Goal: Task Accomplishment & Management: Use online tool/utility

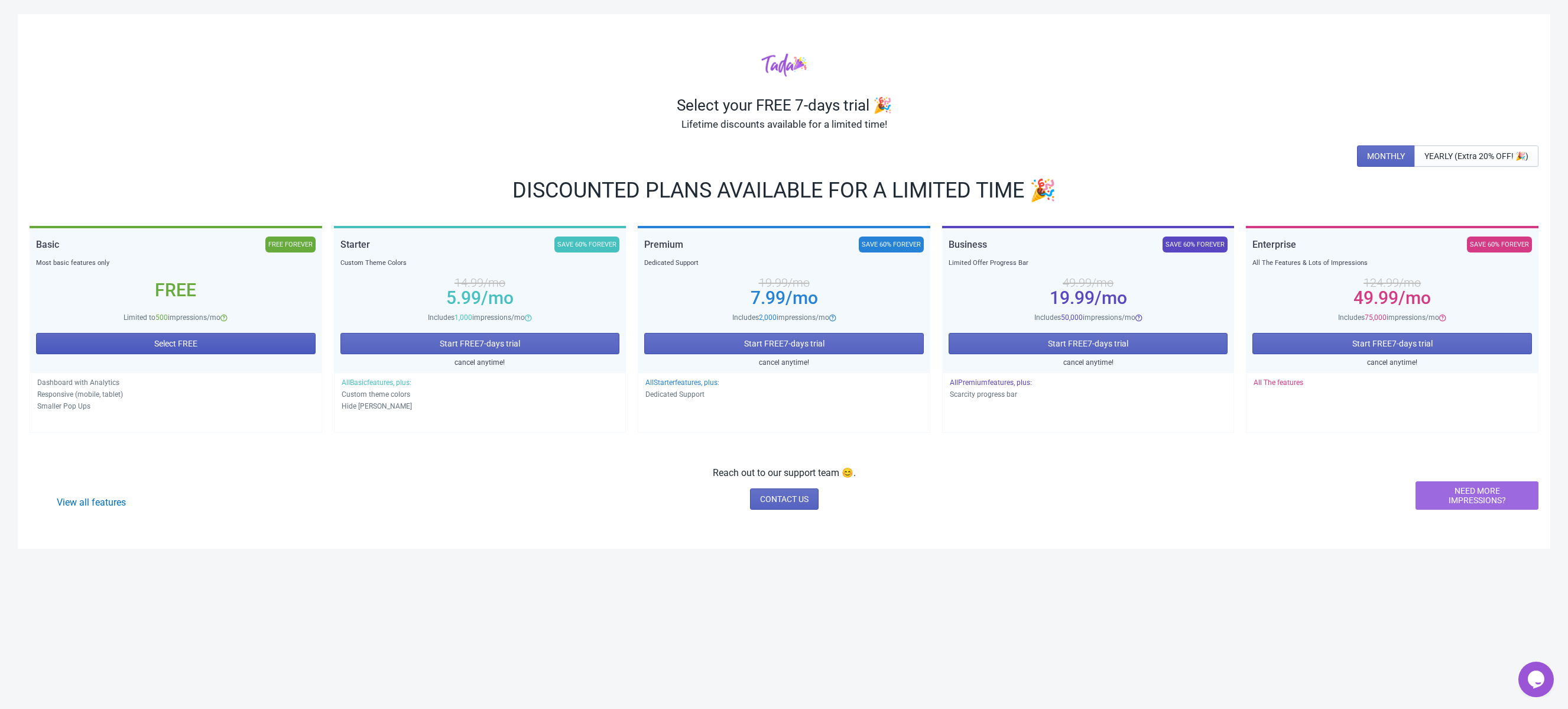
click at [168, 344] on span "Select FREE" at bounding box center [176, 343] width 43 height 9
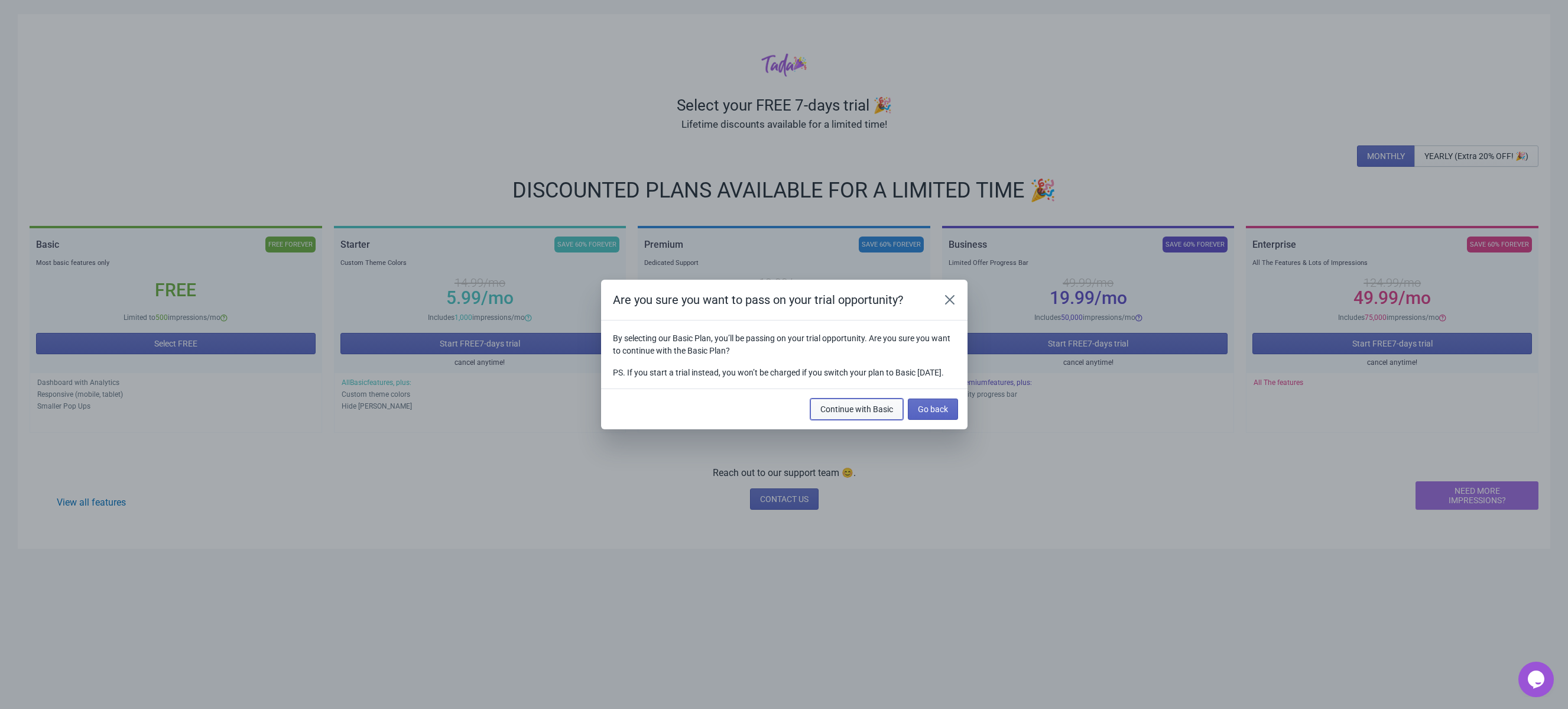
click at [881, 414] on span "Continue with Basic" at bounding box center [857, 409] width 73 height 9
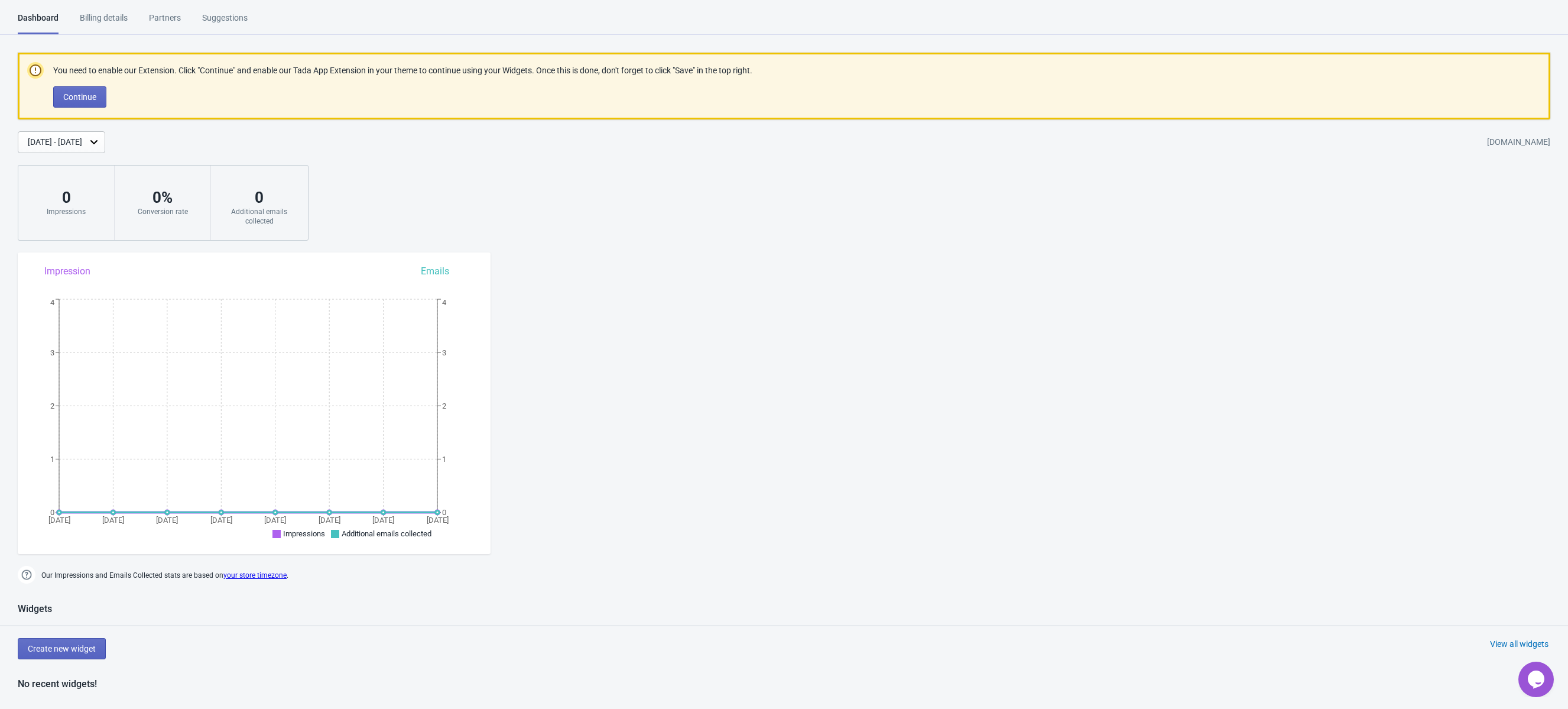
click at [83, 85] on div "You need to enable our Extension. Click "Continue" and enable our Tada App Exte…" at bounding box center [402, 86] width 699 height 48
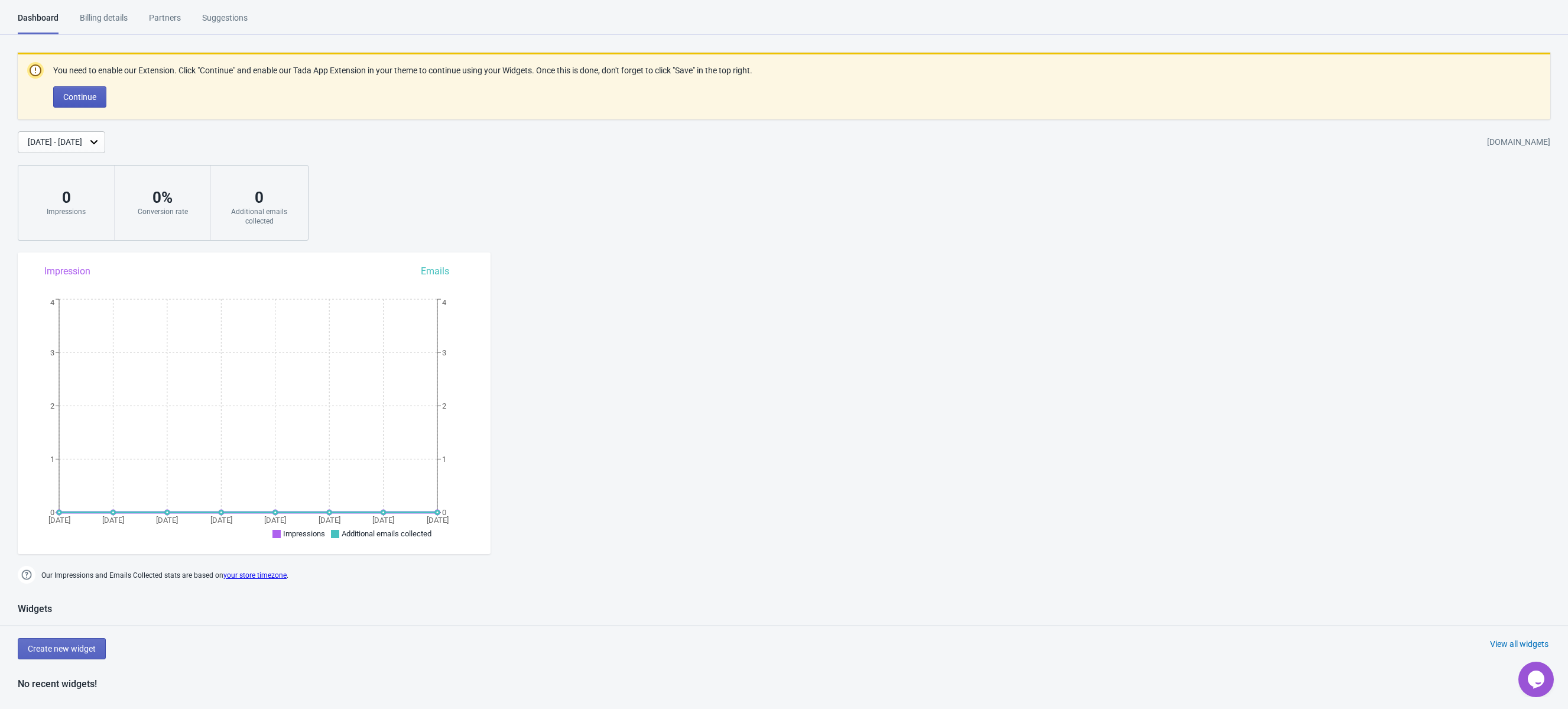
click at [81, 98] on span "Continue" at bounding box center [79, 97] width 33 height 9
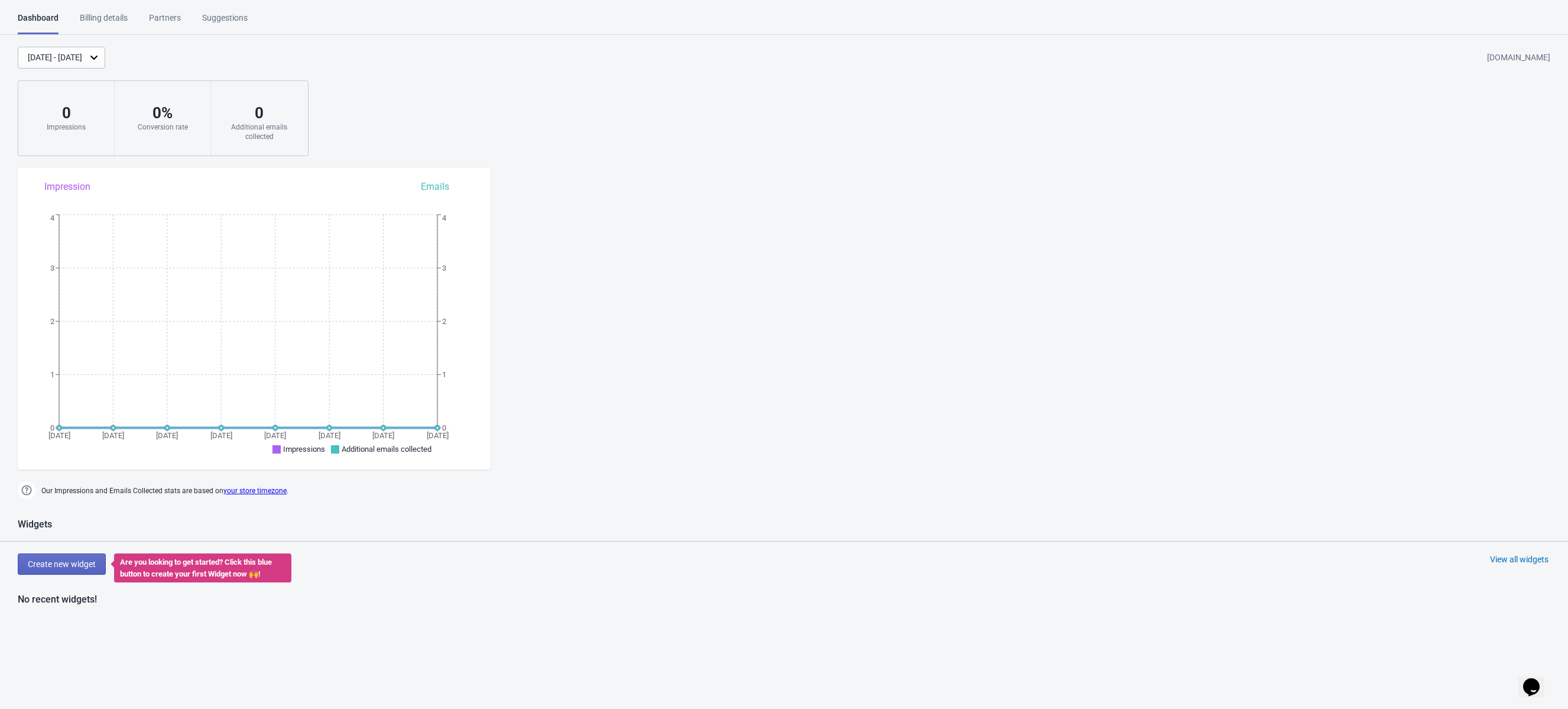
click at [491, 78] on div "[DATE] - [DATE] [DOMAIN_NAME] 0 Impressions 0 % Conversion rate 0 Additional em…" at bounding box center [784, 101] width 1568 height 109
click at [83, 564] on span "Create new widget" at bounding box center [62, 564] width 68 height 9
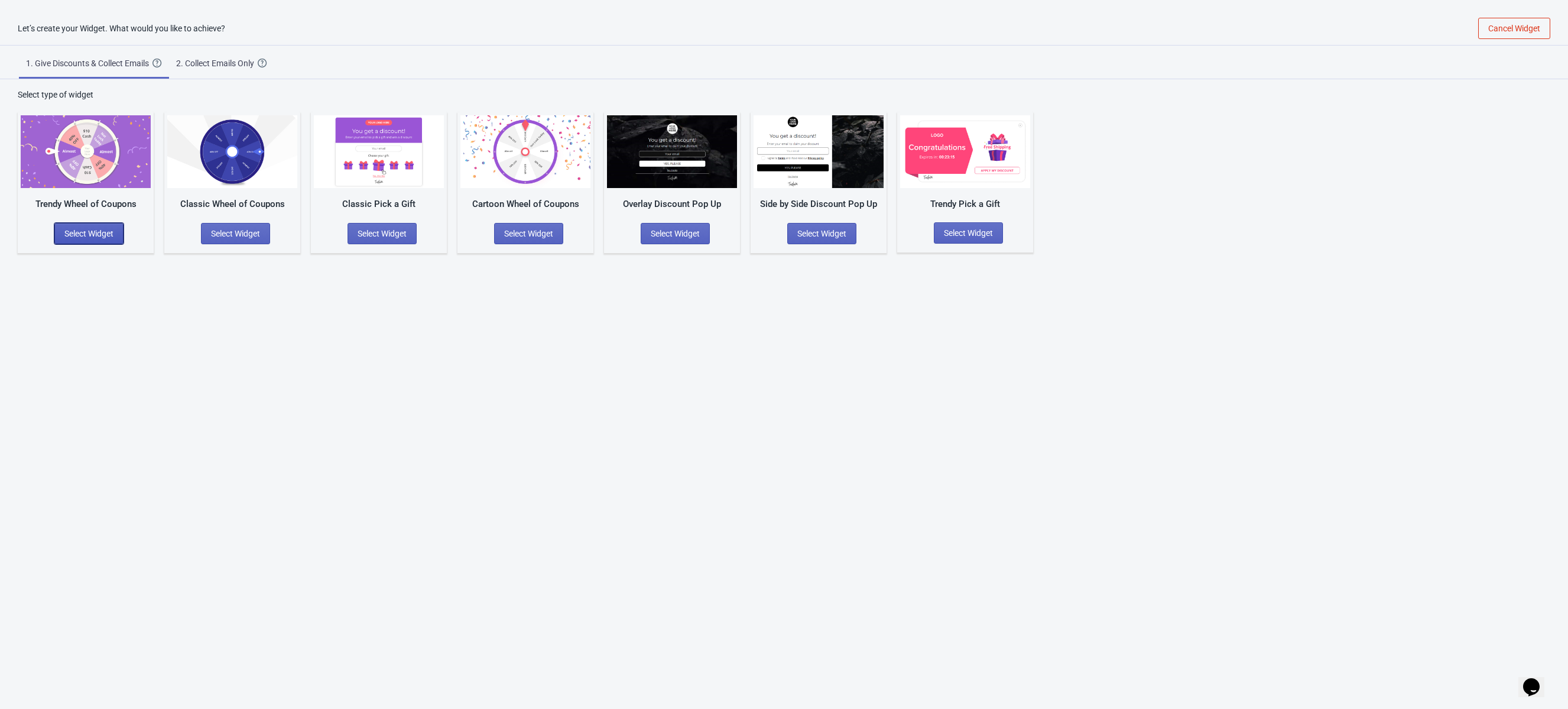
click at [114, 237] on span "Select Widget" at bounding box center [89, 233] width 49 height 9
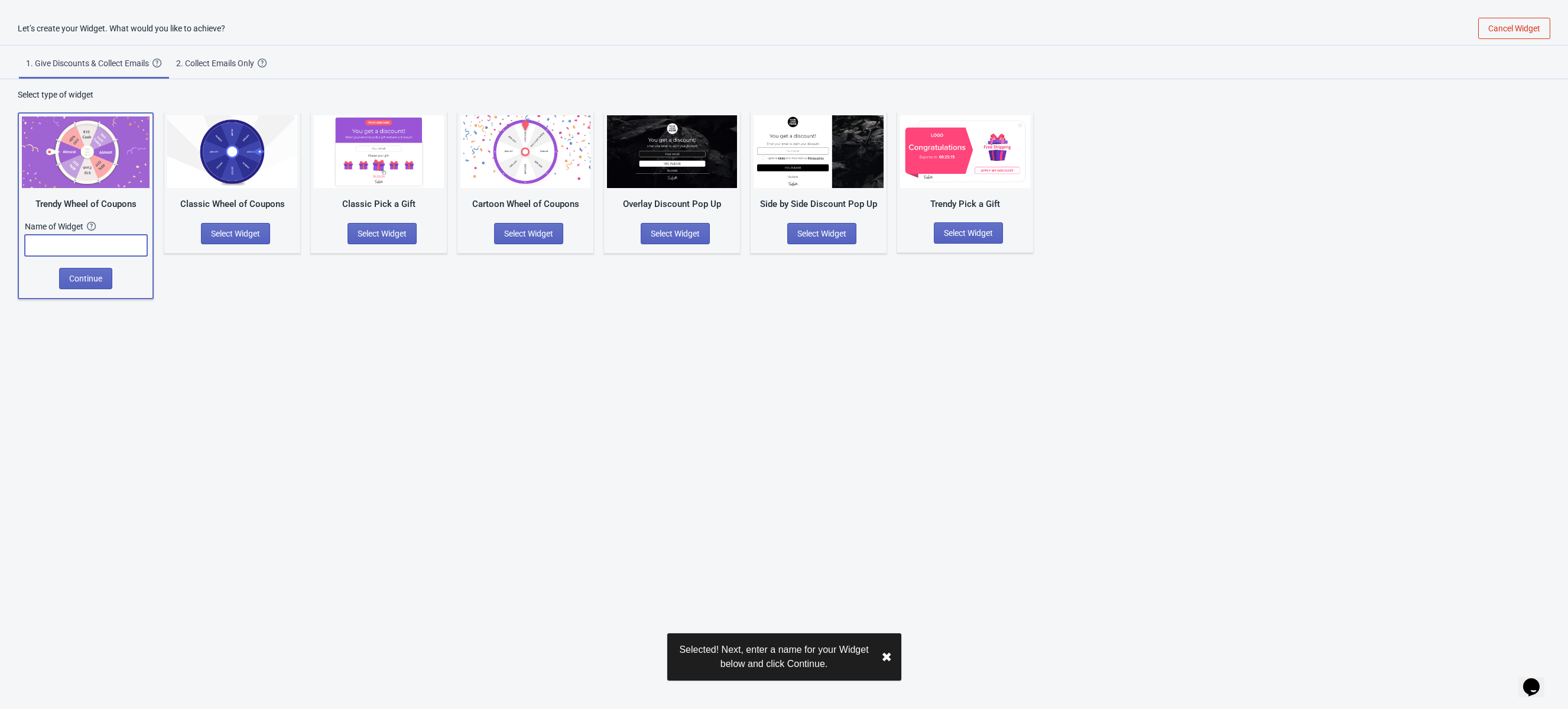
click at [110, 249] on input "text" at bounding box center [86, 245] width 122 height 21
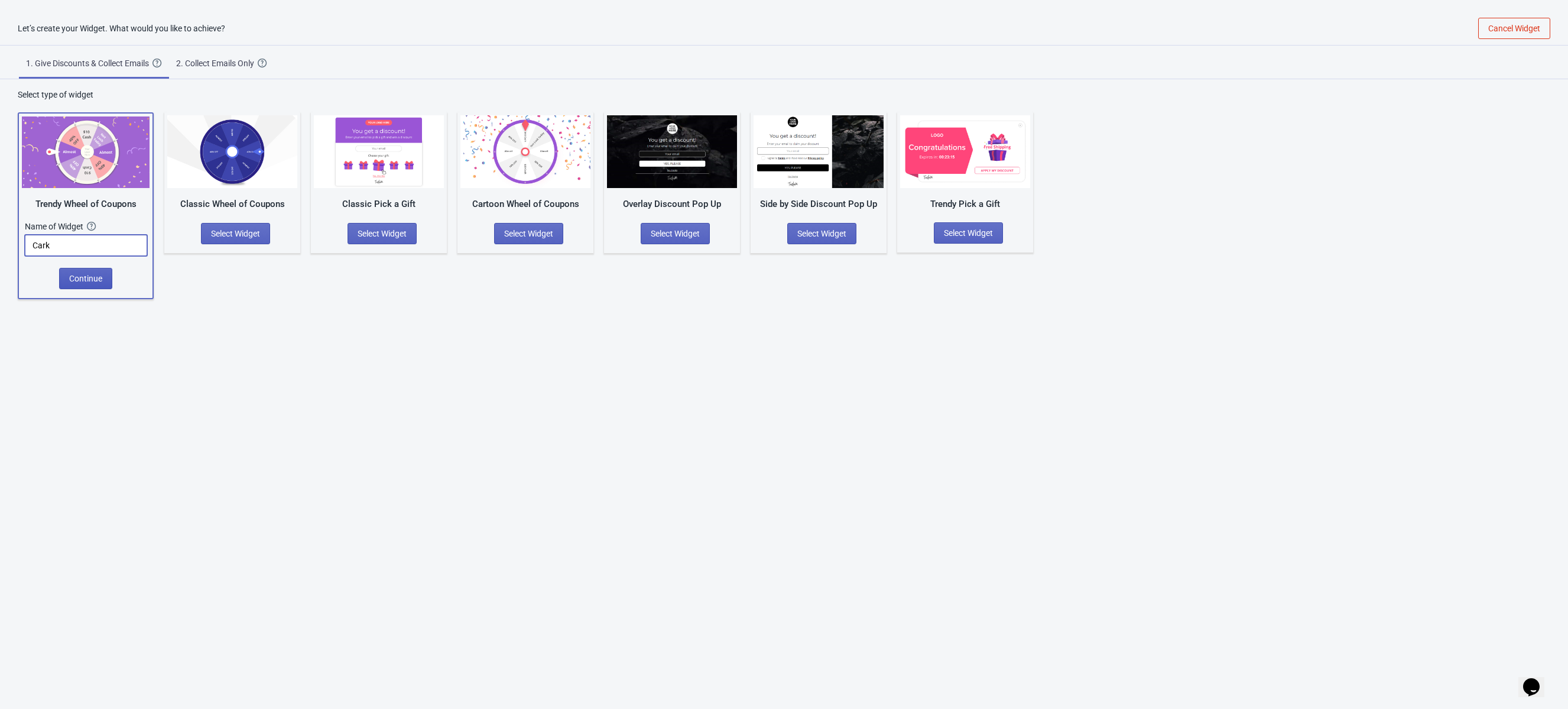
type input "Cark"
click at [88, 281] on span "Continue" at bounding box center [86, 278] width 33 height 9
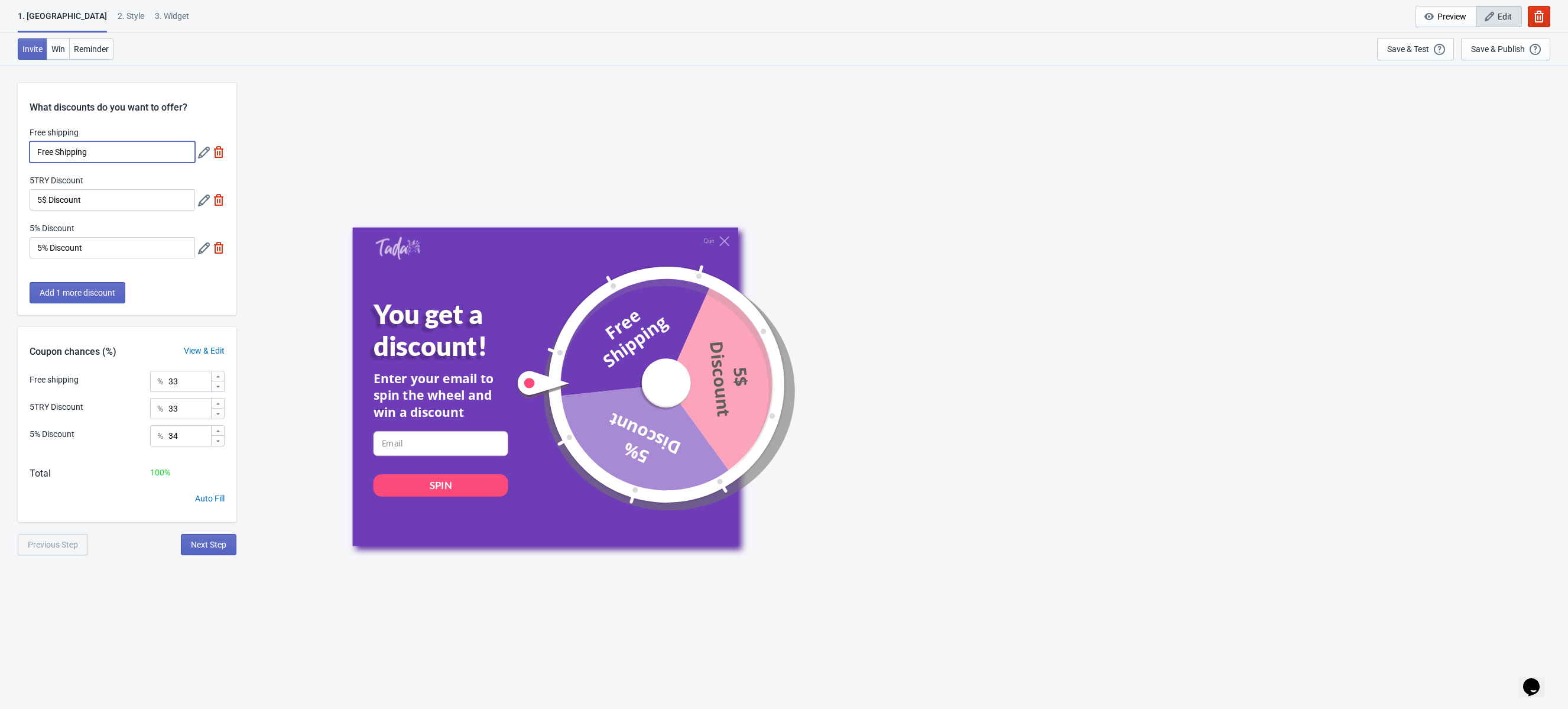
click at [134, 158] on input "Free Shipping" at bounding box center [112, 152] width 165 height 21
click at [111, 290] on span "Add 1 more discount" at bounding box center [78, 292] width 76 height 9
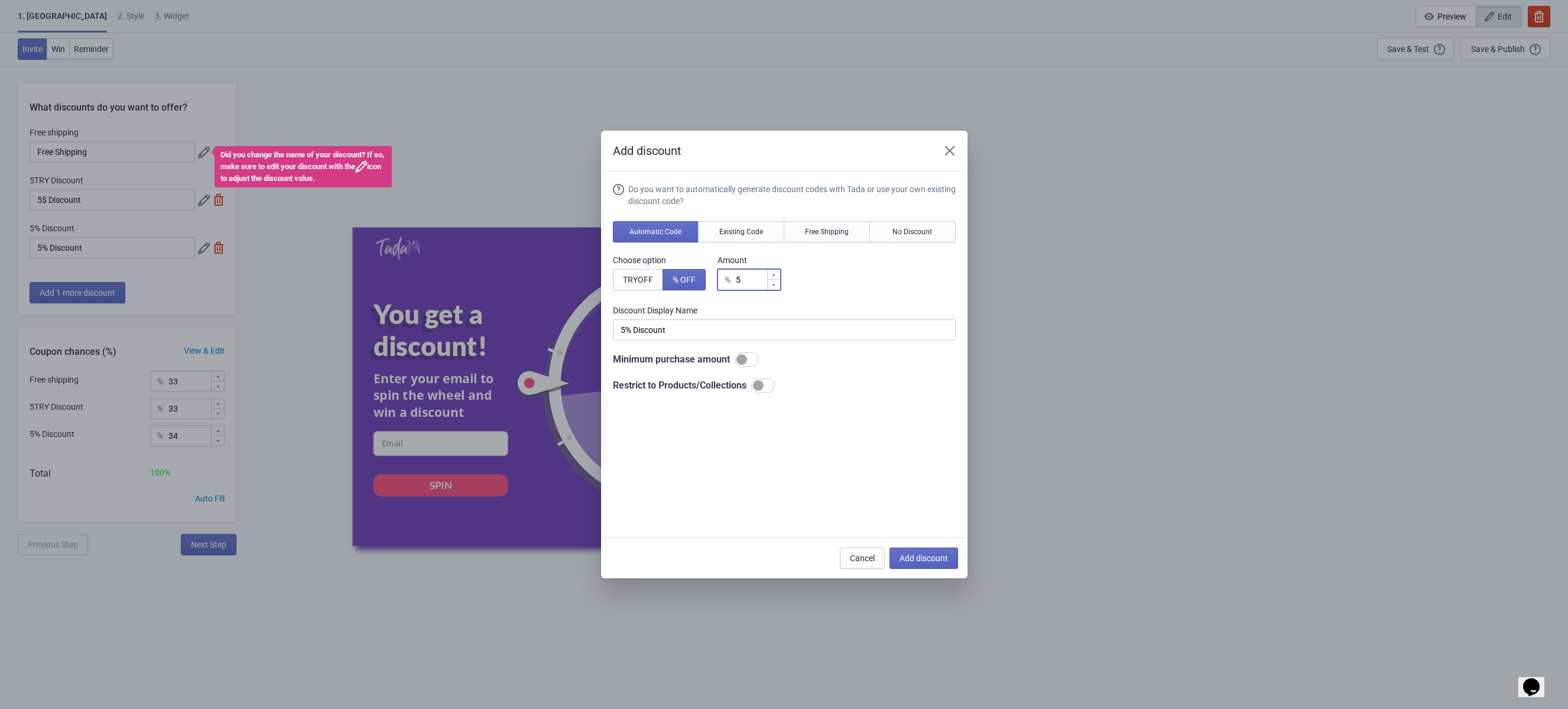
drag, startPoint x: 752, startPoint y: 279, endPoint x: 730, endPoint y: 279, distance: 22.0
click at [730, 279] on div "% 5" at bounding box center [749, 279] width 63 height 21
type input "1"
type input "1% Discount"
type input "10"
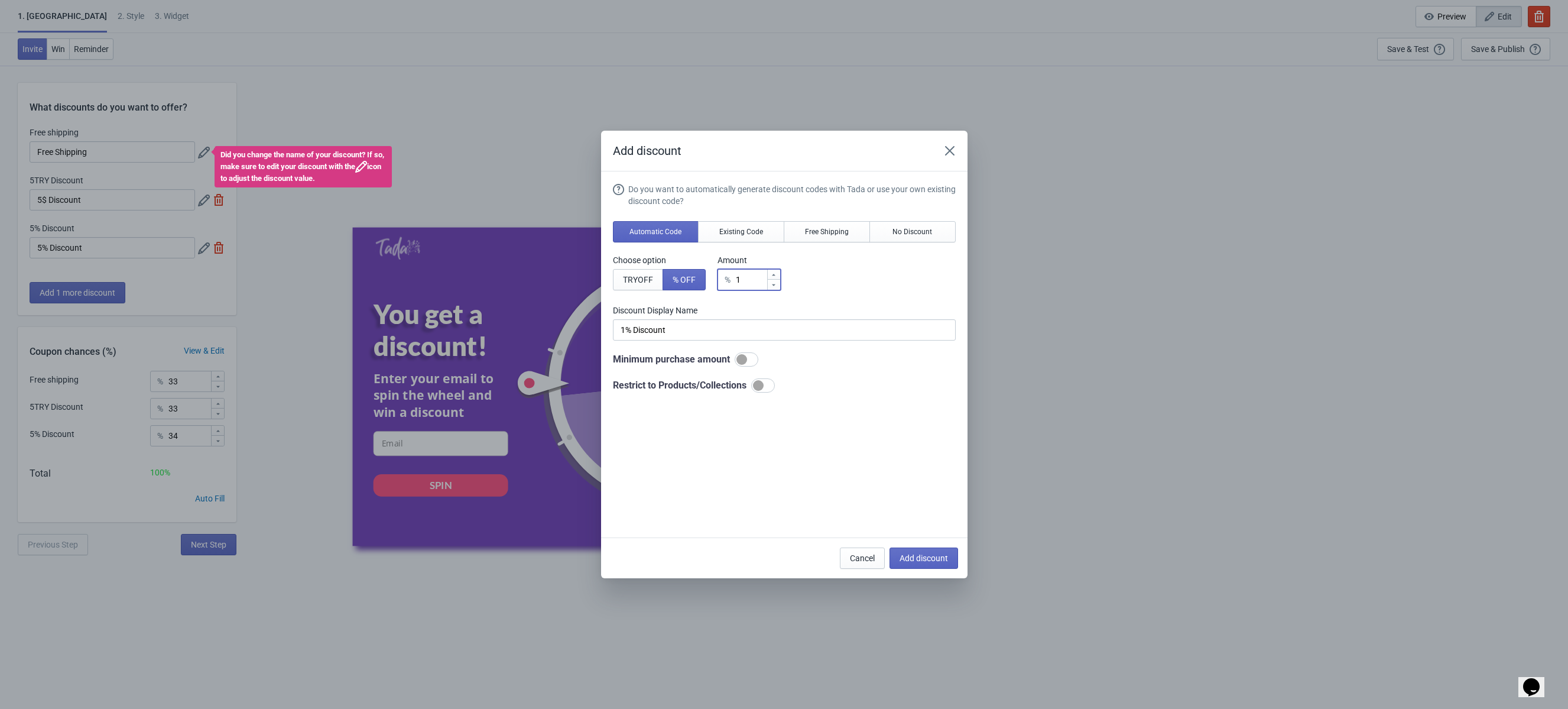
type input "10% Discount"
type input "10"
drag, startPoint x: 691, startPoint y: 327, endPoint x: 607, endPoint y: 327, distance: 84.0
click at [607, 327] on section "Do you want to automatically generate discount codes with Tada or use your own …" at bounding box center [784, 354] width 366 height 366
click at [775, 389] on div at bounding box center [763, 385] width 23 height 14
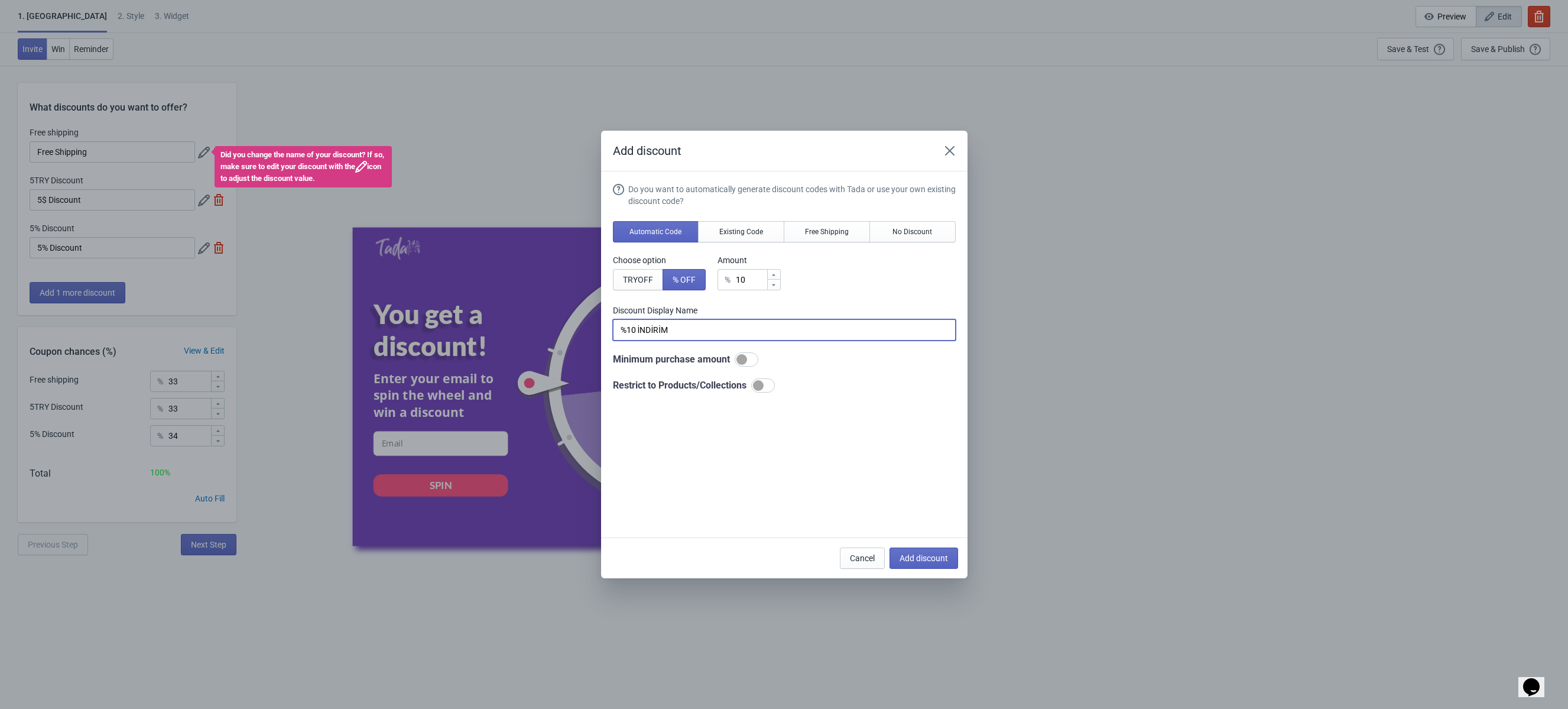
type input "%10 İNDİRİM"
click at [773, 385] on div at bounding box center [768, 385] width 11 height 11
checkbox input "false"
click at [848, 233] on span "Free Shipping" at bounding box center [826, 231] width 44 height 9
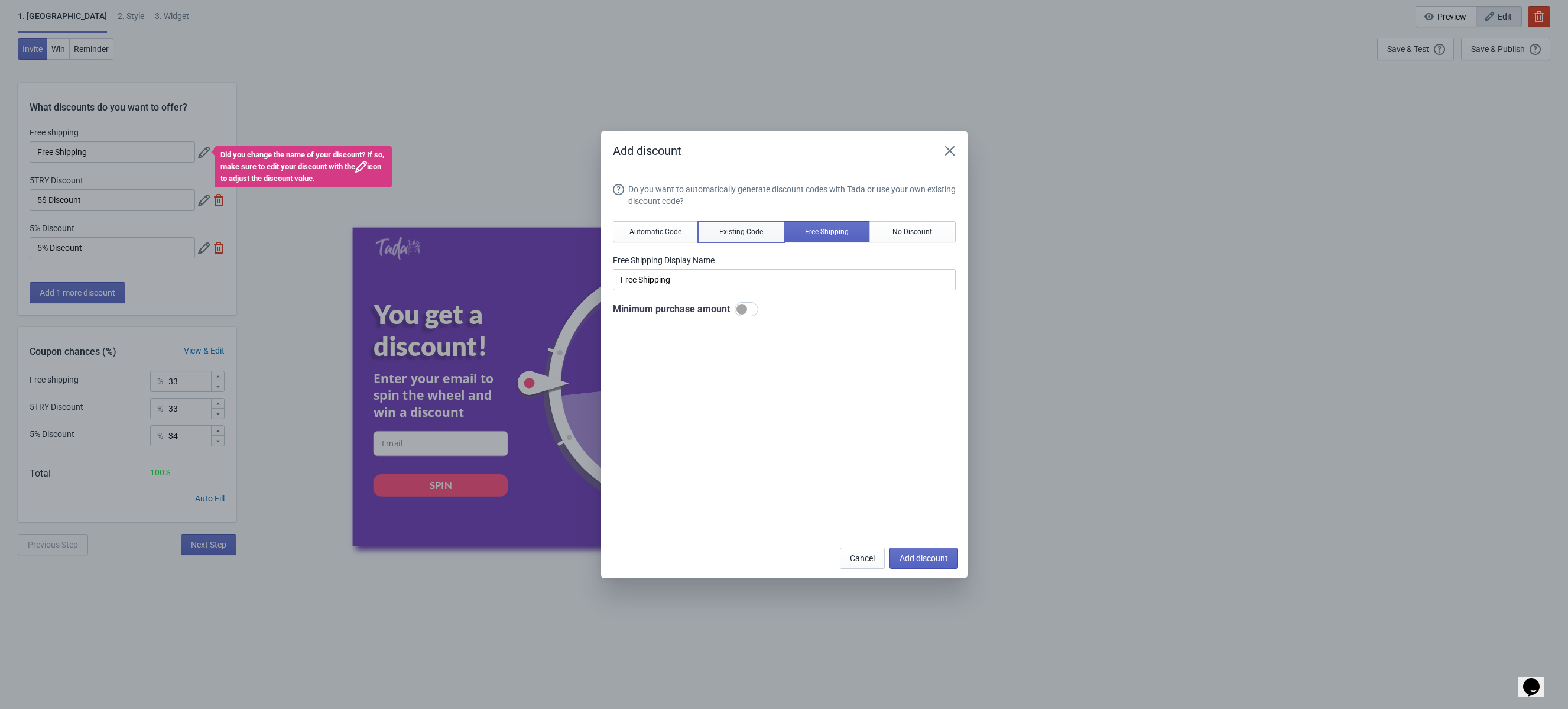
click at [732, 227] on span "Existing Code" at bounding box center [741, 231] width 44 height 9
type input "Your coupon name (5% OFF for example)"
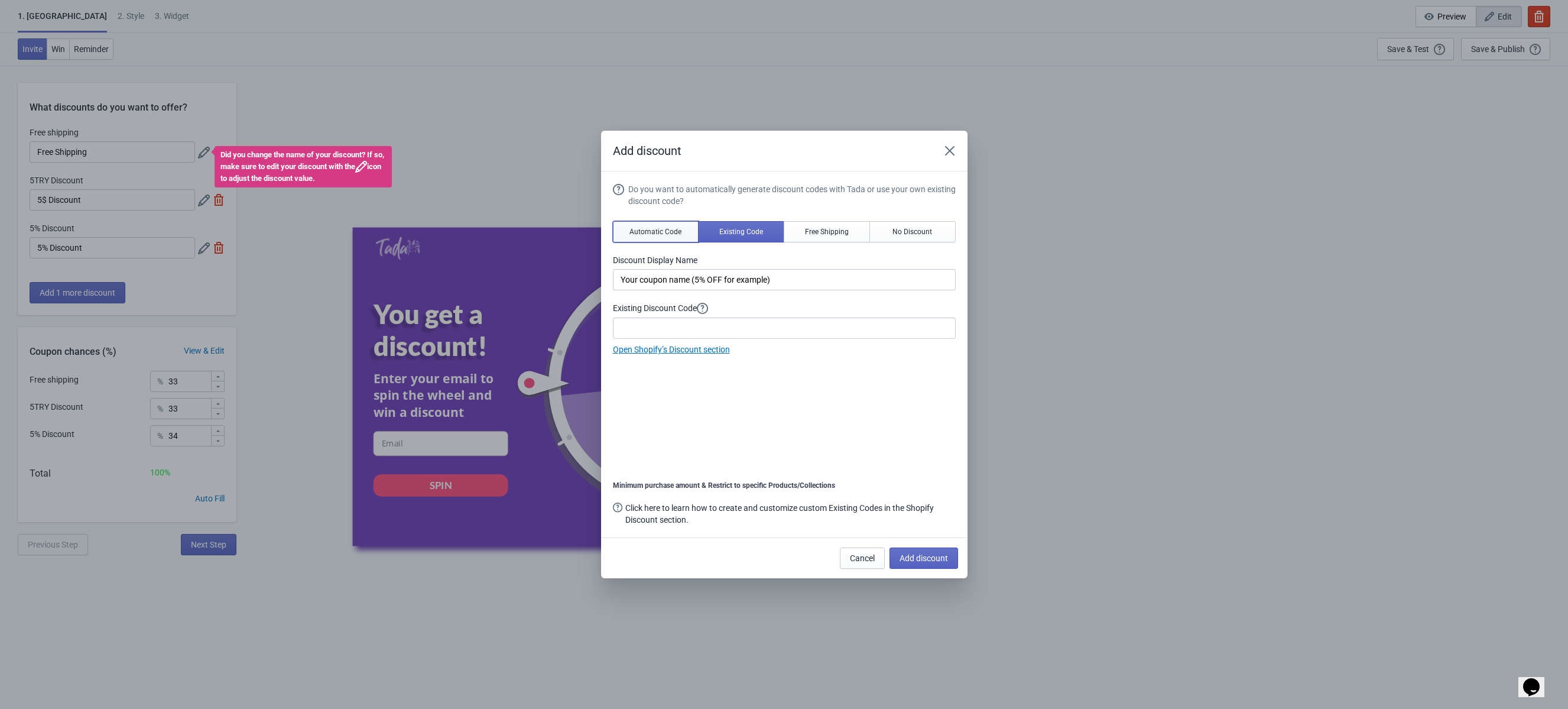
click at [648, 229] on span "Automatic Code" at bounding box center [655, 231] width 52 height 9
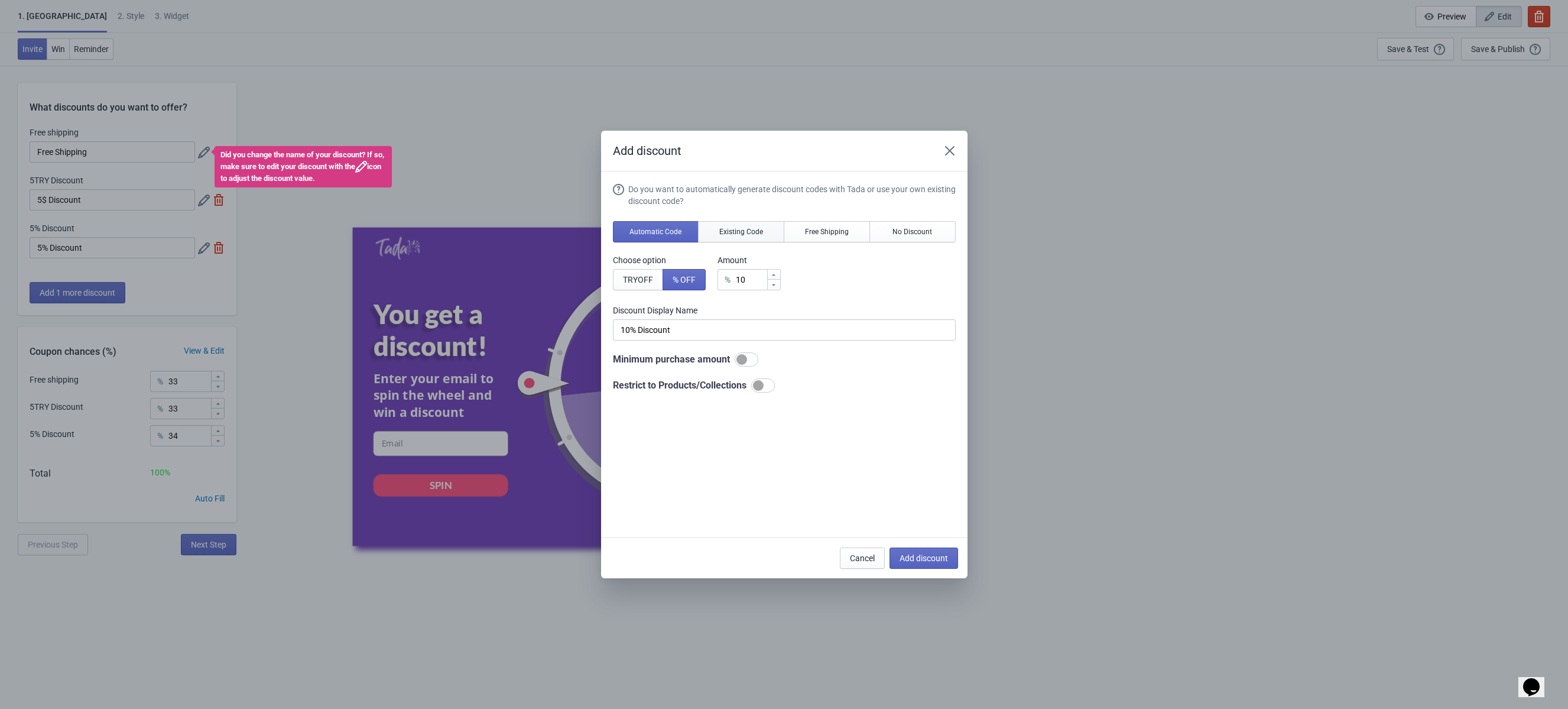
click at [739, 231] on span "Existing Code" at bounding box center [741, 231] width 44 height 9
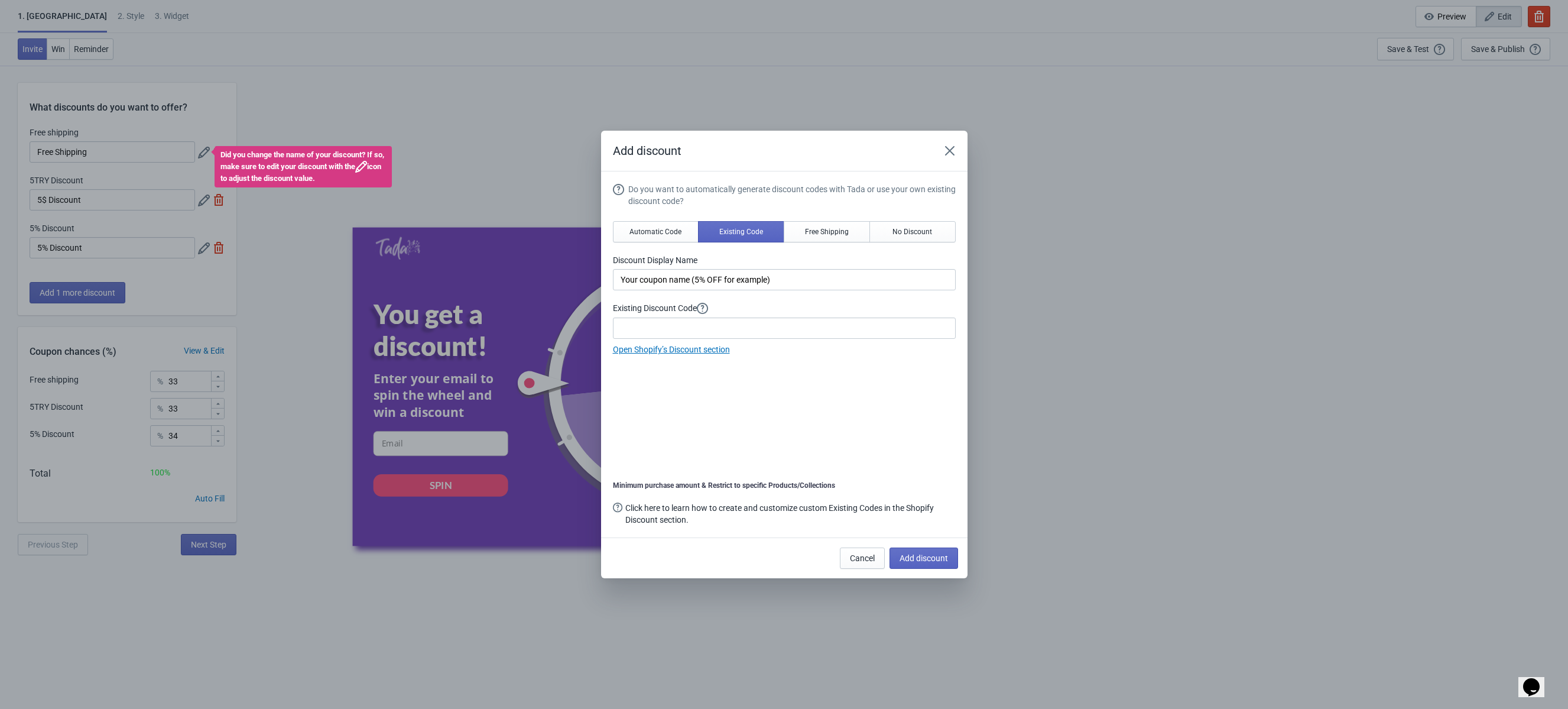
click at [662, 292] on div "Do you want to automatically generate discount codes with Tada or use your own …" at bounding box center [785, 270] width 343 height 173
click at [662, 283] on input "Your coupon name (5% OFF for example)" at bounding box center [785, 279] width 343 height 21
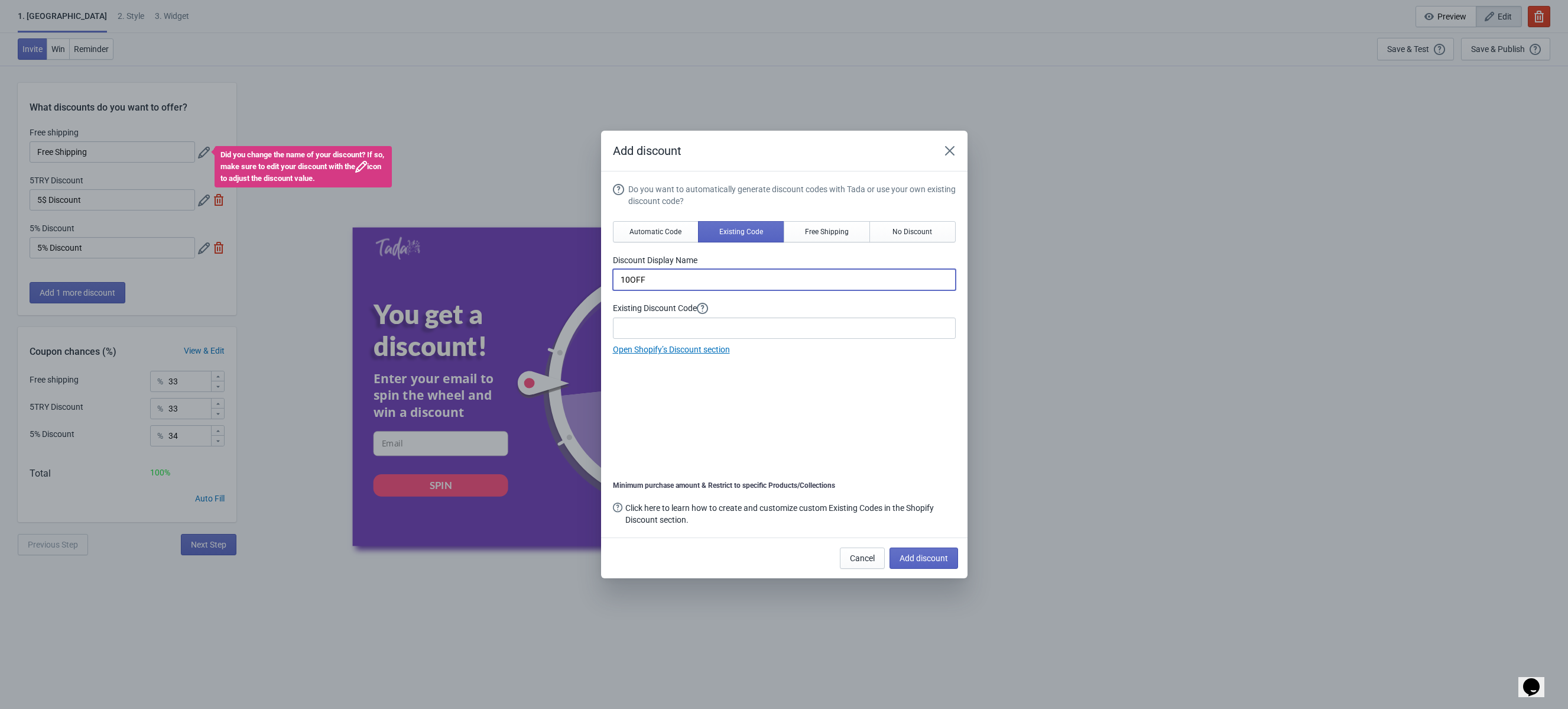
type input "10OFF"
click at [918, 559] on span "Add discount" at bounding box center [923, 558] width 49 height 9
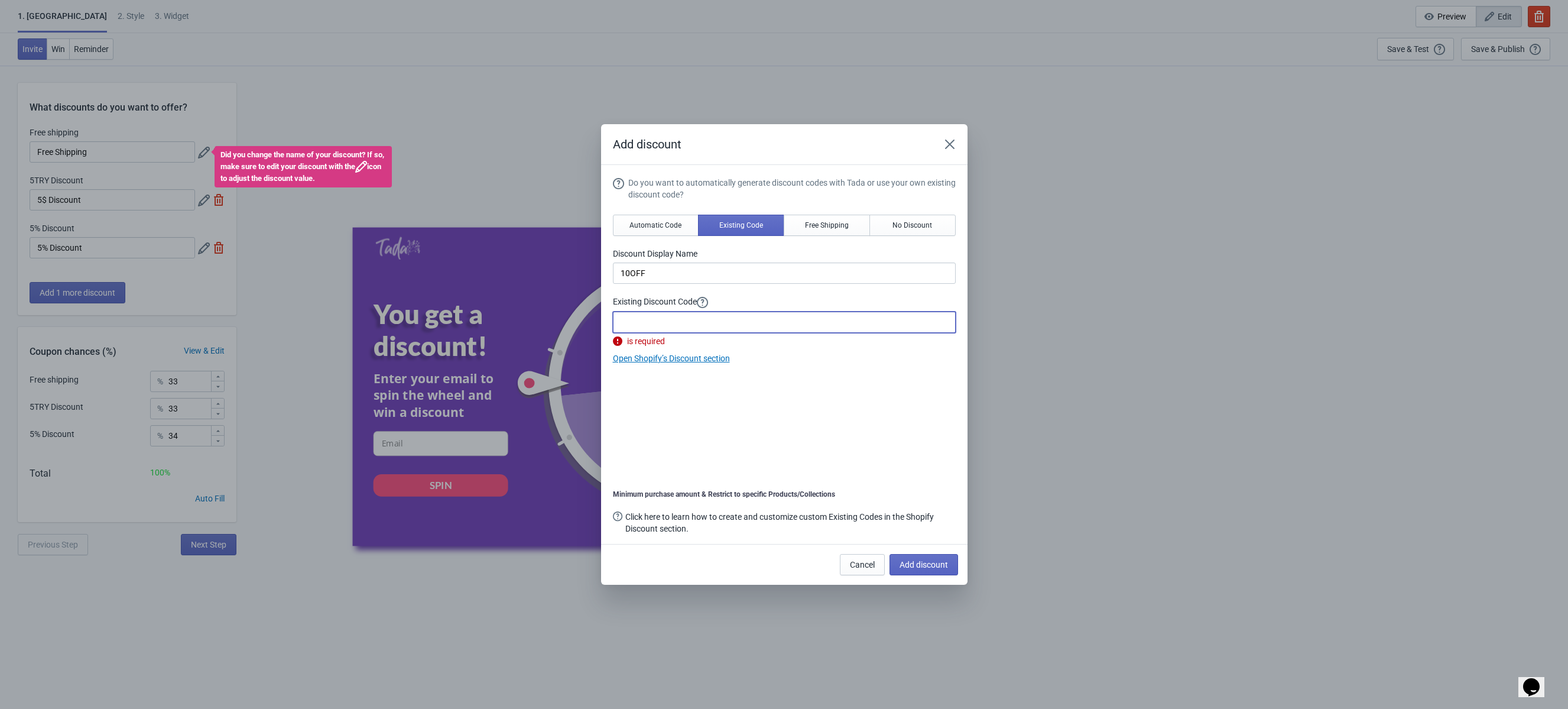
click at [684, 321] on input at bounding box center [785, 322] width 343 height 21
click at [668, 277] on input "10OFF" at bounding box center [785, 273] width 343 height 21
click at [658, 221] on span "Automatic Code" at bounding box center [655, 225] width 52 height 9
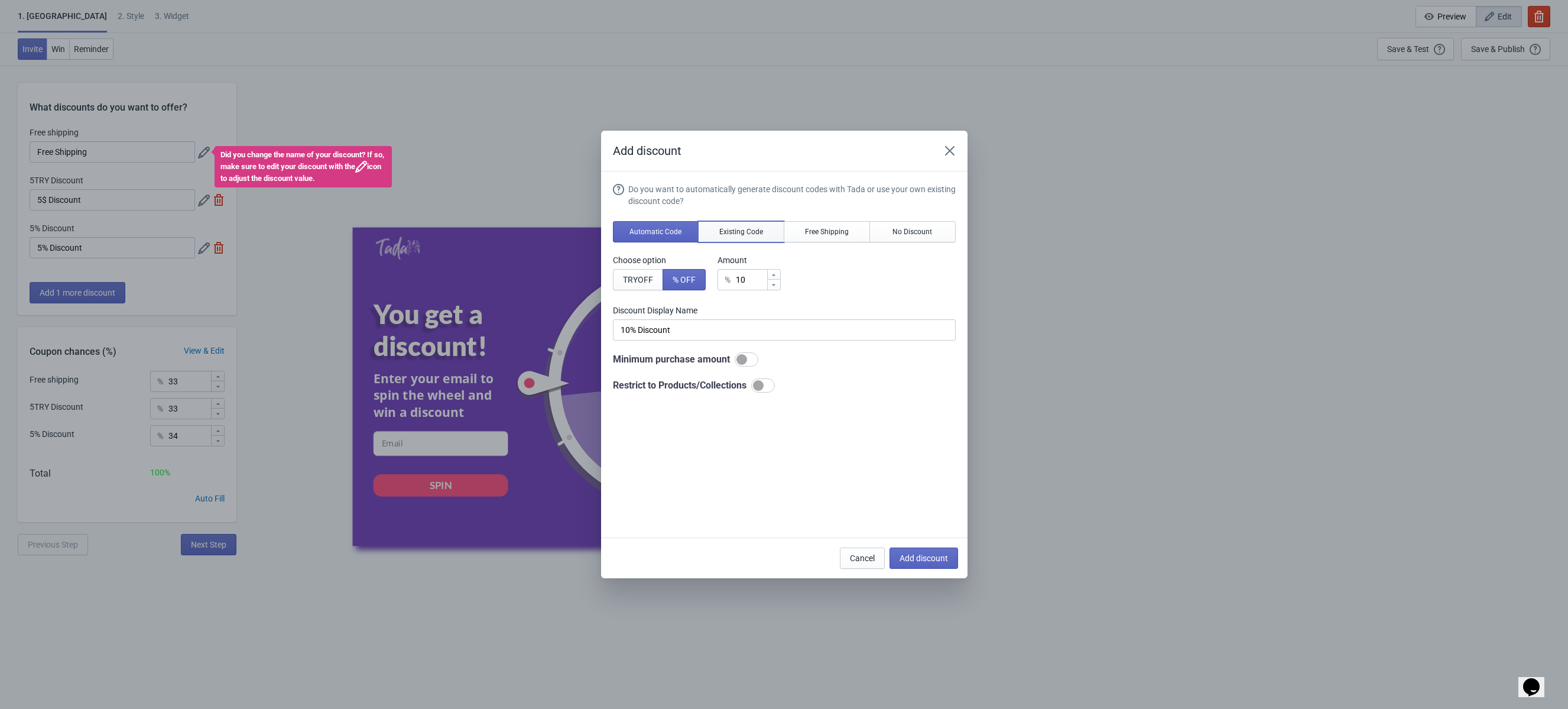
click at [728, 223] on button "Existing Code" at bounding box center [741, 232] width 86 height 21
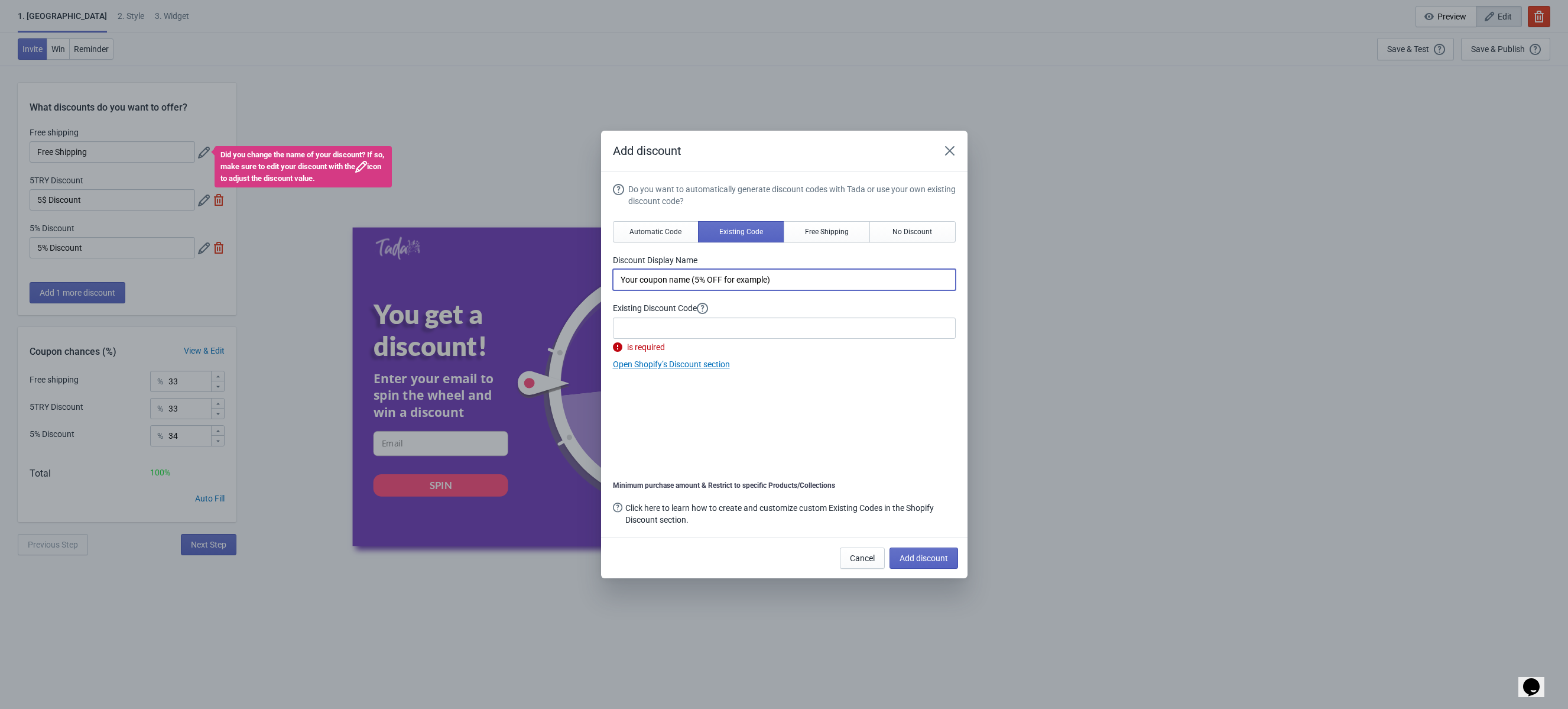
click at [689, 281] on input "Your coupon name (5% OFF for example)" at bounding box center [785, 279] width 343 height 21
type input "%10 İNDİRİM"
click at [673, 325] on input at bounding box center [785, 328] width 343 height 21
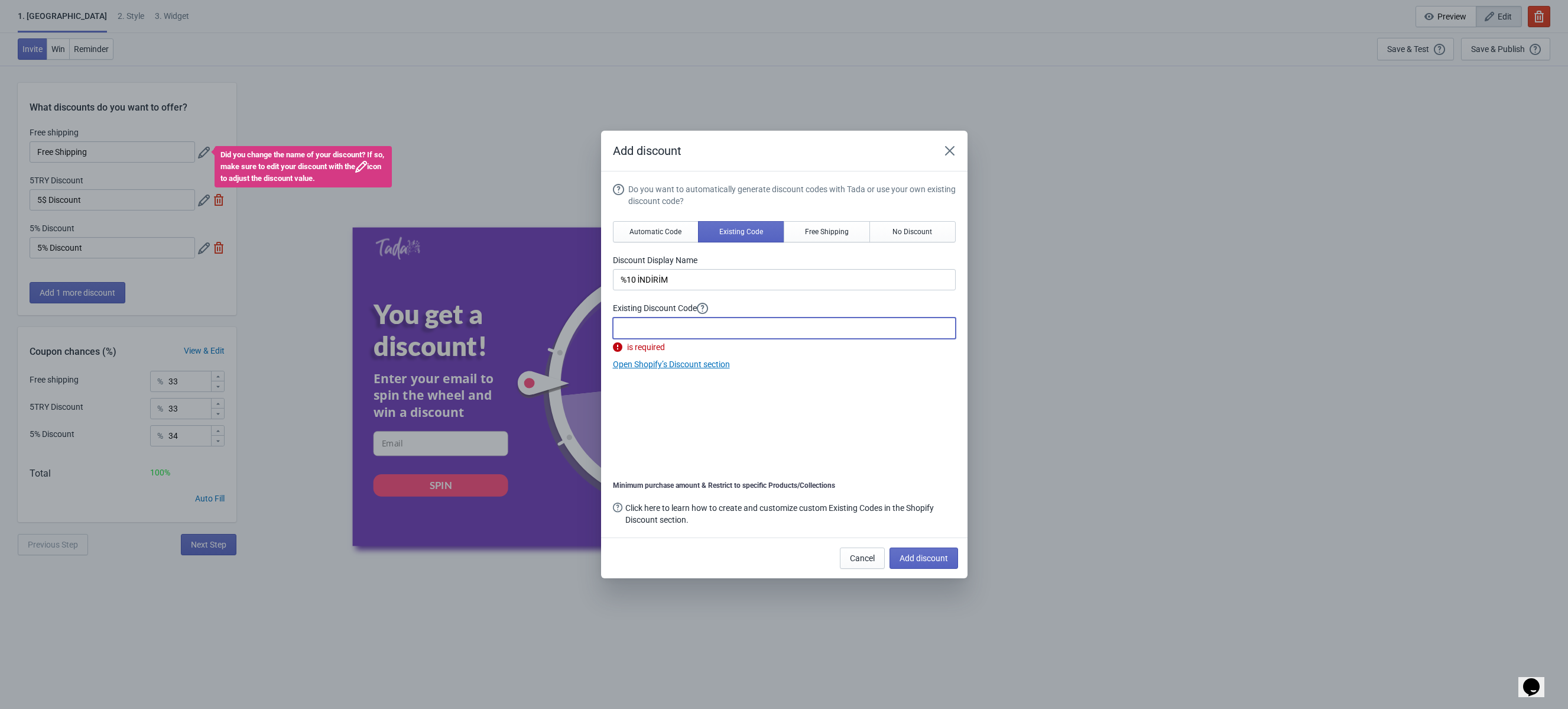
type input "0"
type input "10OFF"
click at [921, 556] on span "Add discount" at bounding box center [923, 558] width 49 height 9
type input "25"
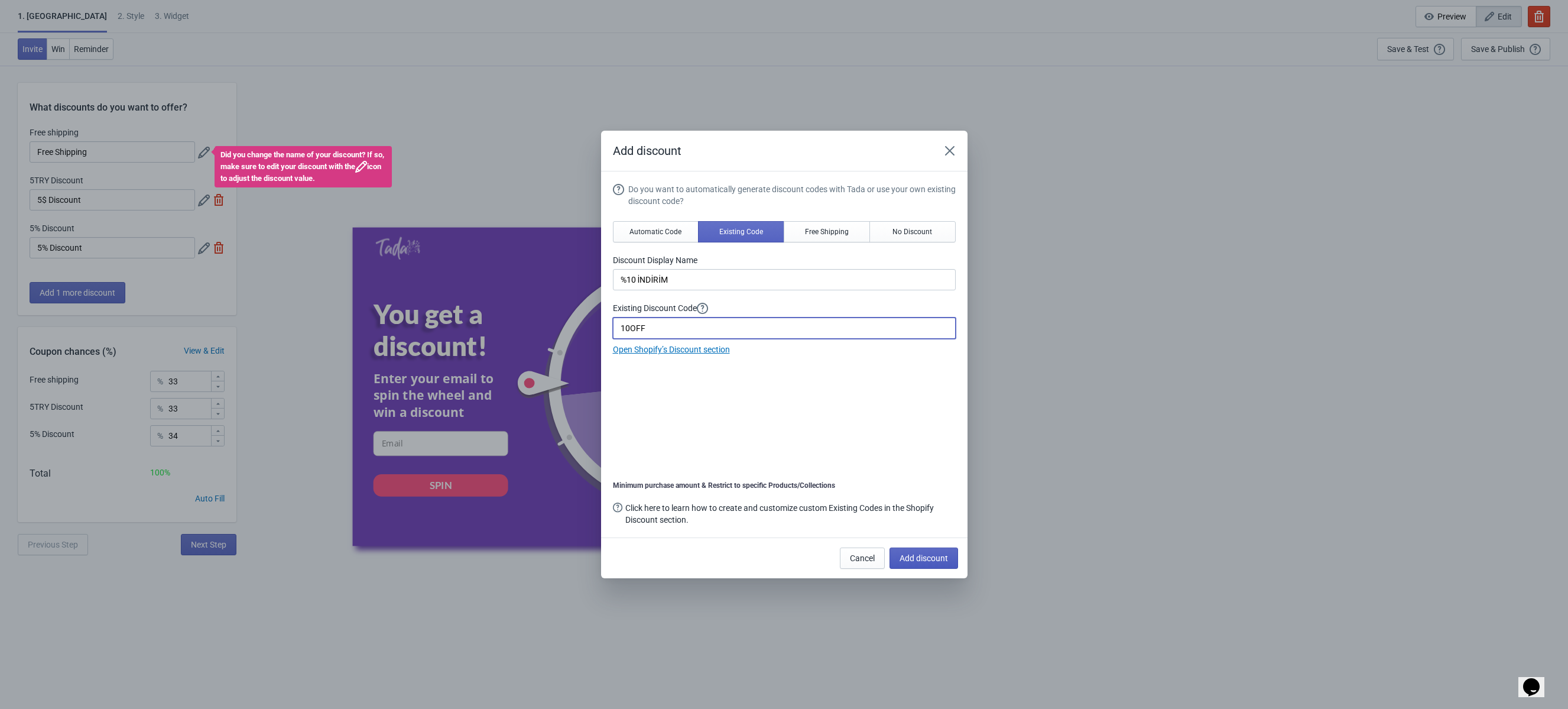
type input "25"
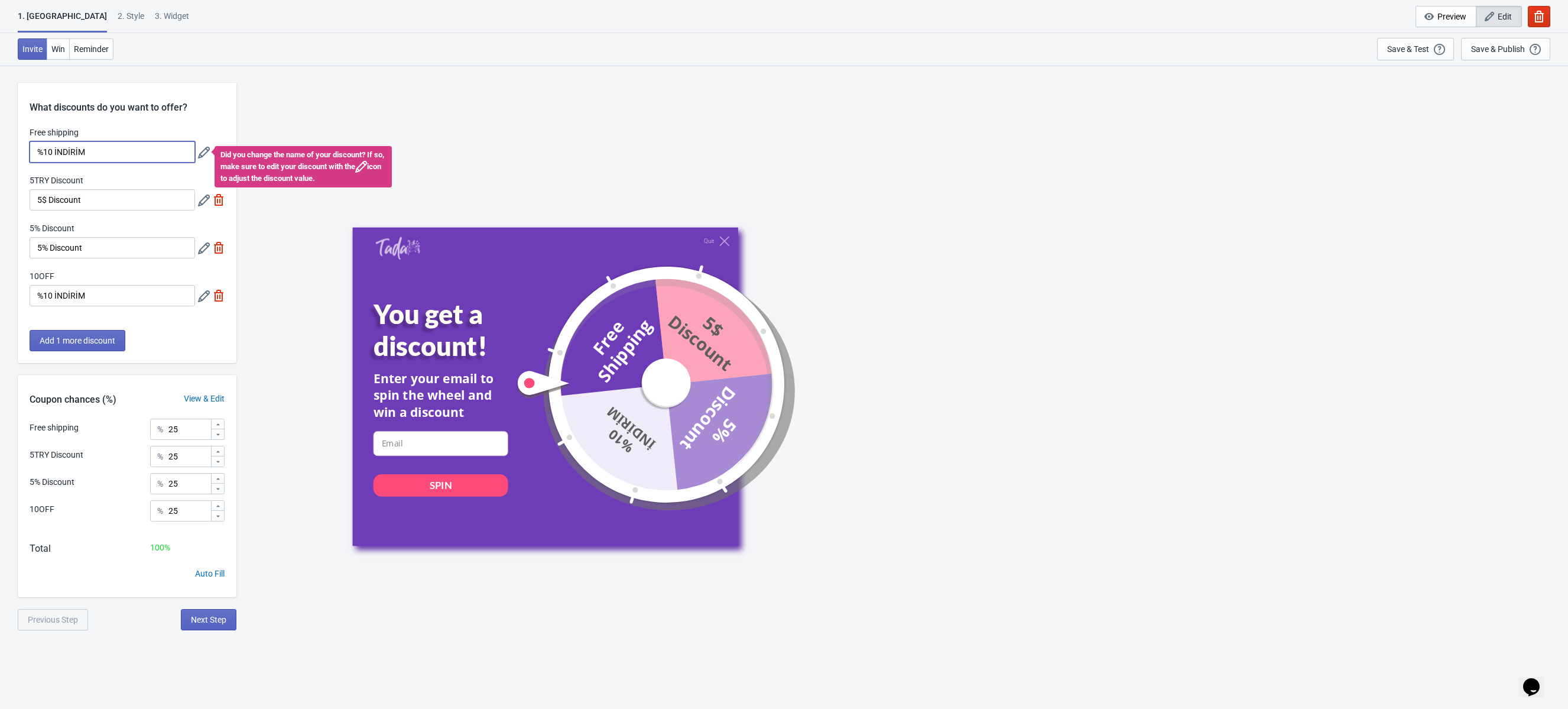
type input "%10 İNDİRİM"
click at [121, 199] on input "5$ Discount" at bounding box center [112, 200] width 165 height 21
type input "5"
type input "%15 İNDİRİM"
drag, startPoint x: 90, startPoint y: 248, endPoint x: 6, endPoint y: 249, distance: 84.0
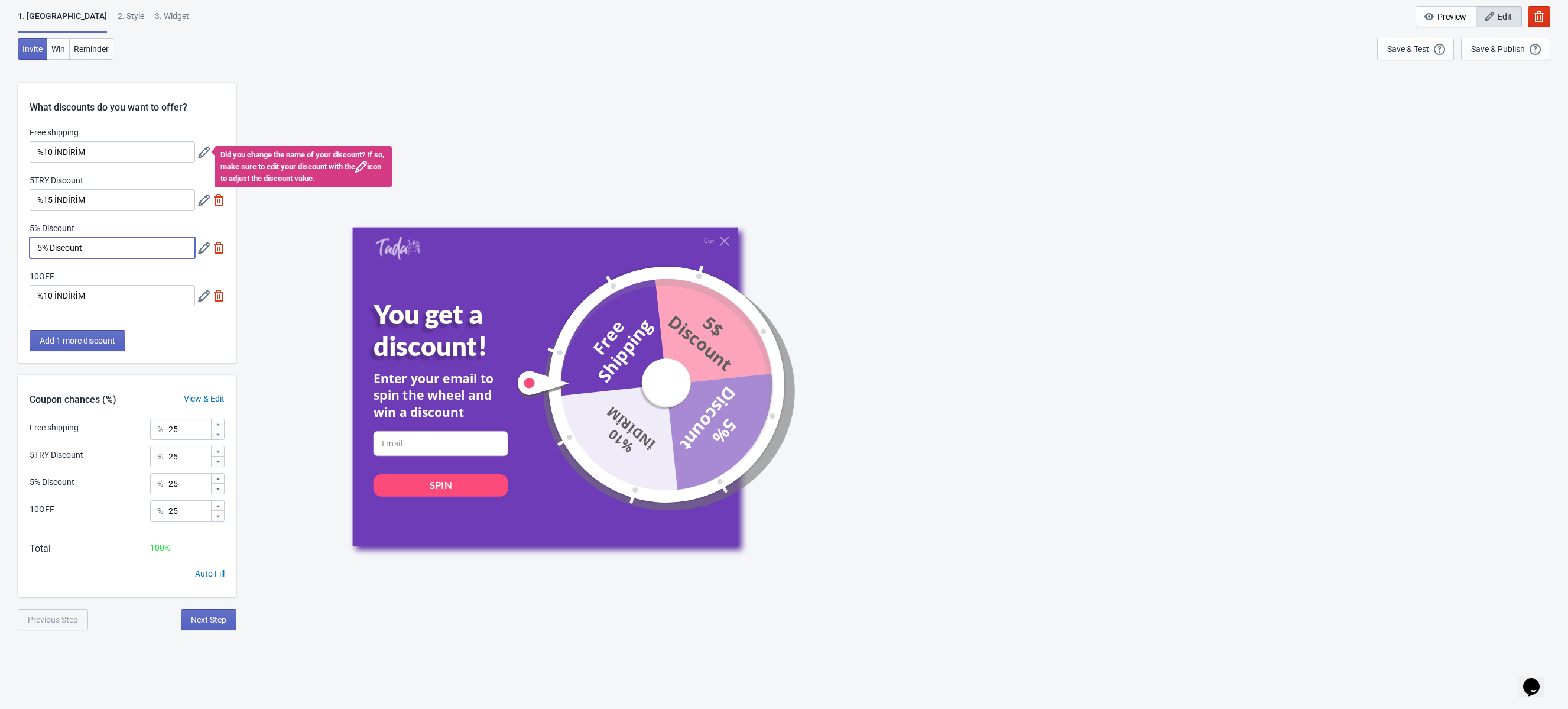
click at [6, 248] on div "What discounts do you want to offer? Free shipping %10 İNDİRİM Did you change t…" at bounding box center [784, 348] width 1568 height 565
type input "%20 İNDİRİM"
click at [67, 295] on input "DNİ 52%" at bounding box center [112, 296] width 165 height 21
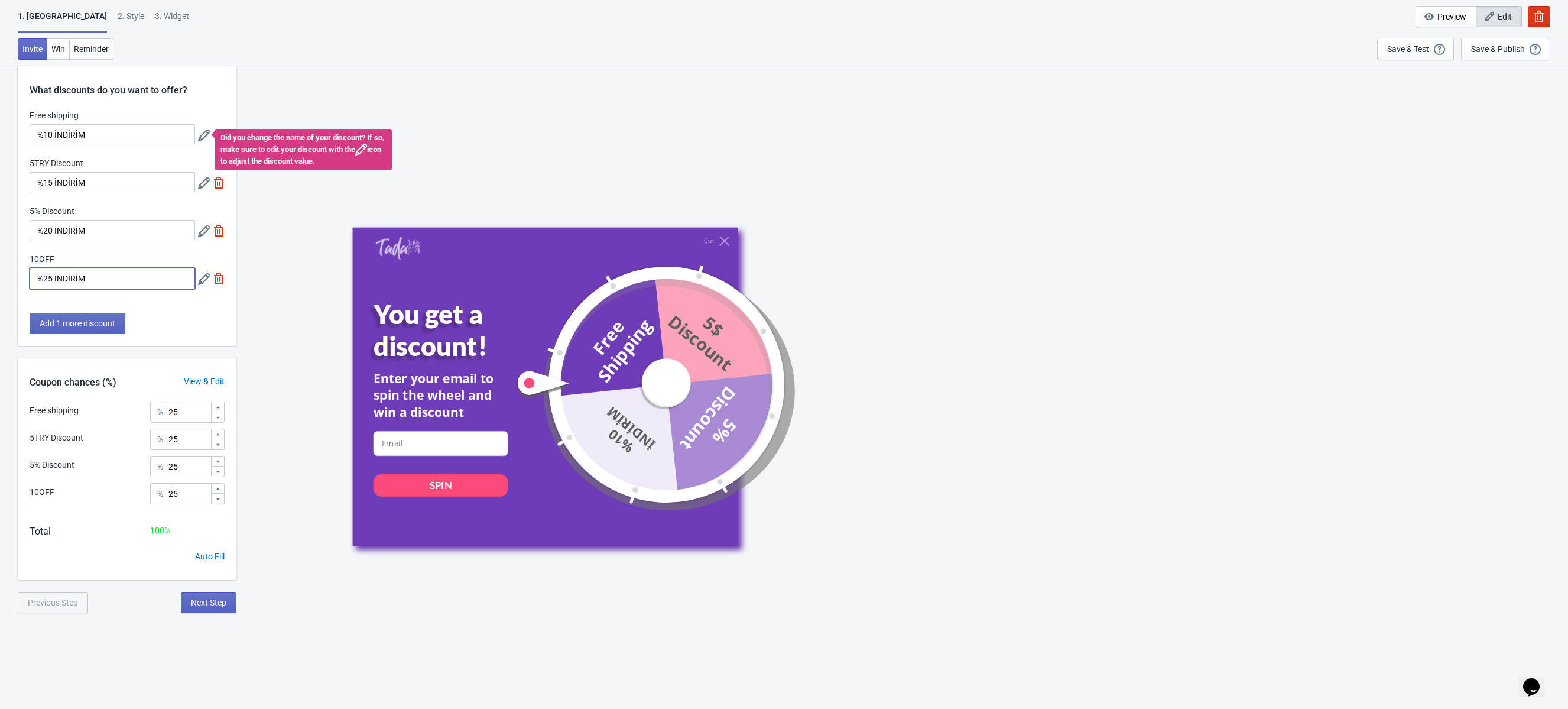
scroll to position [18, 0]
type input "%25 İNDİRİM"
drag, startPoint x: 196, startPoint y: 415, endPoint x: 168, endPoint y: 414, distance: 28.0
click at [168, 414] on div "% 25" at bounding box center [187, 411] width 74 height 21
click at [205, 134] on icon at bounding box center [204, 134] width 12 height 12
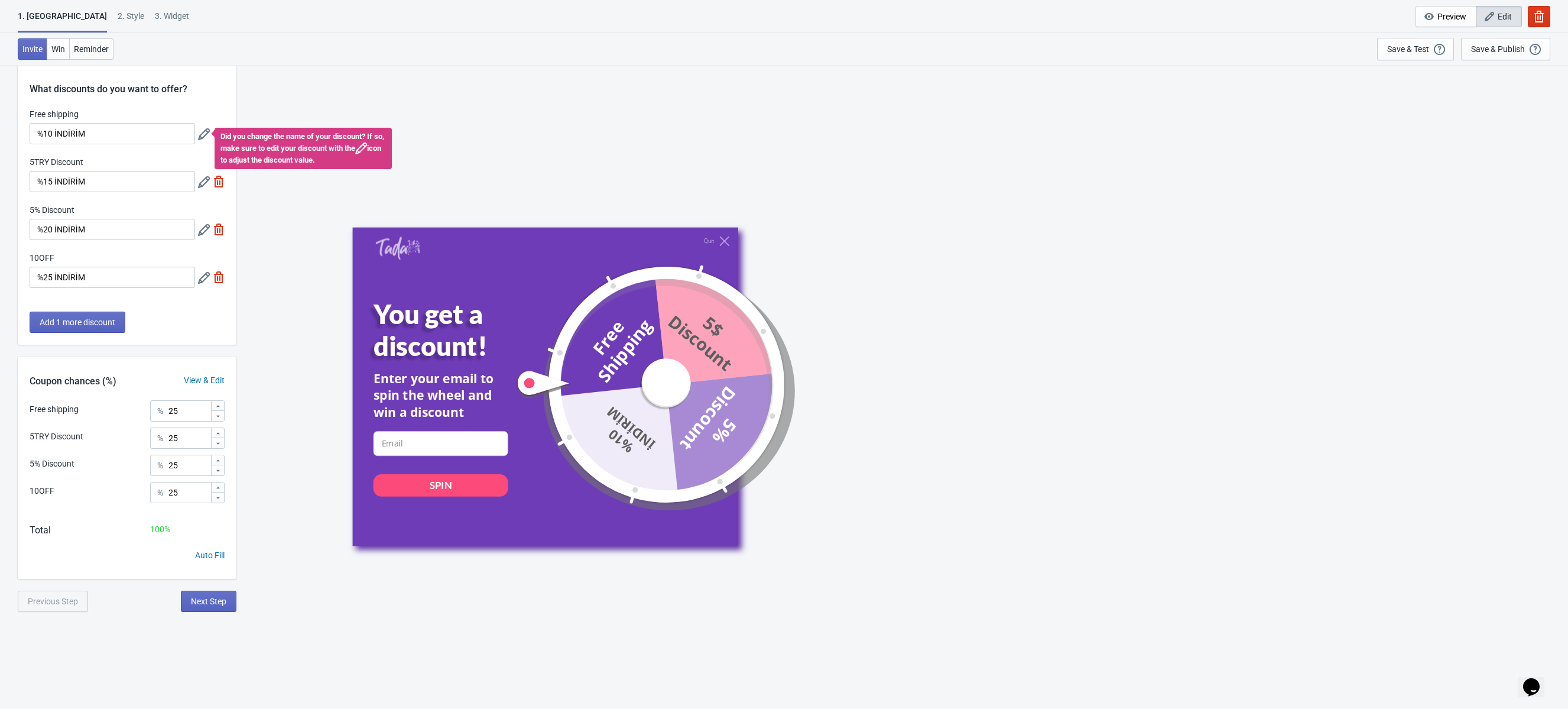
scroll to position [0, 0]
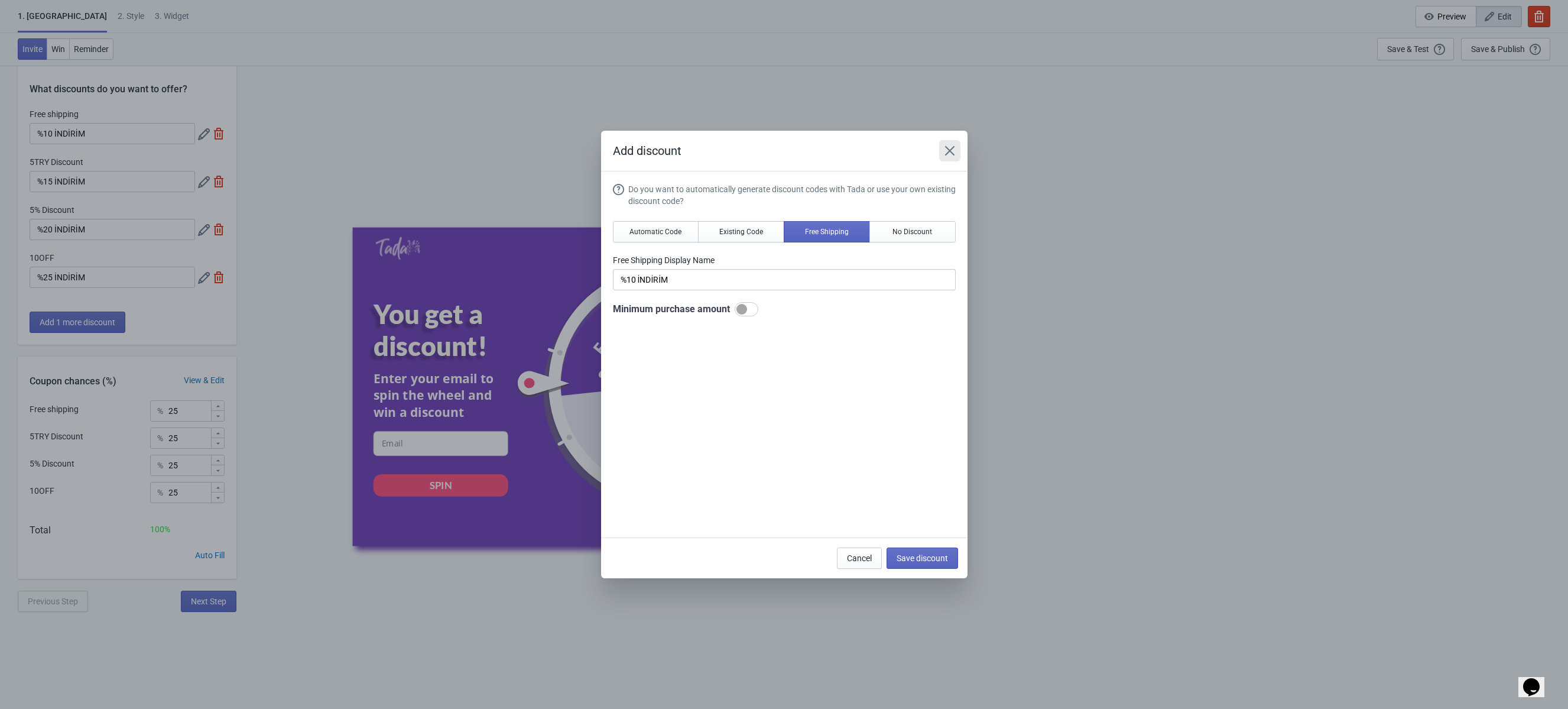
click at [946, 145] on icon "Close" at bounding box center [950, 151] width 12 height 12
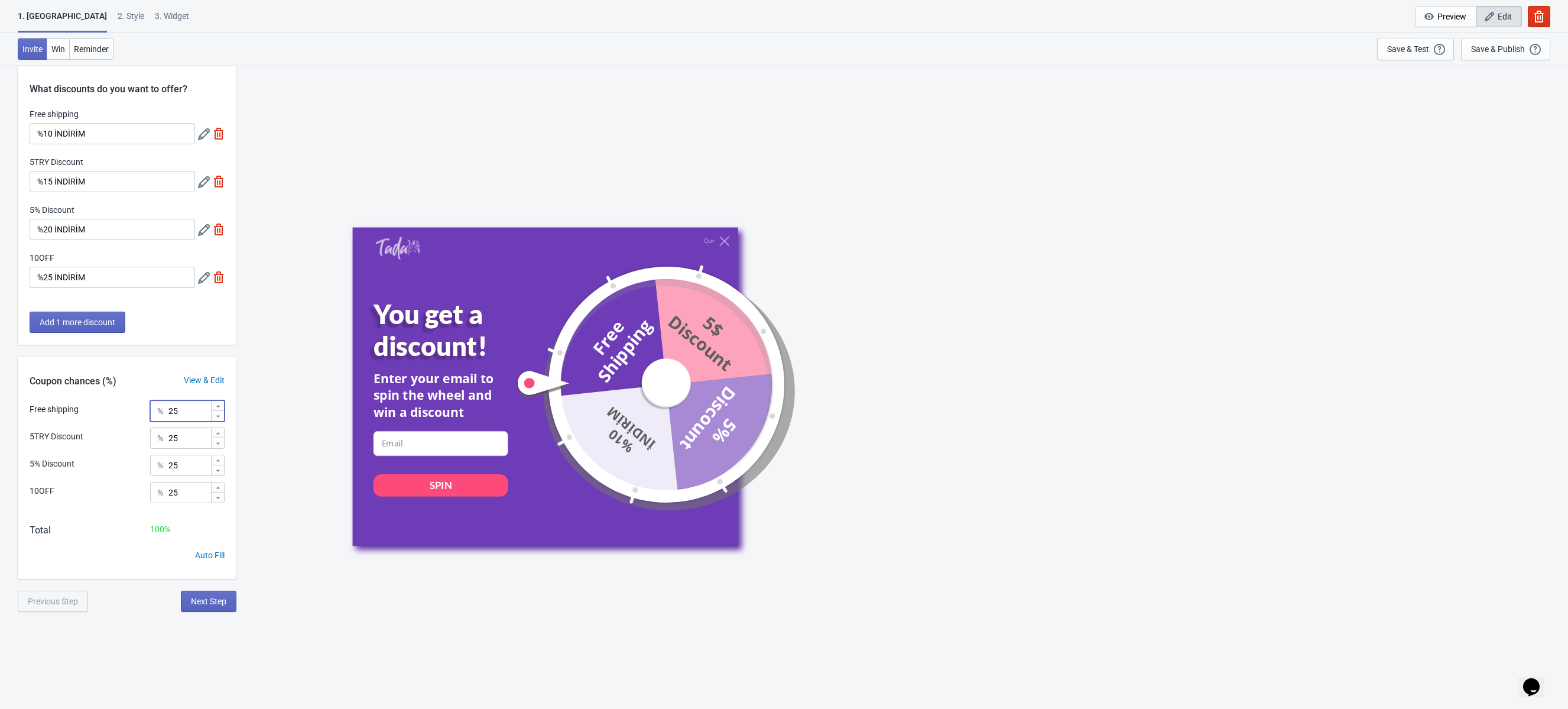
drag, startPoint x: 184, startPoint y: 411, endPoint x: 142, endPoint y: 407, distance: 42.2
click at [142, 407] on div "Free shipping % 25" at bounding box center [127, 407] width 195 height 15
click at [219, 378] on div "View & Edit" at bounding box center [204, 380] width 64 height 13
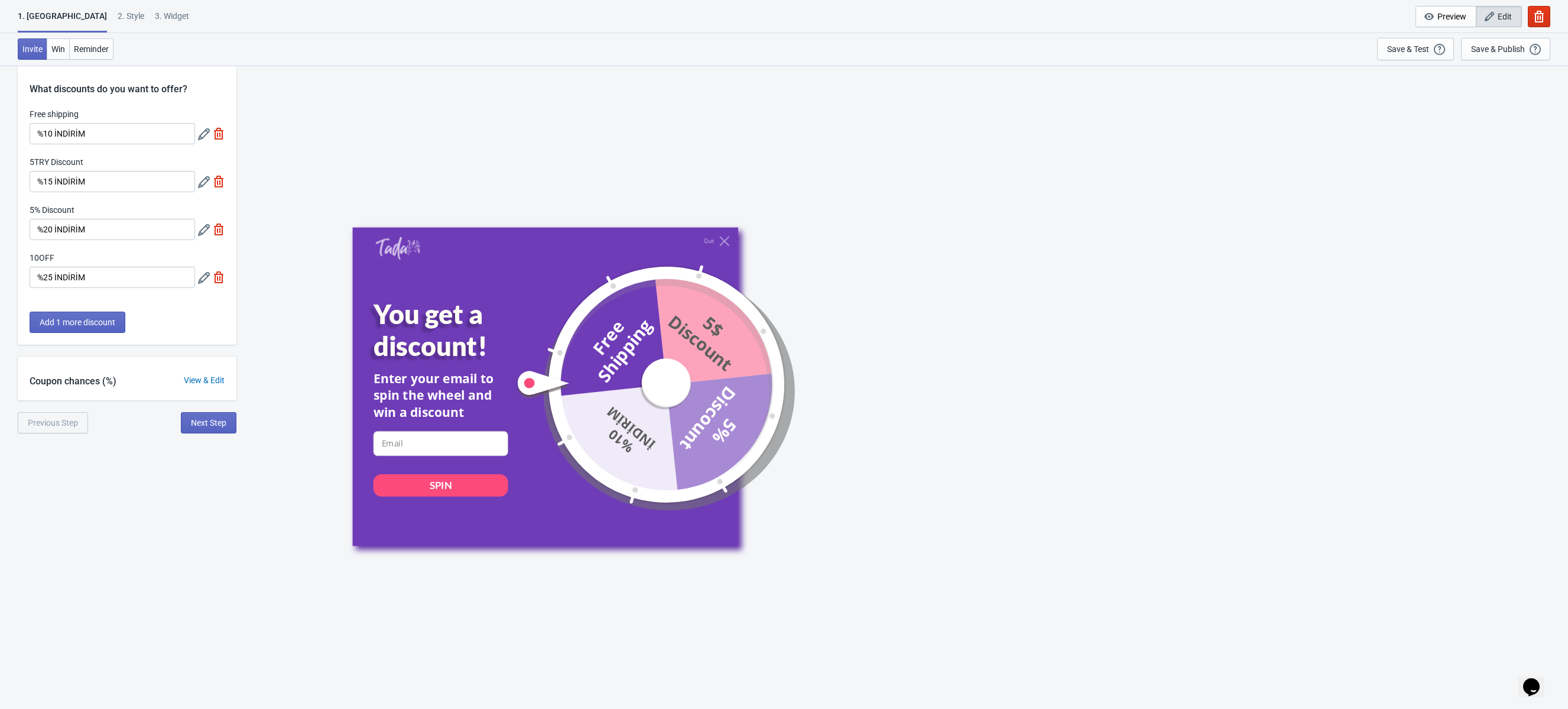
click at [219, 378] on div "View & Edit" at bounding box center [204, 380] width 64 height 13
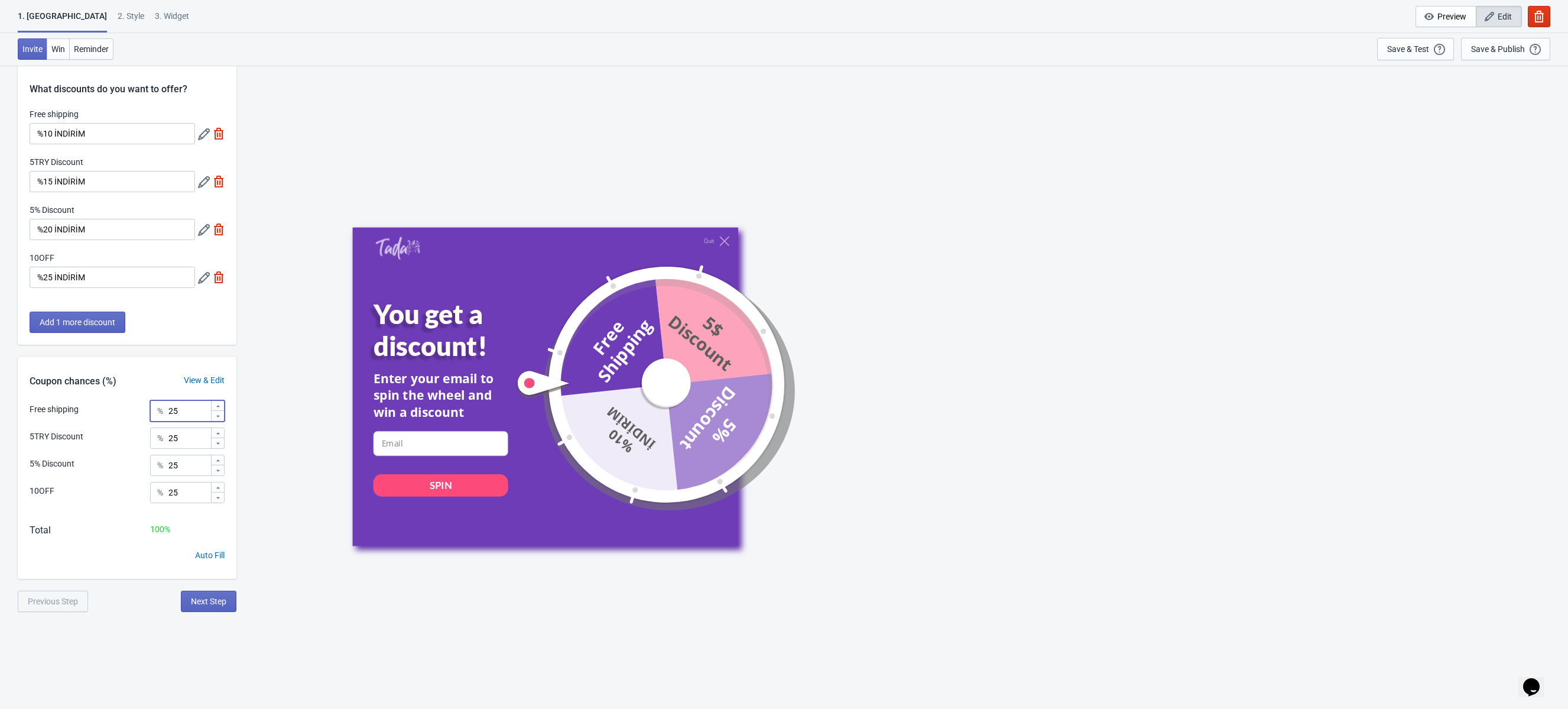
drag, startPoint x: 190, startPoint y: 413, endPoint x: 141, endPoint y: 407, distance: 49.4
click at [141, 407] on div "Free shipping % 25" at bounding box center [127, 407] width 195 height 15
type input "5"
drag, startPoint x: 193, startPoint y: 495, endPoint x: 144, endPoint y: 488, distance: 49.5
click at [144, 488] on div "10OFF % 25" at bounding box center [127, 496] width 195 height 30
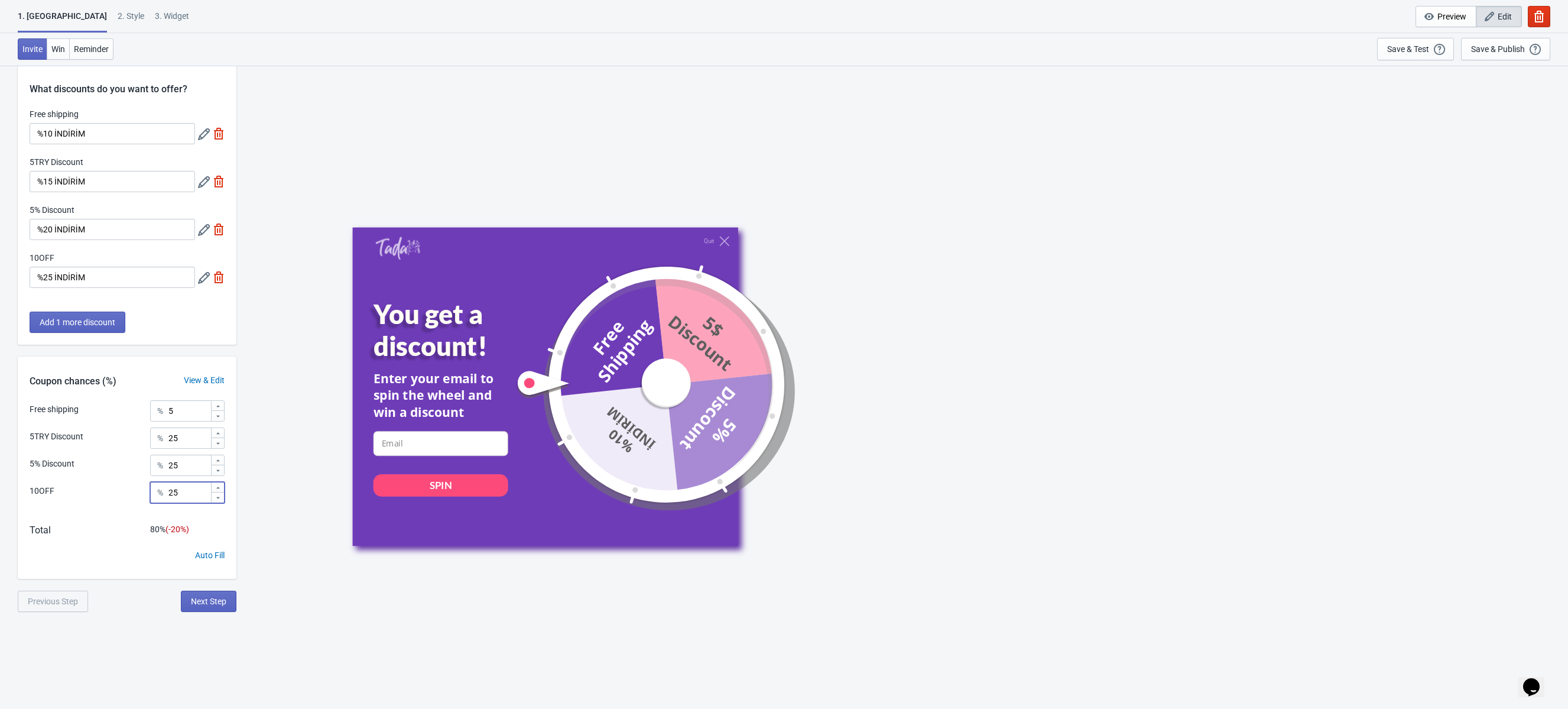
click at [221, 132] on img at bounding box center [218, 133] width 12 height 12
type input "33"
type input "34"
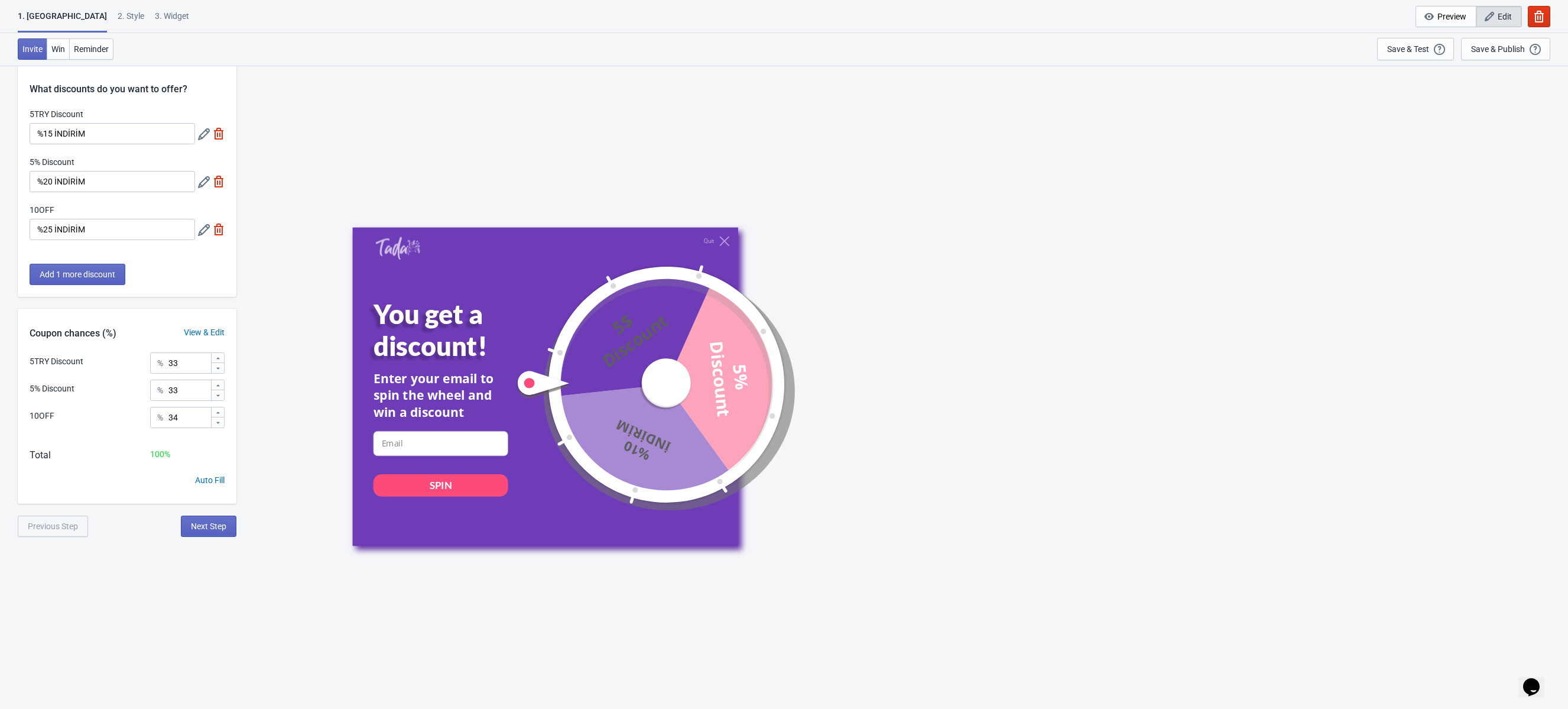
click at [221, 136] on img at bounding box center [218, 133] width 12 height 12
type input "50"
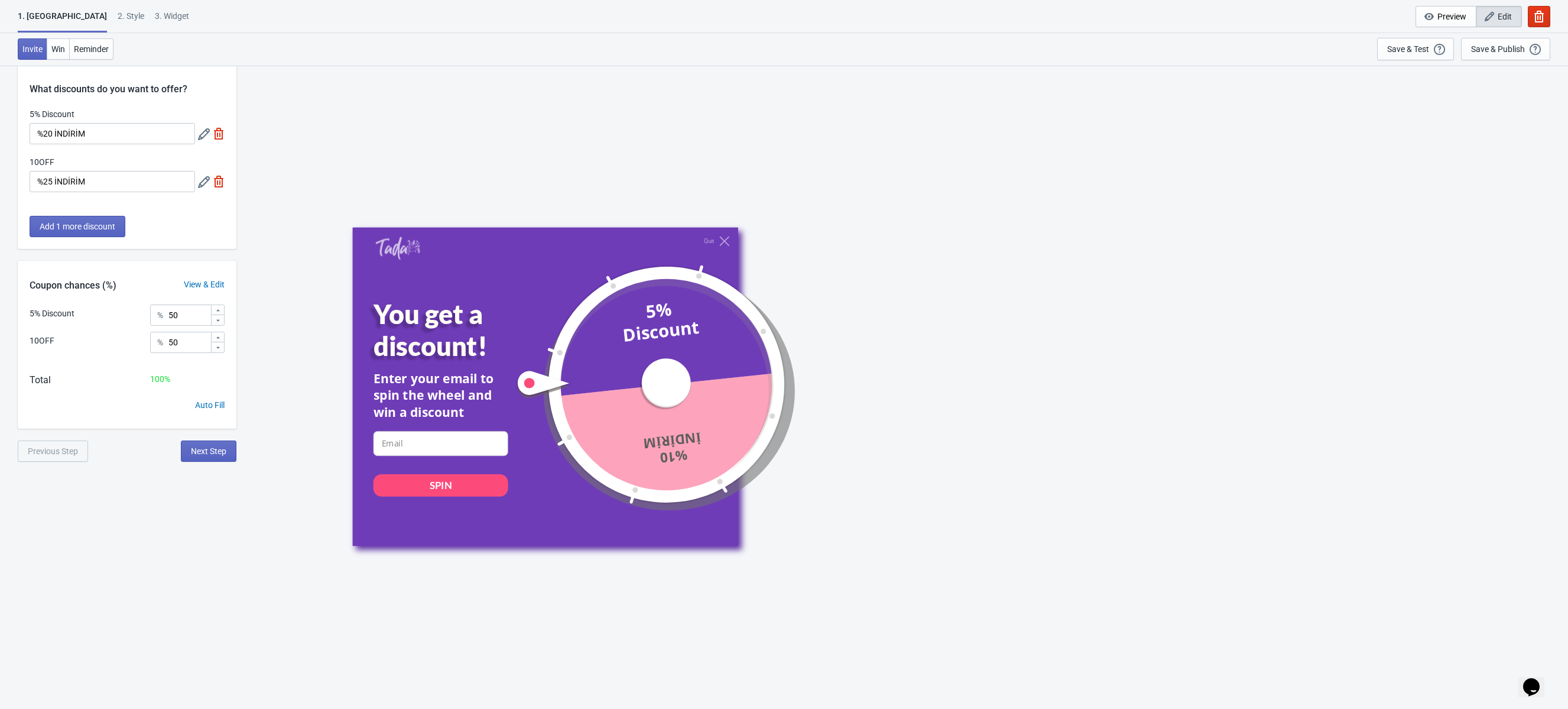
click at [221, 136] on img at bounding box center [218, 133] width 12 height 12
type input "100"
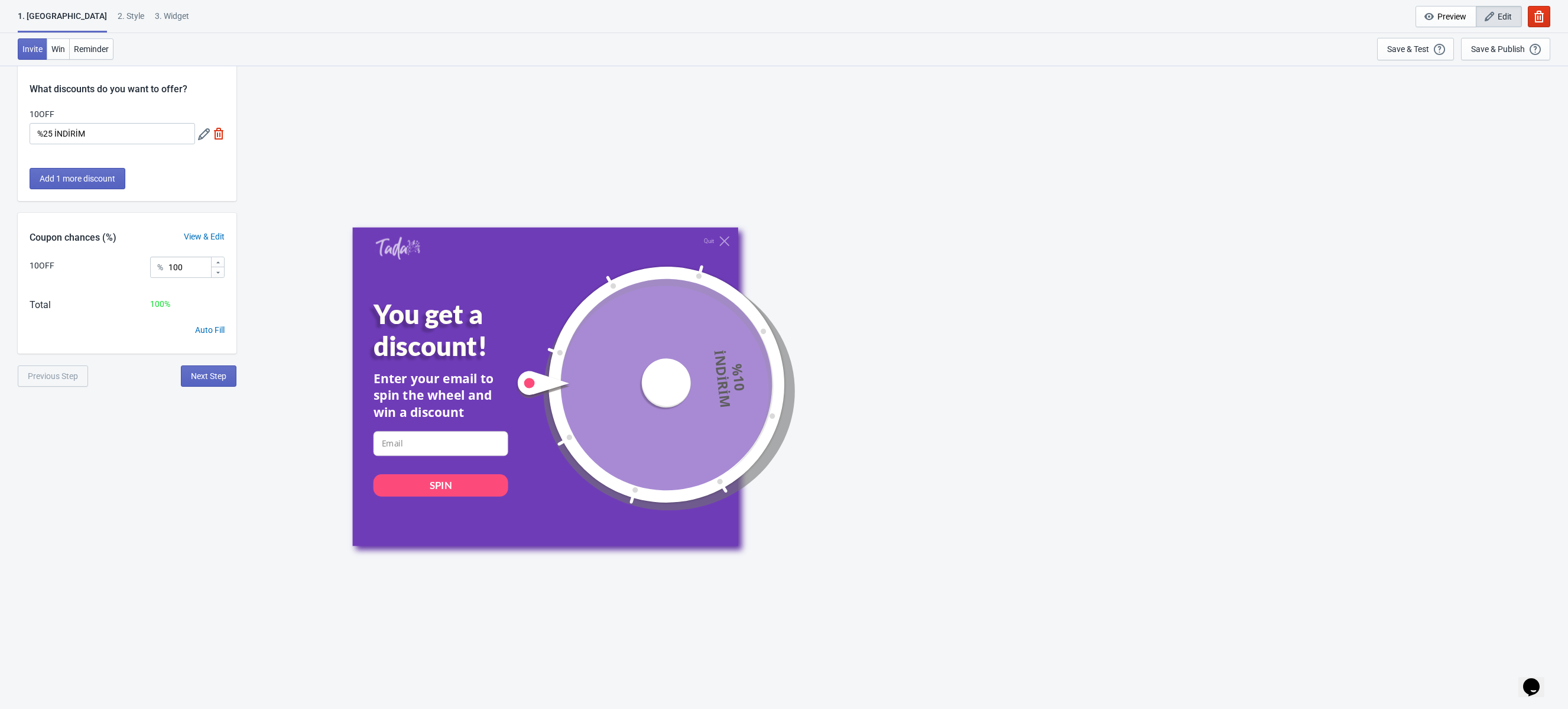
click at [219, 134] on img at bounding box center [218, 133] width 12 height 12
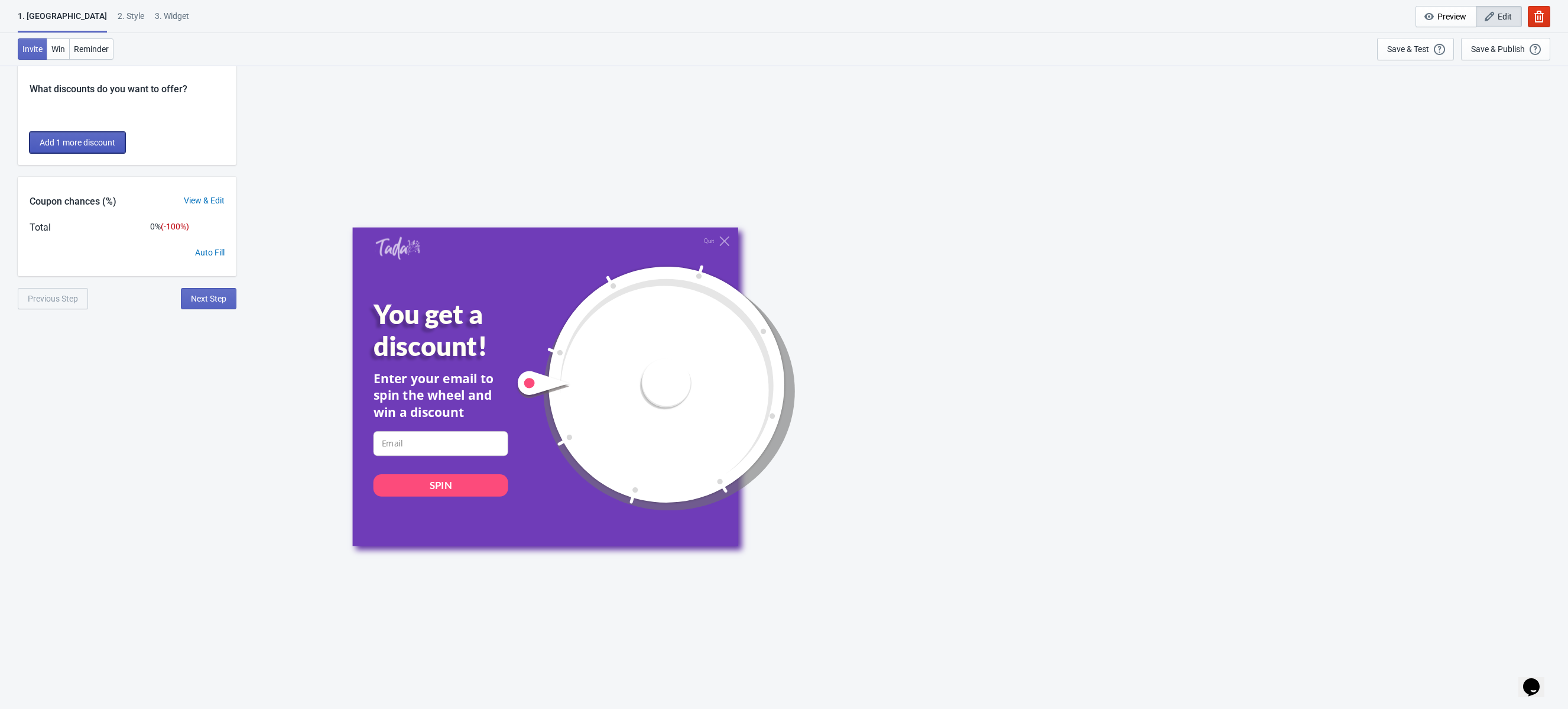
click at [88, 147] on button "Add 1 more discount" at bounding box center [78, 143] width 96 height 21
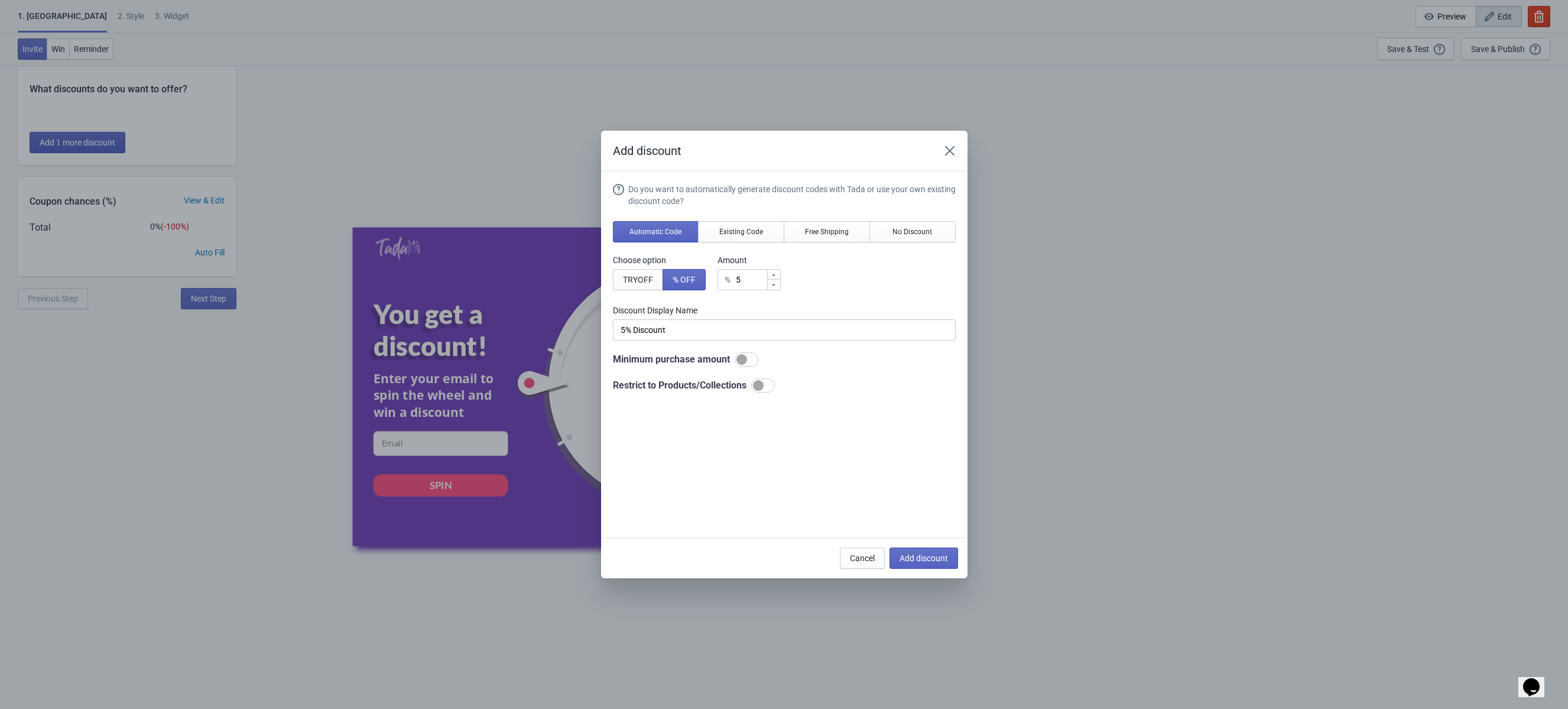
scroll to position [0, 0]
drag, startPoint x: 759, startPoint y: 279, endPoint x: 750, endPoint y: 279, distance: 9.0
click at [750, 279] on input "5" at bounding box center [751, 279] width 32 height 21
drag, startPoint x: 750, startPoint y: 279, endPoint x: 728, endPoint y: 279, distance: 22.0
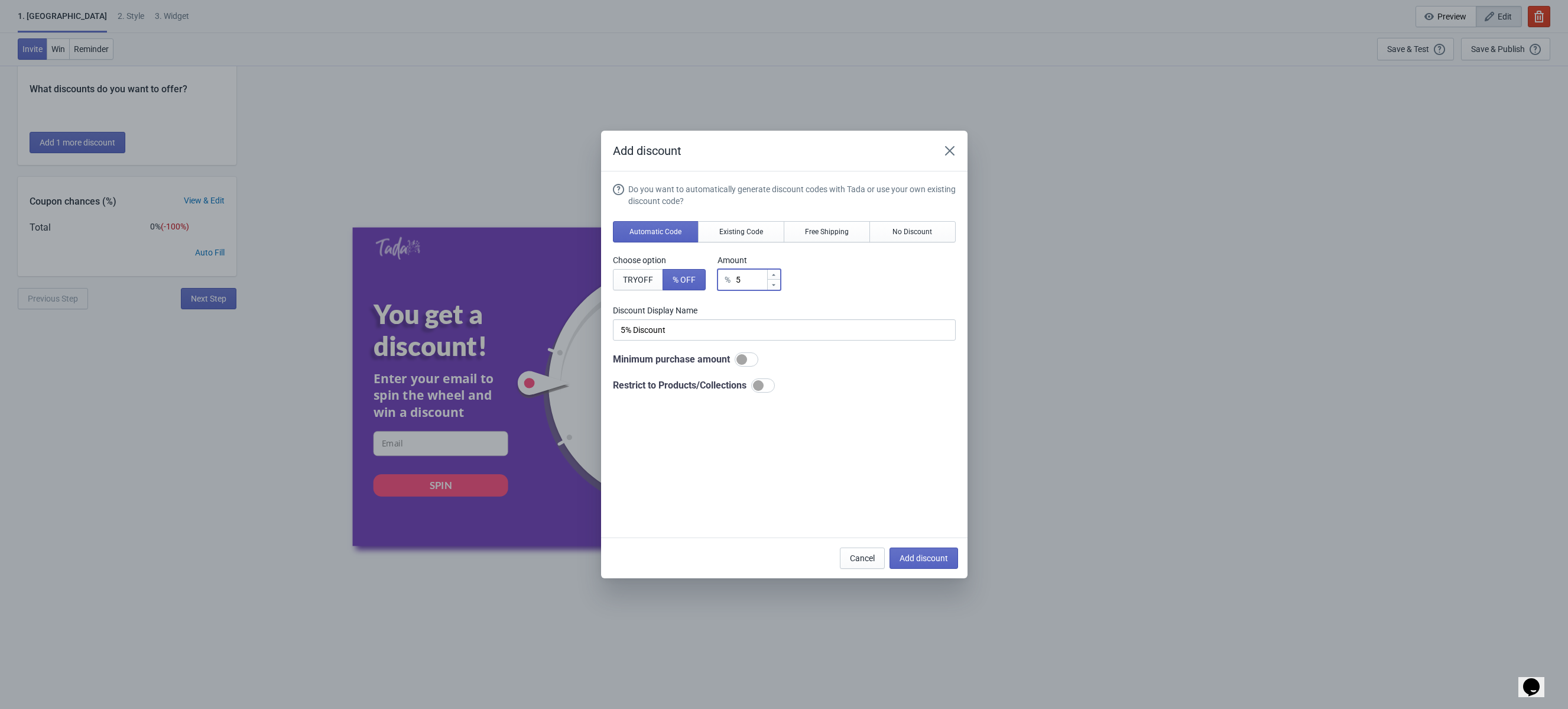
click at [729, 279] on div "% 5" at bounding box center [749, 279] width 63 height 21
type input "1"
type input "1% Discount"
type input "10"
type input "10% Discount"
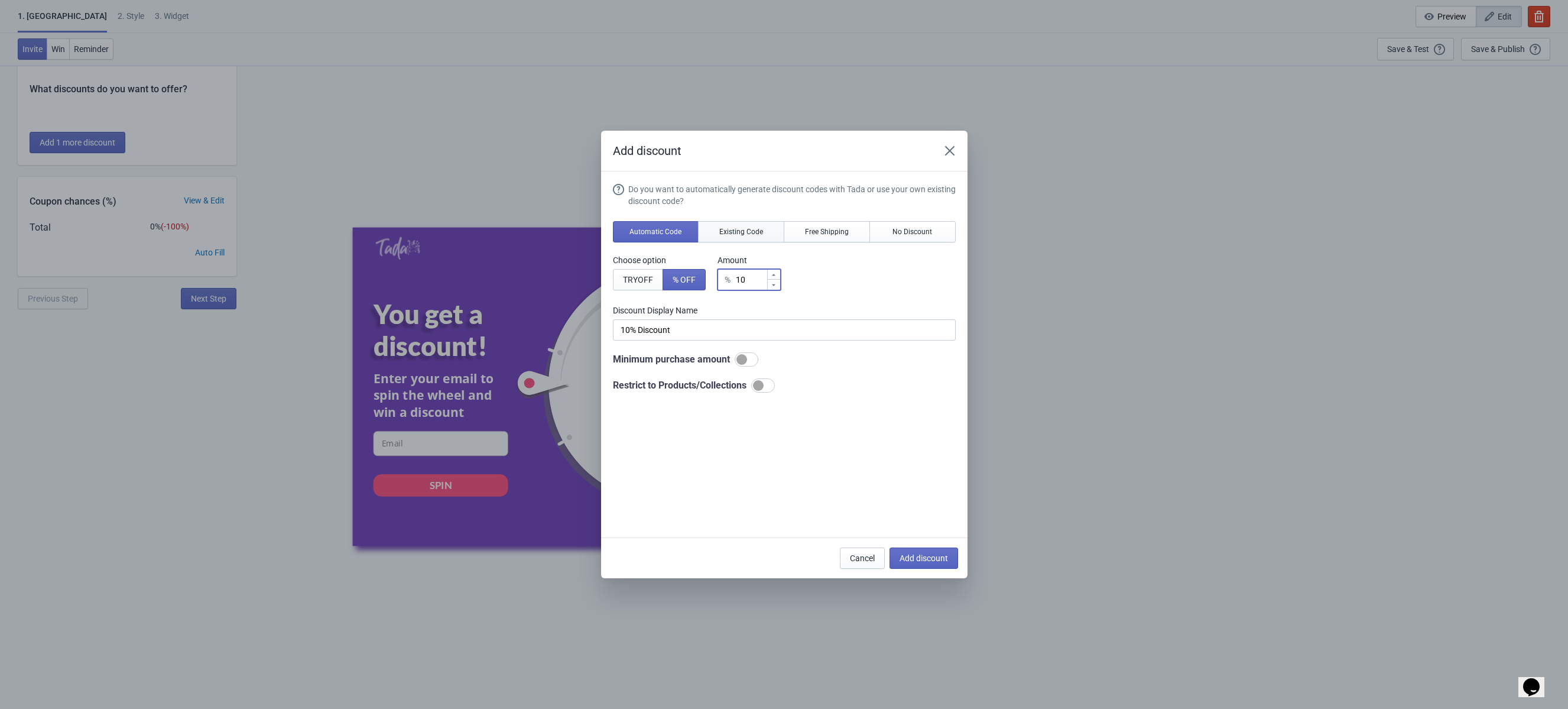
type input "10"
click at [748, 236] on span "Existing Code" at bounding box center [741, 231] width 44 height 9
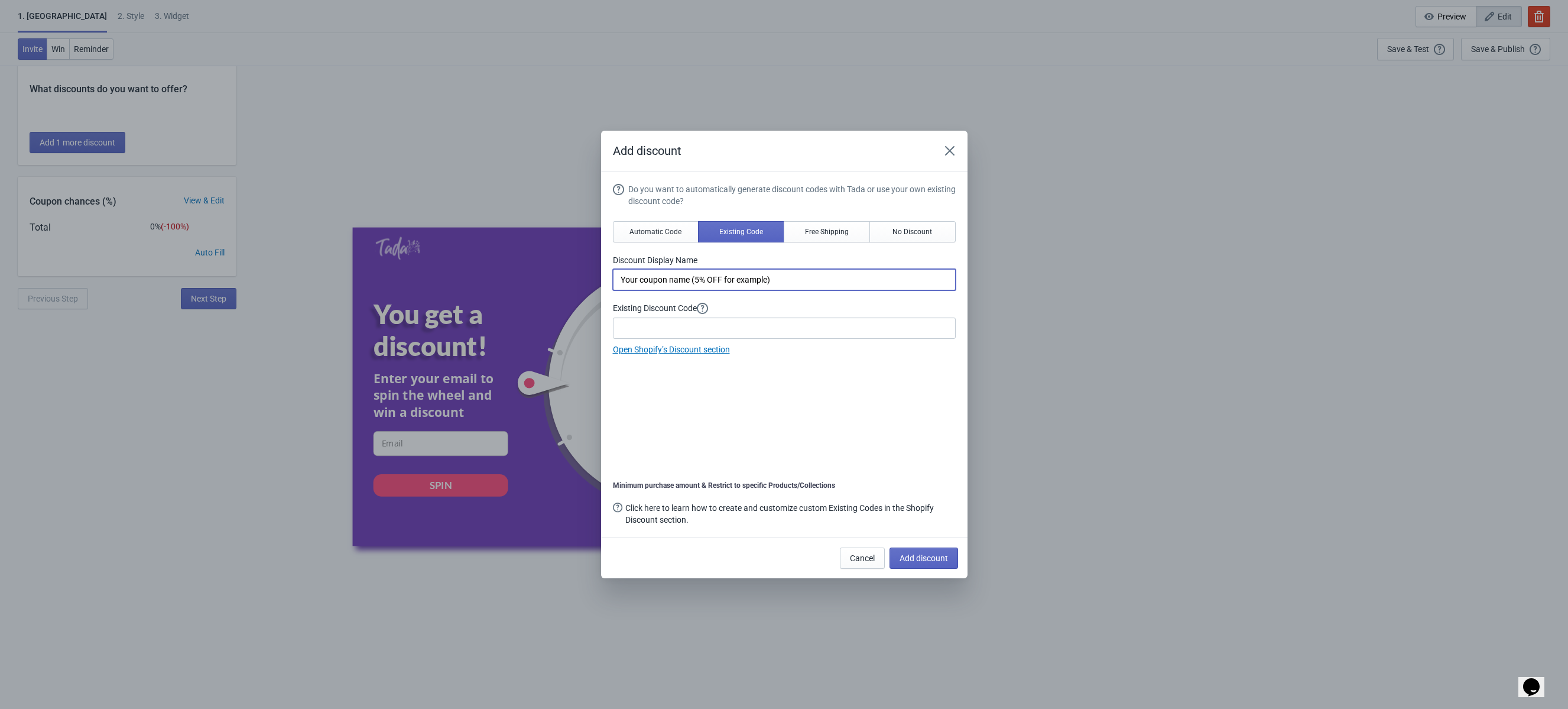
click at [706, 282] on input "Your coupon name (5% OFF for example)" at bounding box center [785, 279] width 343 height 21
type input "%10 İNDİRİM"
click at [658, 323] on input at bounding box center [785, 328] width 343 height 21
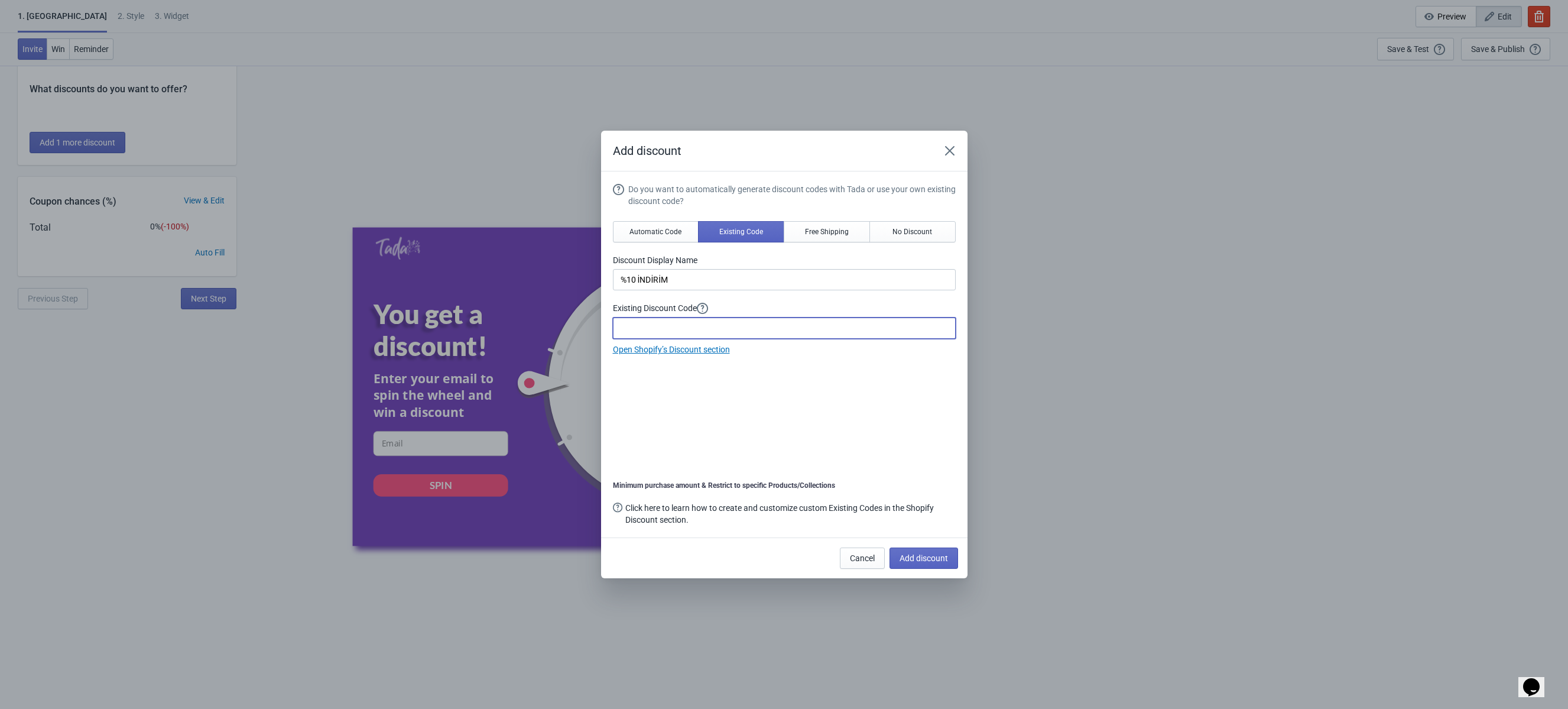
paste input "10OFFX7P5"
type input "10OFFX7P5"
click at [927, 558] on span "Add discount" at bounding box center [923, 558] width 49 height 9
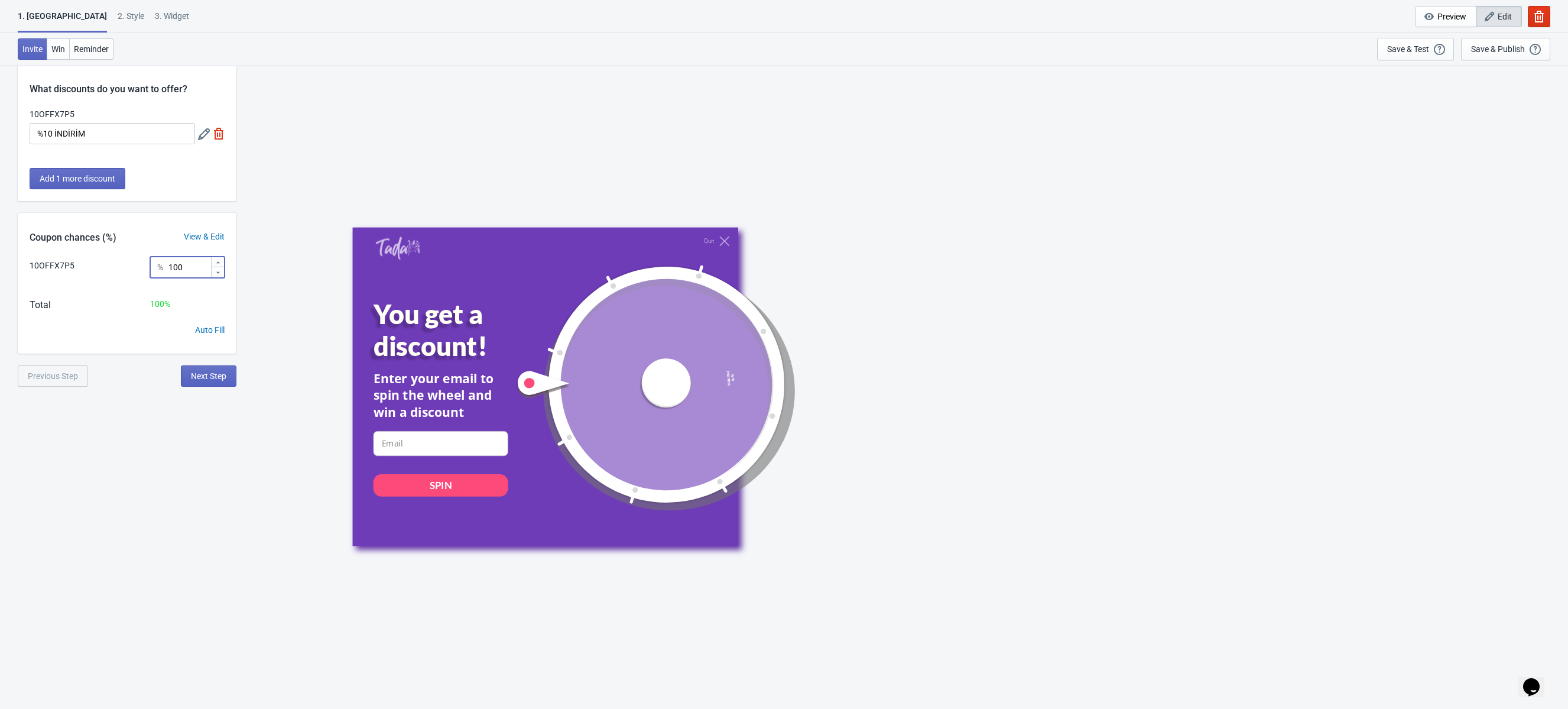
click at [193, 268] on input "100" at bounding box center [189, 267] width 42 height 21
click at [103, 179] on span "Add 1 more discount" at bounding box center [78, 179] width 76 height 9
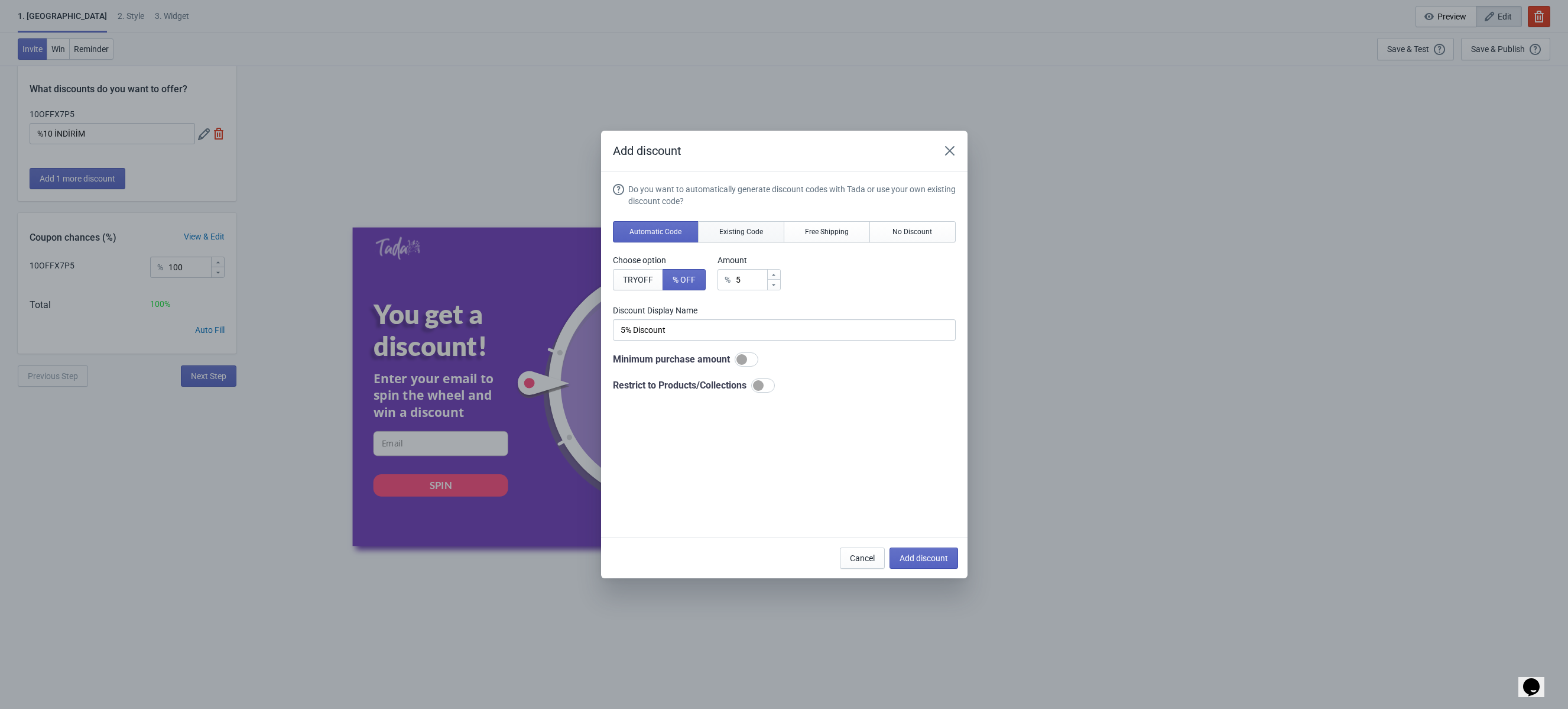
click at [740, 231] on span "Existing Code" at bounding box center [741, 231] width 44 height 9
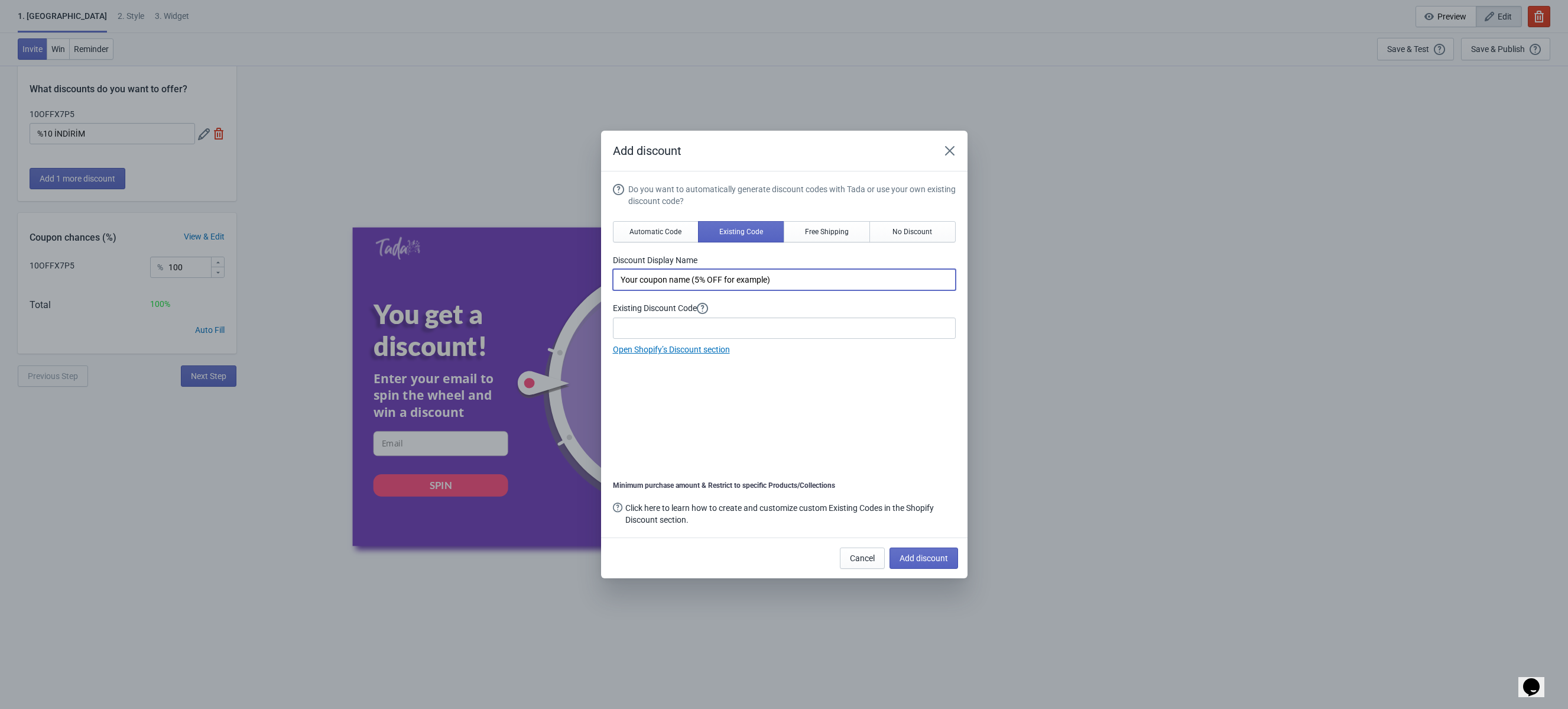
drag, startPoint x: 782, startPoint y: 280, endPoint x: 454, endPoint y: 246, distance: 329.8
click at [454, 246] on div "Add discount Do you want to automatically generate discount codes with Tada or …" at bounding box center [784, 354] width 1568 height 447
type input "%15 İNDİRİM"
click at [689, 325] on input at bounding box center [785, 328] width 343 height 21
paste input "15OFFY8T5"
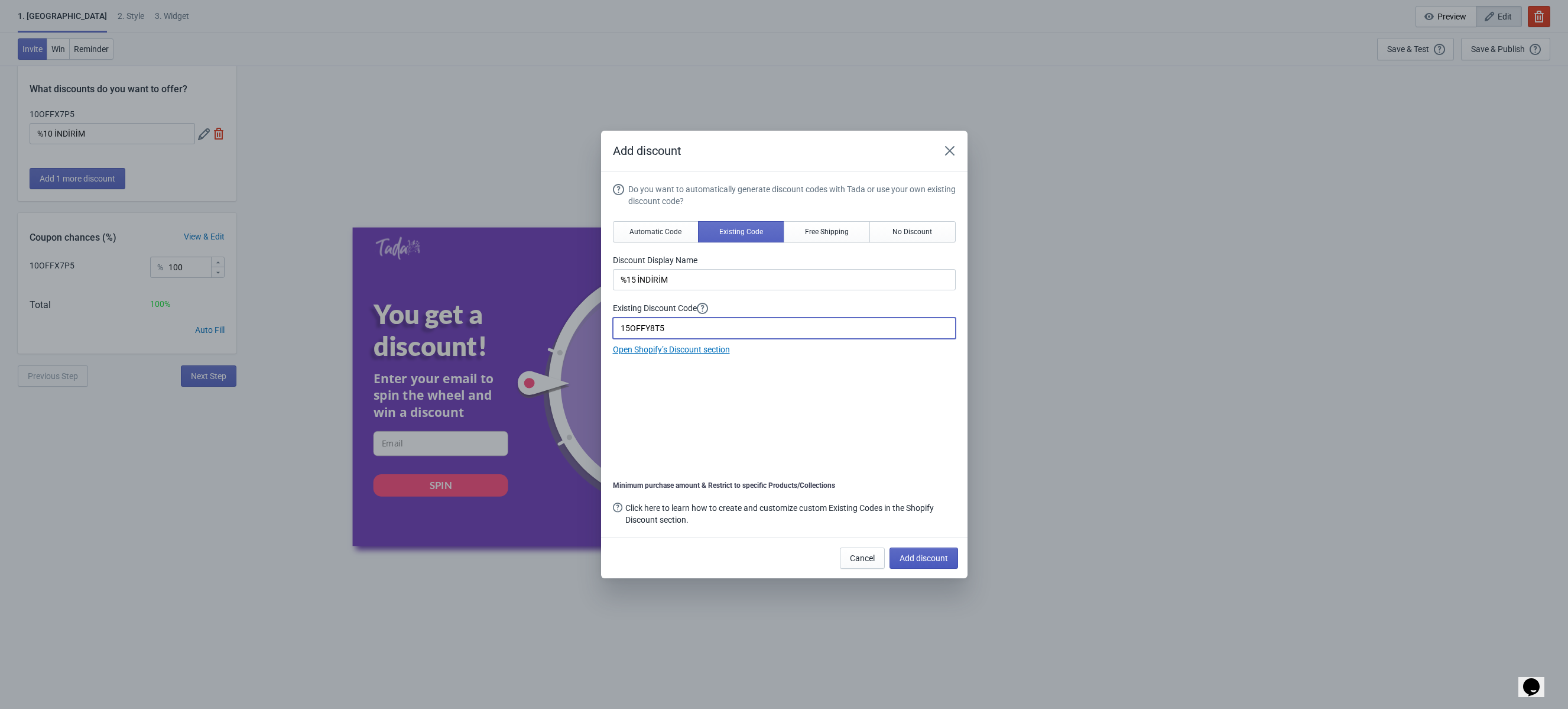
type input "15OFFY8T5"
click at [935, 560] on span "Add discount" at bounding box center [923, 558] width 49 height 9
type input "50"
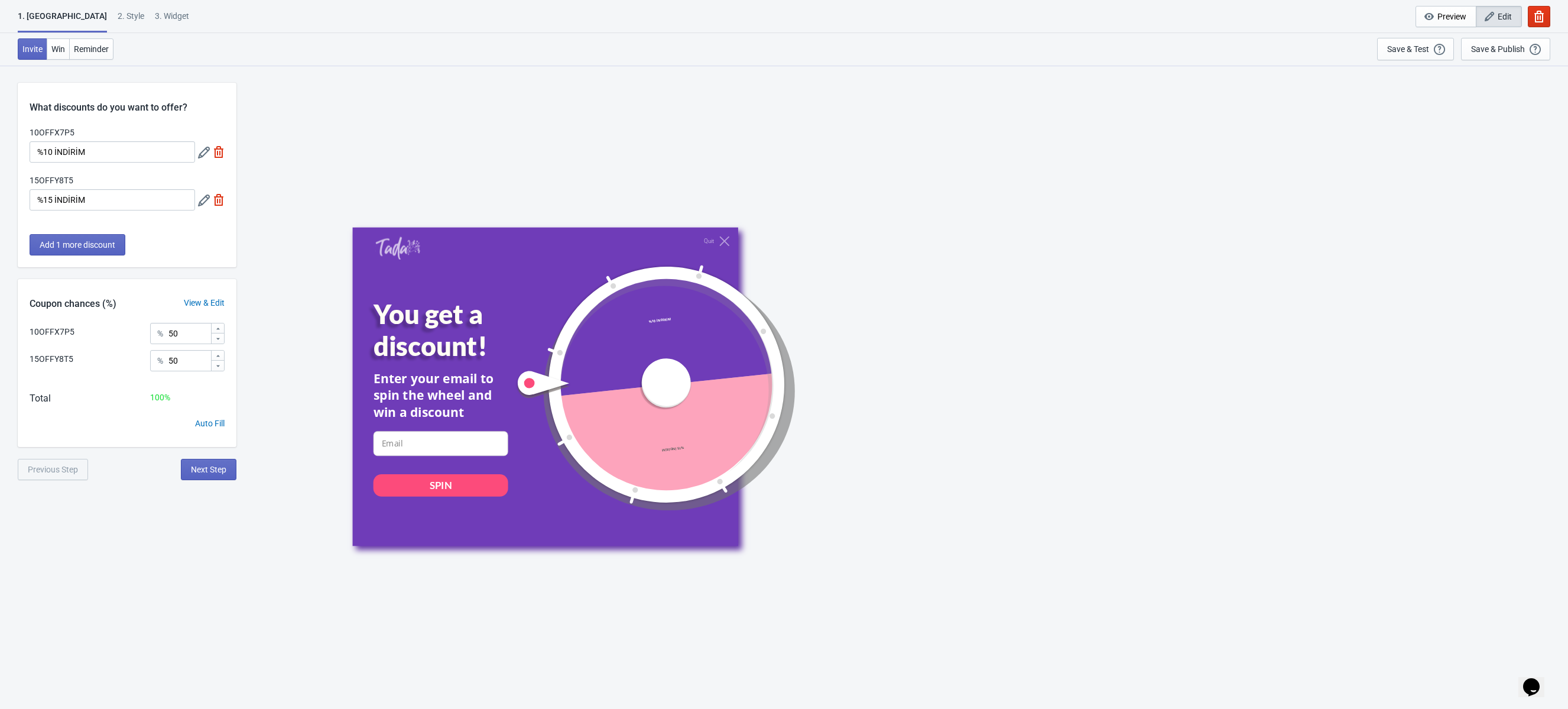
scroll to position [18, 0]
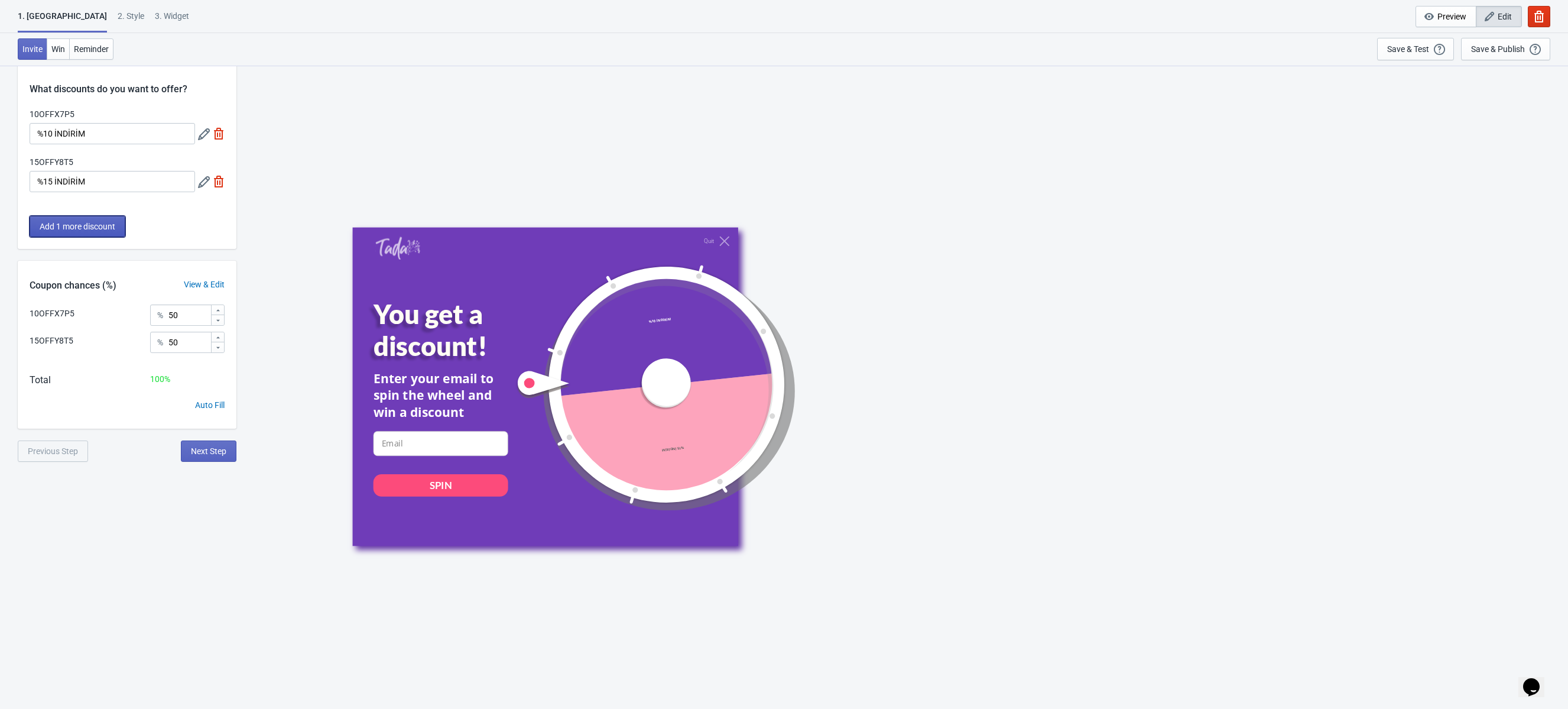
click at [99, 228] on span "Add 1 more discount" at bounding box center [78, 226] width 76 height 9
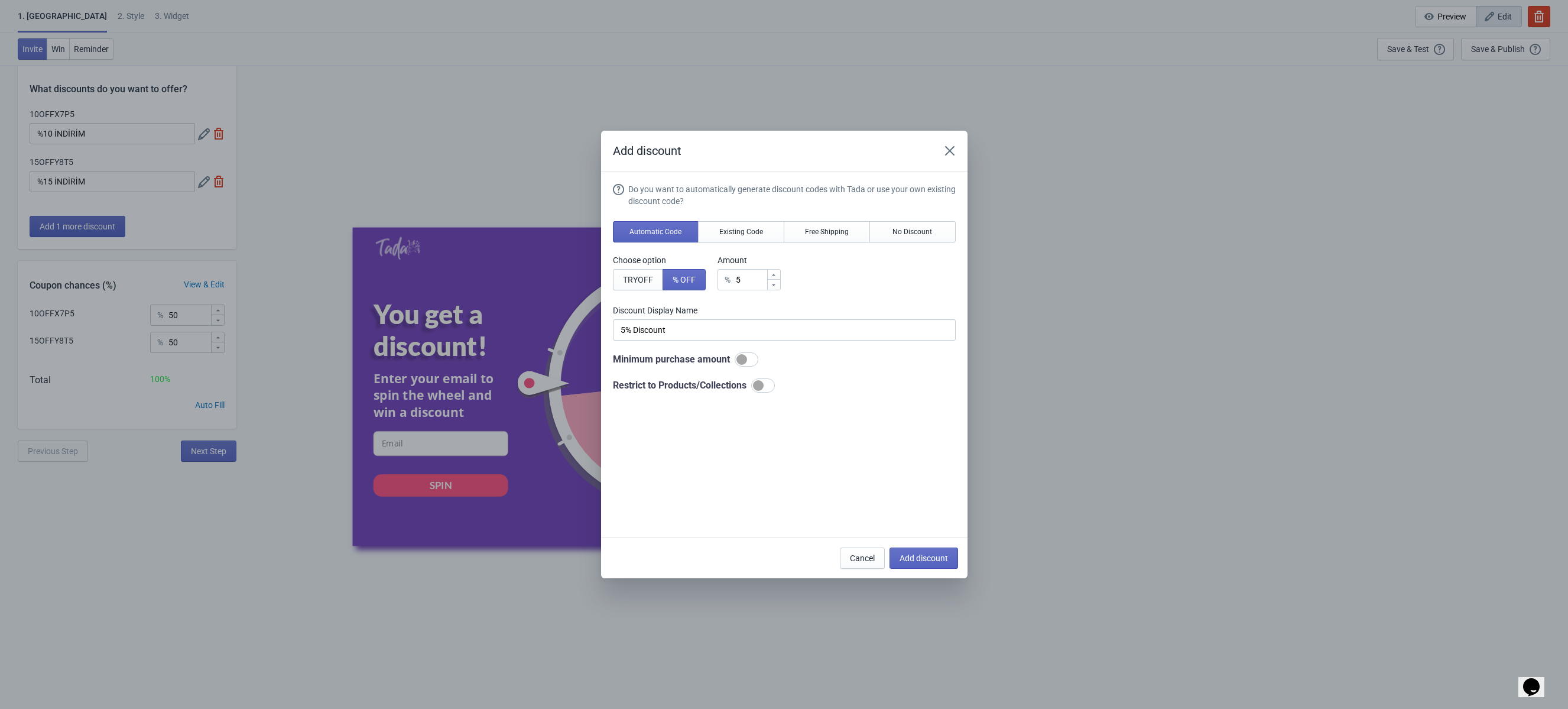
scroll to position [0, 0]
click at [737, 232] on span "Existing Code" at bounding box center [741, 231] width 44 height 9
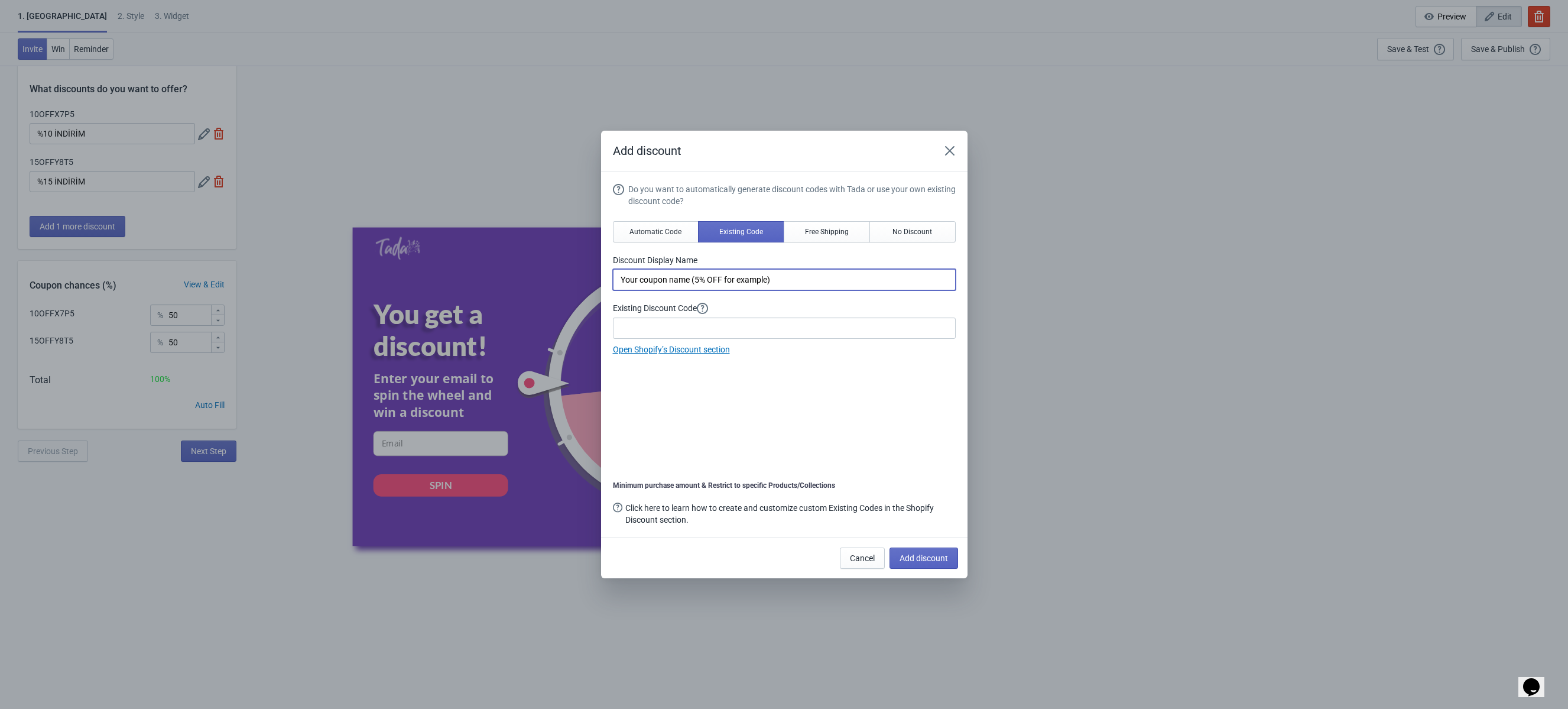
click at [765, 280] on input "Your coupon name (5% OFF for example)" at bounding box center [785, 279] width 343 height 21
type input "%20 İNDİRİM"
click at [801, 317] on input at bounding box center [785, 328] width 343 height 21
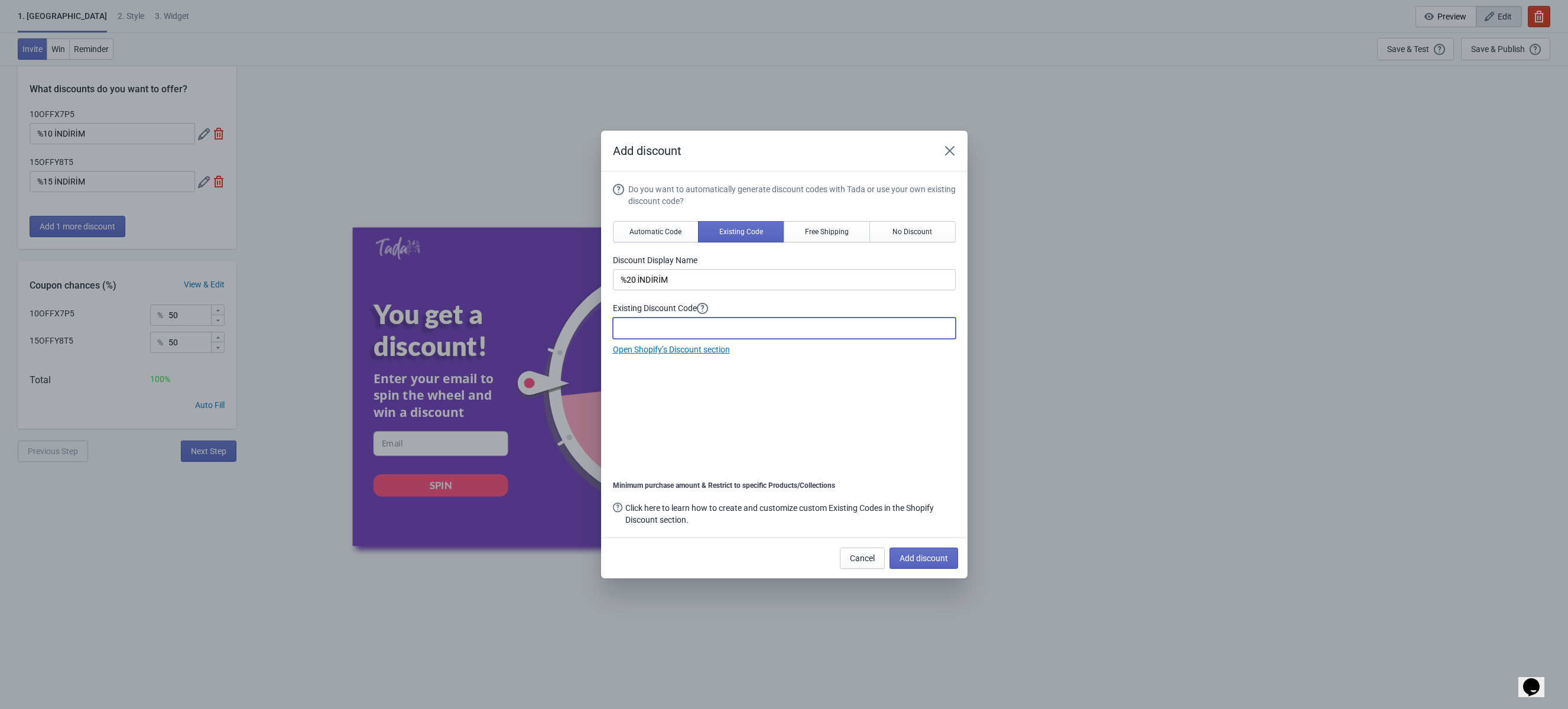
paste input "20OFFJ8V6"
type input "20OFFJ8V6"
click at [923, 557] on span "Add discount" at bounding box center [923, 558] width 49 height 9
type input "33"
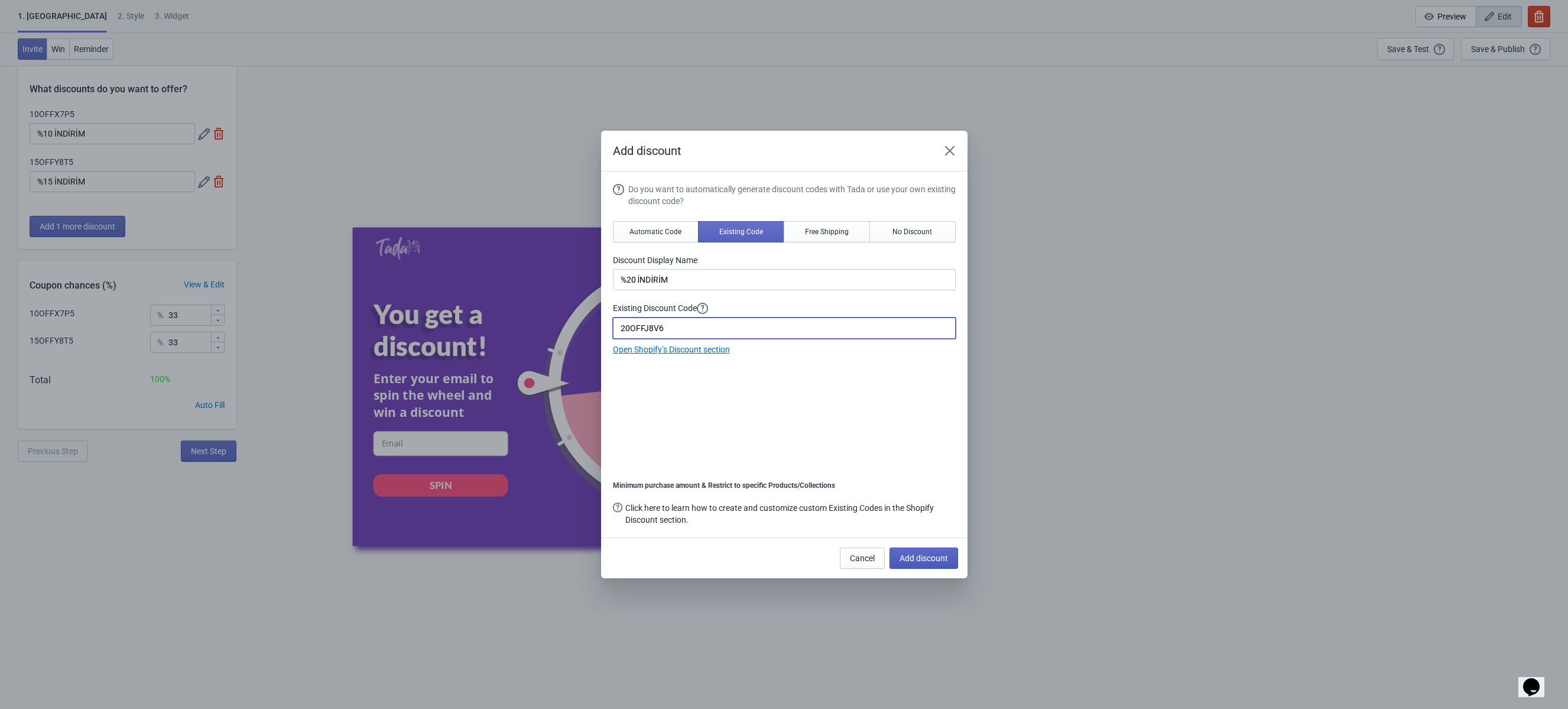
scroll to position [18, 0]
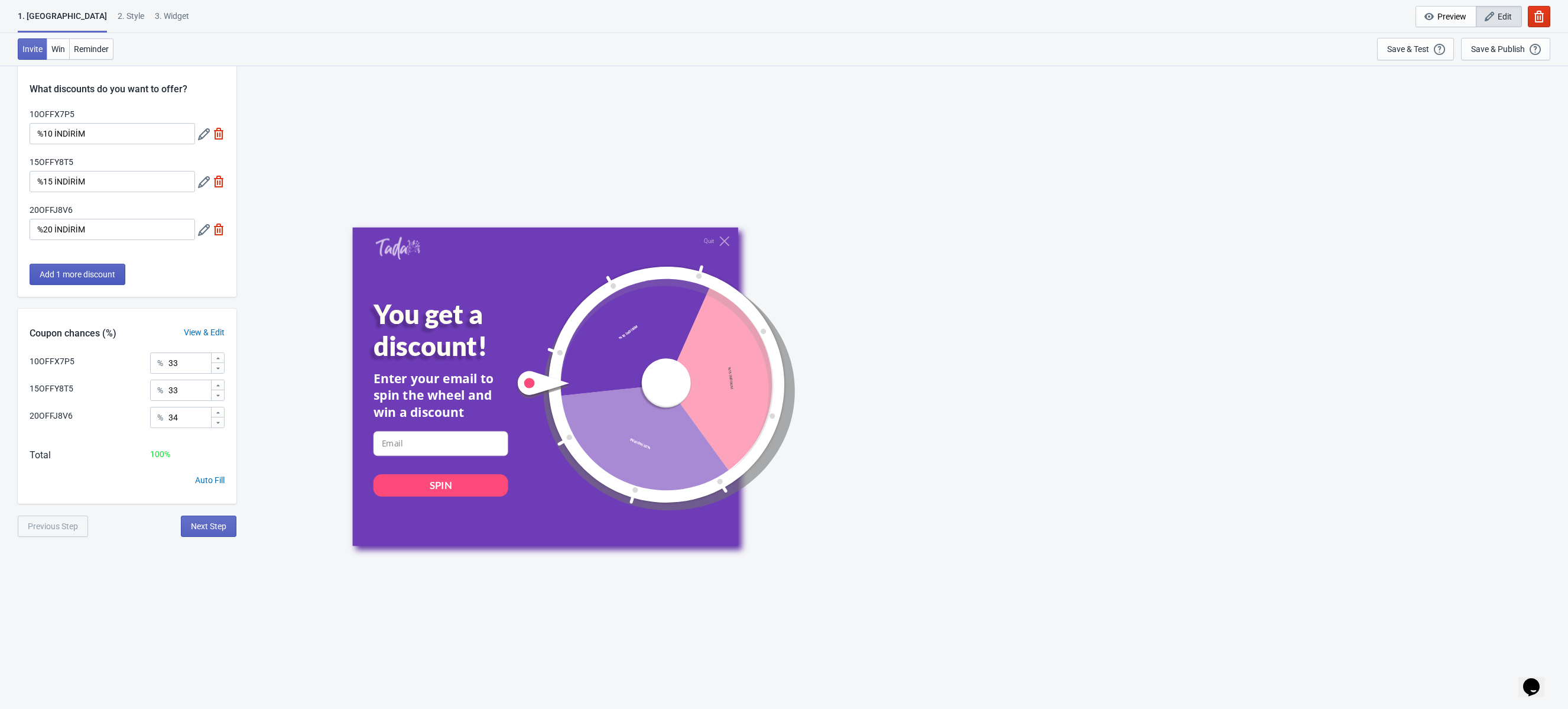
click at [88, 278] on span "Add 1 more discount" at bounding box center [78, 274] width 76 height 9
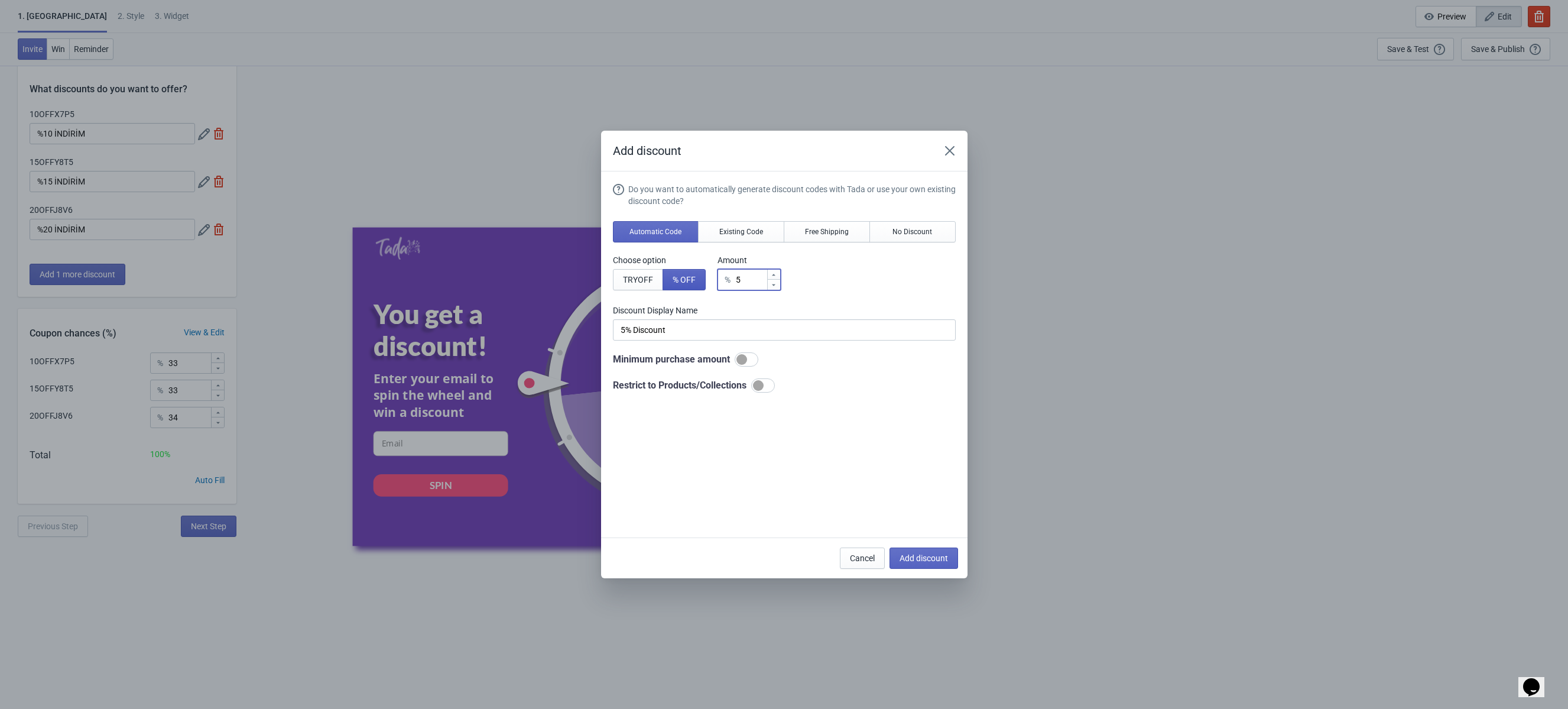
drag, startPoint x: 759, startPoint y: 278, endPoint x: 693, endPoint y: 278, distance: 66.0
click at [693, 278] on div "Choose option TRY OFF % OFF Amount % 5" at bounding box center [785, 272] width 343 height 36
type input "2"
type input "2% Discount"
type input "25"
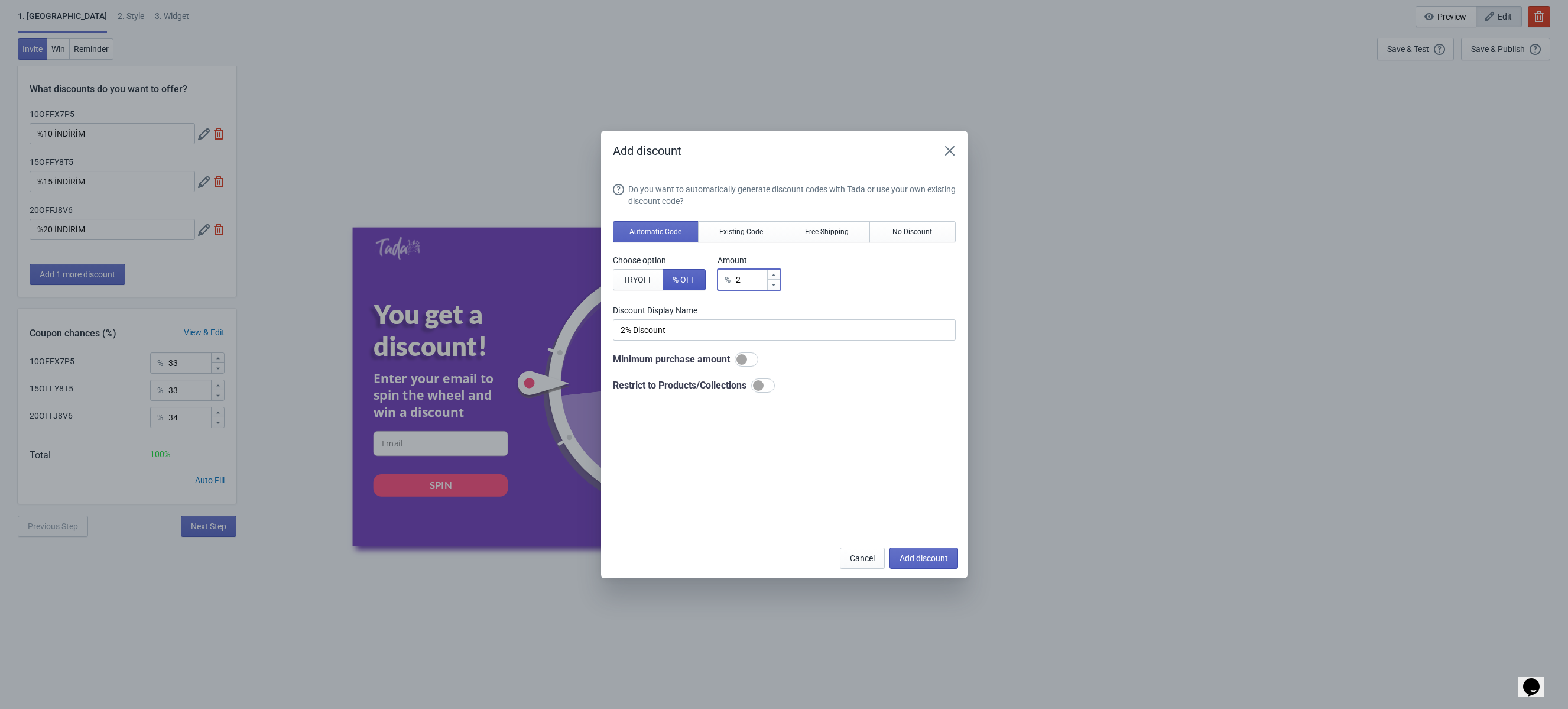
type input "25% Discount"
type input "25"
click at [701, 334] on input "25% Discount" at bounding box center [785, 330] width 343 height 21
drag, startPoint x: 701, startPoint y: 334, endPoint x: 528, endPoint y: 317, distance: 173.8
click at [528, 317] on div "Add discount Do you want to automatically generate discount codes with Tada or …" at bounding box center [784, 354] width 1568 height 447
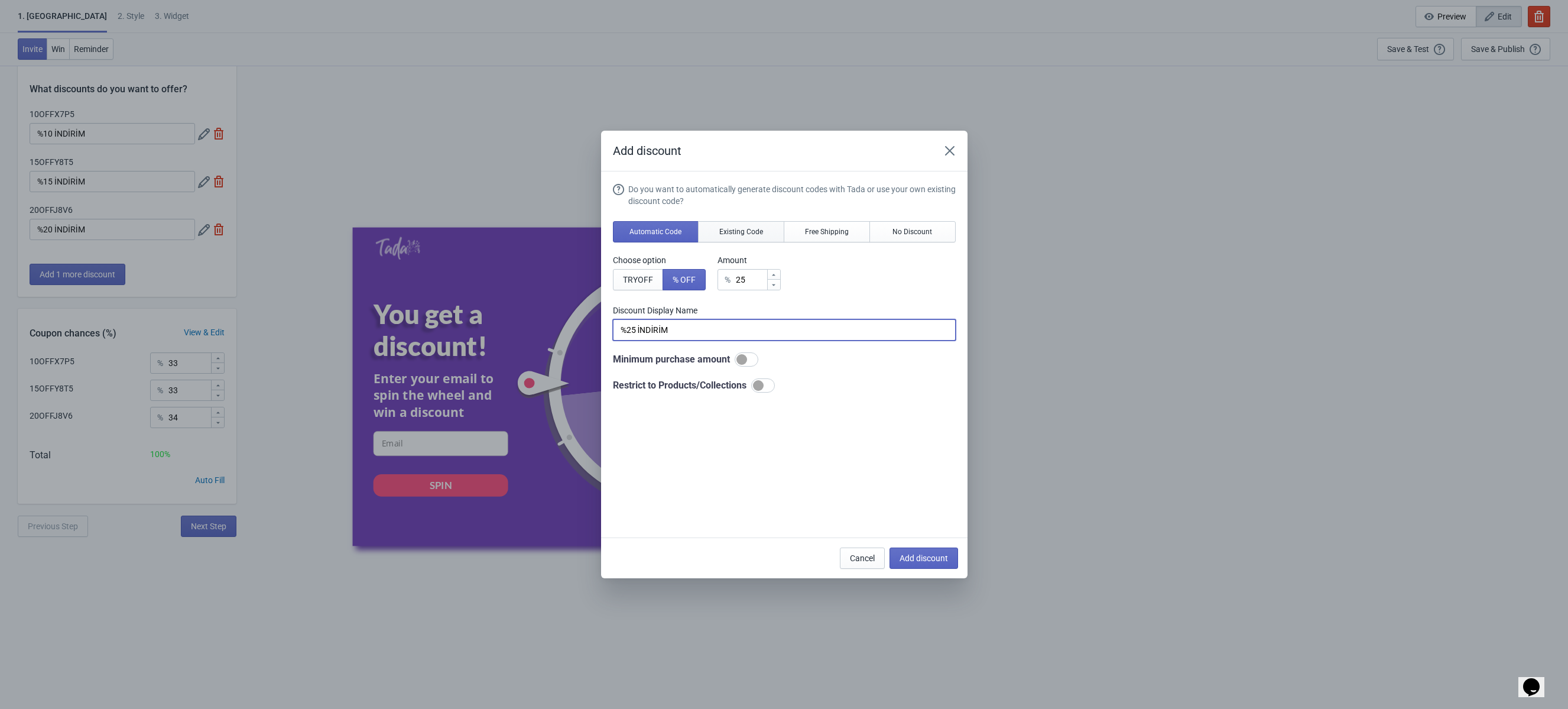
type input "%25 İNDİRİM"
click at [738, 227] on span "Existing Code" at bounding box center [741, 231] width 44 height 9
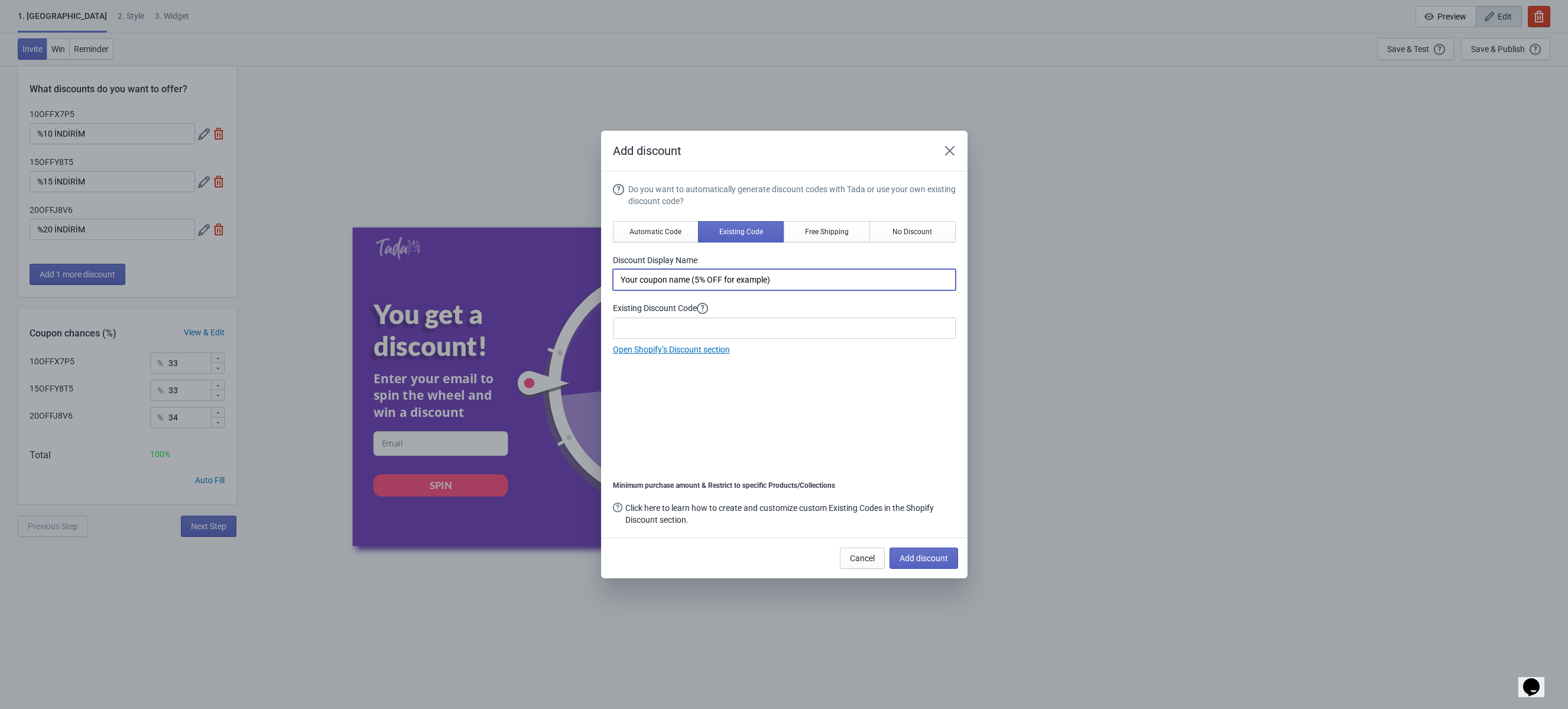
click at [706, 275] on input "Your coupon name (5% OFF for example)" at bounding box center [785, 279] width 343 height 21
type input "%25 İNDİRİM"
click at [723, 322] on input at bounding box center [785, 328] width 343 height 21
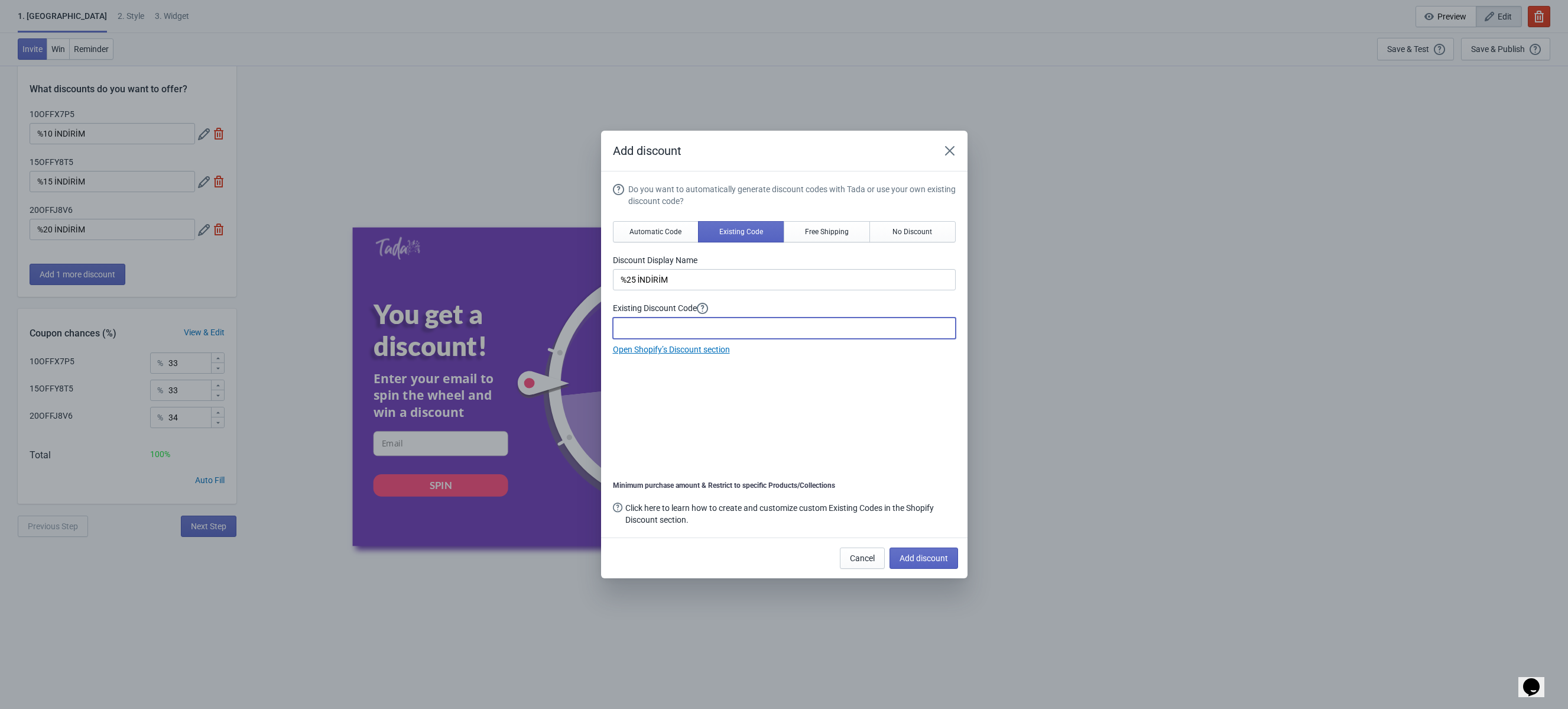
paste input "25OFFR1R3"
type input "25OFFR1R3"
click at [918, 560] on span "Add discount" at bounding box center [923, 558] width 49 height 9
type input "25"
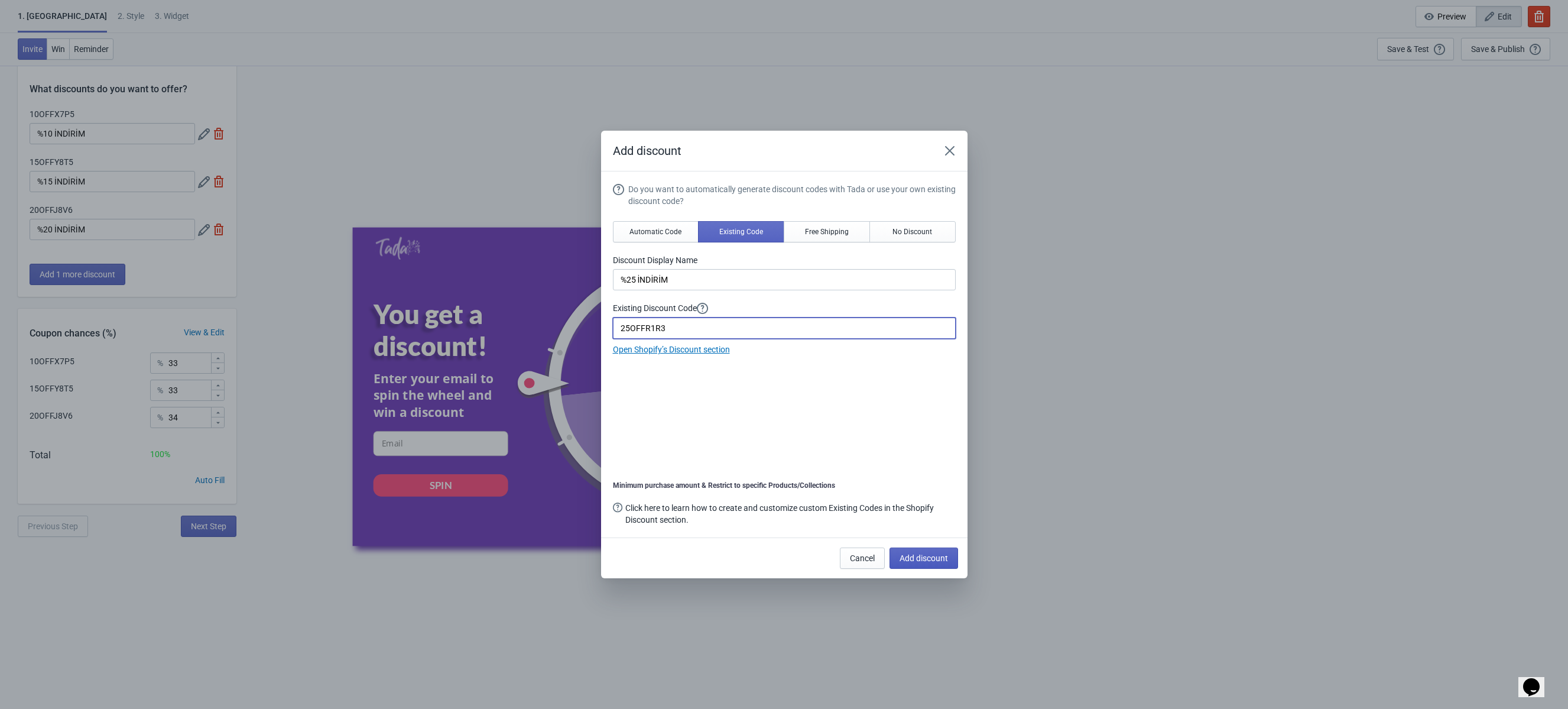
type input "25"
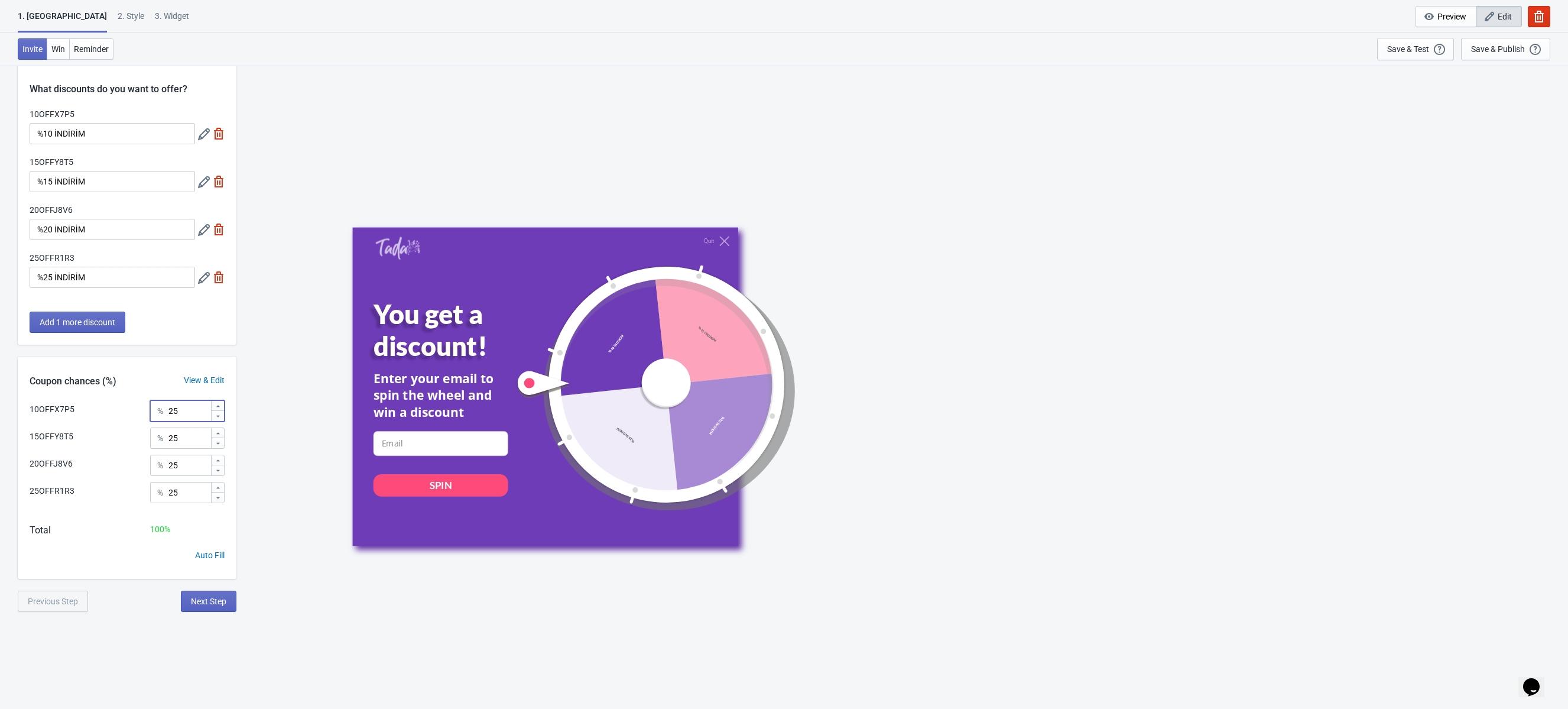
drag, startPoint x: 190, startPoint y: 415, endPoint x: 158, endPoint y: 414, distance: 32.0
click at [166, 414] on div "% 25" at bounding box center [187, 411] width 74 height 21
type input "5"
drag, startPoint x: 199, startPoint y: 494, endPoint x: 139, endPoint y: 494, distance: 60.0
click at [139, 494] on div "25OFFR1R3 % 25" at bounding box center [127, 496] width 195 height 30
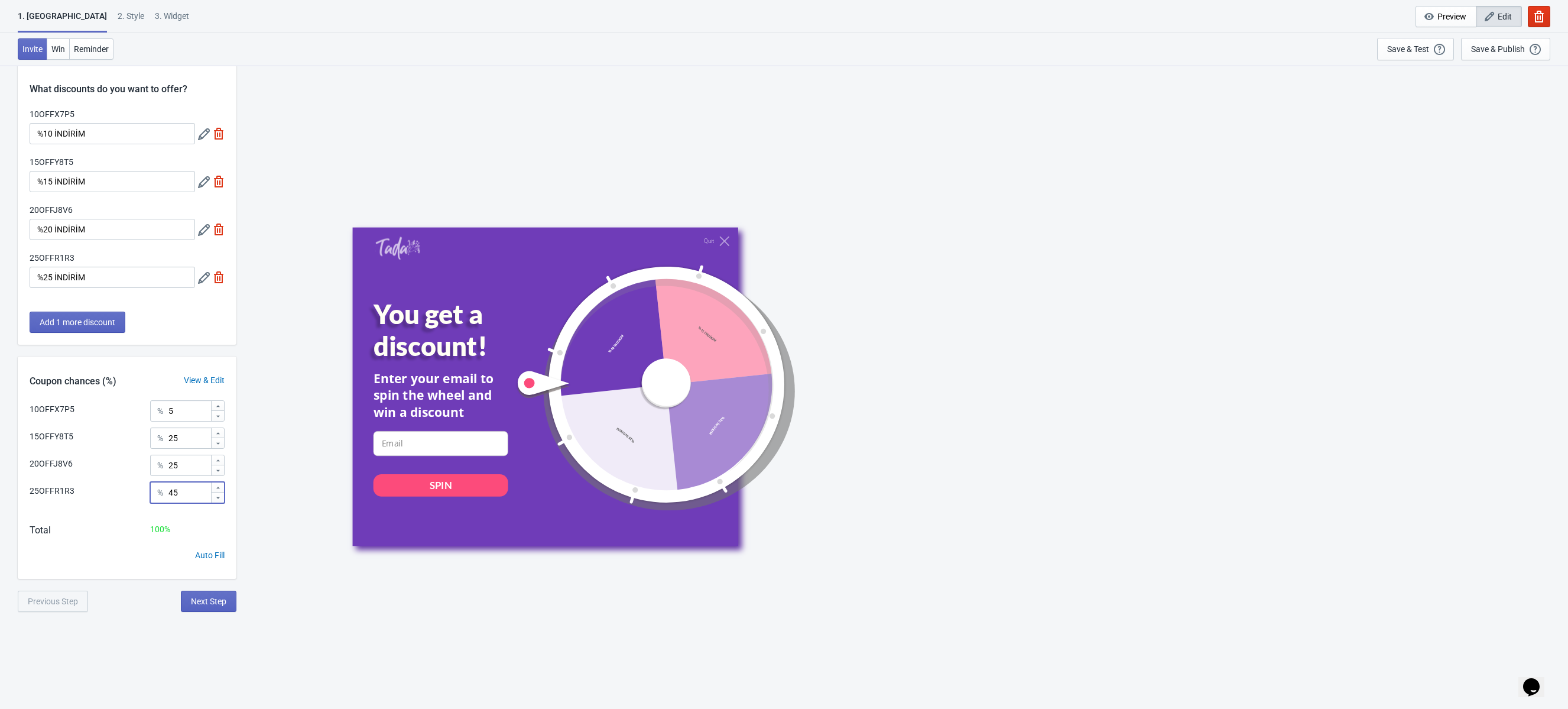
type input "45"
drag, startPoint x: 192, startPoint y: 438, endPoint x: 159, endPoint y: 432, distance: 33.5
click at [159, 432] on div "% 25" at bounding box center [187, 438] width 74 height 21
type input "15"
drag, startPoint x: 185, startPoint y: 469, endPoint x: 122, endPoint y: 466, distance: 63.1
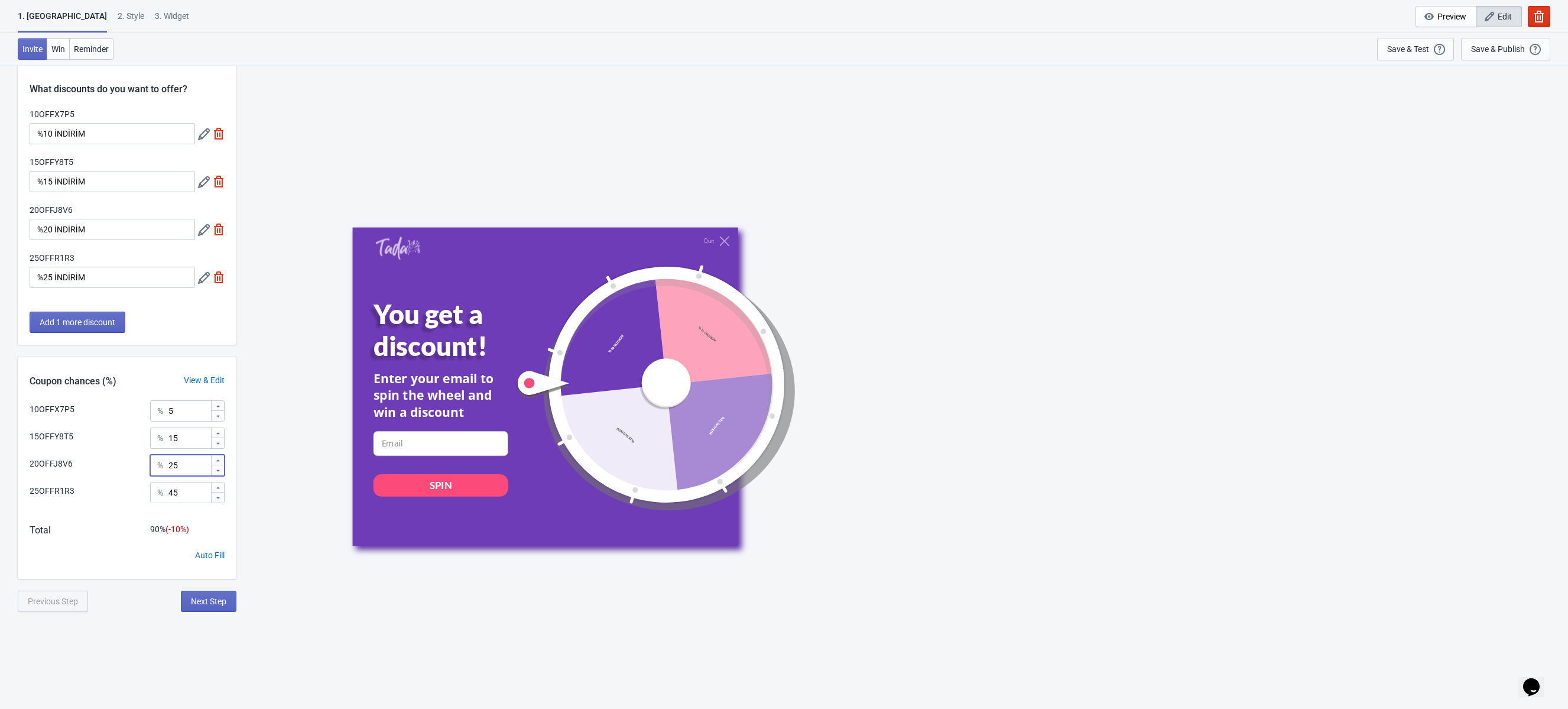
click at [122, 466] on div "20OFFJ8V6 % 25" at bounding box center [127, 462] width 195 height 15
type input "35"
drag, startPoint x: 185, startPoint y: 494, endPoint x: 146, endPoint y: 491, distance: 39.1
click at [146, 491] on div "25OFFR1R3 % 45" at bounding box center [127, 496] width 195 height 30
type input "40"
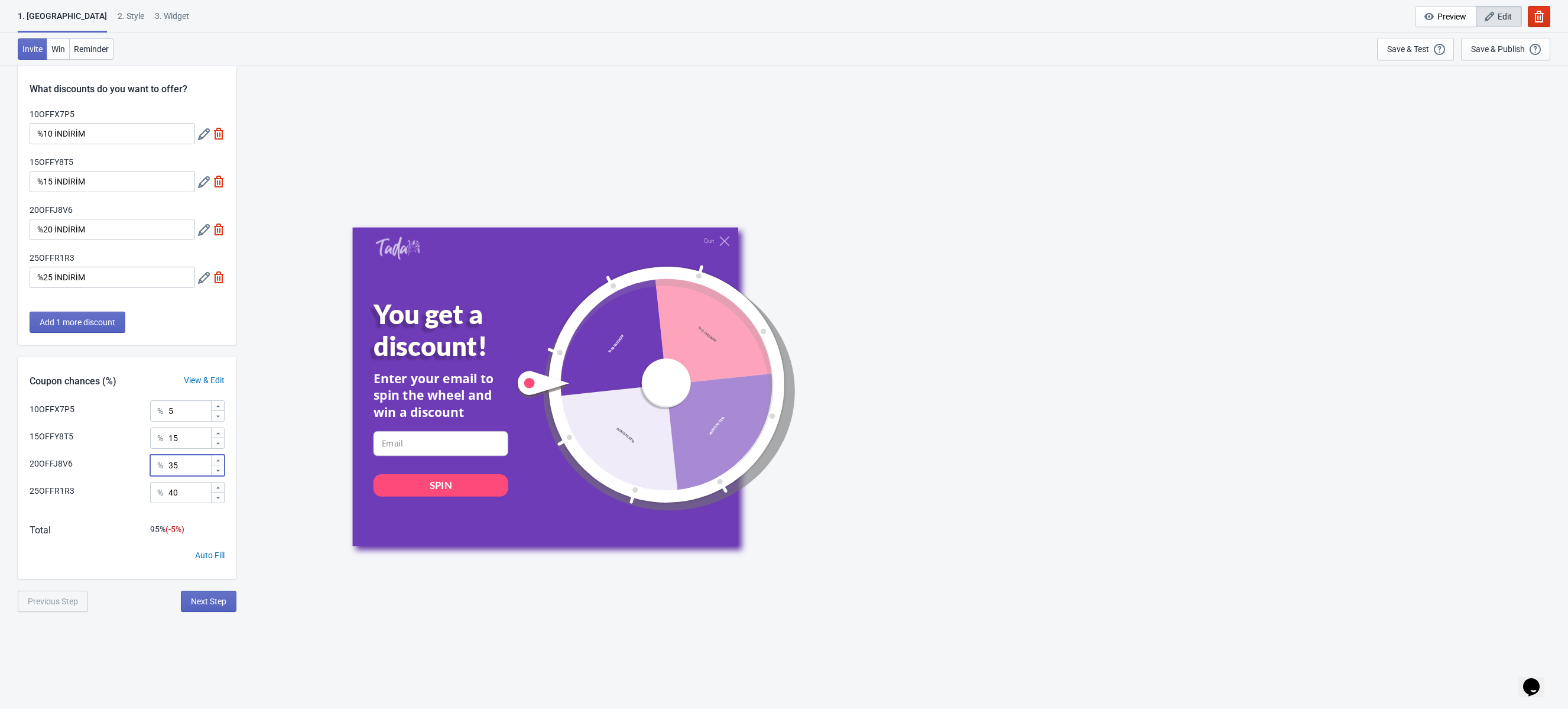
drag, startPoint x: 190, startPoint y: 469, endPoint x: 126, endPoint y: 469, distance: 64.0
click at [126, 469] on div "20OFFJ8V6 % 35" at bounding box center [127, 462] width 195 height 15
type input "40"
click at [213, 556] on div "Auto Fill" at bounding box center [209, 556] width 30 height 13
type input "25"
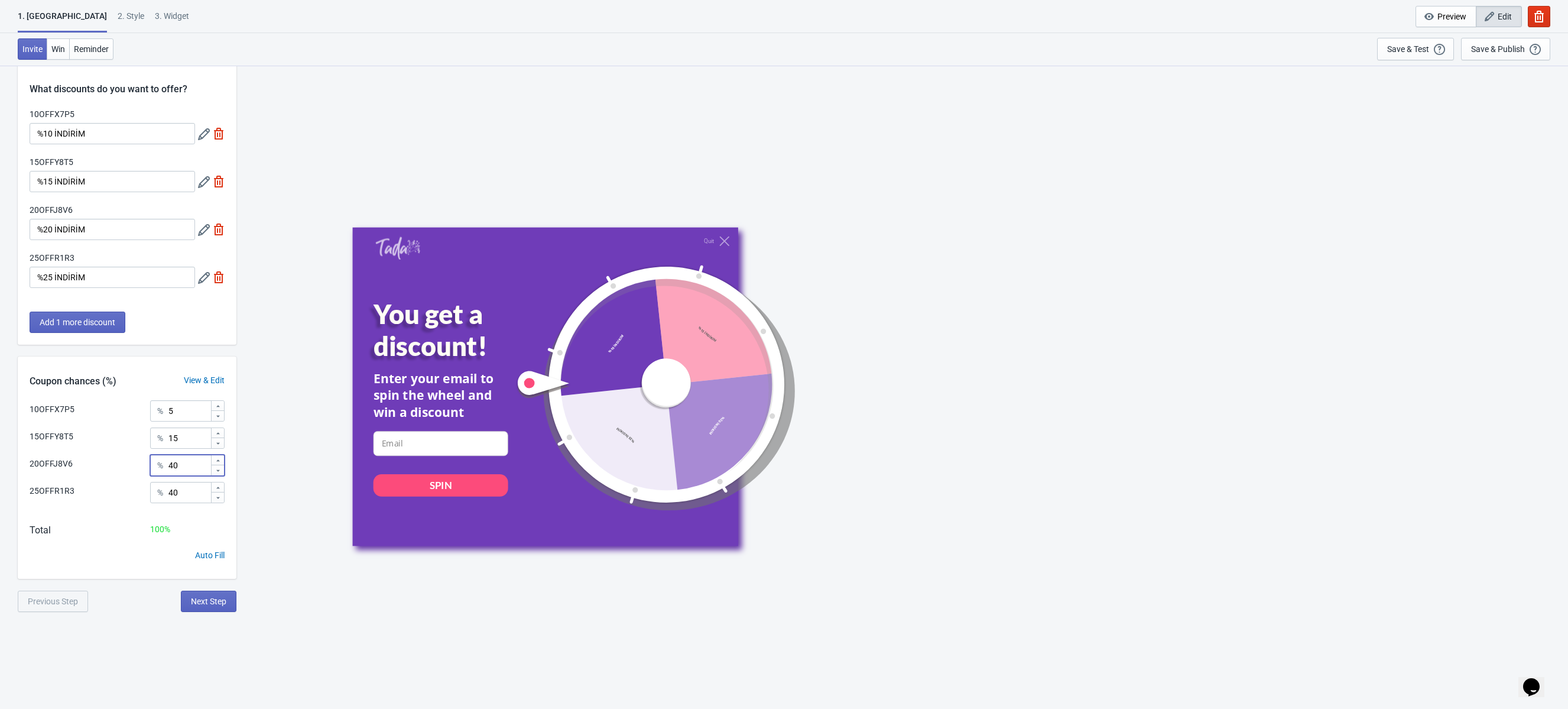
type input "25"
drag, startPoint x: 187, startPoint y: 491, endPoint x: 124, endPoint y: 491, distance: 63.0
click at [154, 491] on div "% 25" at bounding box center [187, 493] width 74 height 21
type input "40"
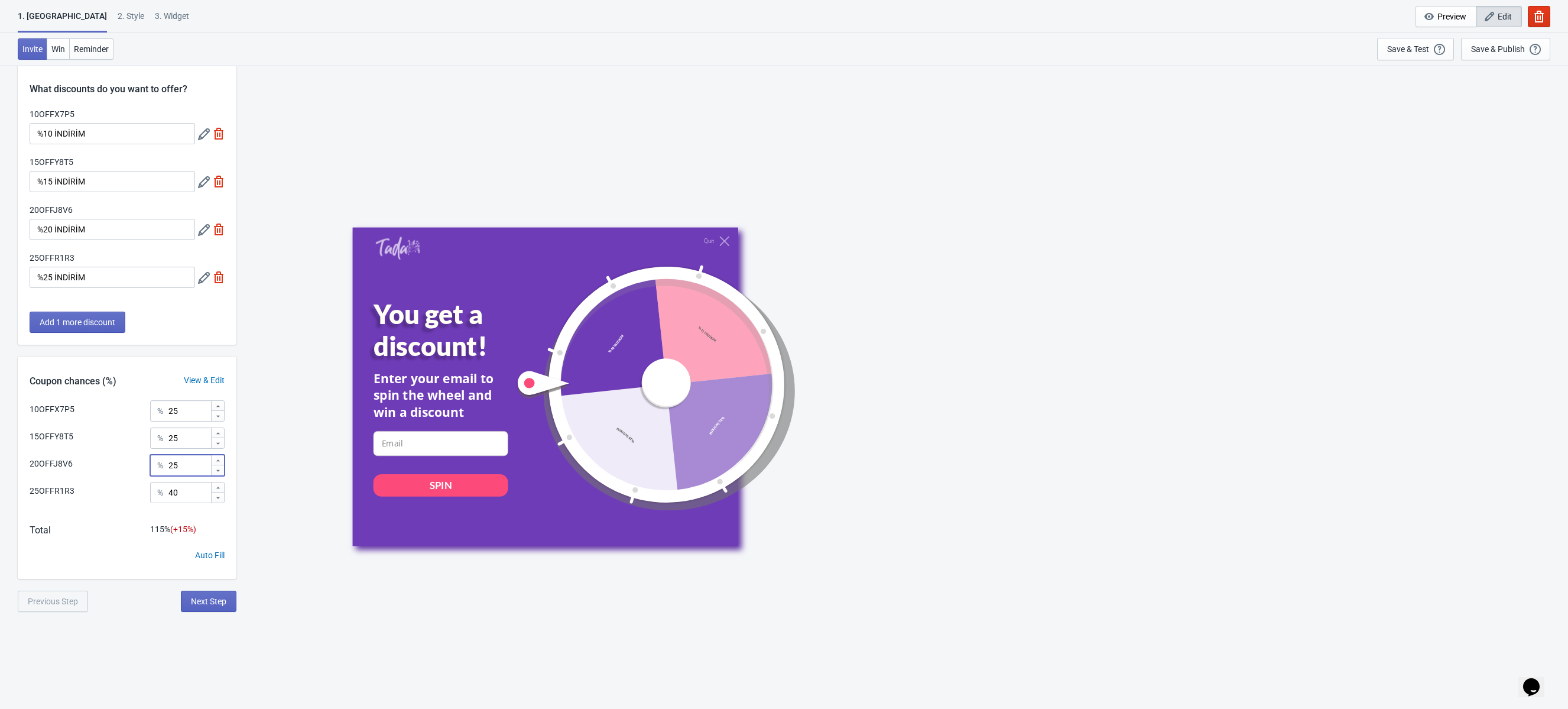
drag, startPoint x: 192, startPoint y: 464, endPoint x: 122, endPoint y: 464, distance: 70.0
click at [144, 464] on div "20OFFJ8V6 % 25" at bounding box center [127, 462] width 195 height 15
type input "40"
drag, startPoint x: 199, startPoint y: 432, endPoint x: 155, endPoint y: 432, distance: 44.0
click at [155, 432] on div "% 25" at bounding box center [187, 438] width 74 height 21
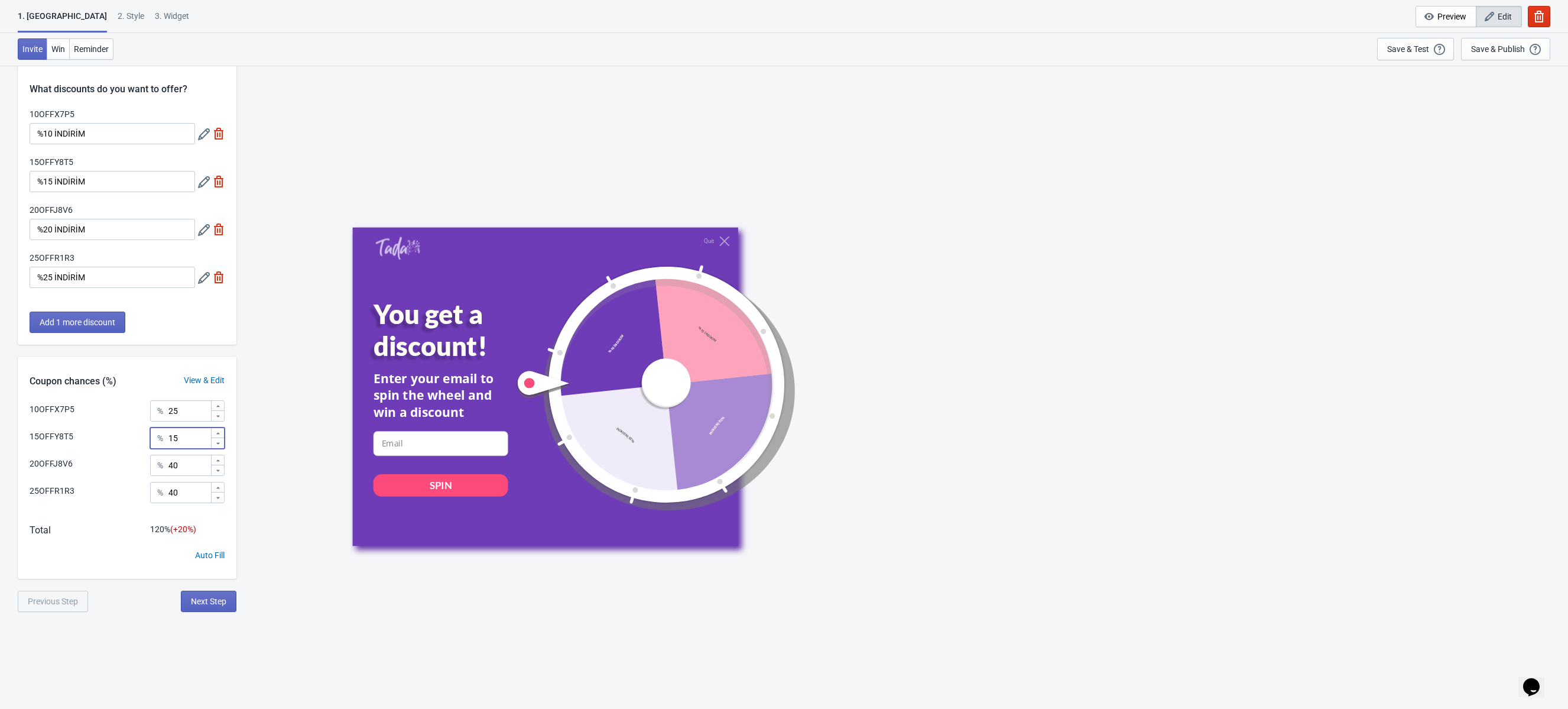
type input "15"
drag, startPoint x: 189, startPoint y: 407, endPoint x: 65, endPoint y: 401, distance: 124.1
click at [65, 401] on div "10OFFX7P5 % 25" at bounding box center [127, 407] width 195 height 15
type input "6"
type input "5"
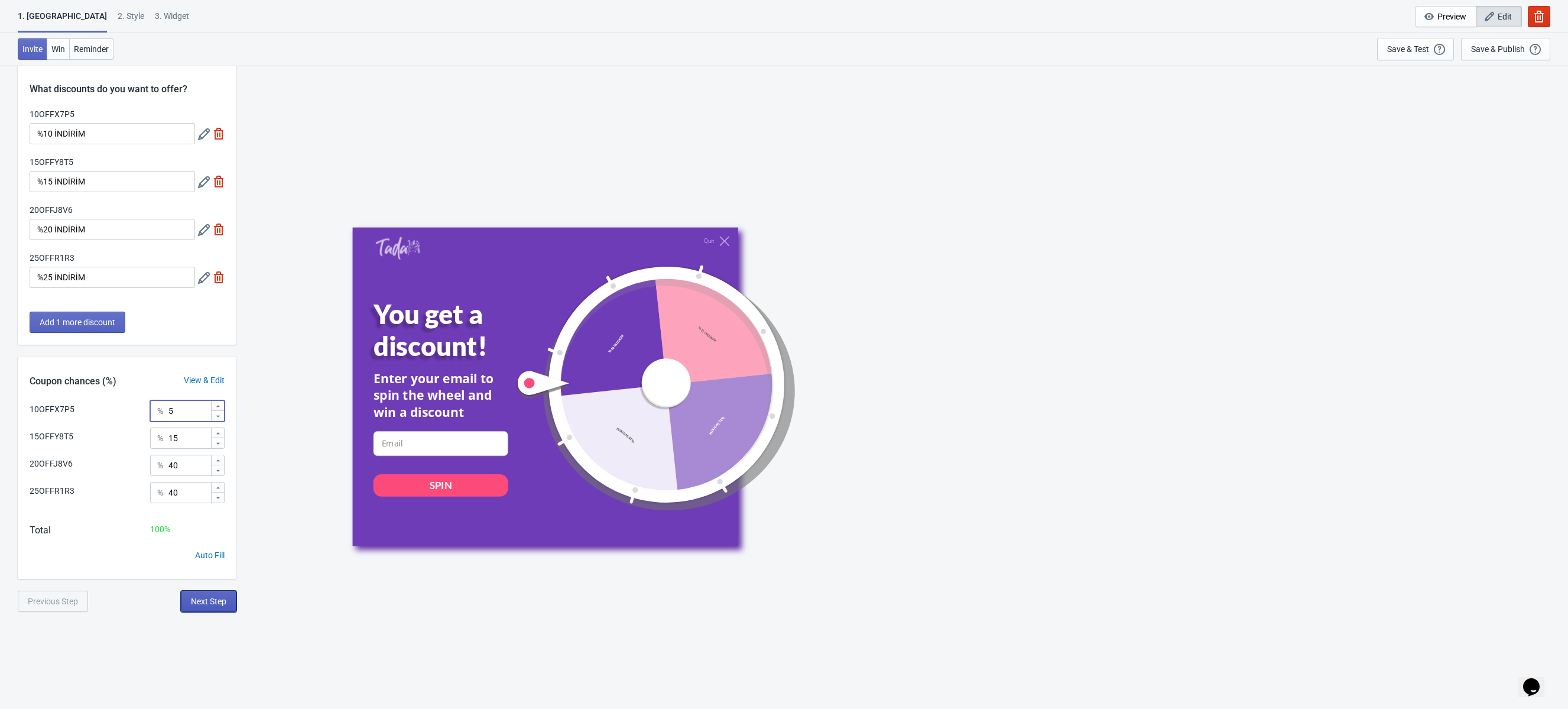
click at [202, 605] on span "Next Step" at bounding box center [209, 601] width 35 height 9
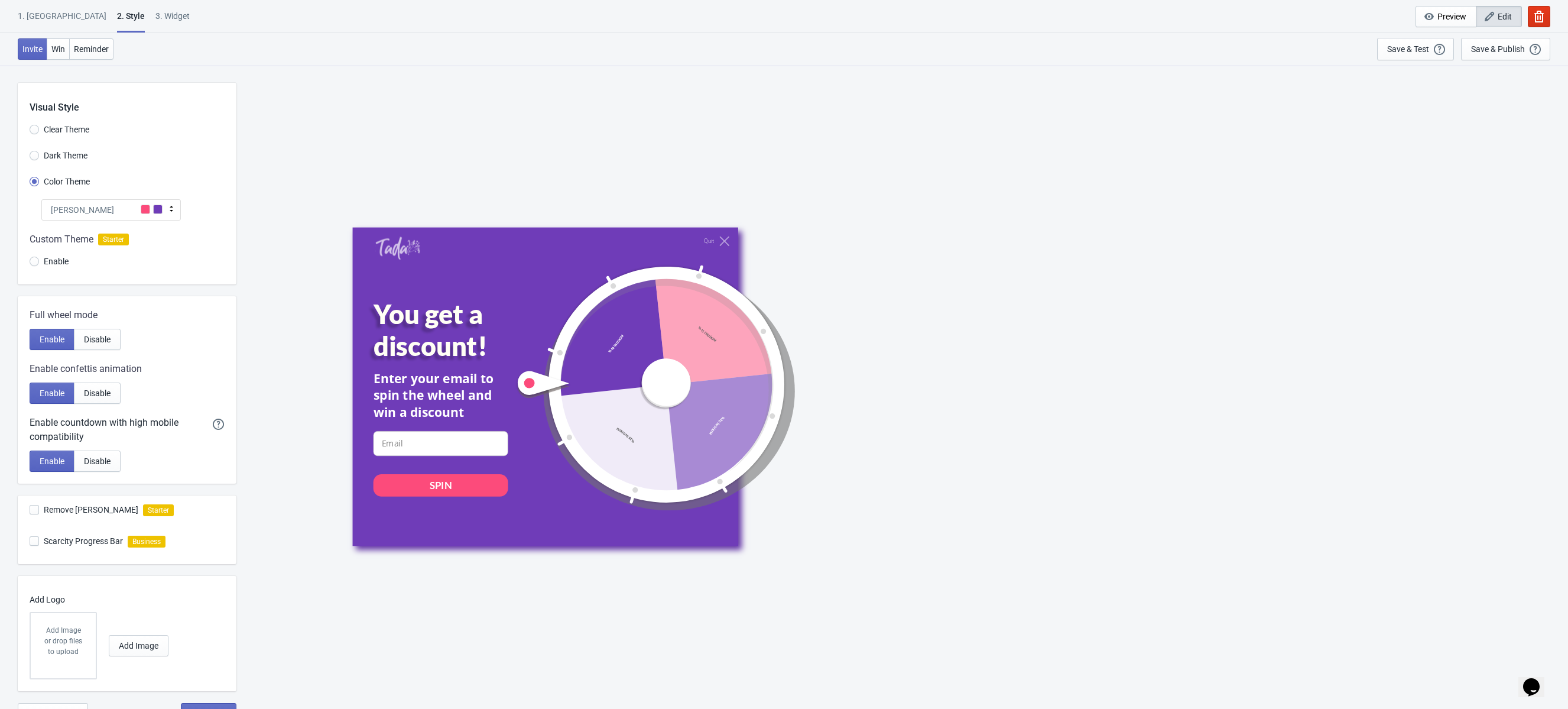
scroll to position [65, 0]
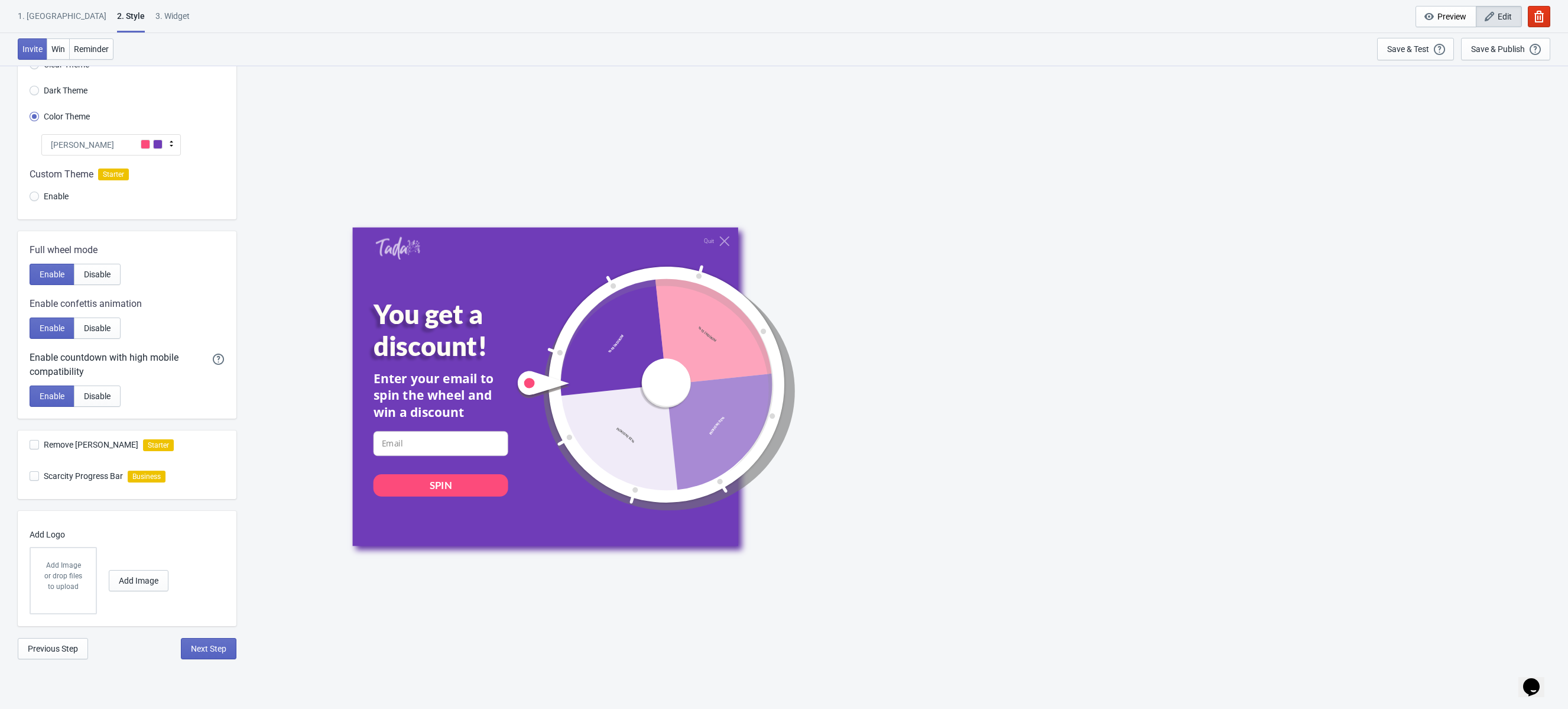
click at [109, 448] on span "Remove Tada Branding" at bounding box center [91, 444] width 95 height 12
click at [30, 448] on input "Remove Tada Branding" at bounding box center [30, 450] width 1 height 21
checkbox input "false"
radio input "true"
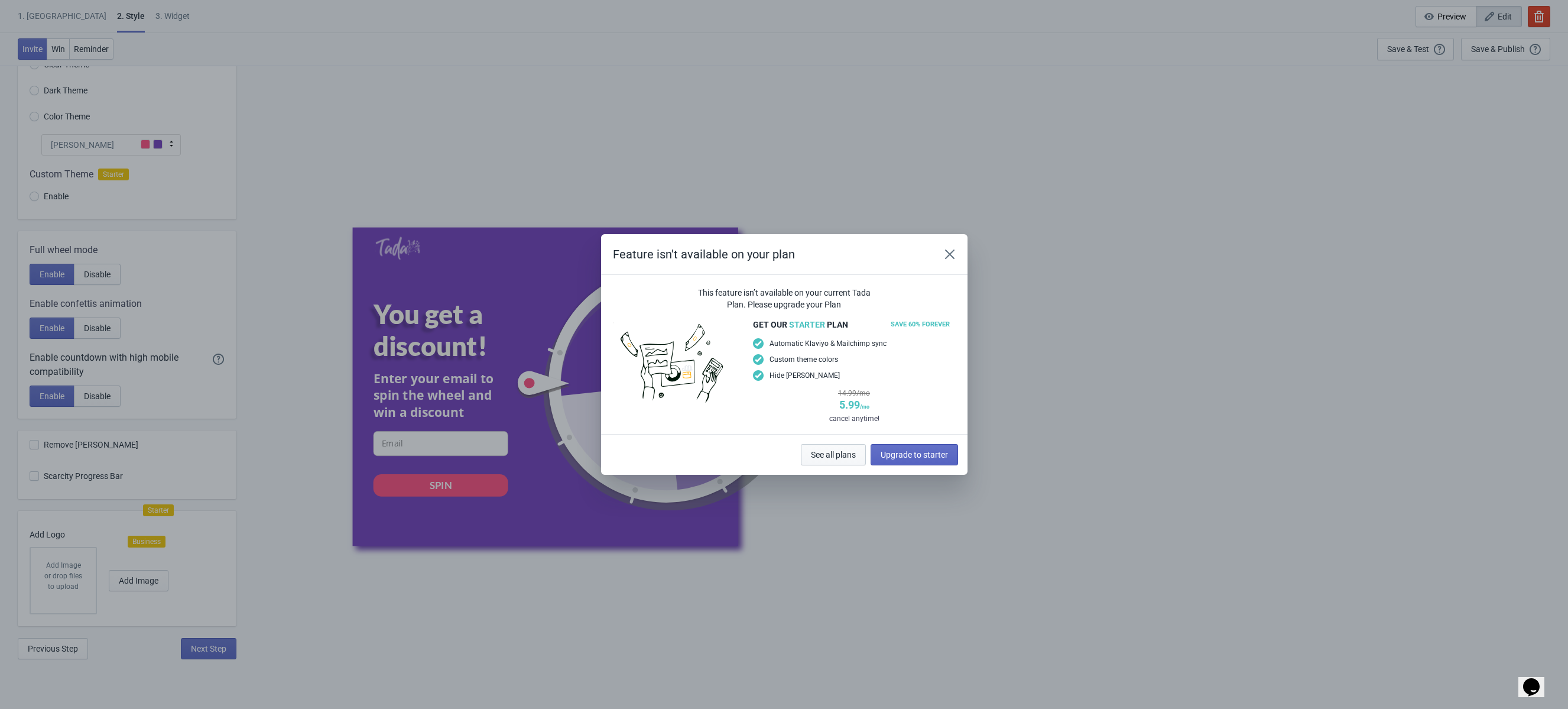
click at [826, 452] on span "See all plans" at bounding box center [833, 454] width 45 height 9
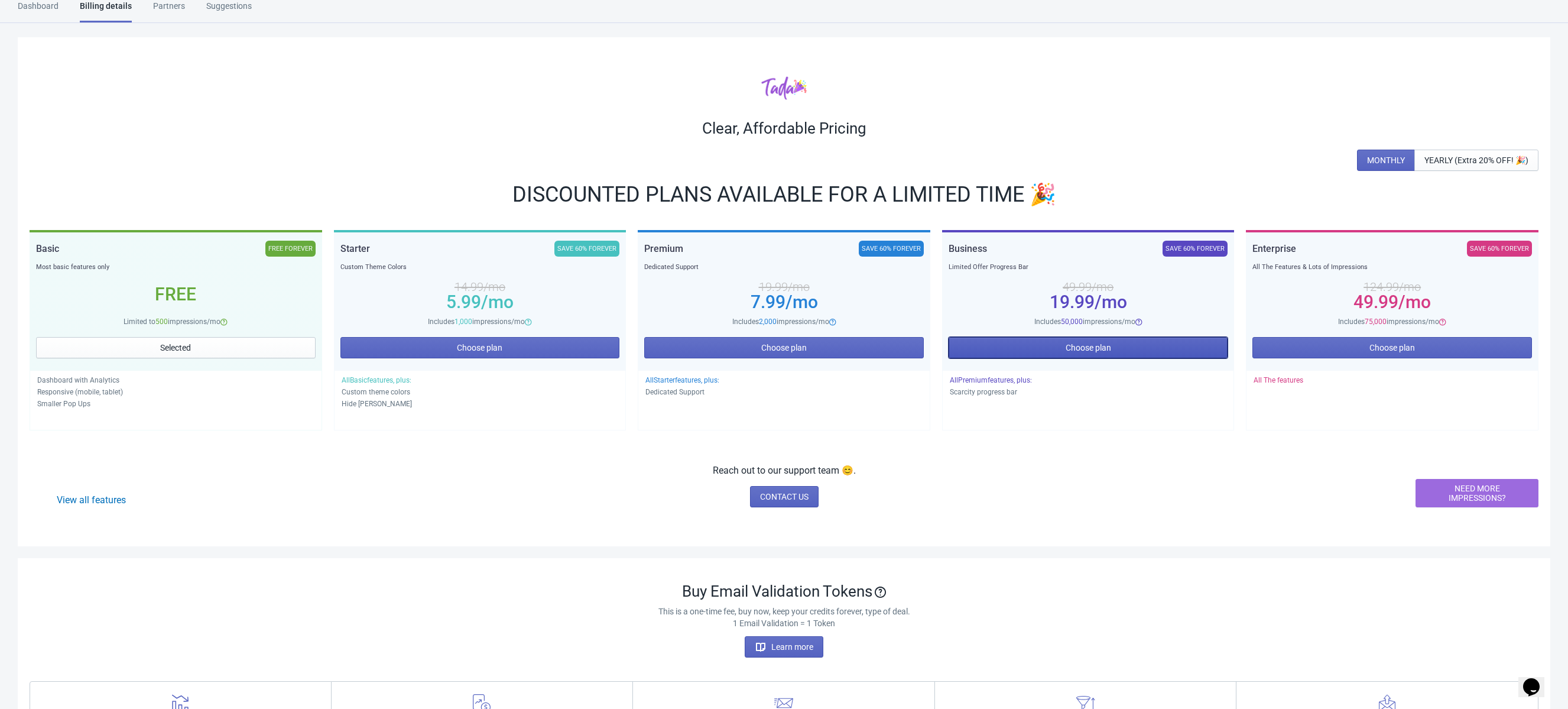
click at [1088, 349] on span "Choose plan" at bounding box center [1089, 348] width 45 height 9
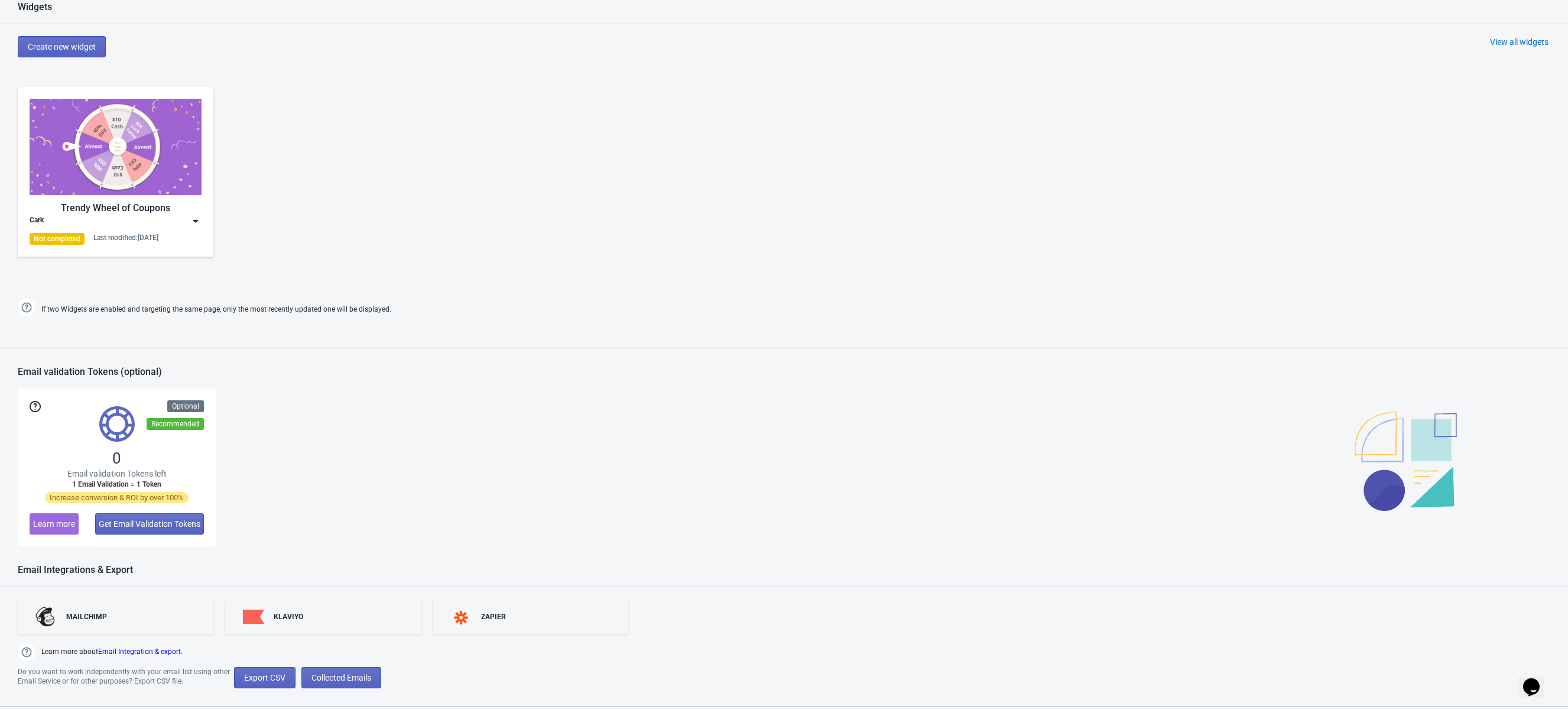
scroll to position [544, 0]
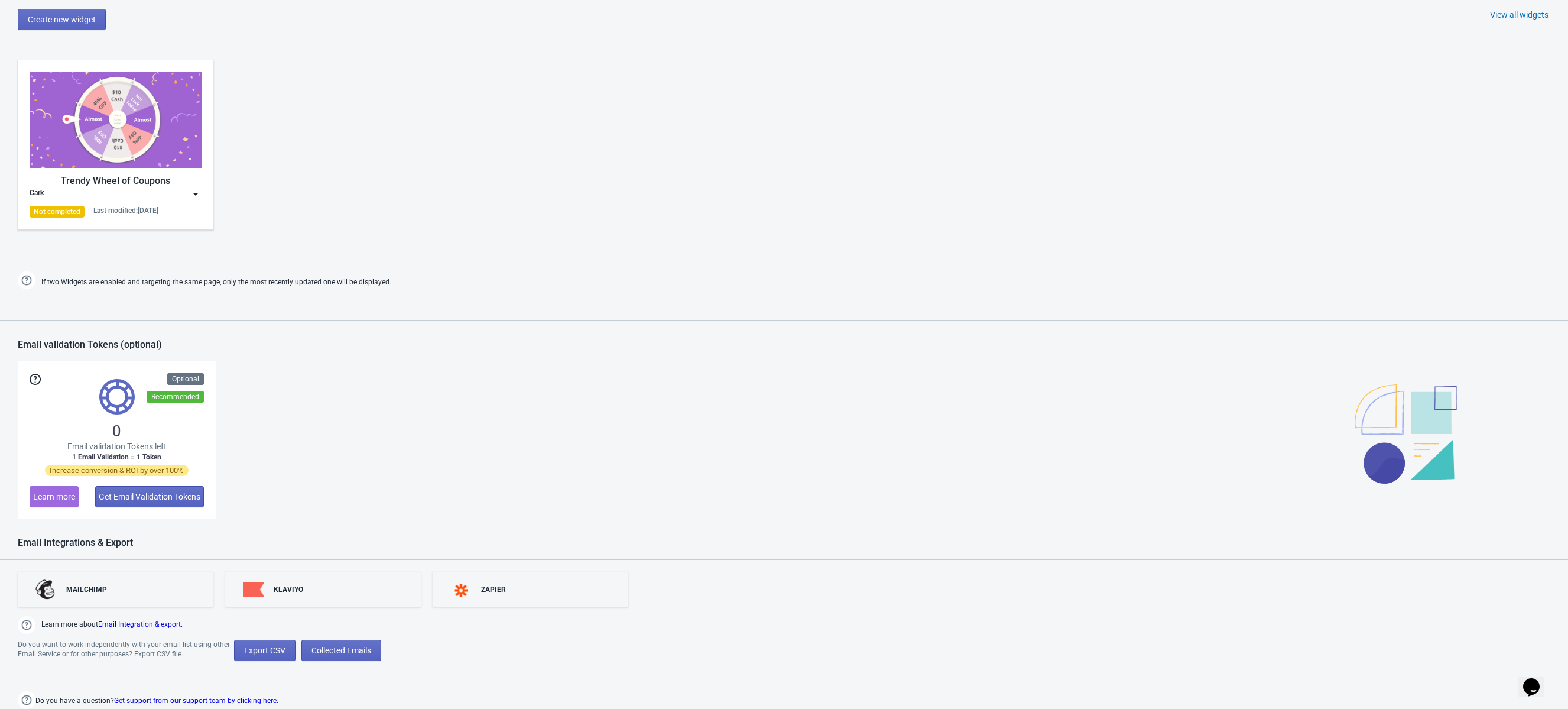
click at [143, 146] on img at bounding box center [115, 119] width 172 height 97
click at [112, 219] on div "Edit" at bounding box center [126, 220] width 132 height 13
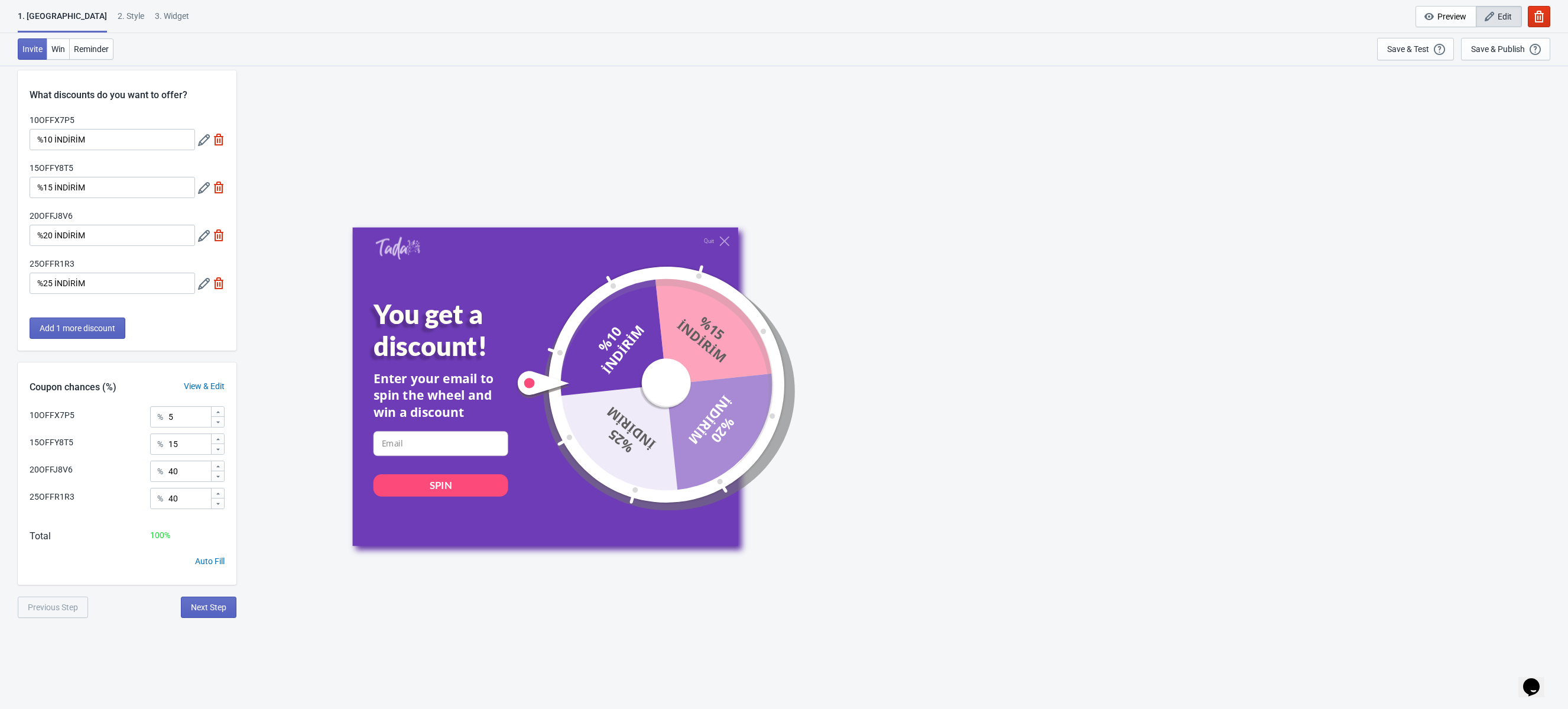
scroll to position [15, 0]
click at [197, 602] on span "Next Step" at bounding box center [209, 604] width 35 height 9
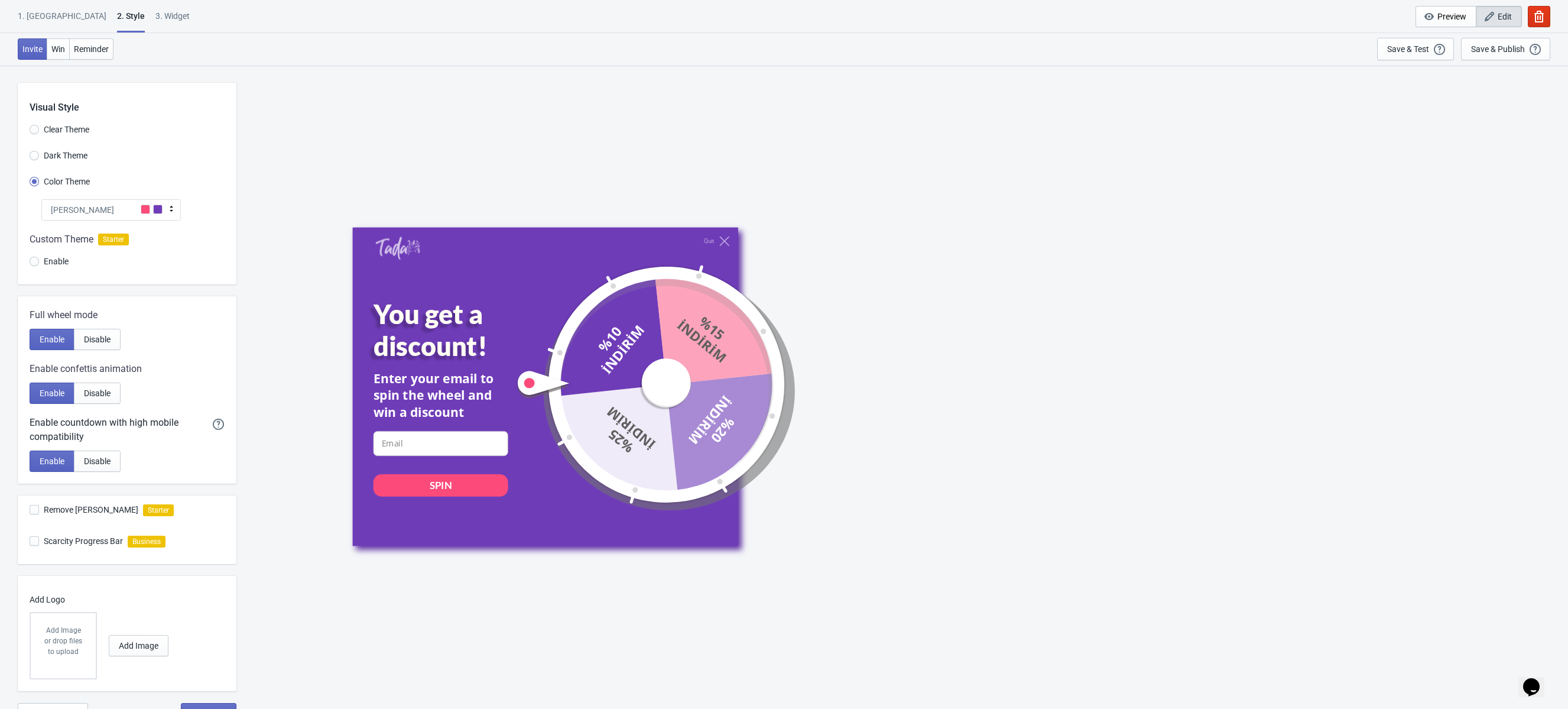
click at [44, 26] on div "1. Coupon" at bounding box center [62, 20] width 89 height 21
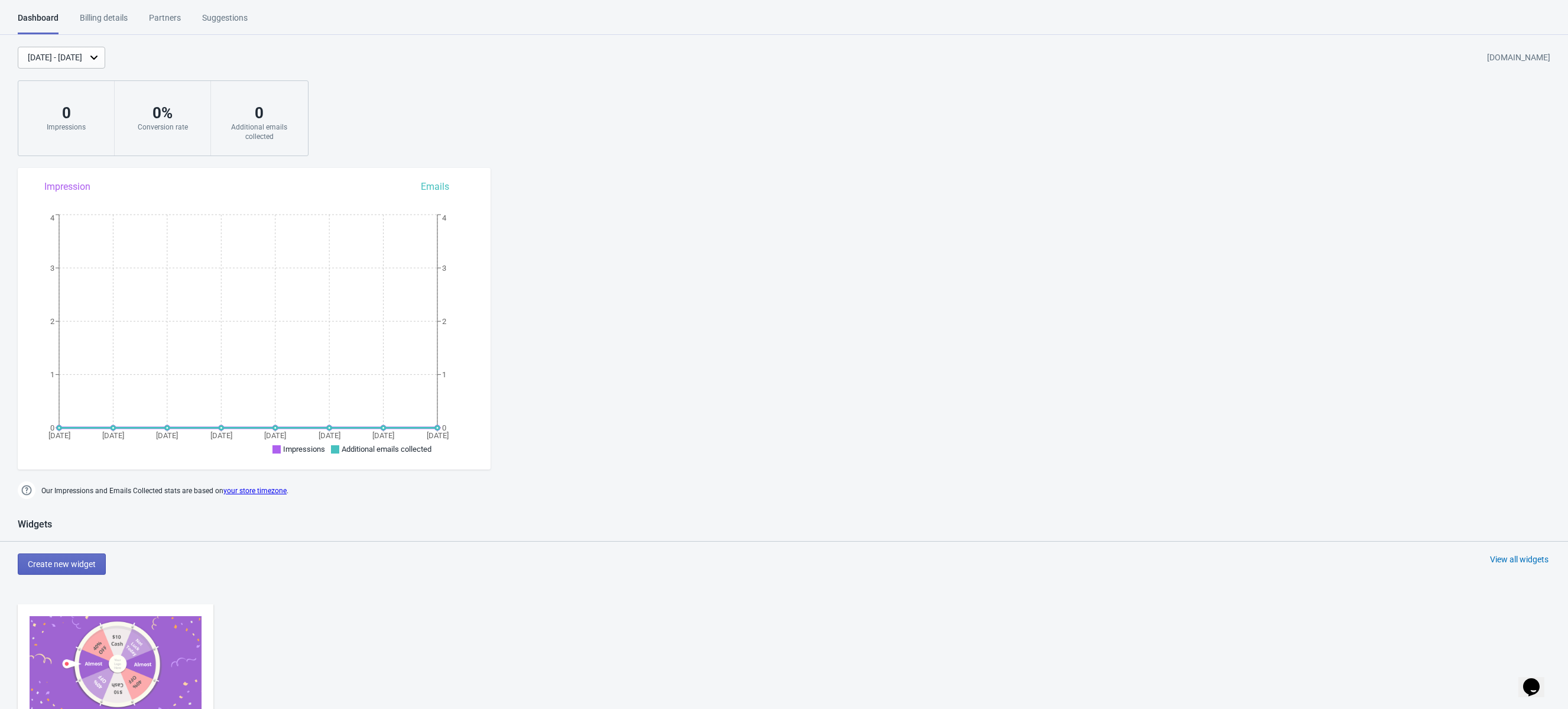
click at [216, 17] on div "Suggestions" at bounding box center [225, 22] width 45 height 21
click at [109, 11] on html "Dashboard Billing details Partners Suggestions Dashboard Billing details Partne…" at bounding box center [784, 354] width 1568 height 709
click at [105, 18] on div "Billing details" at bounding box center [104, 22] width 48 height 21
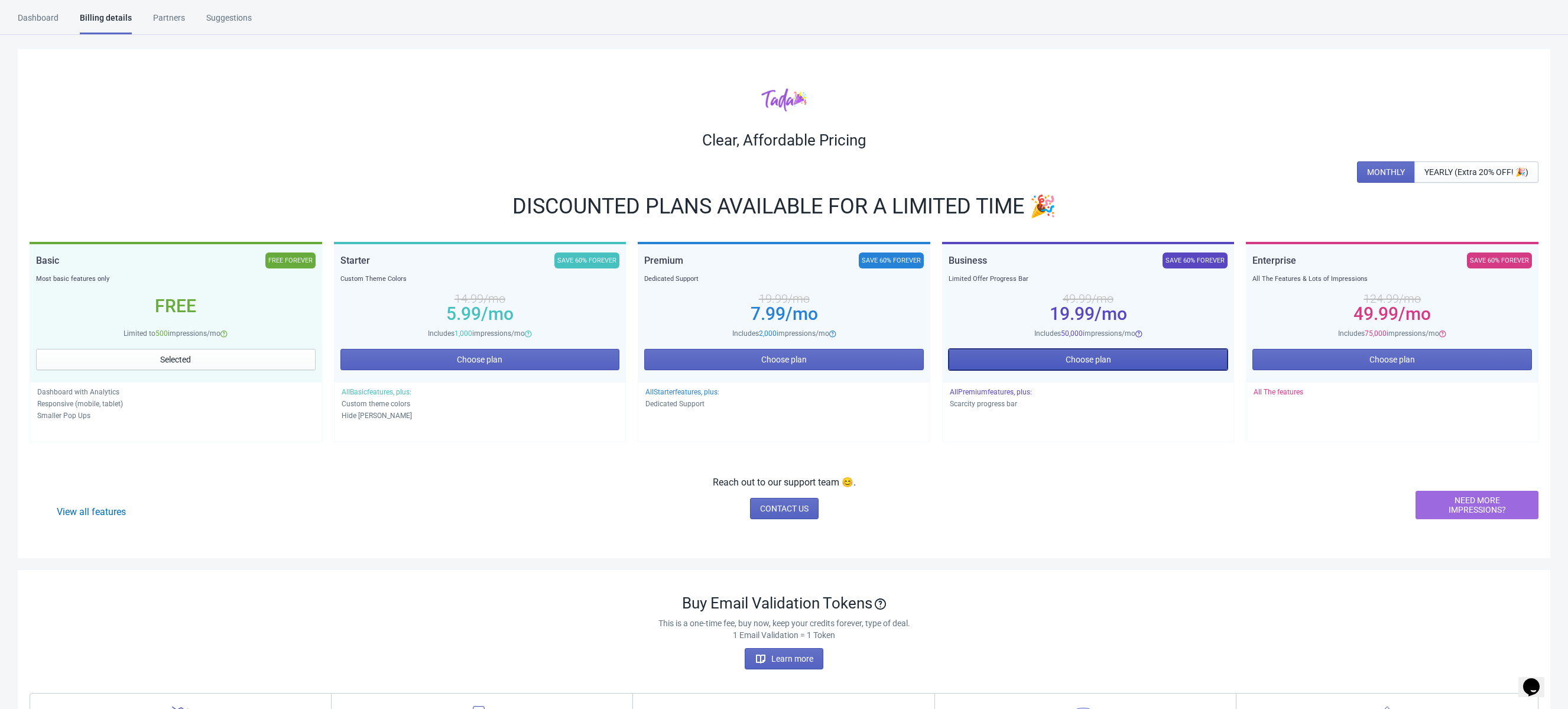
click at [977, 362] on button "Choose plan" at bounding box center [1088, 360] width 279 height 21
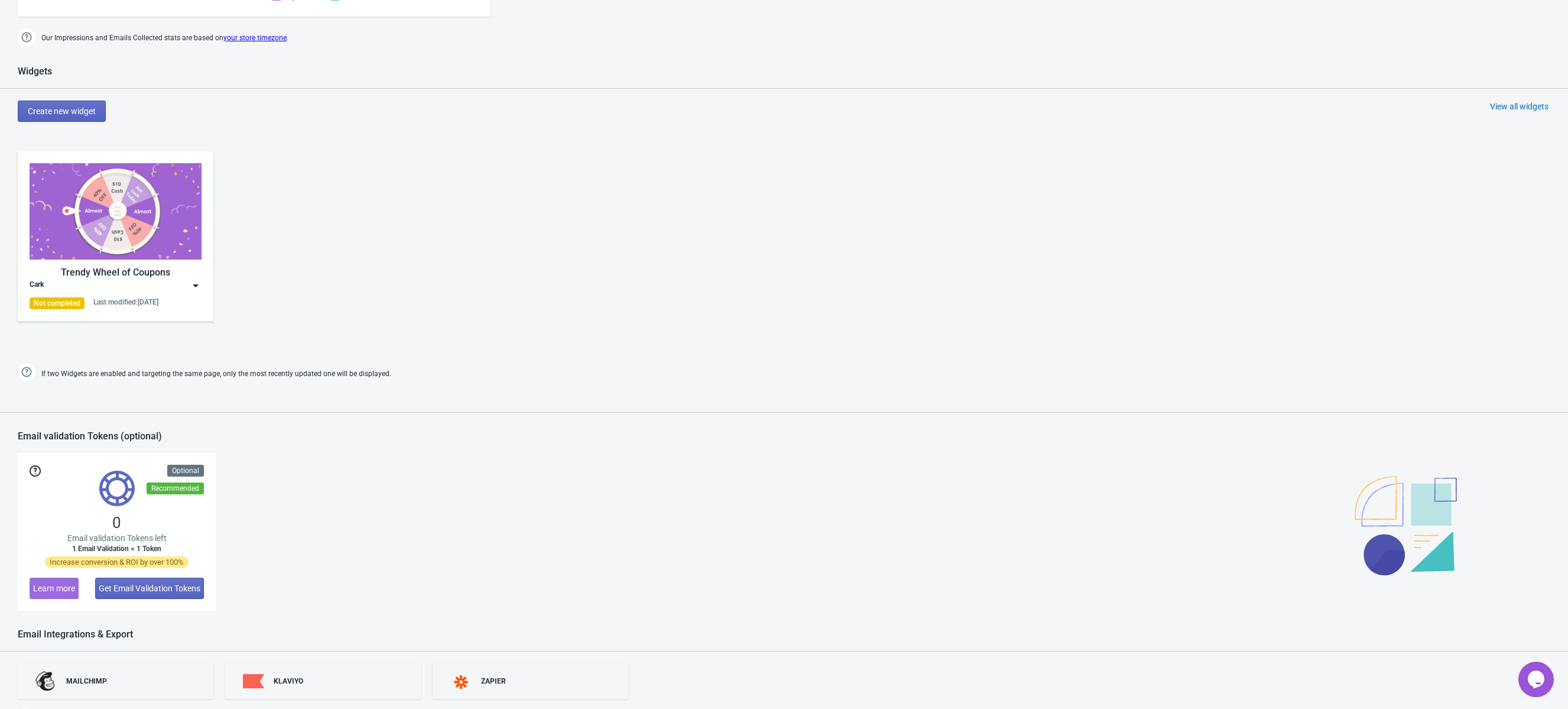
scroll to position [455, 0]
click at [192, 279] on img at bounding box center [196, 283] width 12 height 12
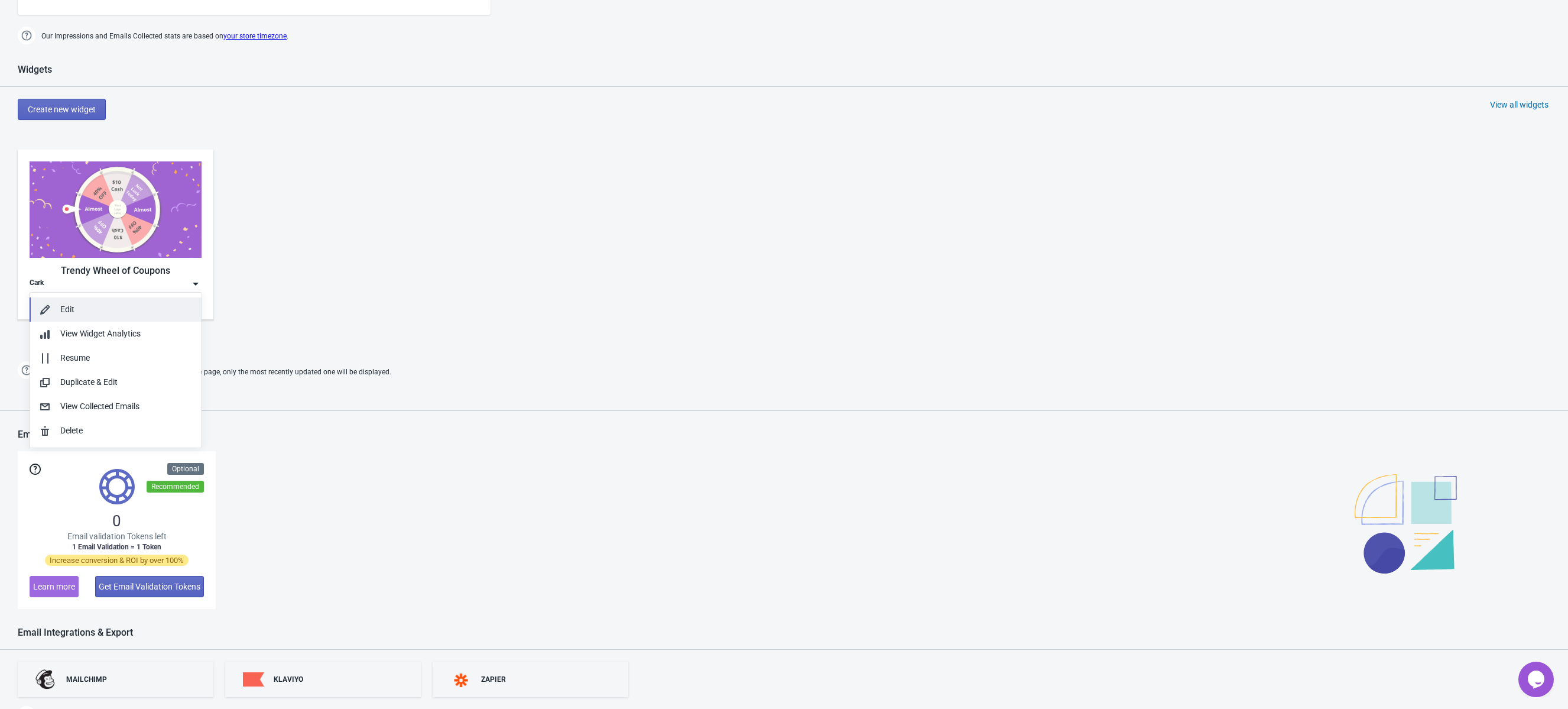
click at [170, 307] on div "Edit" at bounding box center [126, 310] width 132 height 13
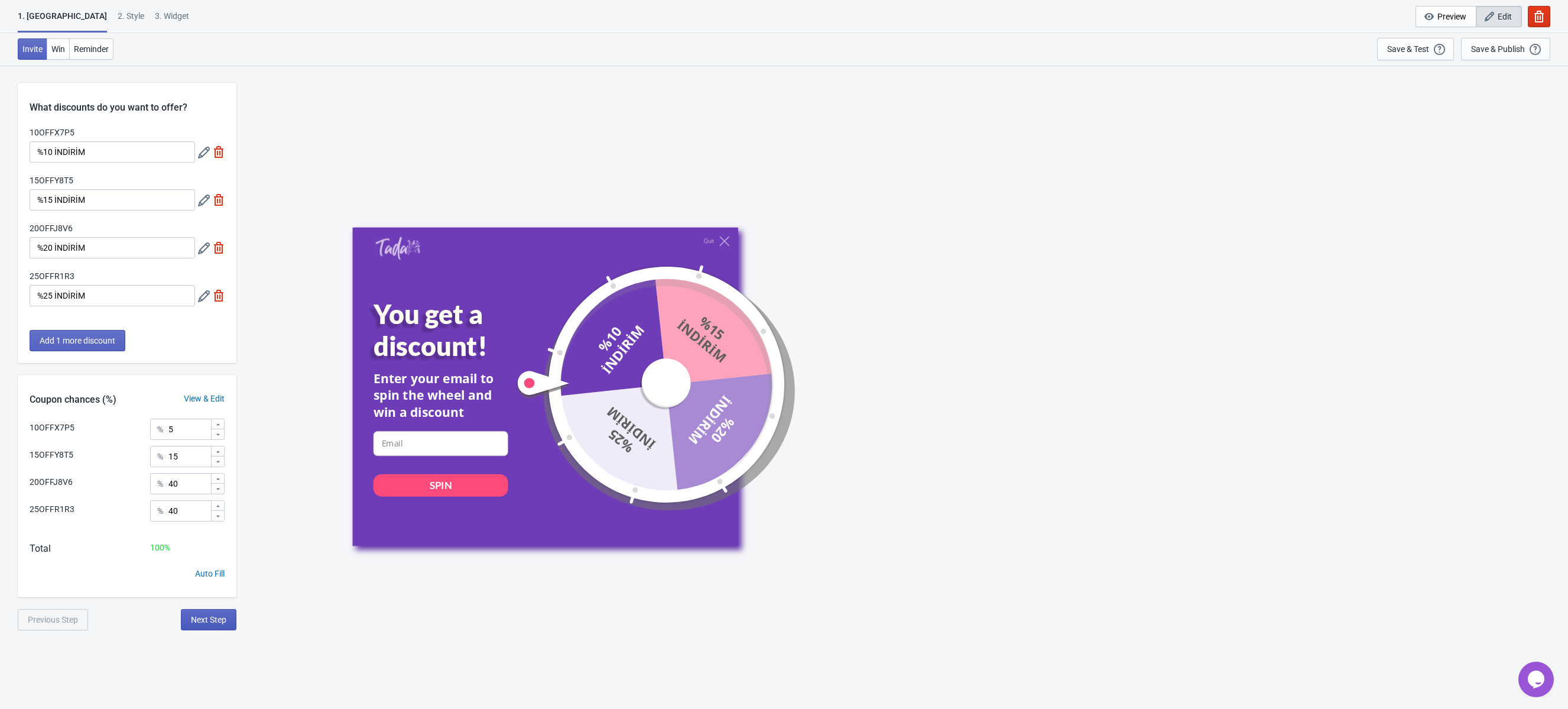
click at [208, 621] on span "Next Step" at bounding box center [209, 619] width 35 height 9
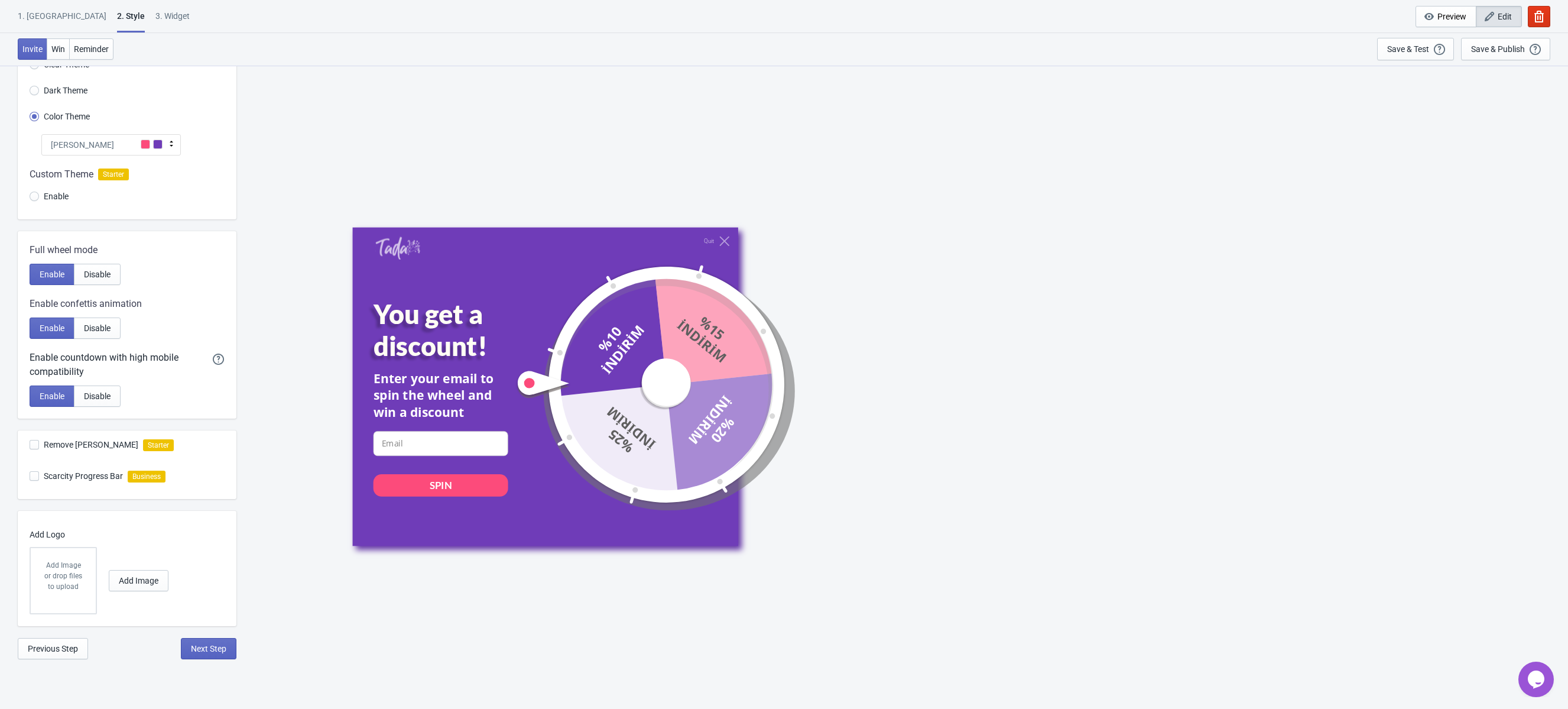
scroll to position [64, 0]
click at [110, 276] on span "Disable" at bounding box center [97, 274] width 26 height 9
click at [58, 274] on span "Enable" at bounding box center [52, 274] width 25 height 9
click at [98, 279] on button "Disable" at bounding box center [97, 275] width 47 height 21
click at [42, 276] on span "Enable" at bounding box center [52, 274] width 25 height 9
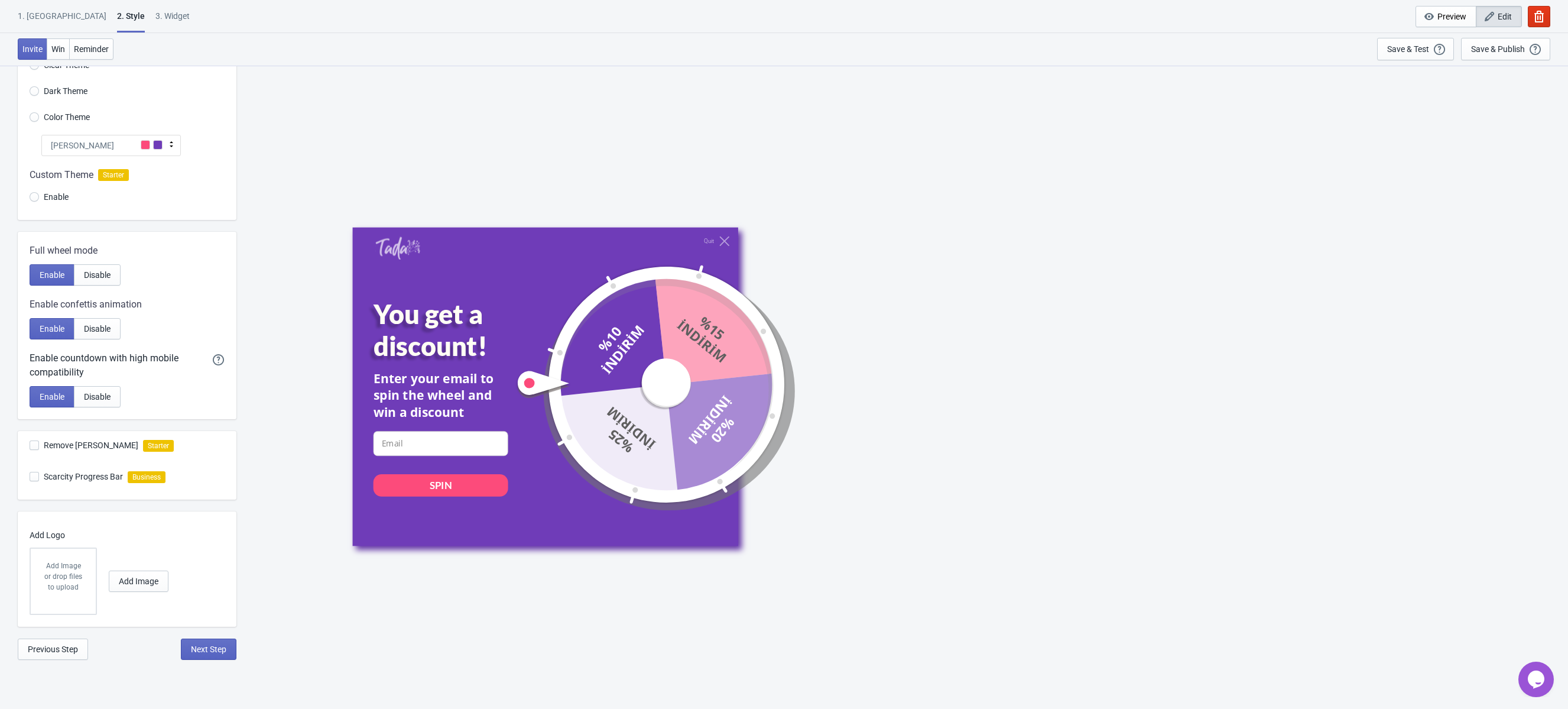
scroll to position [65, 0]
click at [104, 332] on span "Disable" at bounding box center [97, 328] width 26 height 9
click at [51, 332] on span "Enable" at bounding box center [52, 328] width 25 height 9
radio input "true"
click at [109, 445] on span "Remove Tada Branding" at bounding box center [91, 444] width 95 height 12
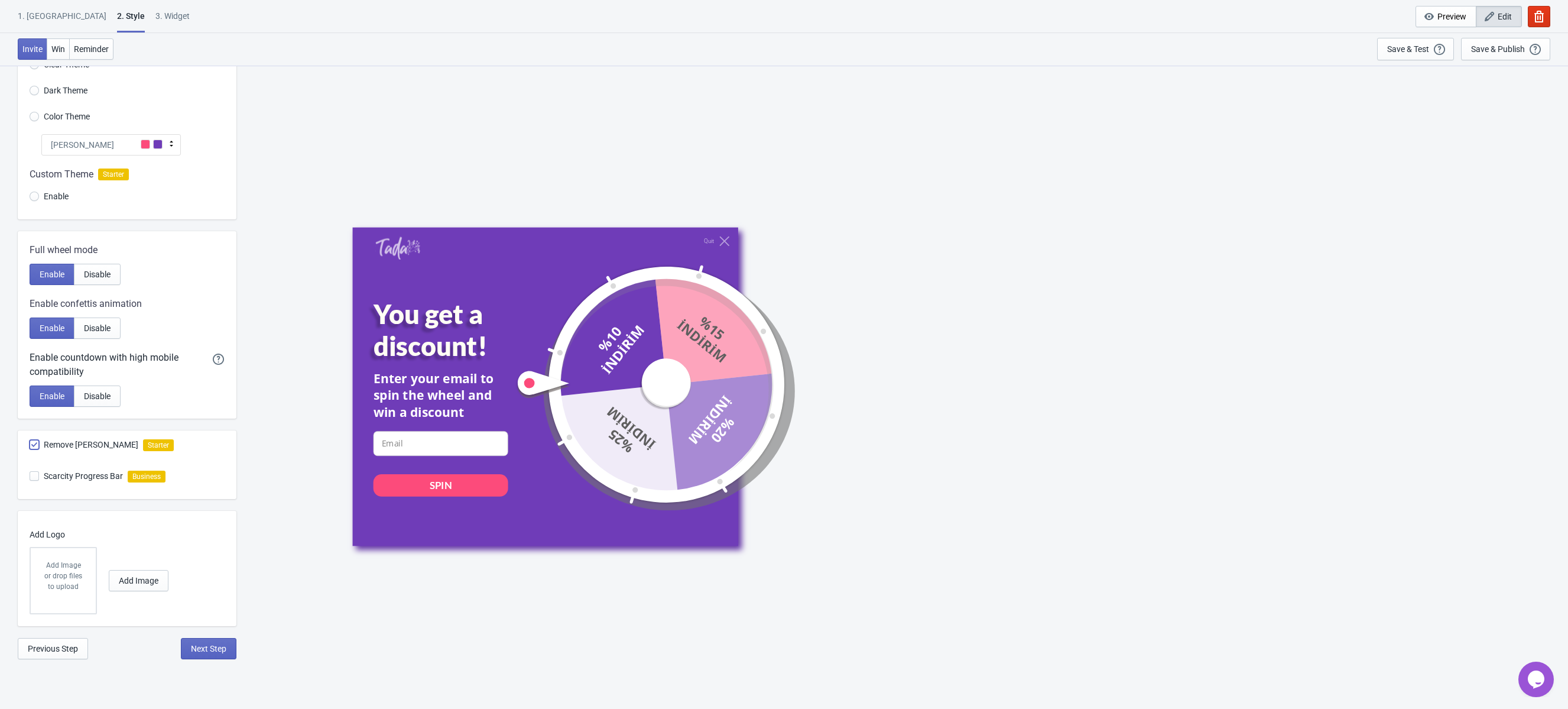
click at [30, 445] on input "Remove Tada Branding" at bounding box center [30, 450] width 1 height 21
checkbox input "true"
radio input "true"
click at [106, 478] on span "Scarcity Progress Bar" at bounding box center [83, 476] width 79 height 12
click at [30, 478] on input "Scarcity Progress Bar" at bounding box center [30, 482] width 1 height 21
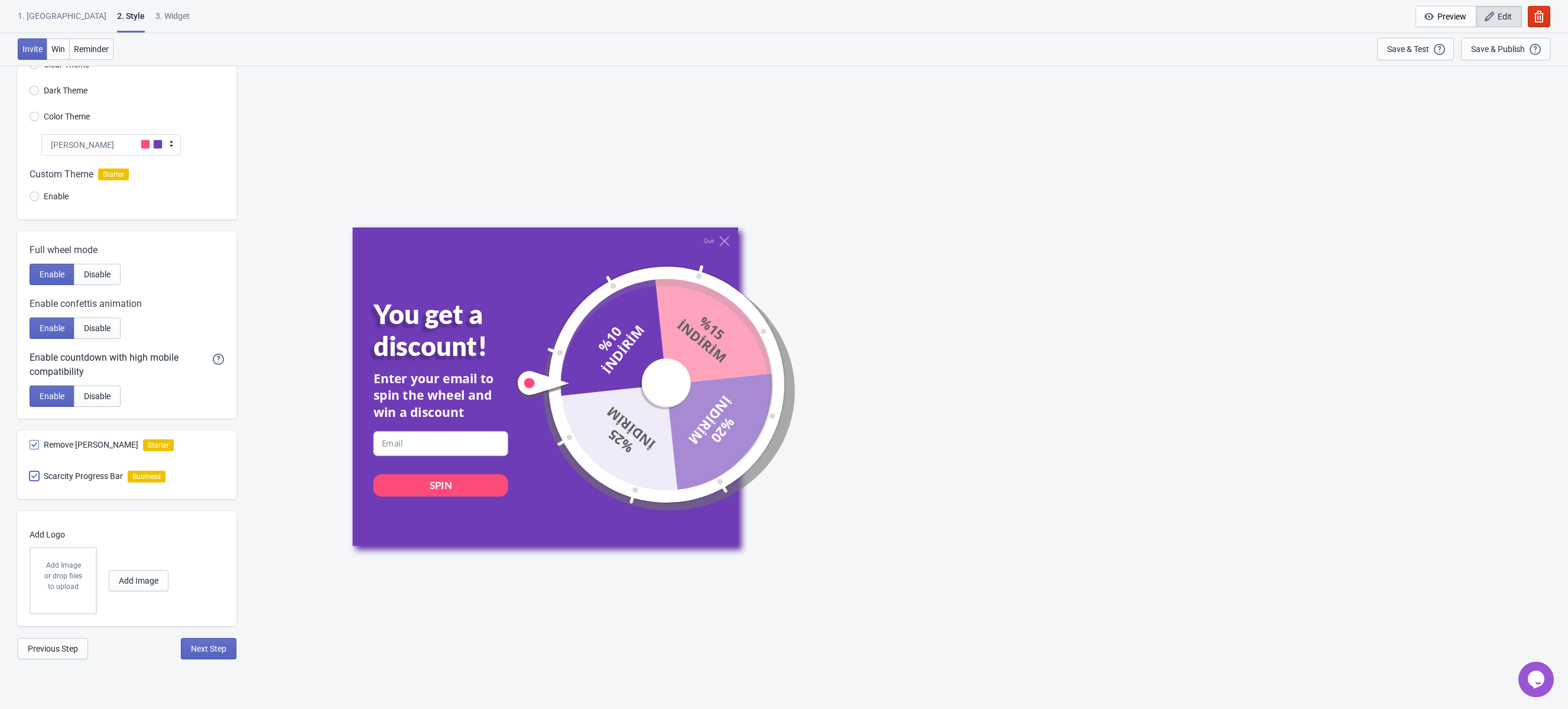
checkbox input "true"
radio input "true"
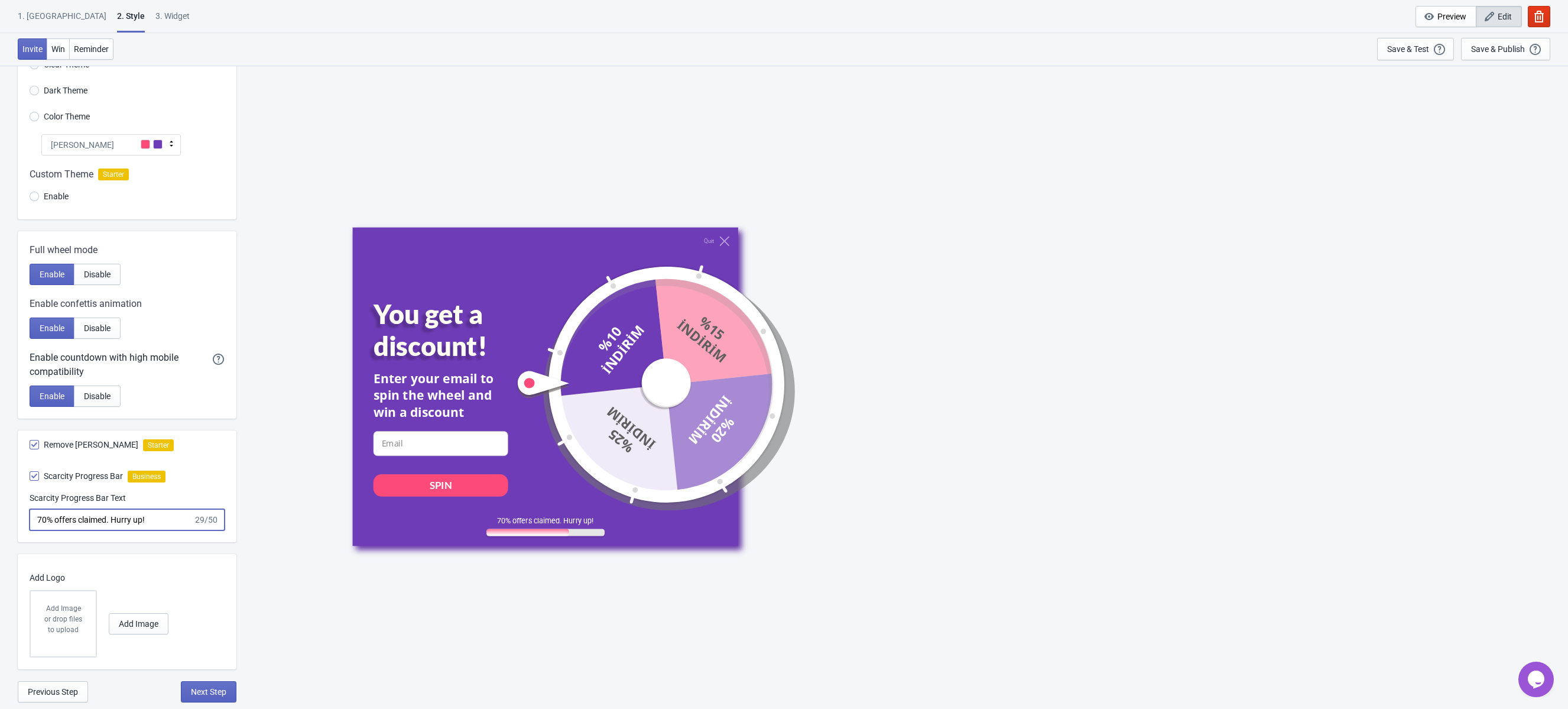
click at [162, 517] on input "70% offers claimed. Hurry up!" at bounding box center [112, 520] width 164 height 21
click at [113, 478] on span "Scarcity Progress Bar" at bounding box center [83, 476] width 79 height 12
click at [30, 478] on input "Scarcity Progress Bar" at bounding box center [30, 482] width 1 height 21
checkbox input "false"
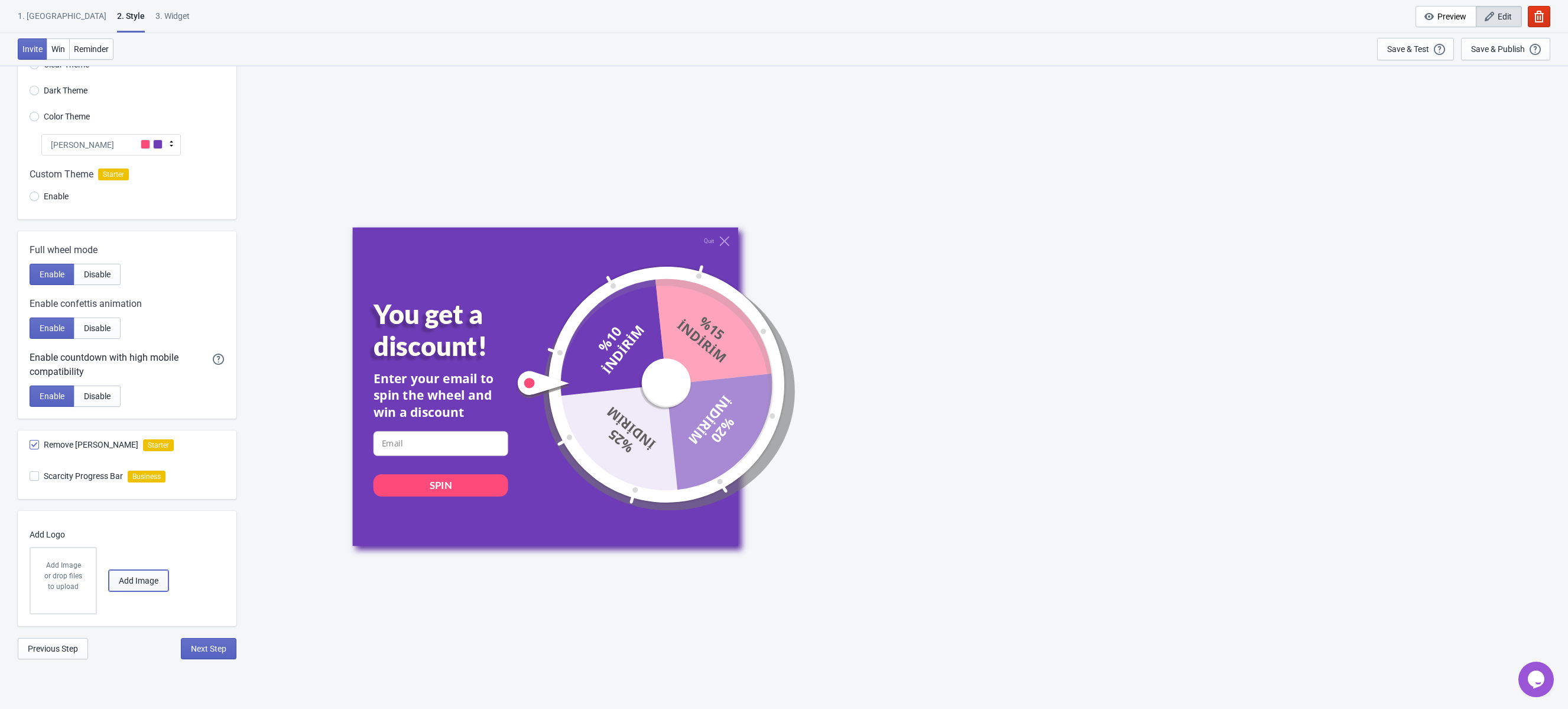
click at [130, 585] on span "Add Image" at bounding box center [138, 580] width 40 height 9
radio input "true"
type input "0.95"
radio input "true"
type input "0.9"
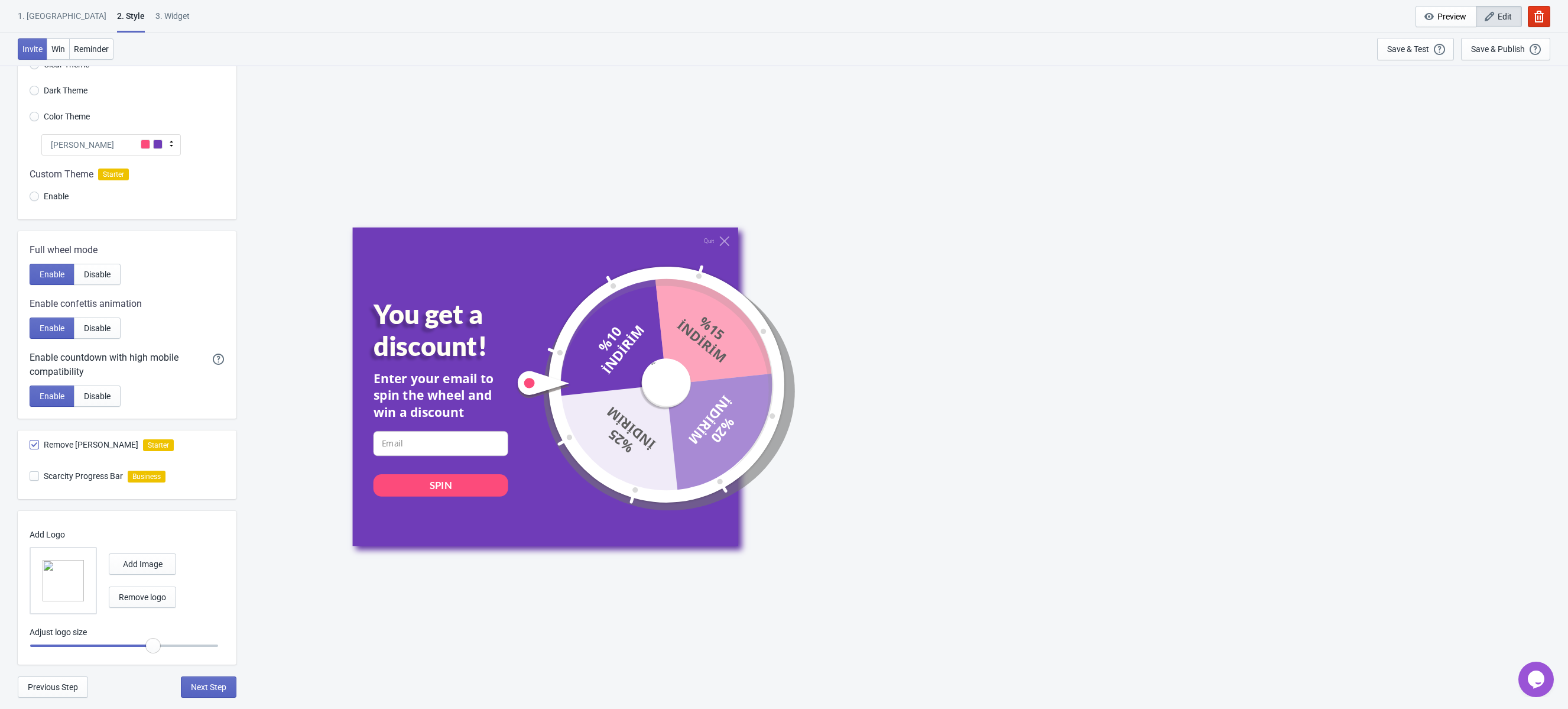
radio input "true"
type input "0.85"
radio input "true"
drag, startPoint x: 170, startPoint y: 645, endPoint x: 141, endPoint y: 645, distance: 29.0
type input "0.8"
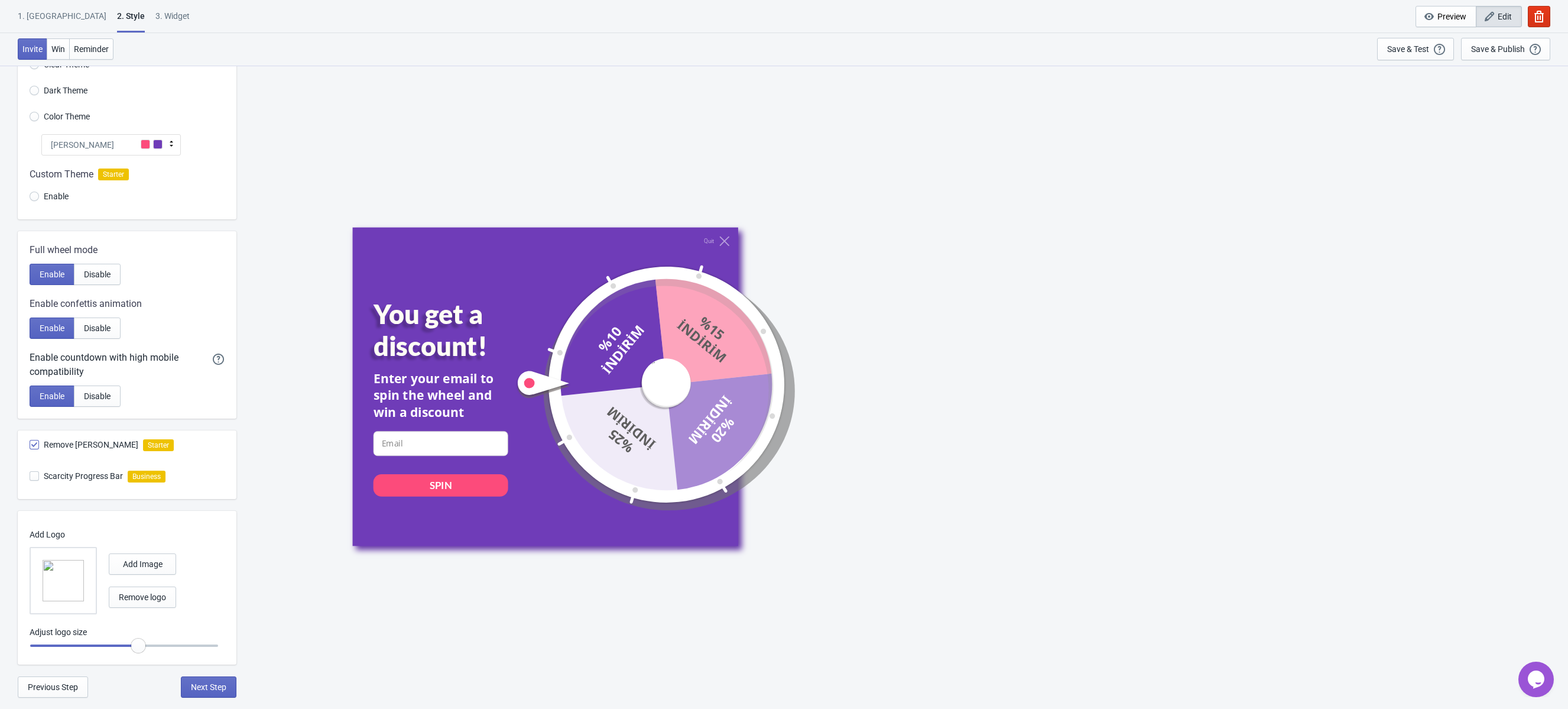
click at [141, 645] on input "range" at bounding box center [124, 646] width 189 height 21
click at [152, 592] on span "Remove logo" at bounding box center [142, 597] width 47 height 9
click at [141, 563] on span "Add Image" at bounding box center [143, 564] width 40 height 9
click at [144, 579] on span "Add Image" at bounding box center [138, 580] width 40 height 9
radio input "true"
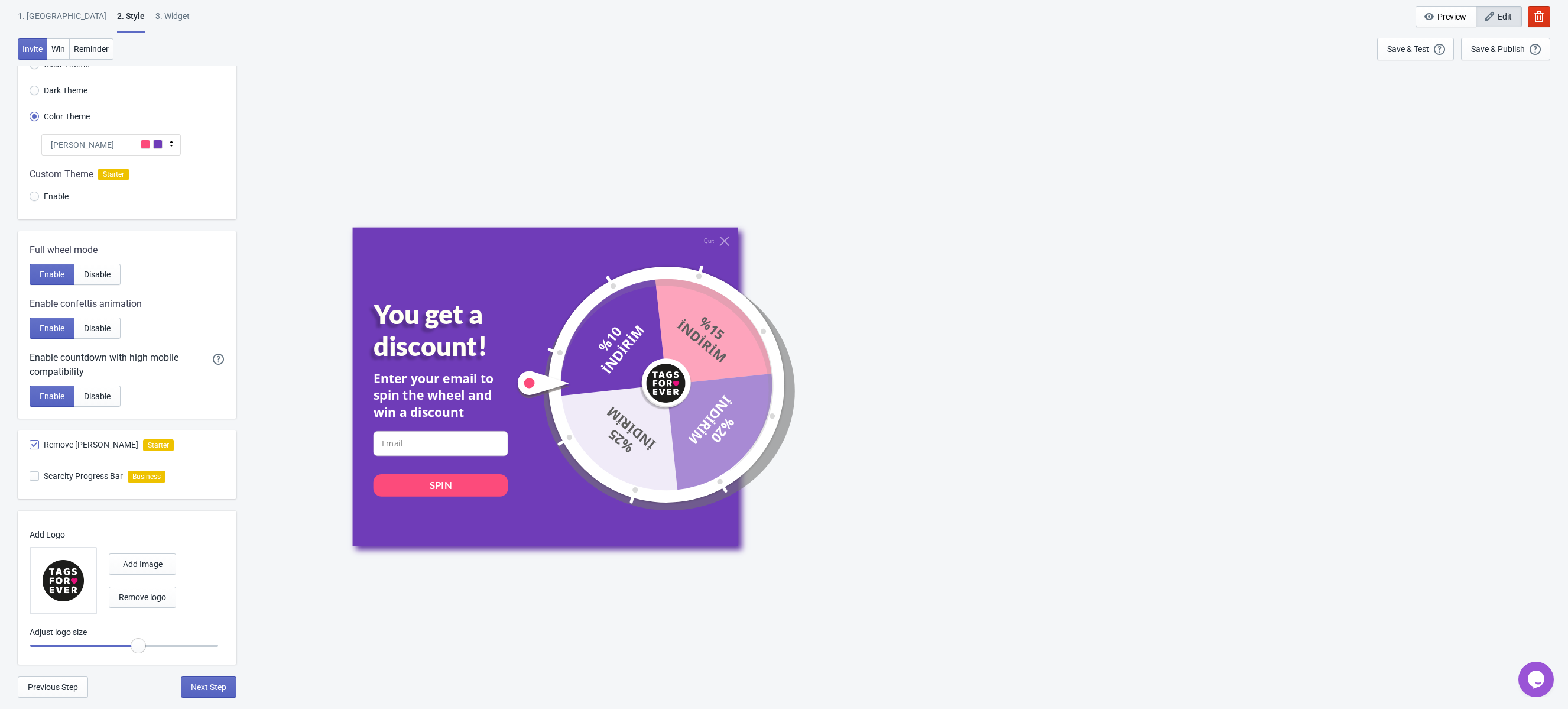
type input "0.85"
radio input "true"
type input "0.9"
radio input "true"
type input "0.95"
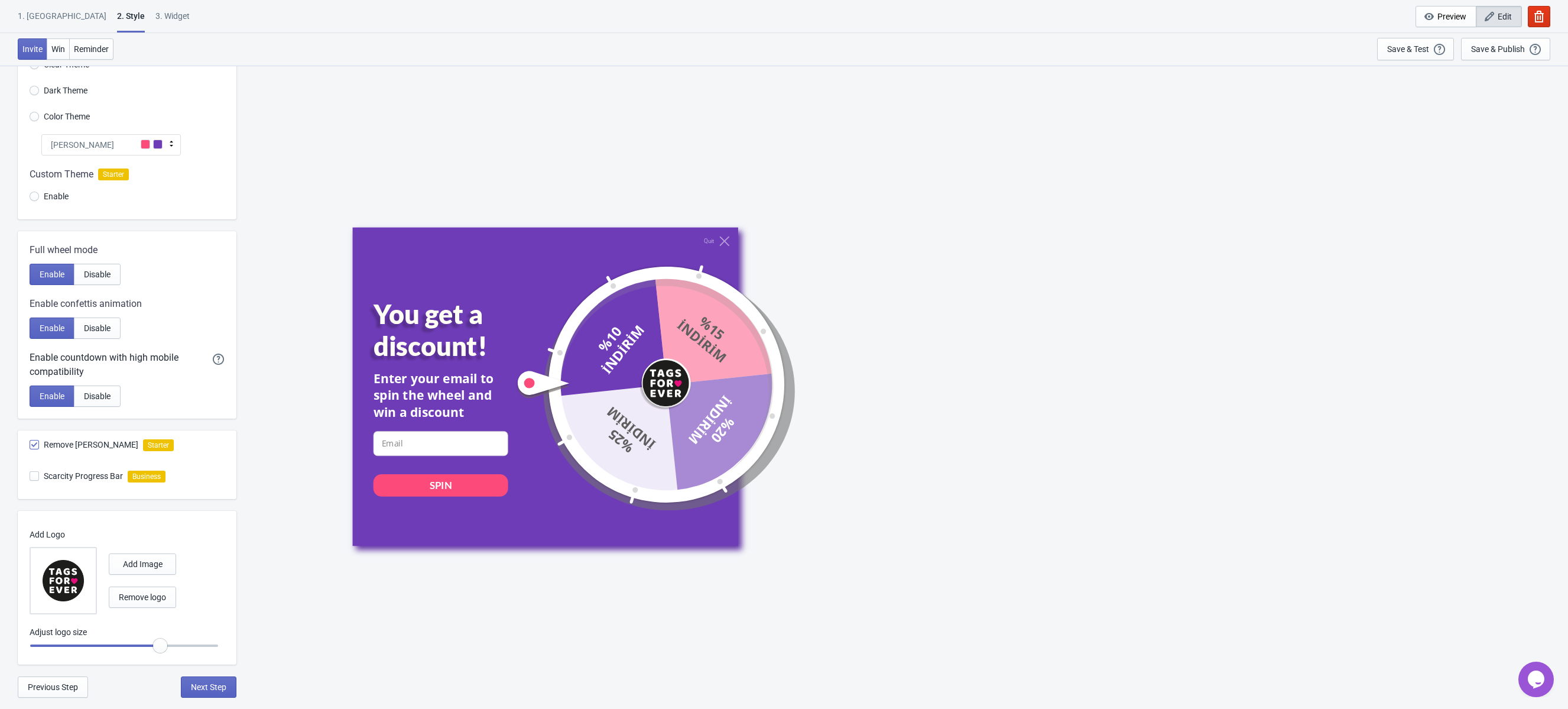
radio input "true"
type input "1"
radio input "true"
type input "1.05"
radio input "true"
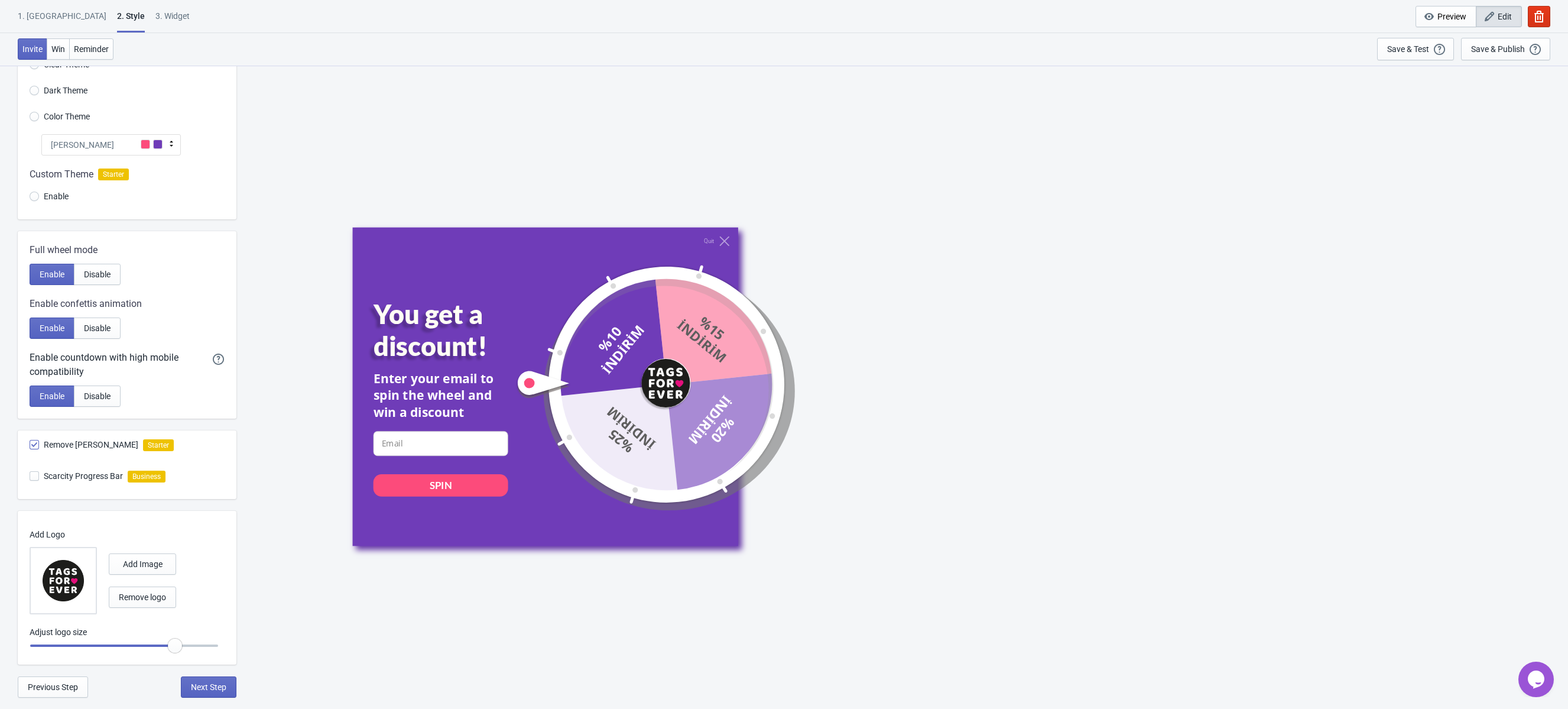
type input "1.1"
radio input "true"
type input "1.05"
radio input "true"
type input "1"
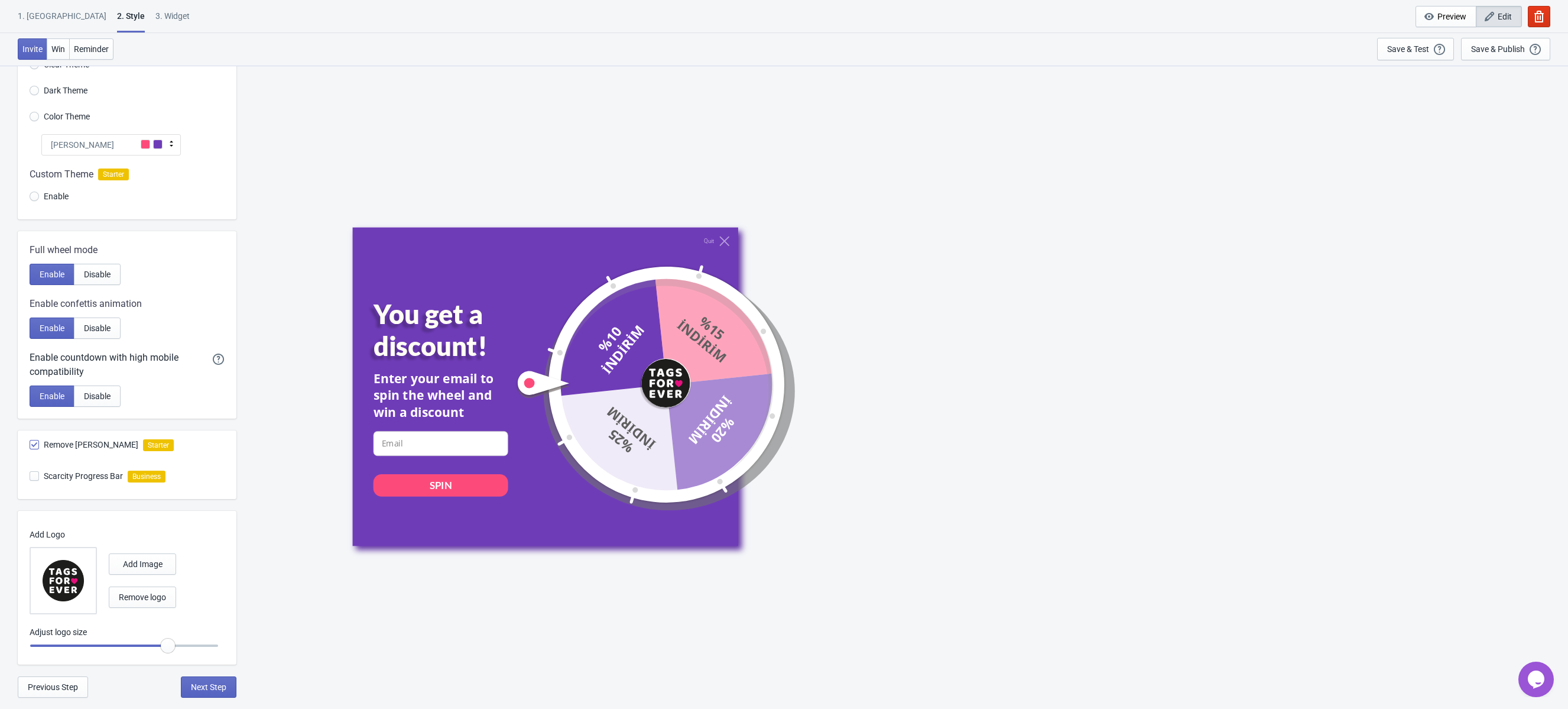
radio input "true"
drag, startPoint x: 134, startPoint y: 643, endPoint x: 160, endPoint y: 643, distance: 26.0
type input "0.95"
click at [160, 643] on input "range" at bounding box center [124, 646] width 189 height 21
click at [208, 686] on span "Next Step" at bounding box center [209, 687] width 35 height 9
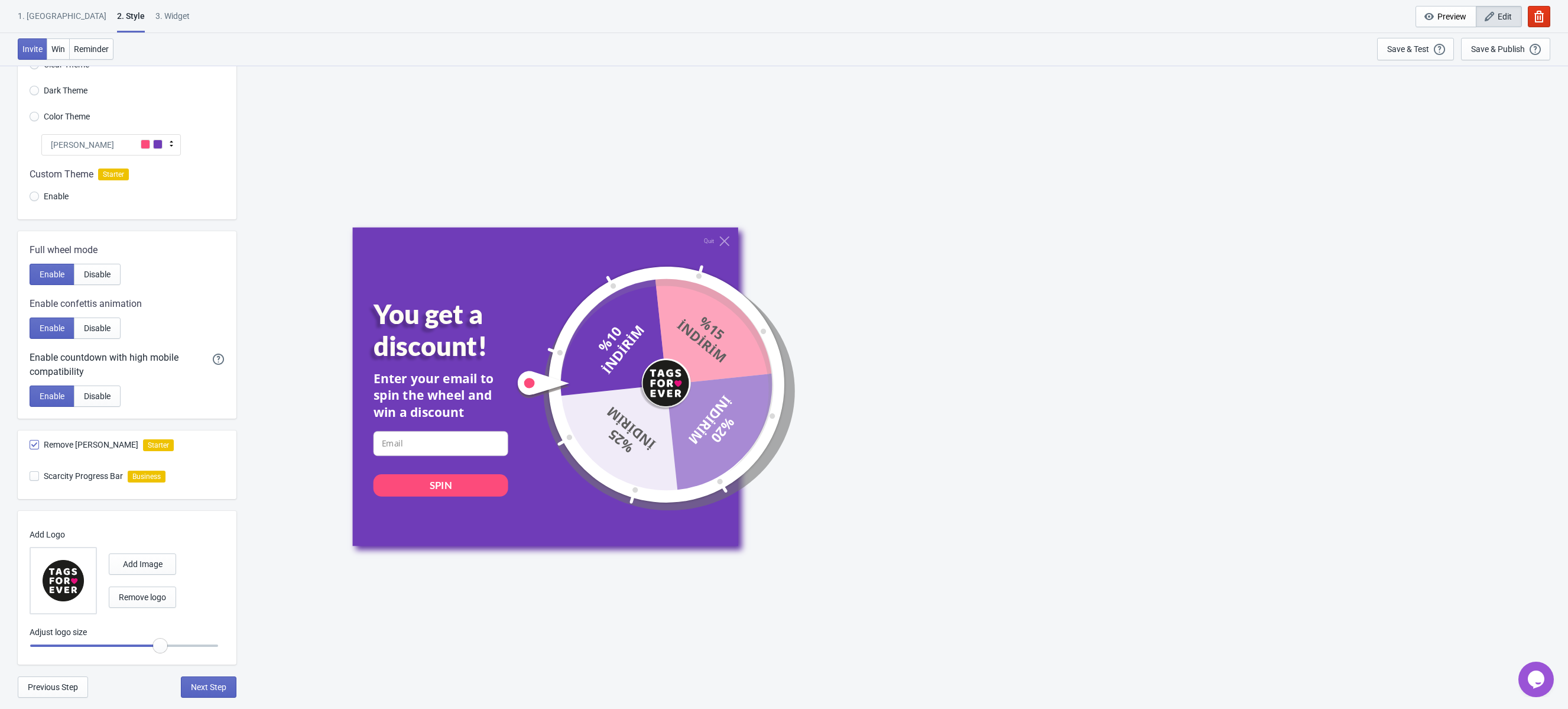
scroll to position [0, 0]
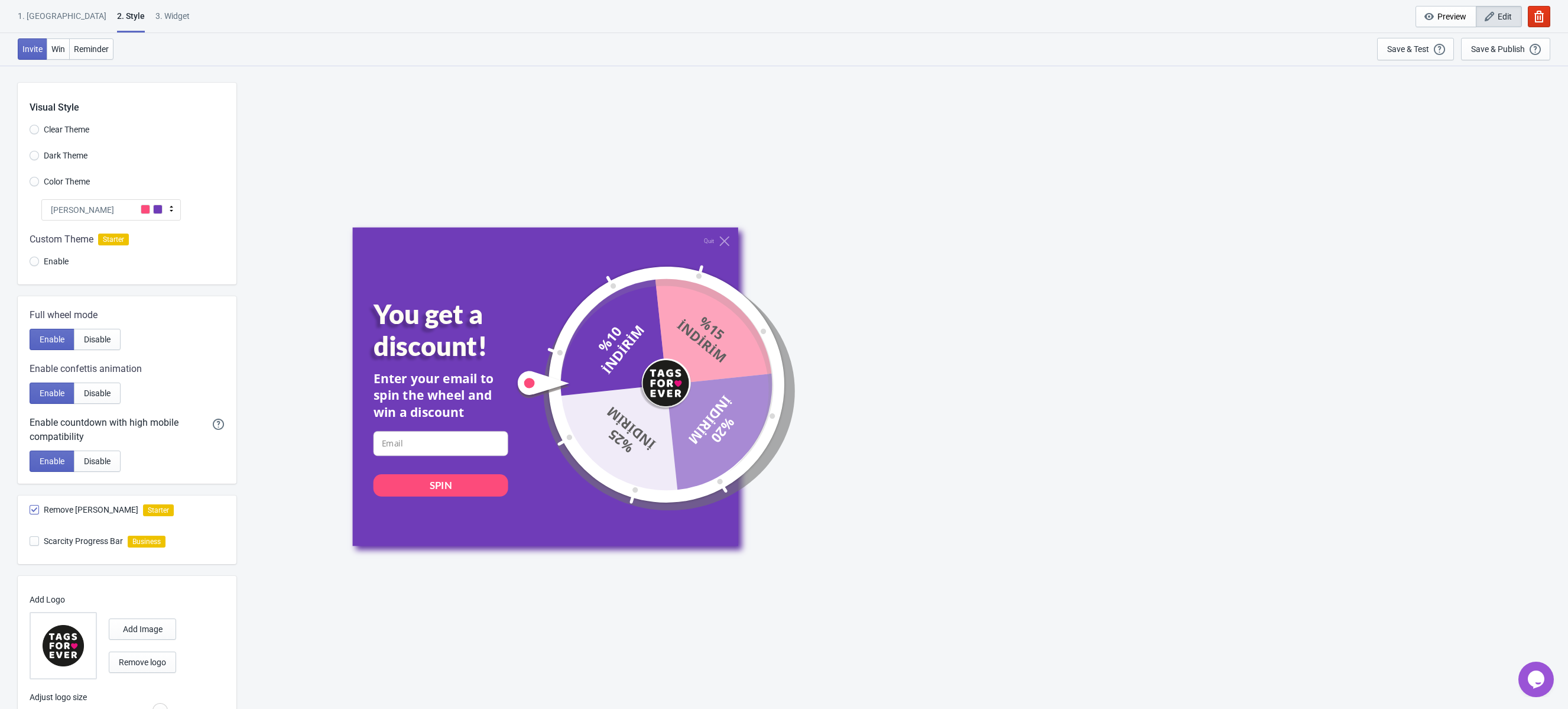
select select "once"
select select "1"
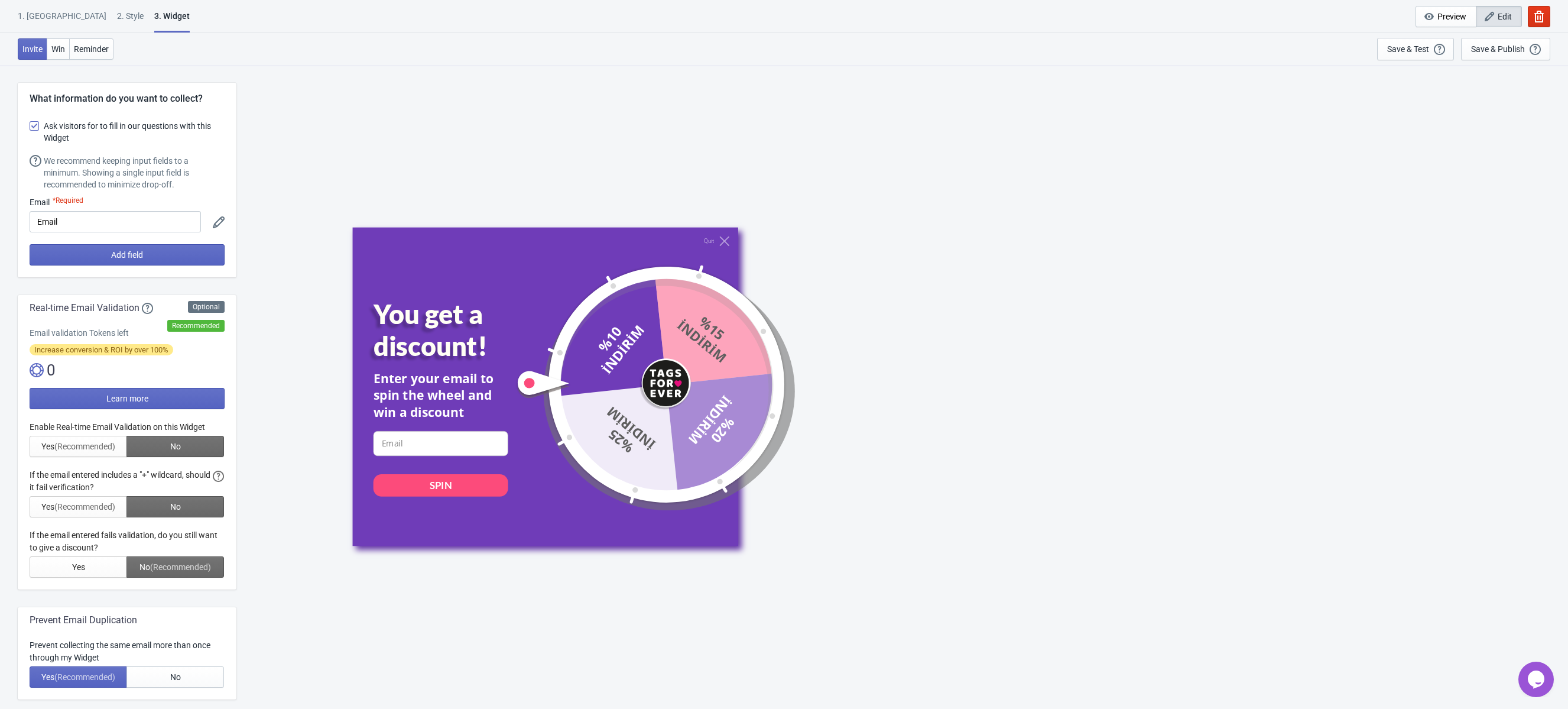
click at [117, 18] on div "2 . Style" at bounding box center [131, 20] width 26 height 21
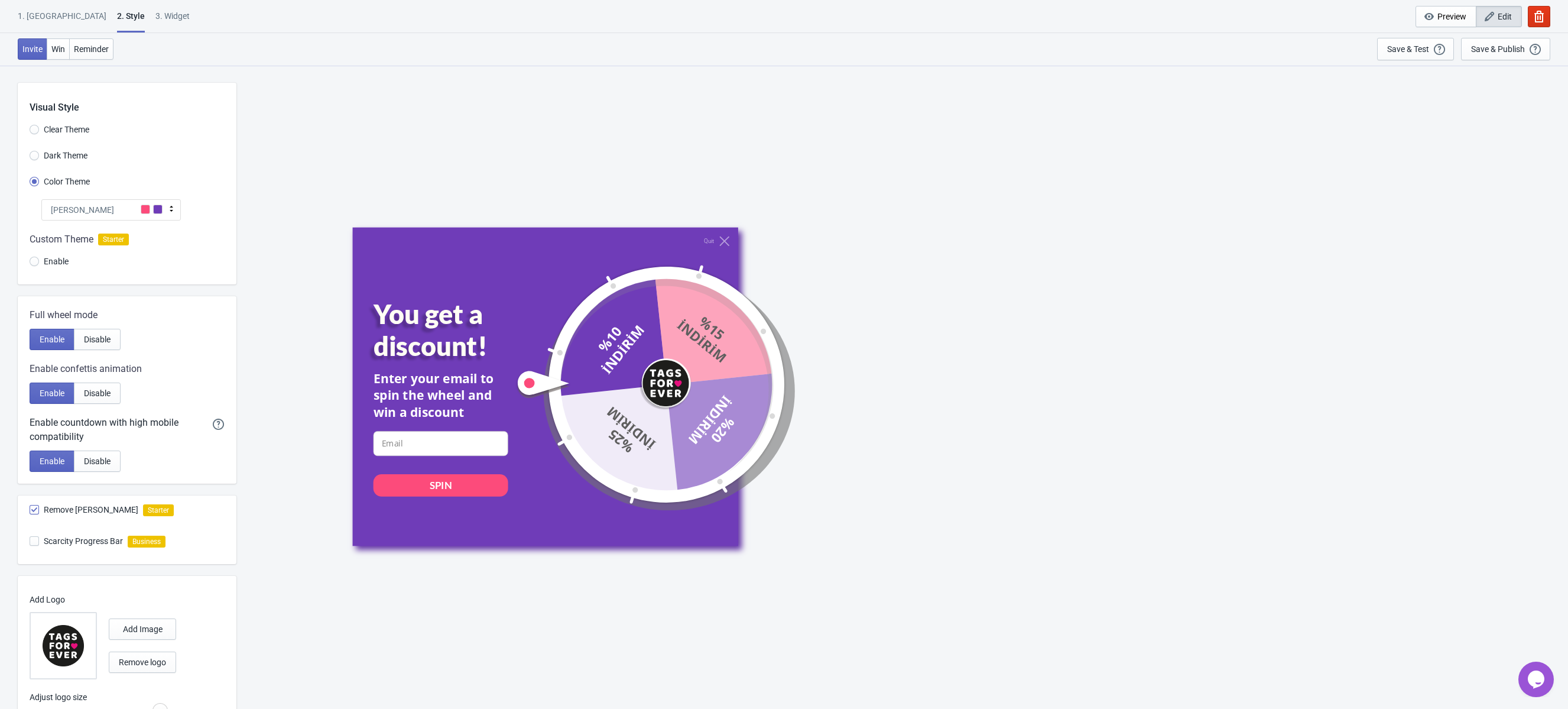
click at [172, 208] on icon at bounding box center [171, 208] width 12 height 12
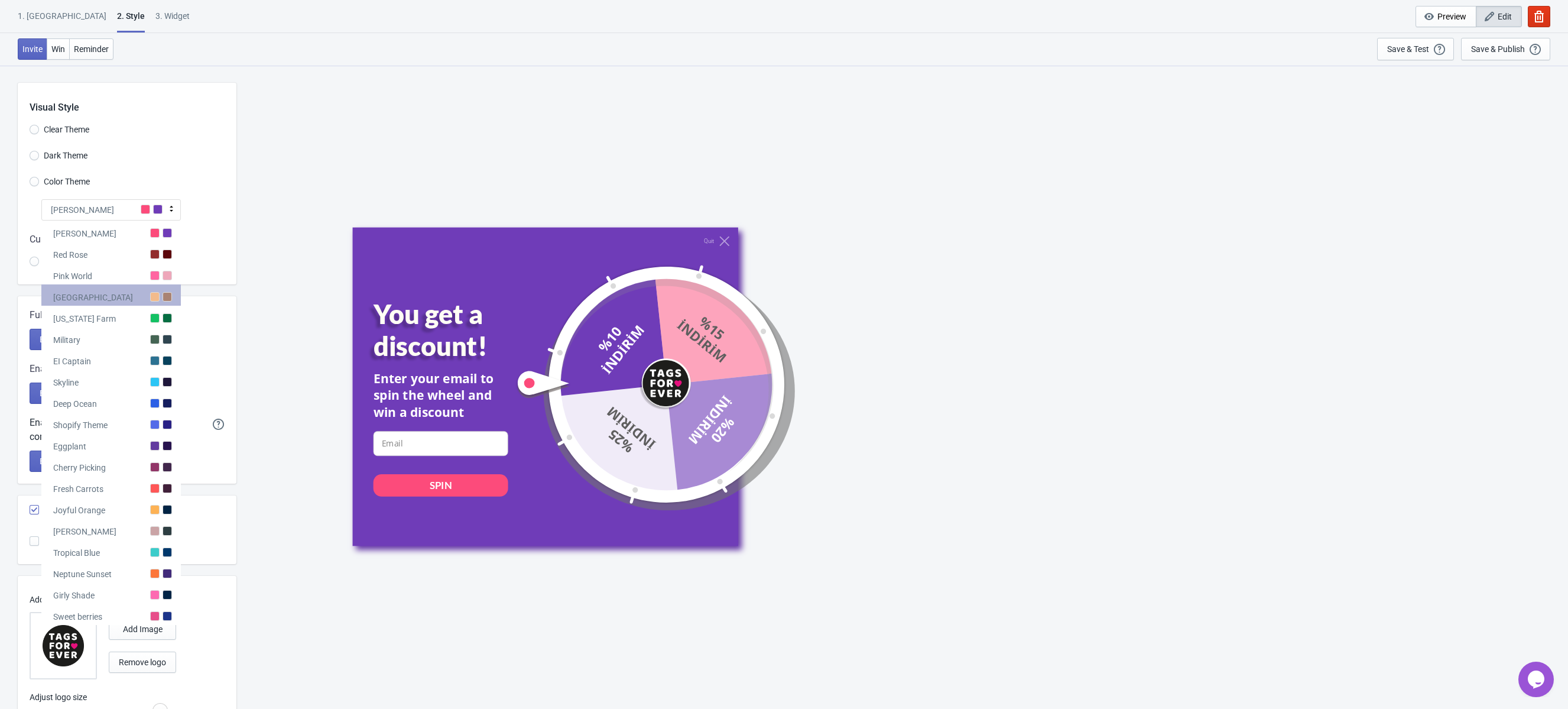
scroll to position [65, 0]
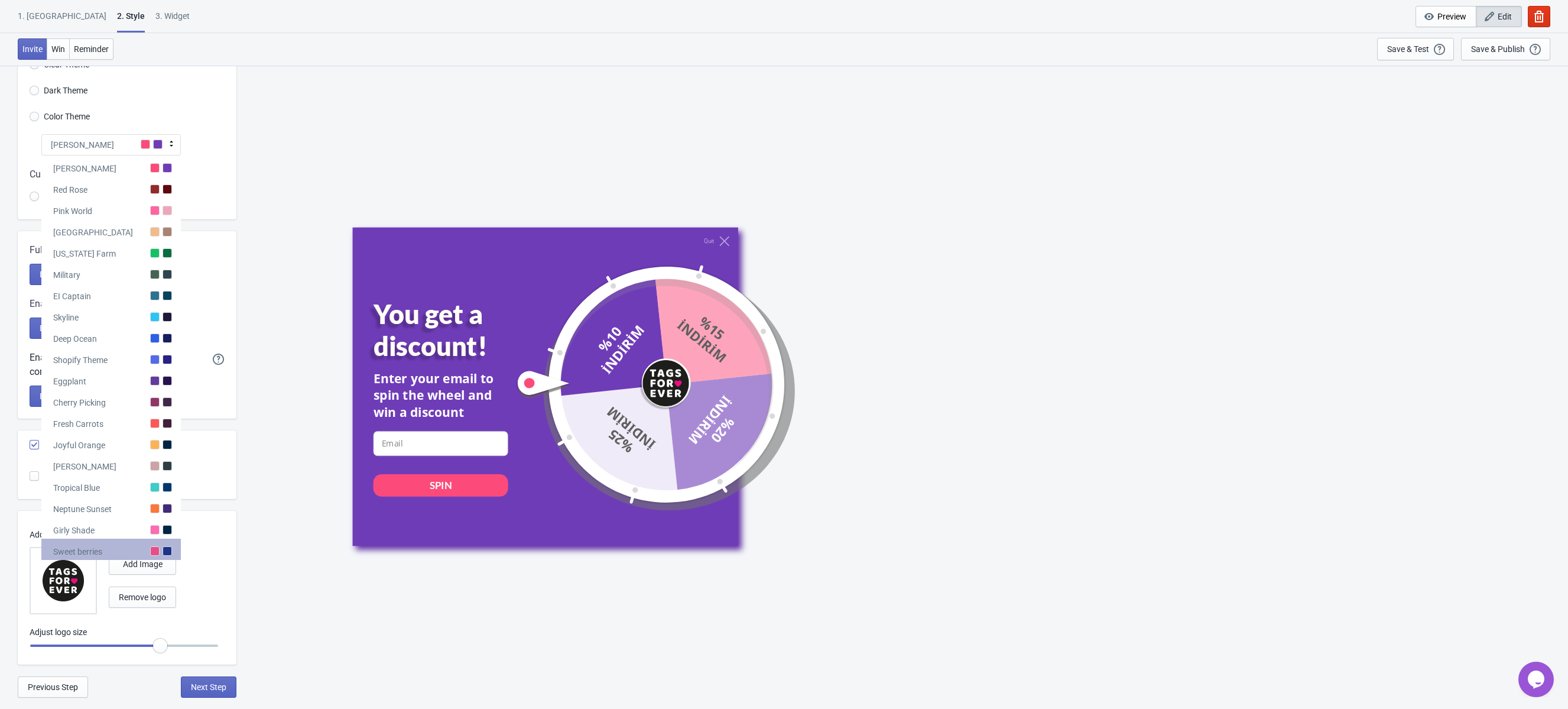
click at [127, 547] on div "Sweet berries" at bounding box center [111, 549] width 139 height 21
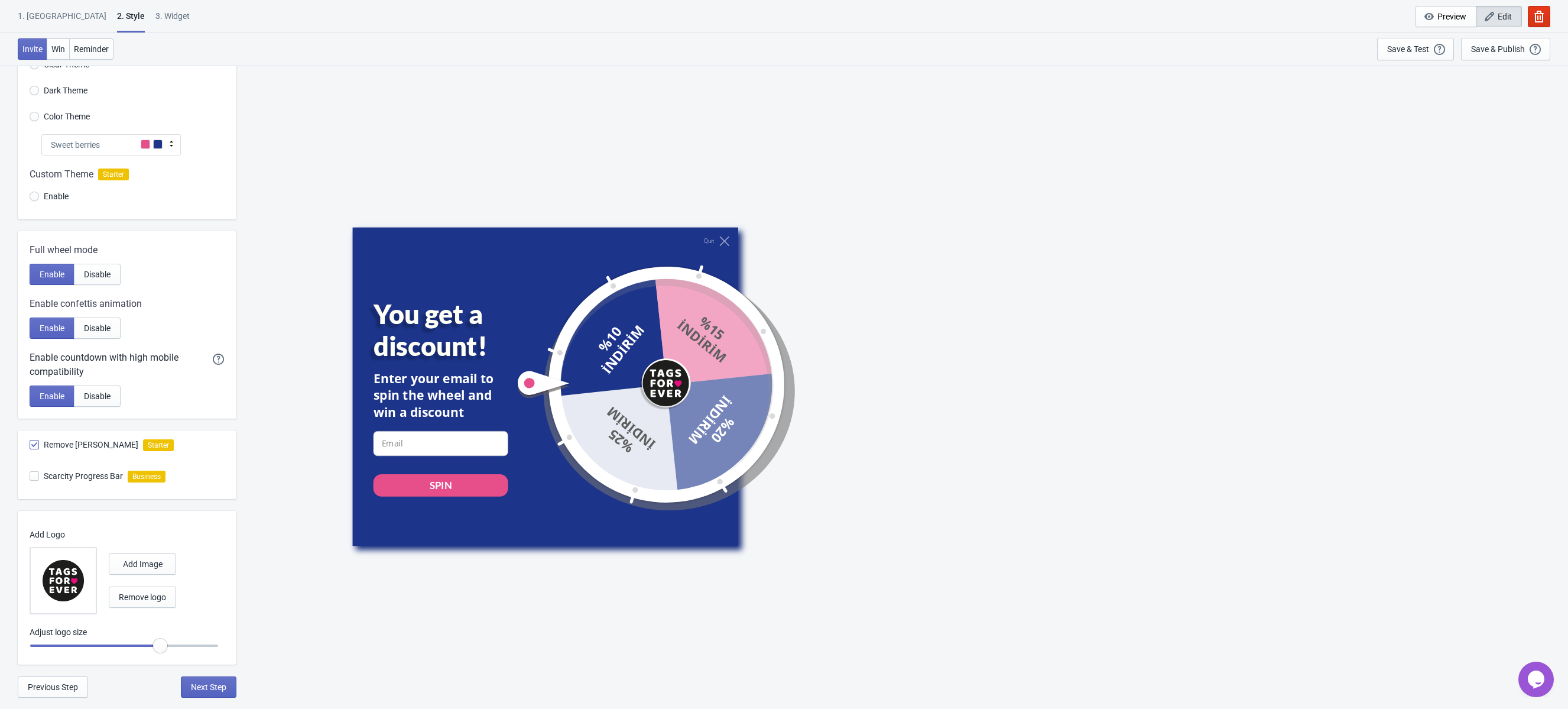
click at [167, 148] on icon at bounding box center [171, 143] width 12 height 12
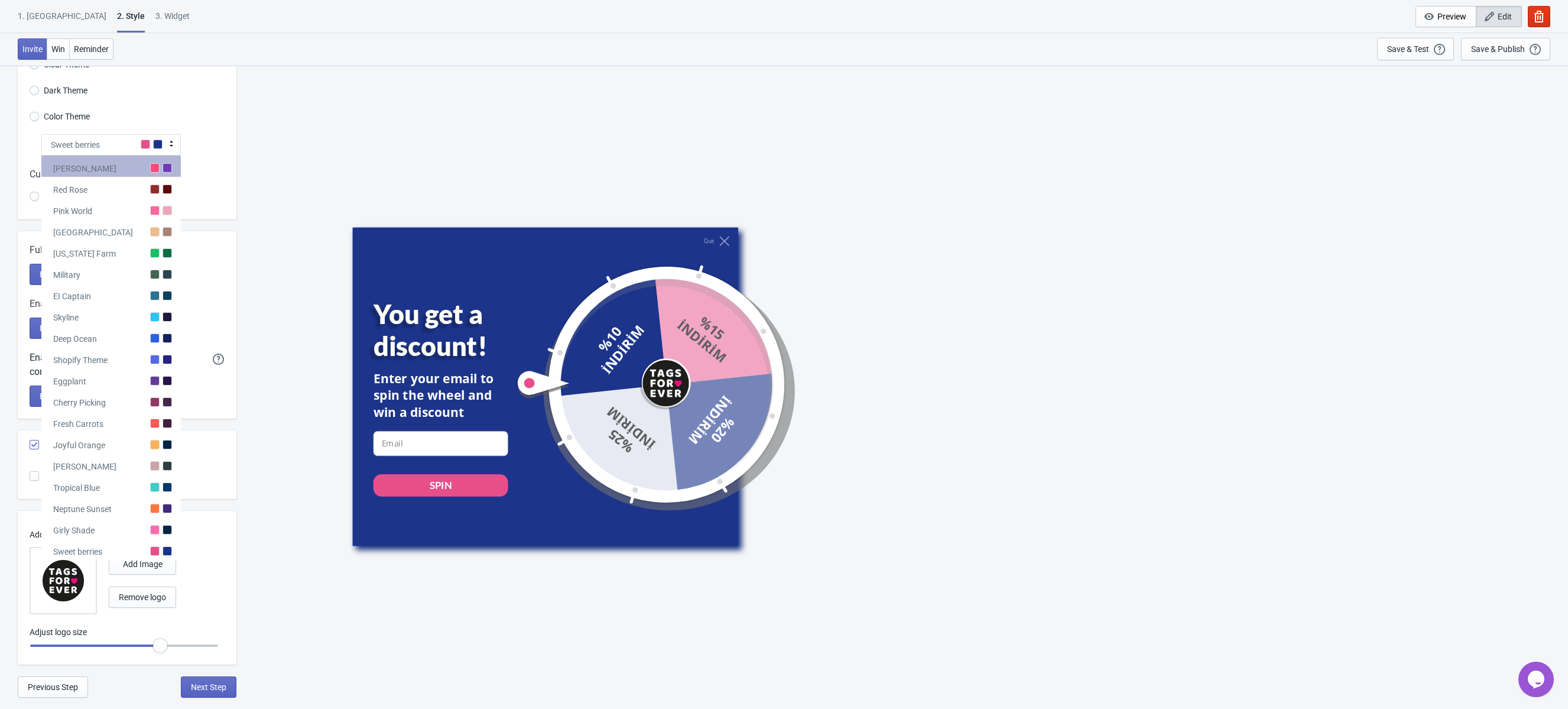
click at [146, 168] on div "Tada" at bounding box center [111, 166] width 139 height 21
radio input "true"
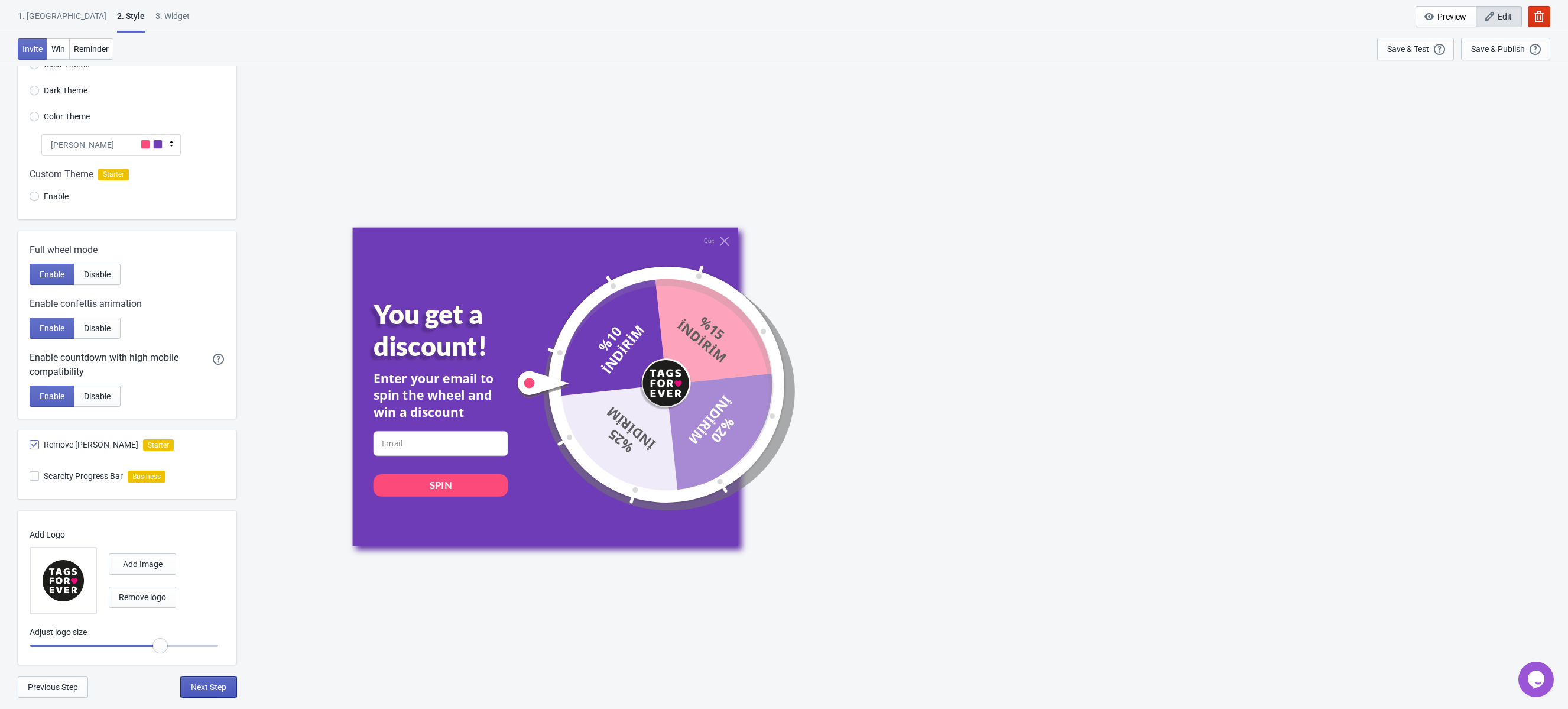
click at [207, 694] on button "Next Step" at bounding box center [209, 687] width 56 height 21
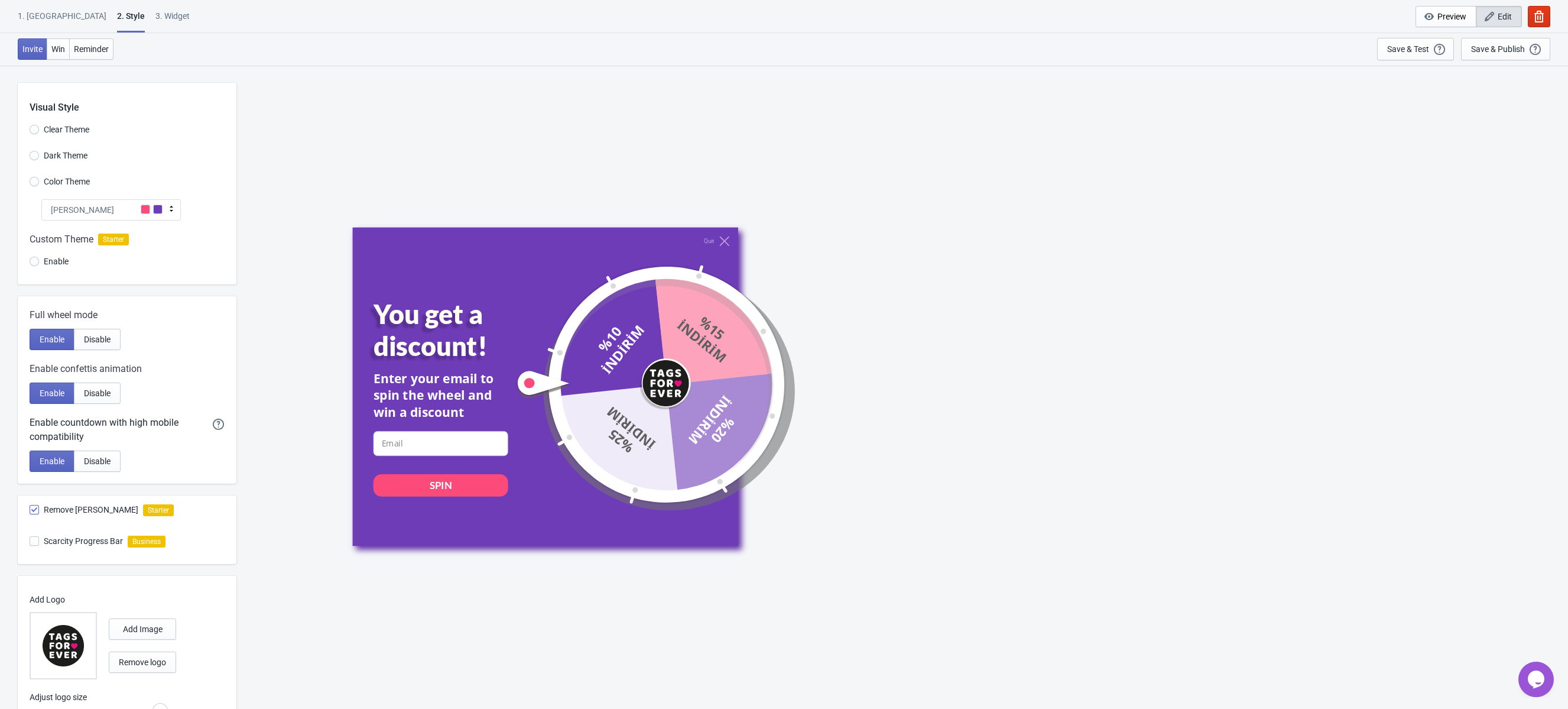
select select "once"
select select "1"
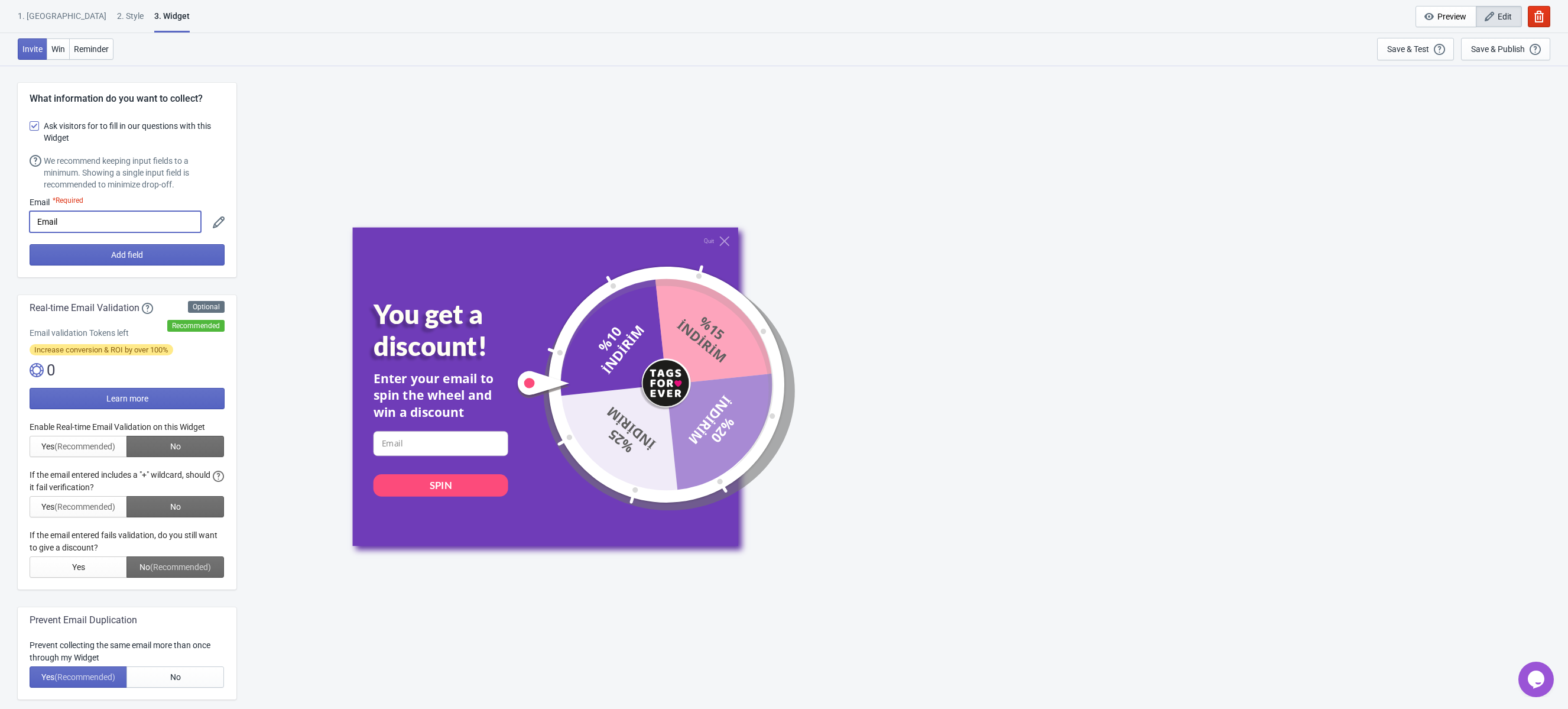
drag, startPoint x: 62, startPoint y: 222, endPoint x: 15, endPoint y: 214, distance: 47.7
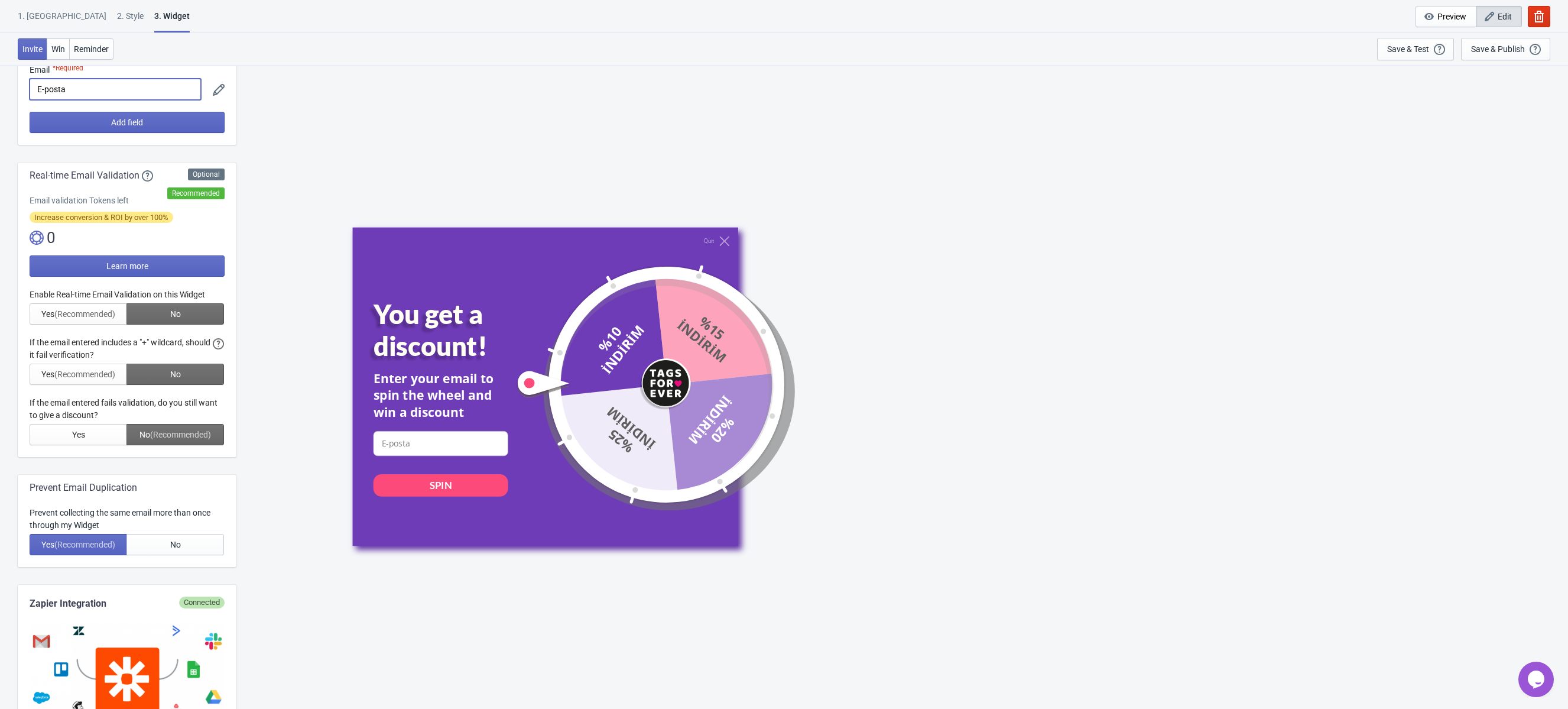
scroll to position [134, 0]
type input "E-posta"
click at [187, 372] on div at bounding box center [127, 365] width 195 height 156
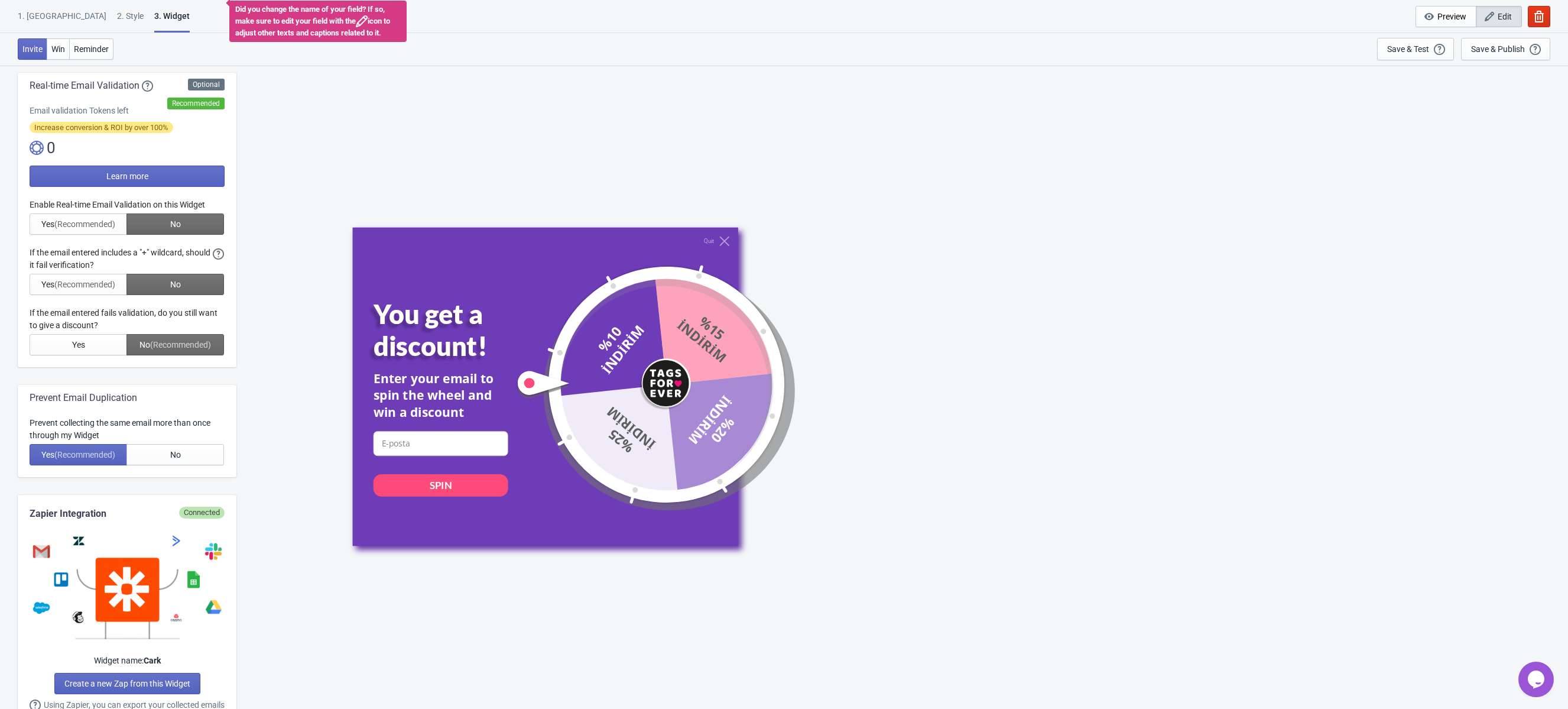
scroll to position [220, 0]
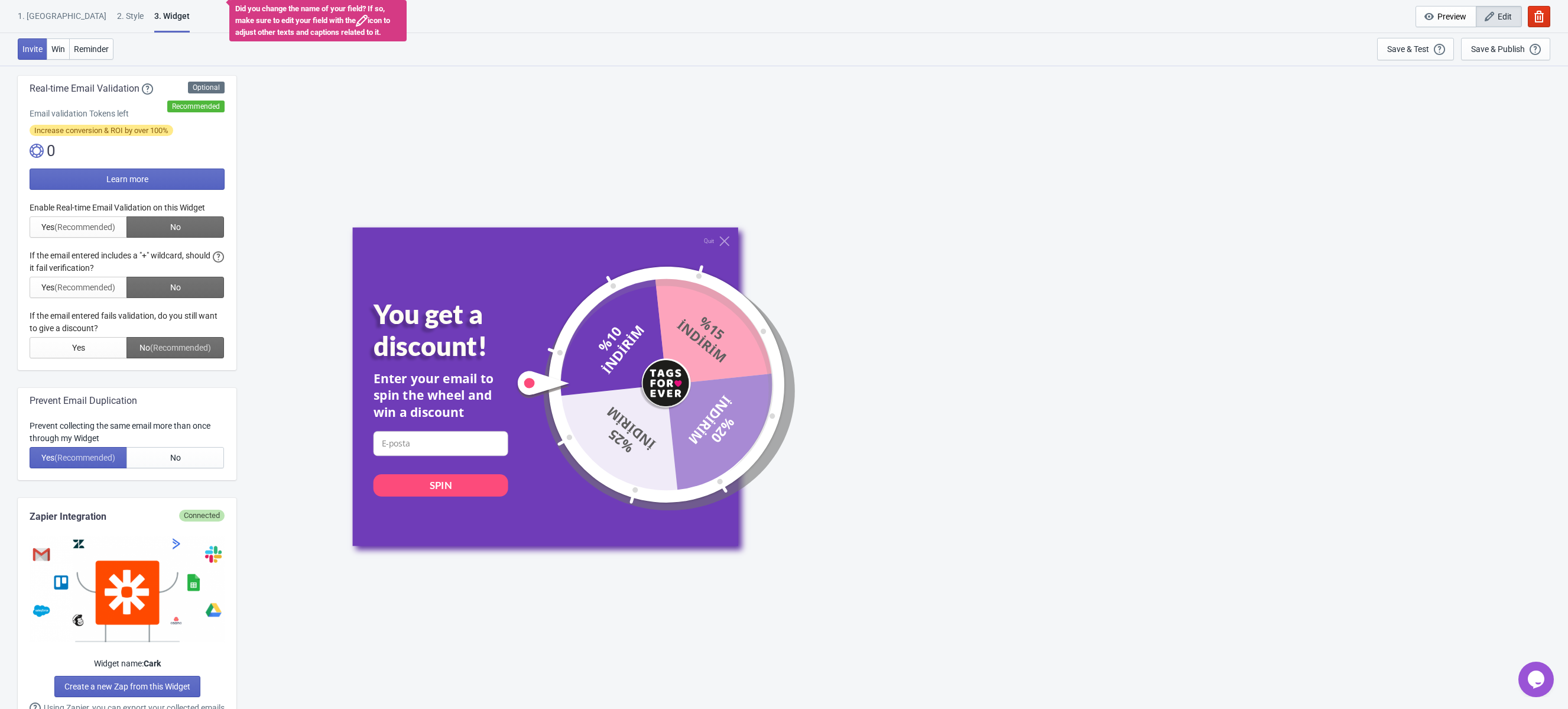
click at [86, 346] on div at bounding box center [127, 280] width 195 height 156
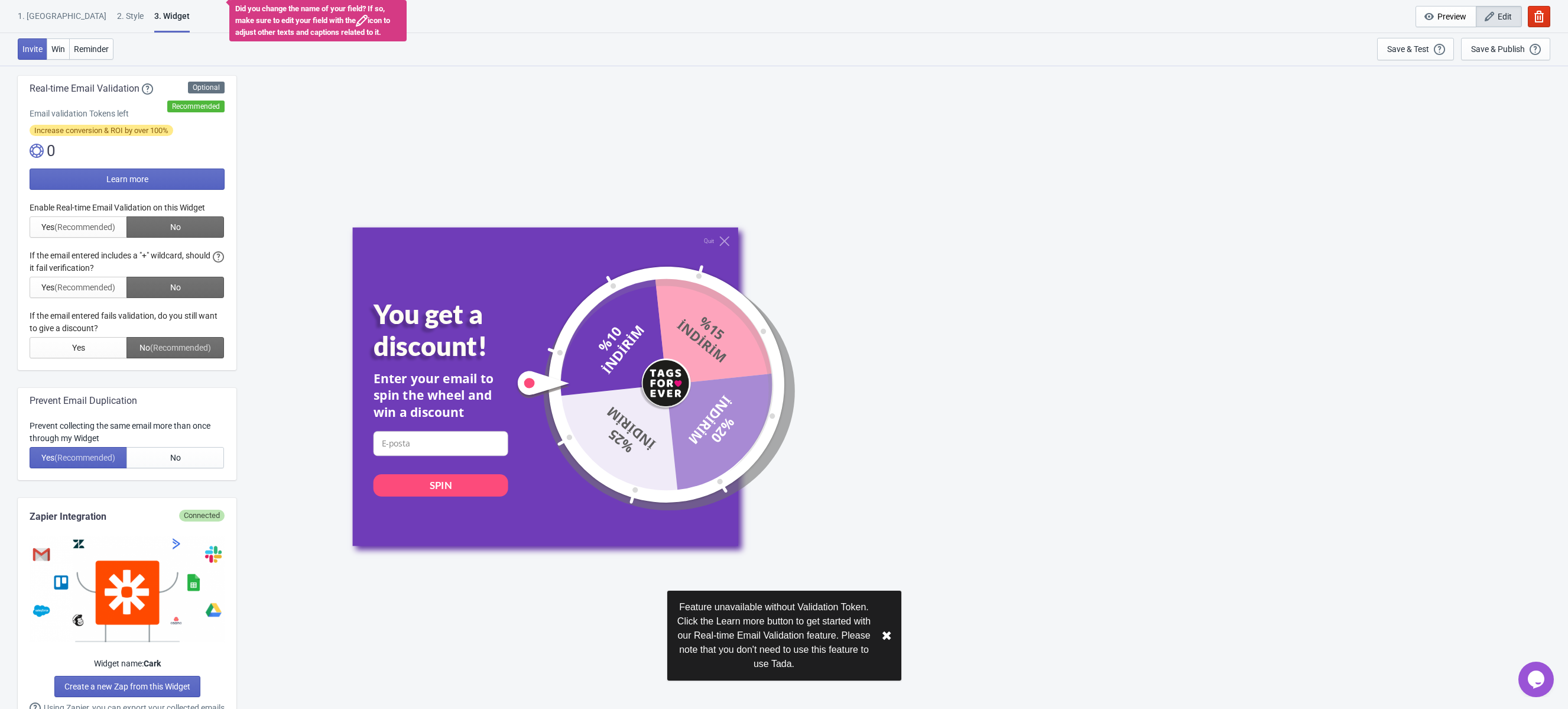
click at [160, 344] on div at bounding box center [127, 280] width 195 height 156
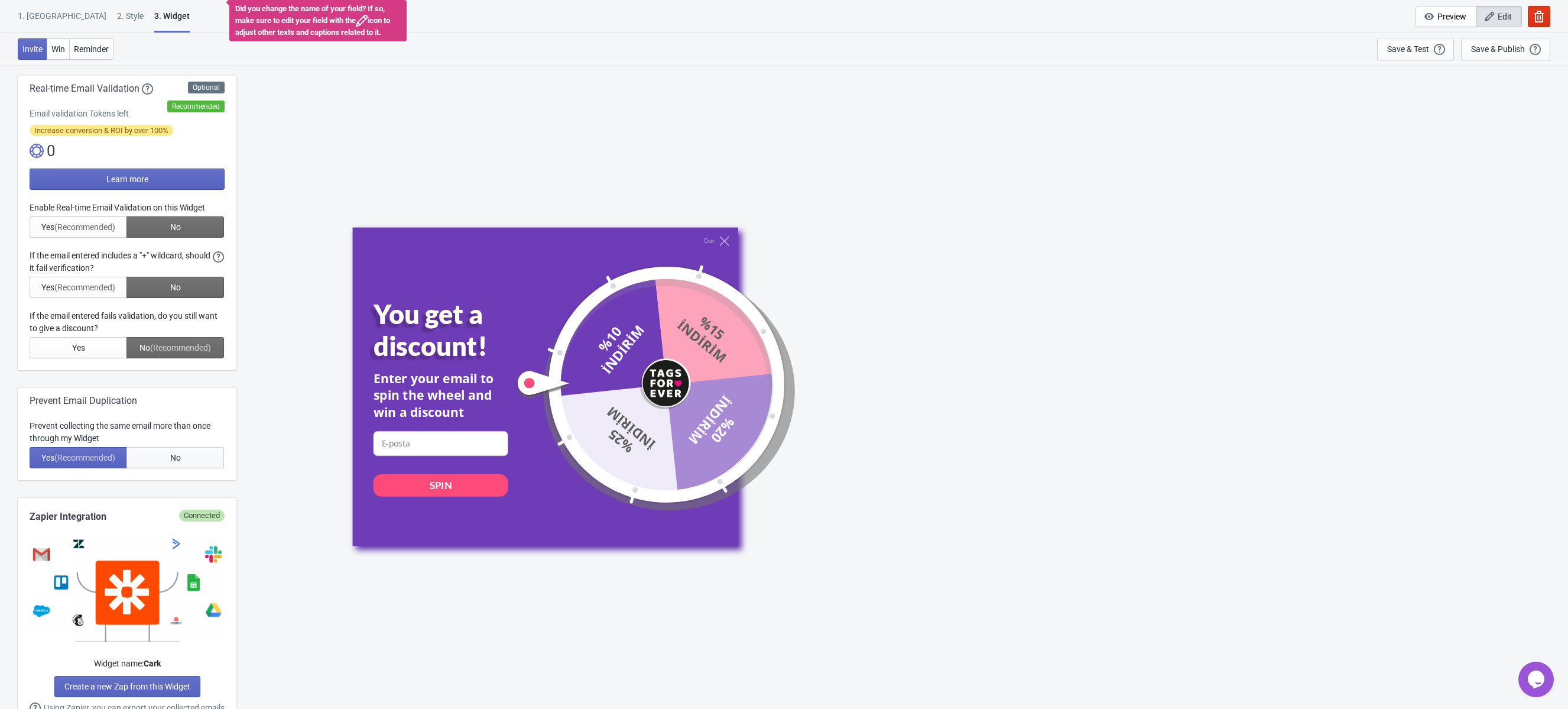
click at [162, 457] on button "No" at bounding box center [175, 458] width 98 height 21
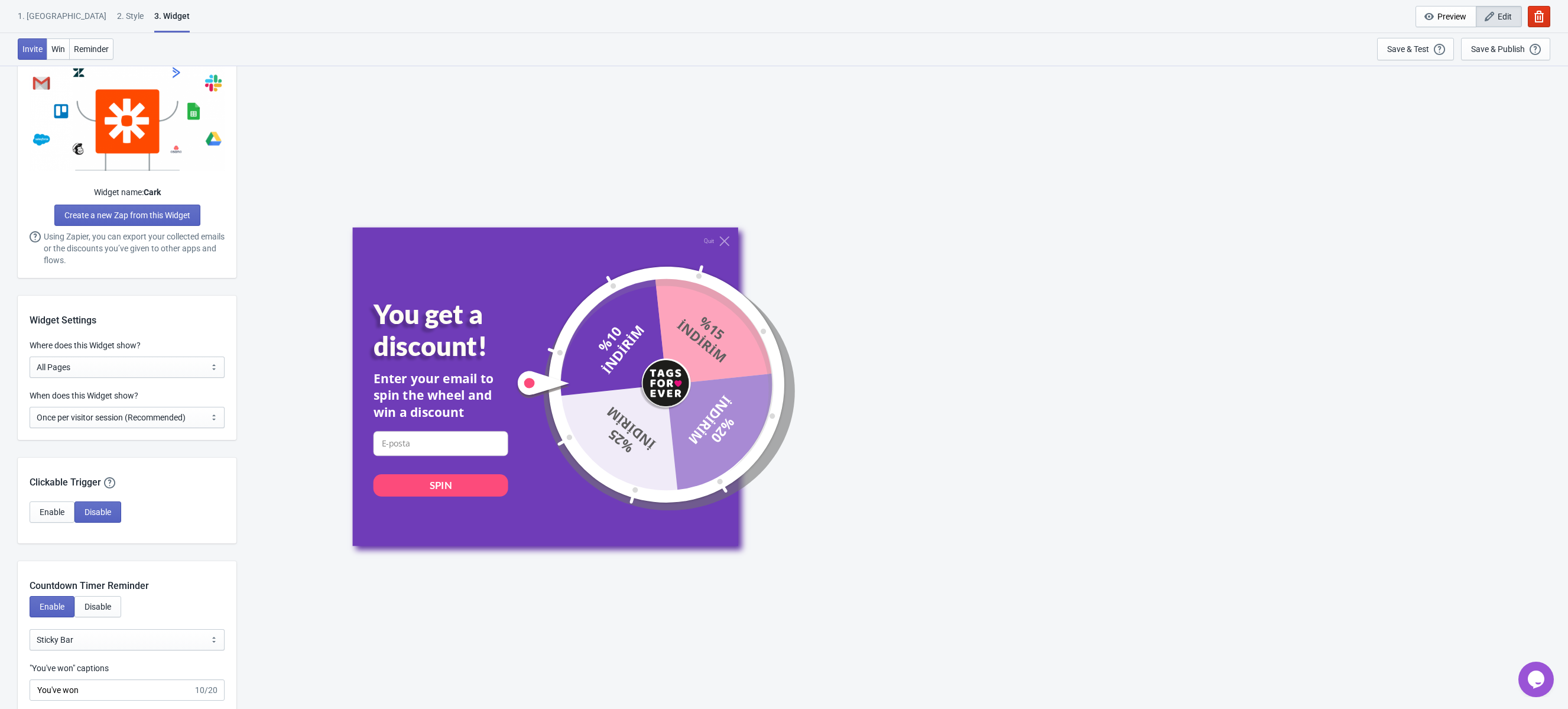
scroll to position [700, 0]
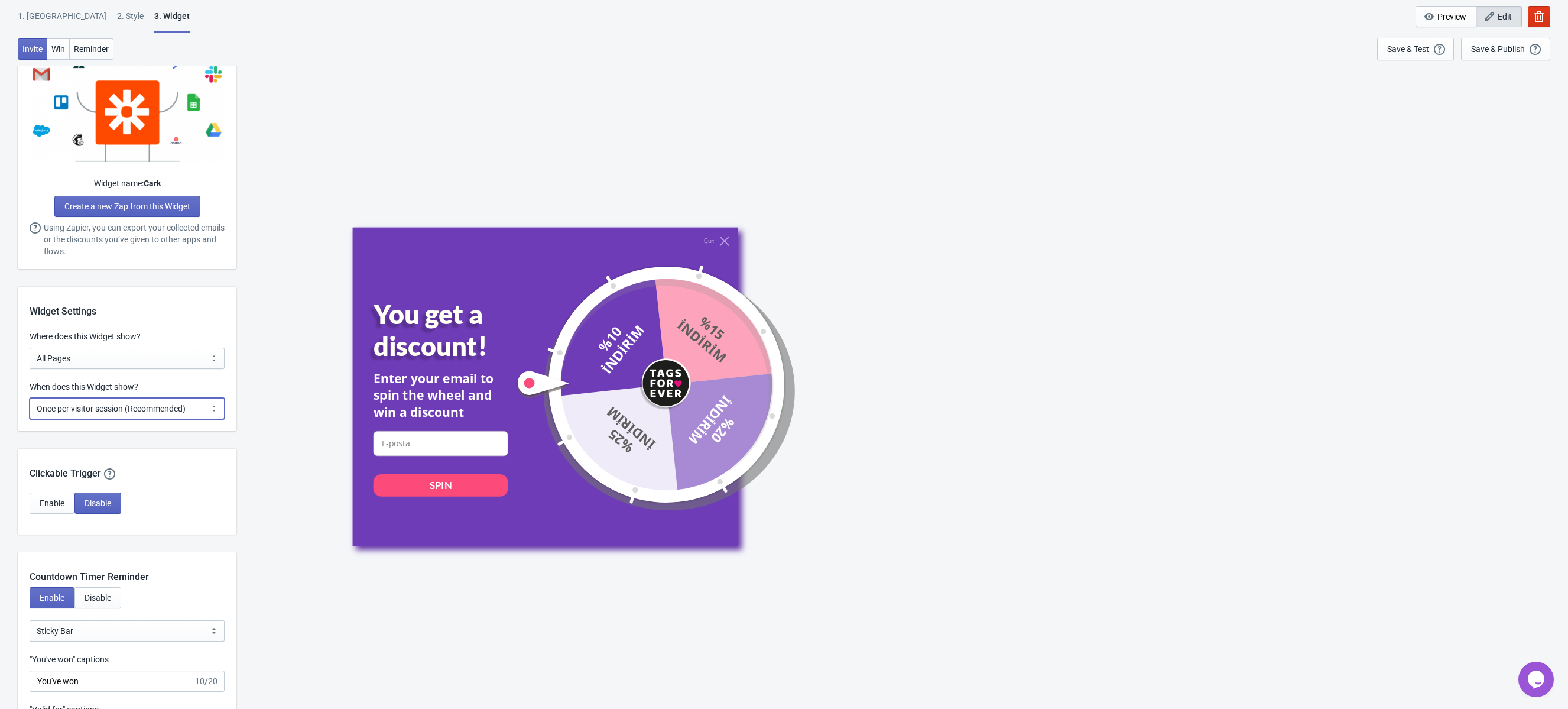
click at [195, 409] on select "Every new visit of page Once every period of time Once per visitor session (Rec…" at bounding box center [127, 409] width 195 height 21
click at [30, 398] on select "Every new visit of page Once every period of time Once per visitor session (Rec…" at bounding box center [127, 409] width 195 height 21
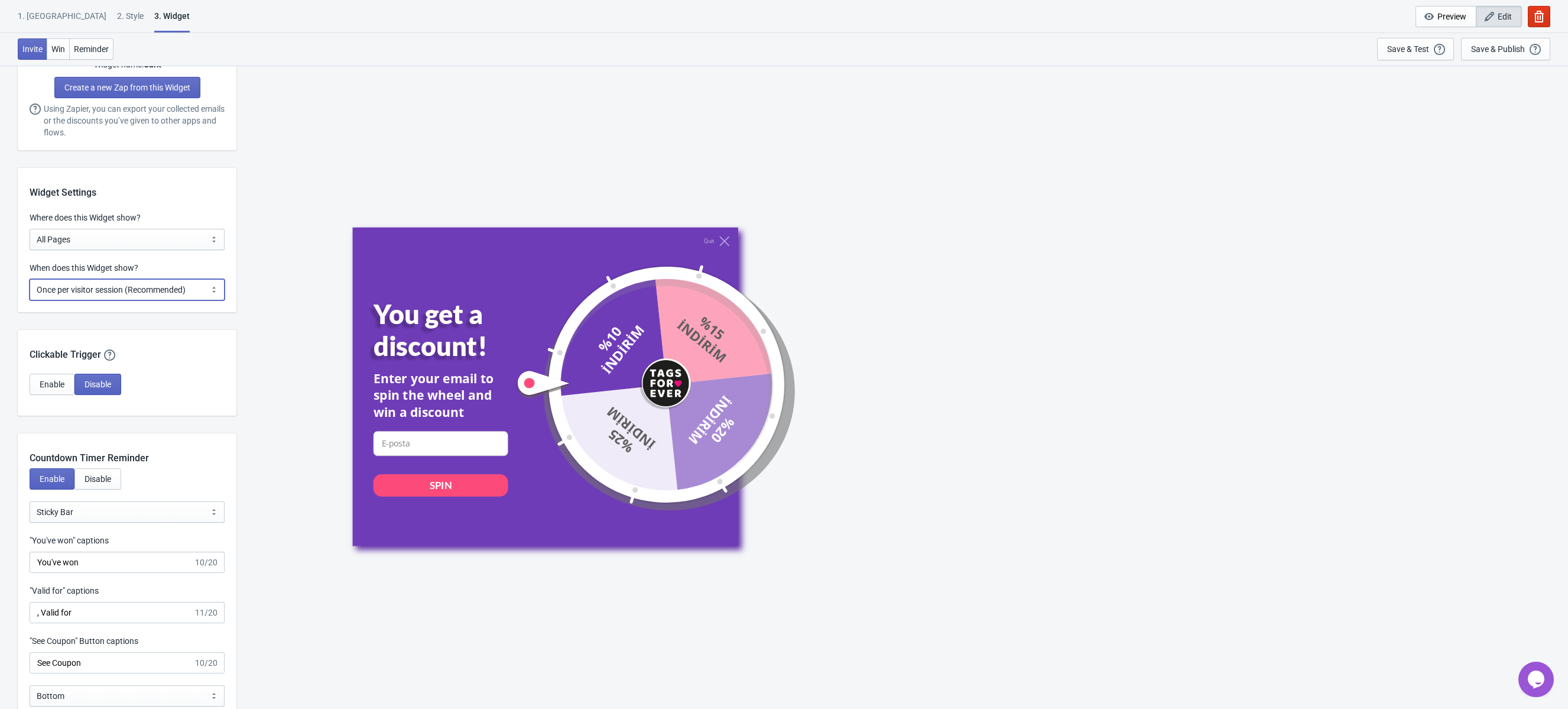
scroll to position [822, 0]
click at [37, 372] on button "Enable" at bounding box center [52, 381] width 45 height 21
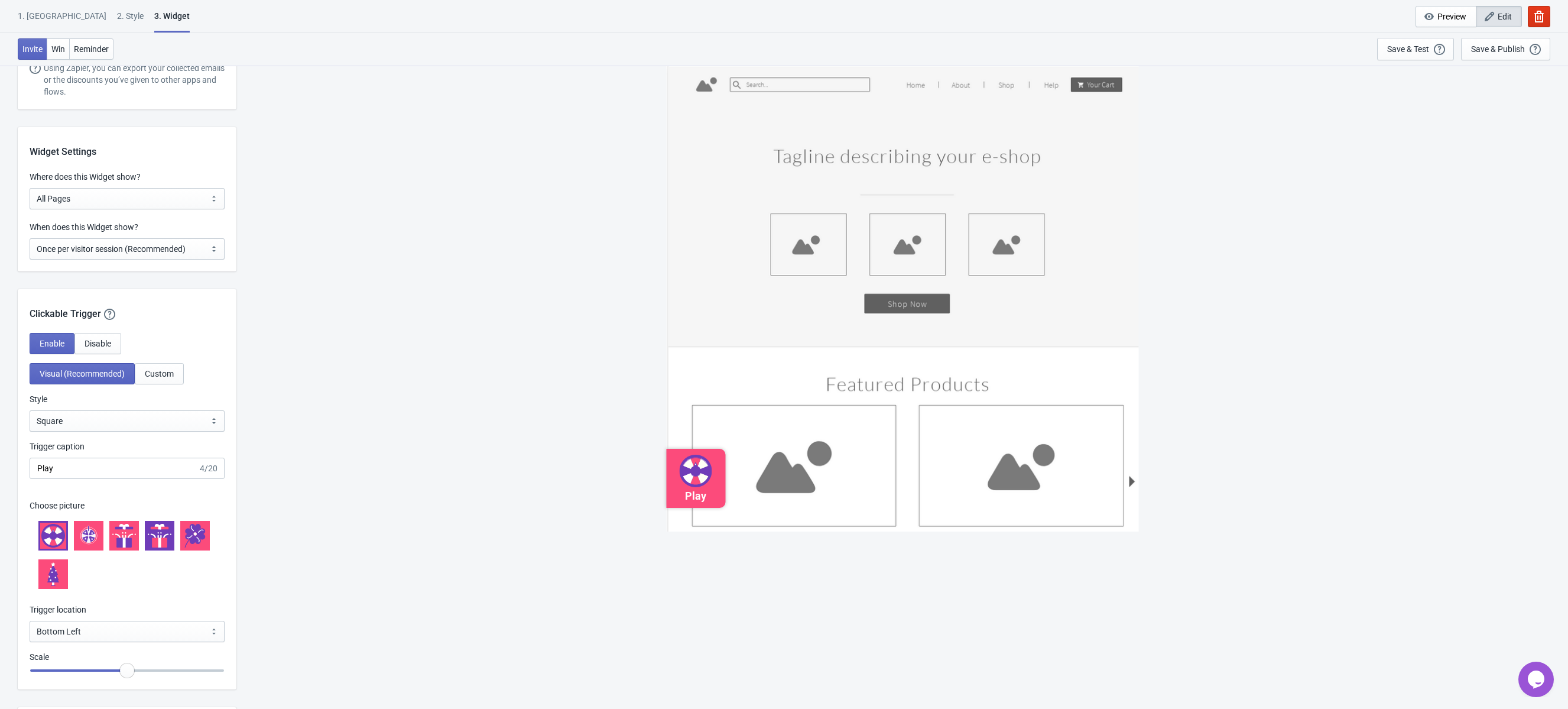
scroll to position [863, 0]
click at [132, 424] on select "Square Circle Tab" at bounding box center [127, 417] width 195 height 21
select select "circle"
click at [30, 406] on select "Square Circle Tab" at bounding box center [127, 417] width 195 height 21
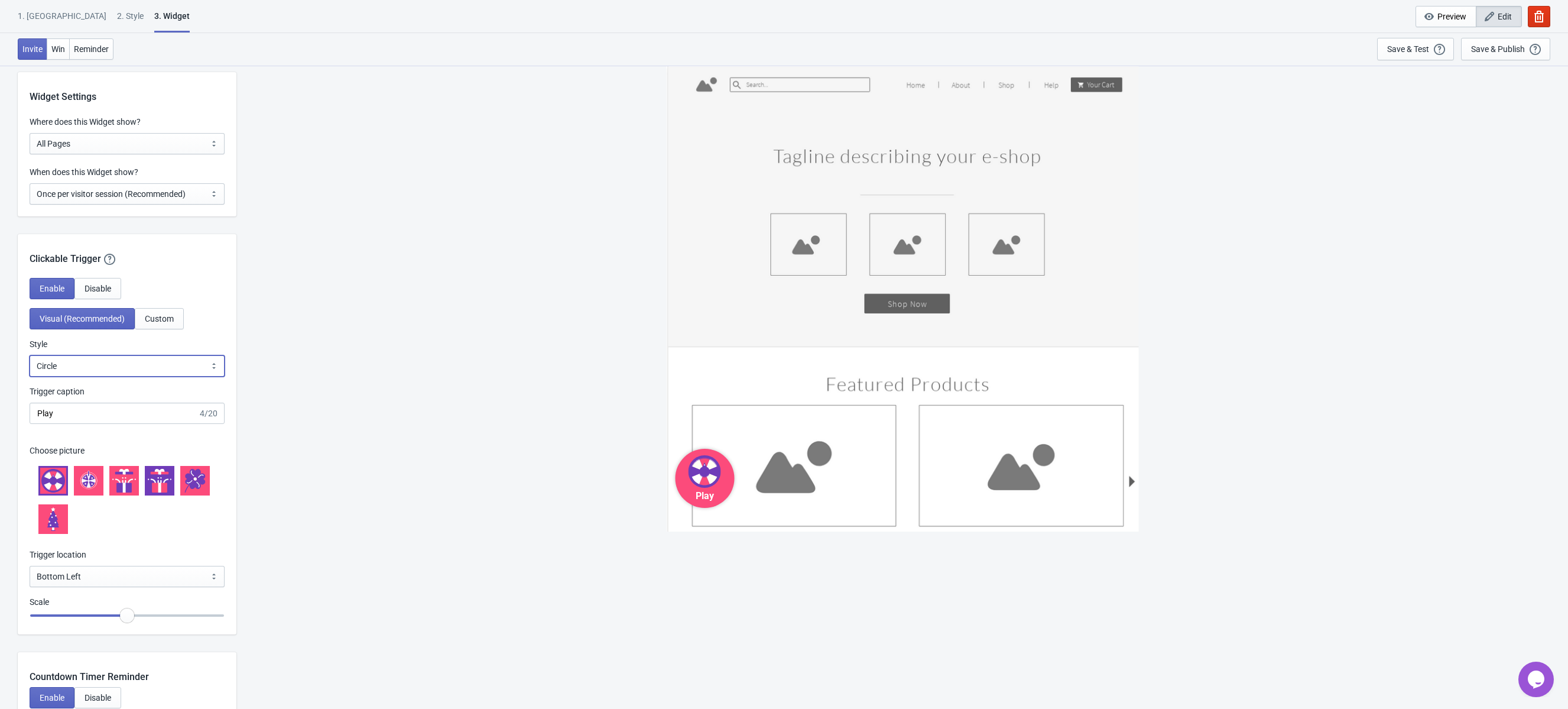
scroll to position [920, 0]
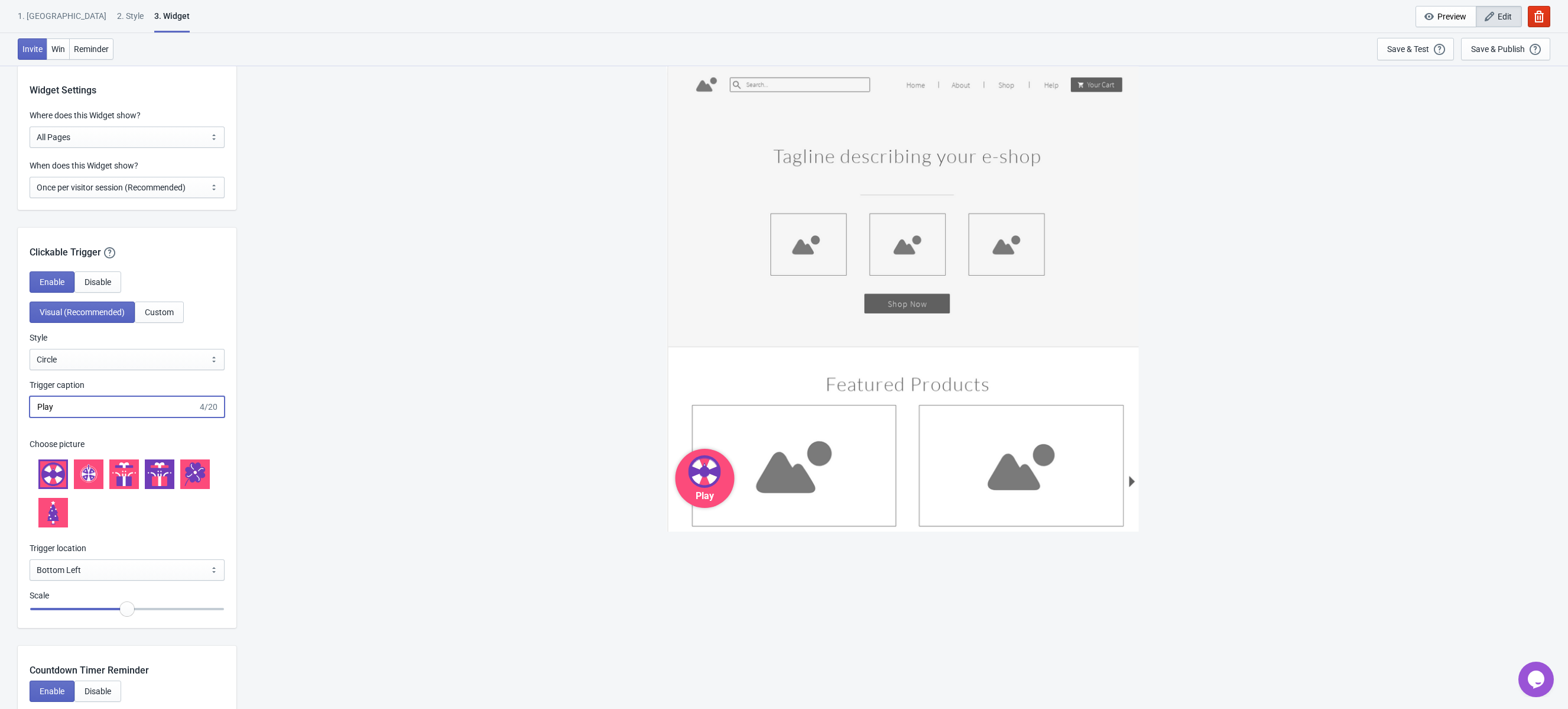
click at [131, 405] on input "Play" at bounding box center [114, 407] width 168 height 21
click at [69, 408] on input "Çevir KAzan" at bounding box center [112, 407] width 164 height 21
click at [88, 476] on icon at bounding box center [89, 474] width 4 height 14
click at [67, 407] on input "Çevir Kqzan" at bounding box center [112, 407] width 164 height 21
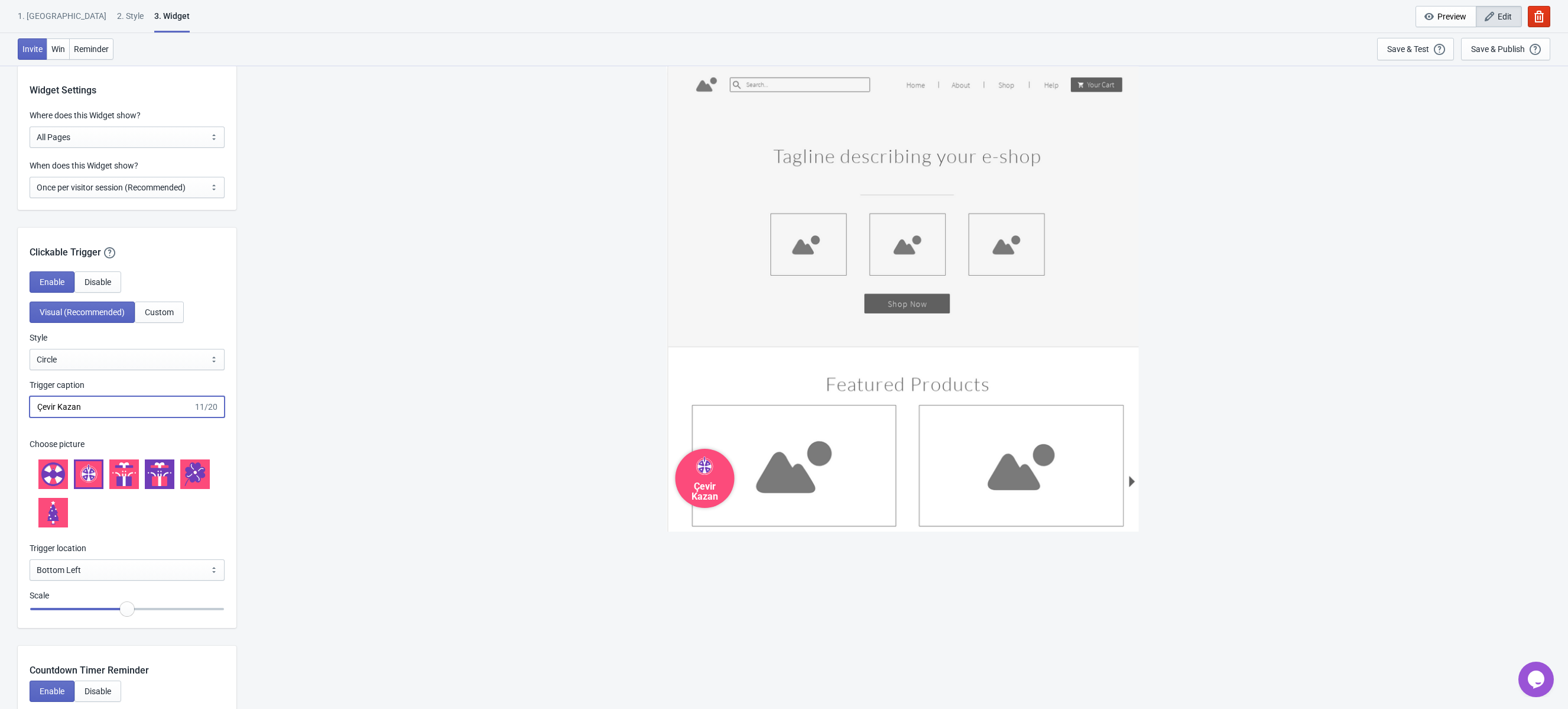
type input "Çevir Kazan"
click at [181, 464] on div at bounding box center [195, 474] width 30 height 30
click at [61, 512] on icon at bounding box center [53, 512] width 23 height 23
click at [154, 478] on icon at bounding box center [155, 476] width 9 height 21
click at [90, 477] on icon at bounding box center [88, 474] width 14 height 14
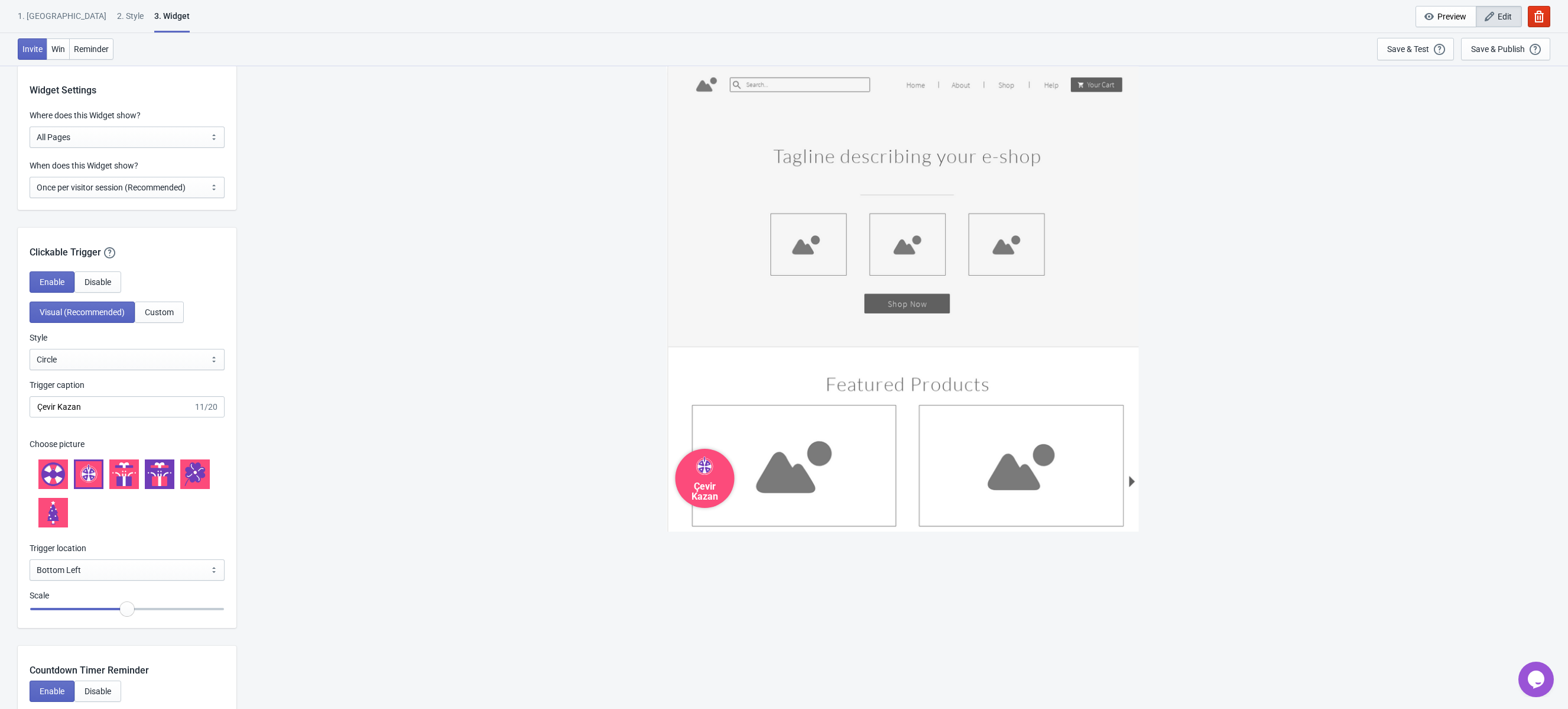
click at [52, 477] on icon at bounding box center [54, 474] width 8 height 8
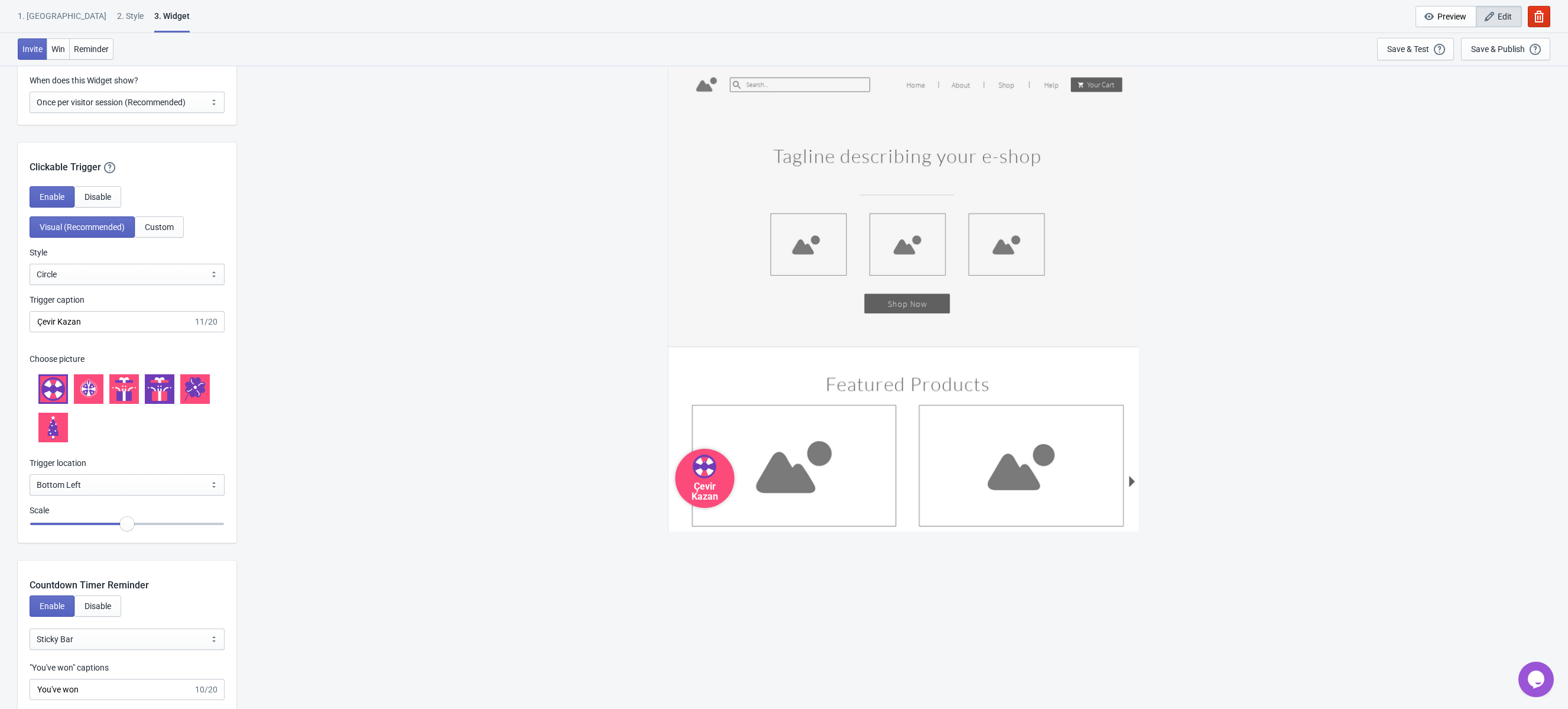
scroll to position [1016, 0]
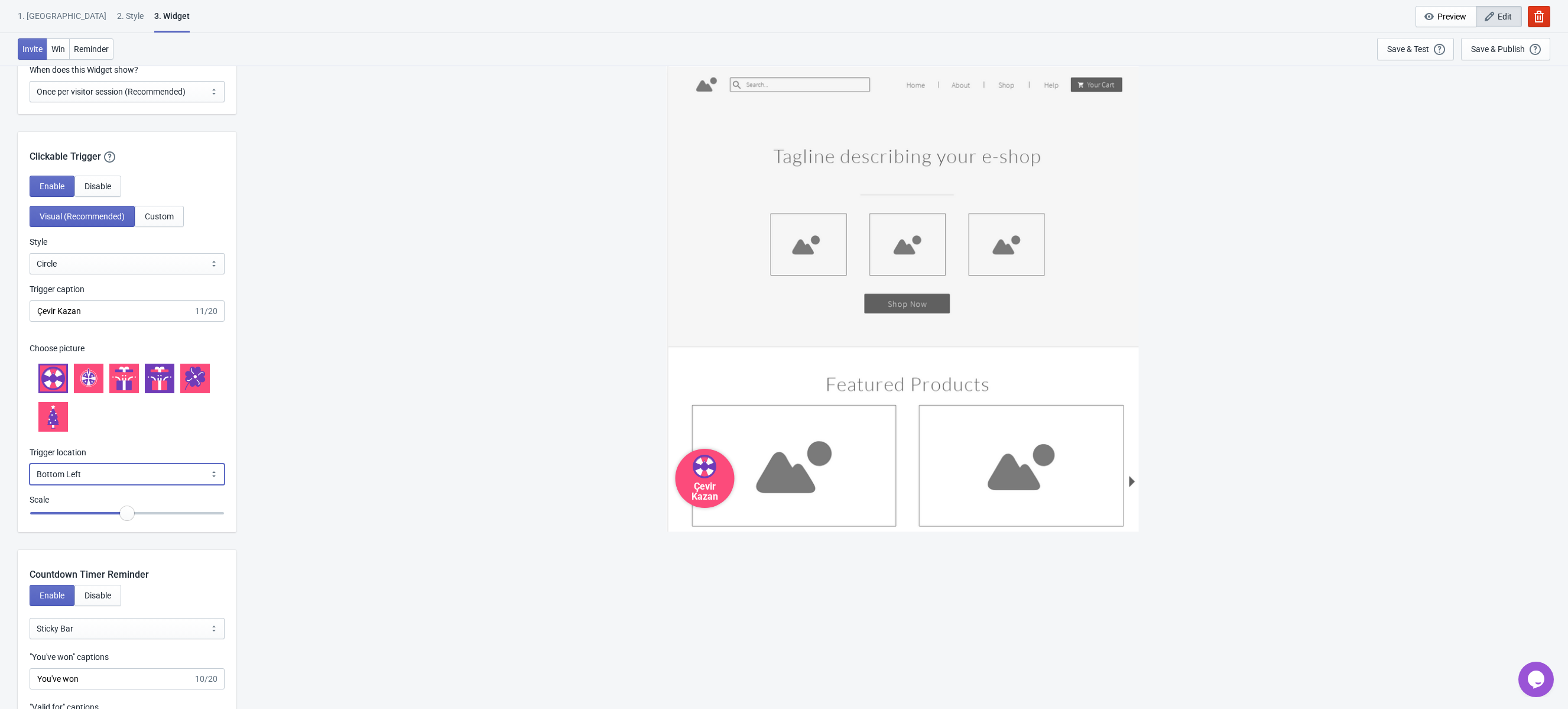
click at [97, 476] on select "Bottom Left Bottom Right Middle Left Middle Right Top Left Top Right" at bounding box center [127, 474] width 195 height 21
select select "bottom_right"
click at [30, 464] on select "Bottom Left Bottom Right Middle Left Middle Right Top Left Top Right" at bounding box center [127, 474] width 195 height 21
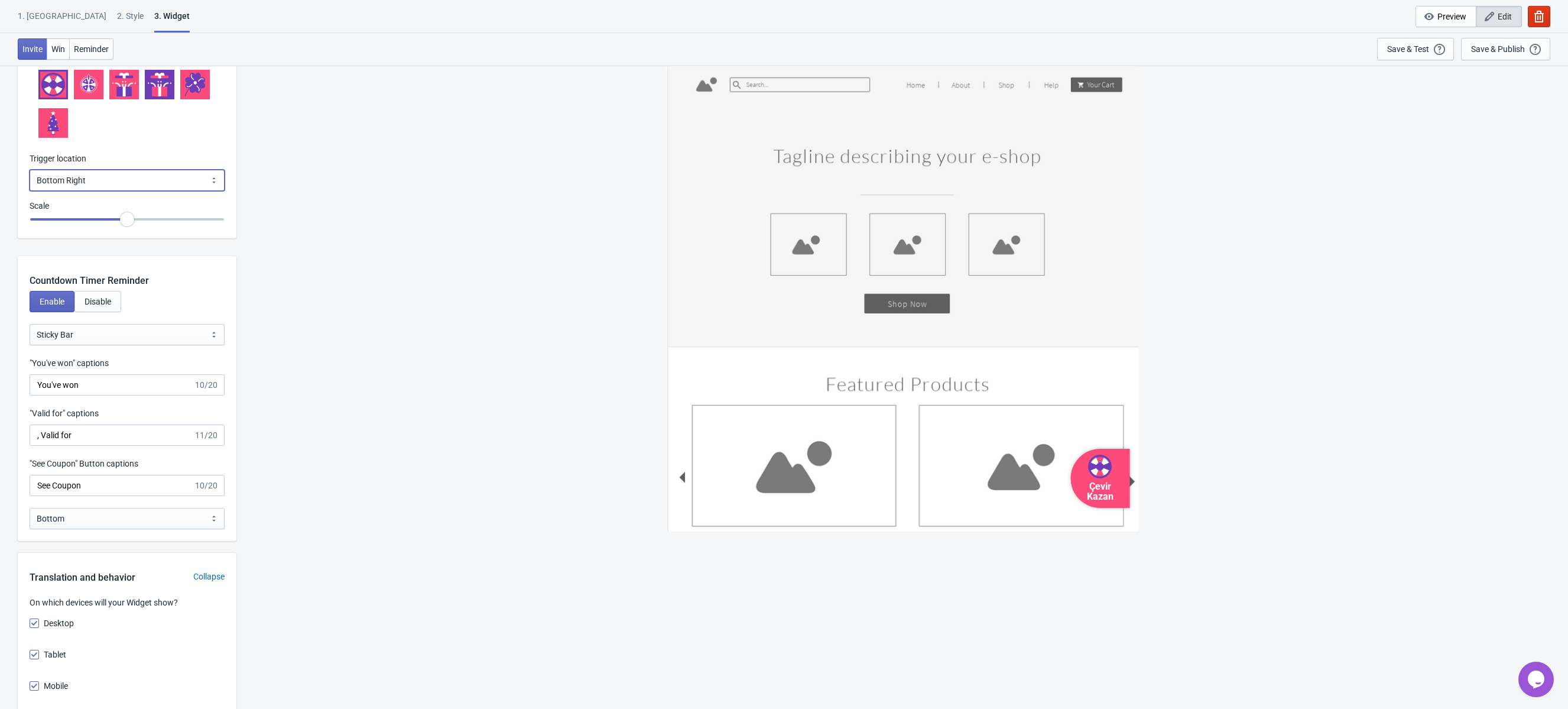
scroll to position [1311, 0]
click at [122, 334] on select "Bubble Sticky Bar" at bounding box center [127, 334] width 195 height 21
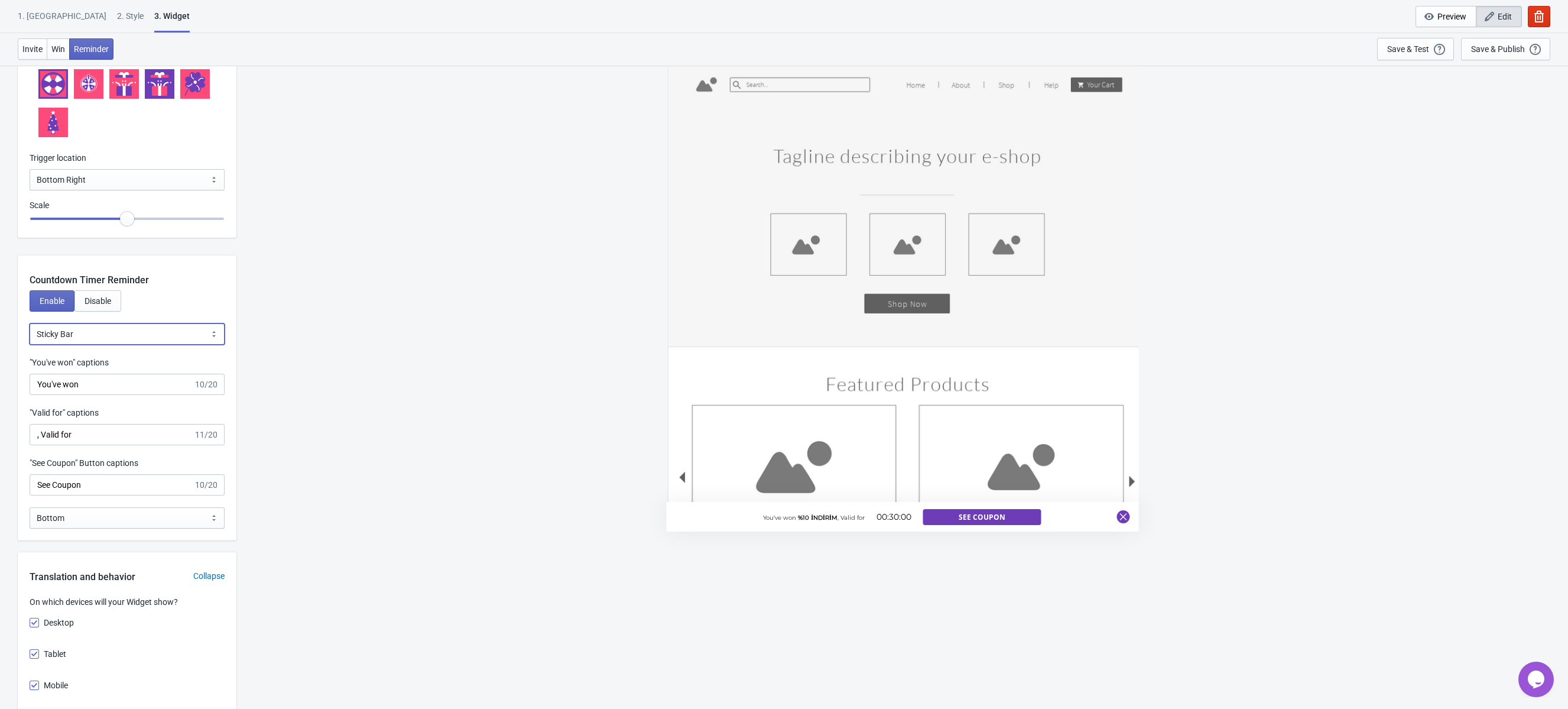
select select "0"
click at [30, 324] on select "Bubble Sticky Bar" at bounding box center [127, 334] width 195 height 21
type input "left"
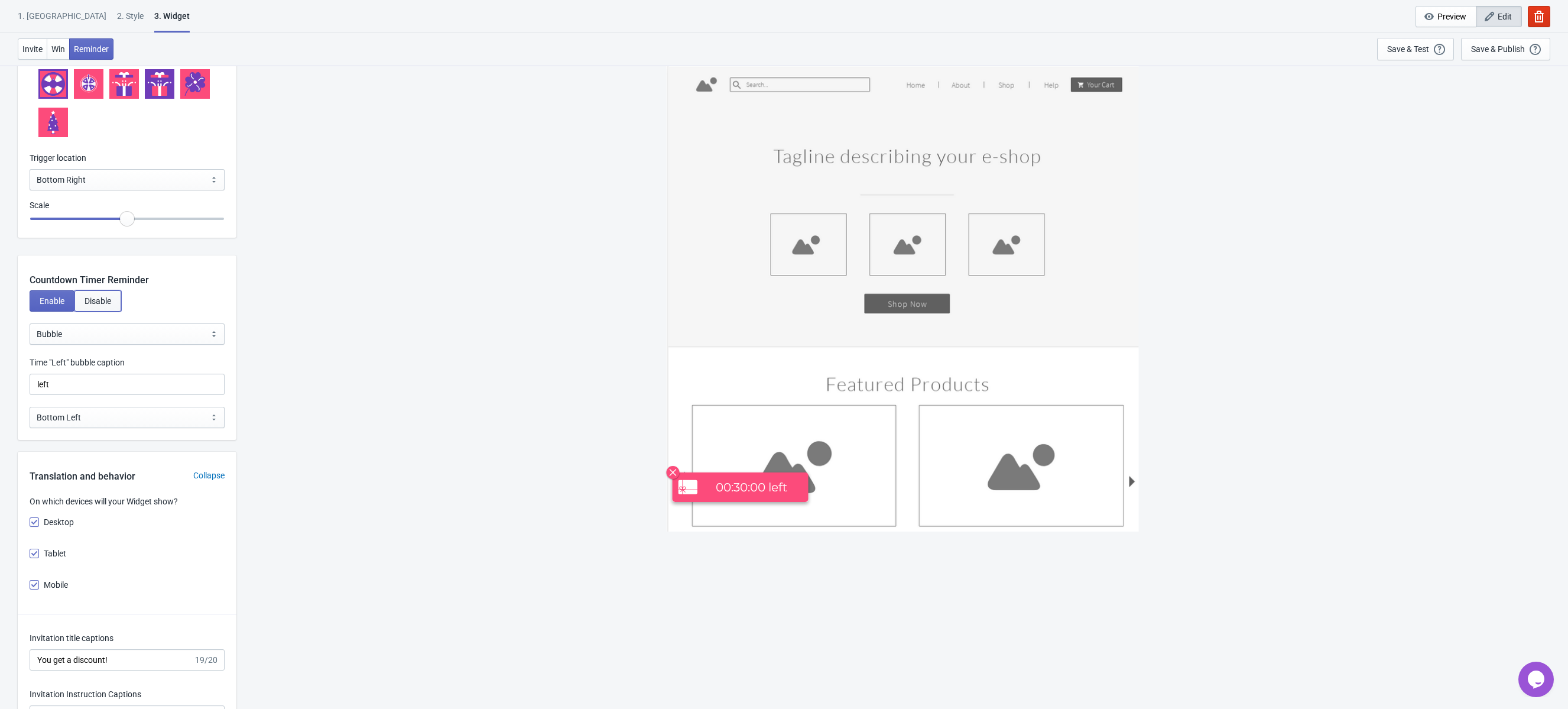
click at [98, 304] on span "Disable" at bounding box center [98, 301] width 26 height 9
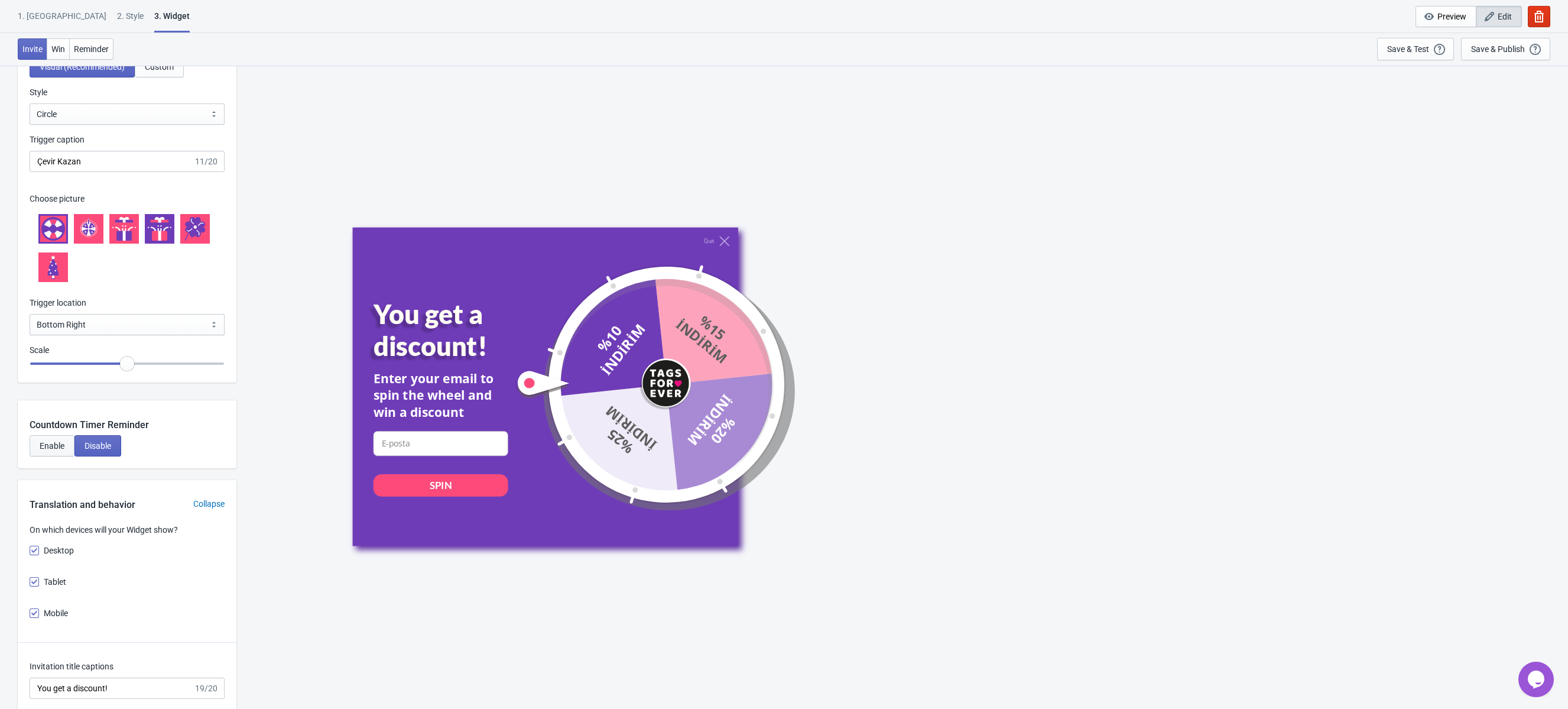
scroll to position [1129, 0]
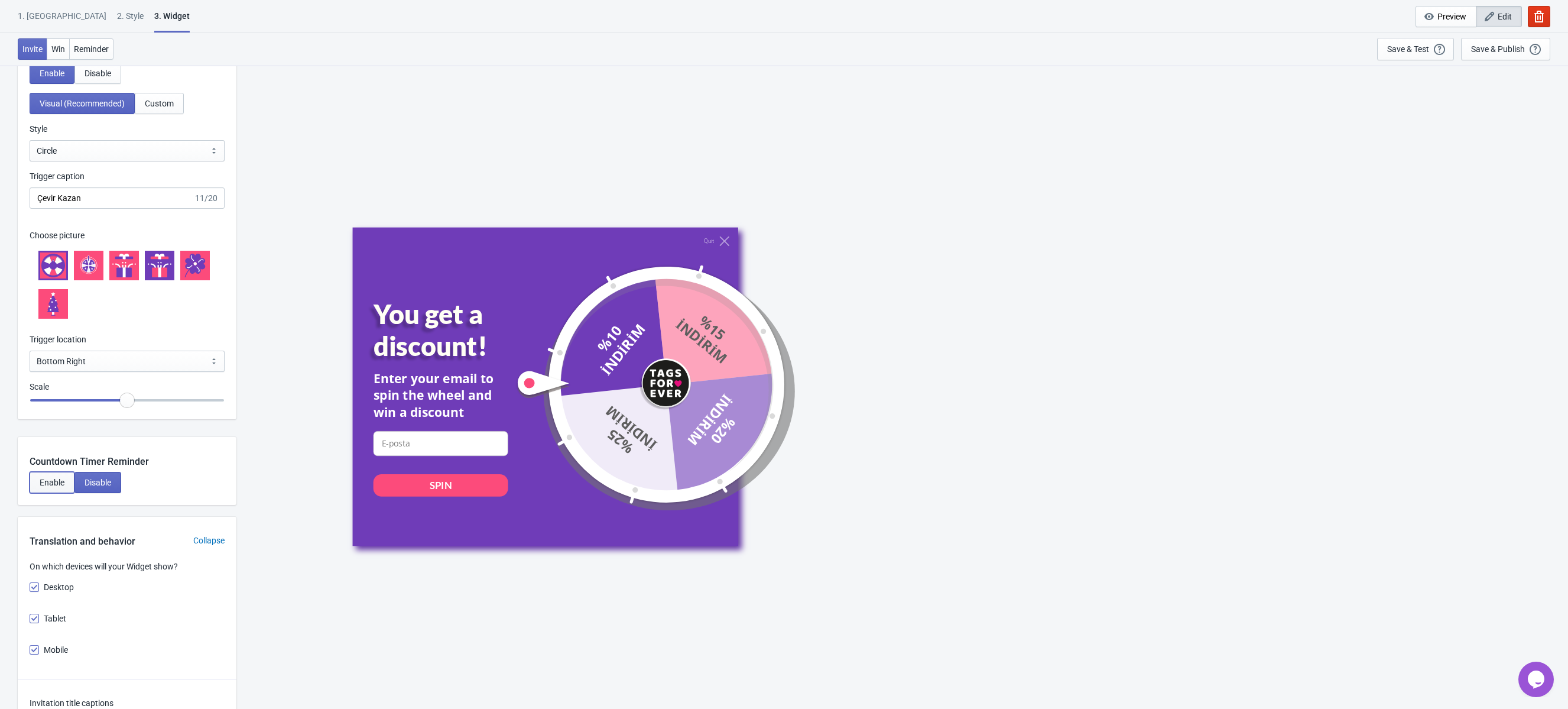
click at [49, 490] on button "Enable" at bounding box center [52, 483] width 45 height 21
click at [99, 484] on span "Disable" at bounding box center [98, 482] width 26 height 9
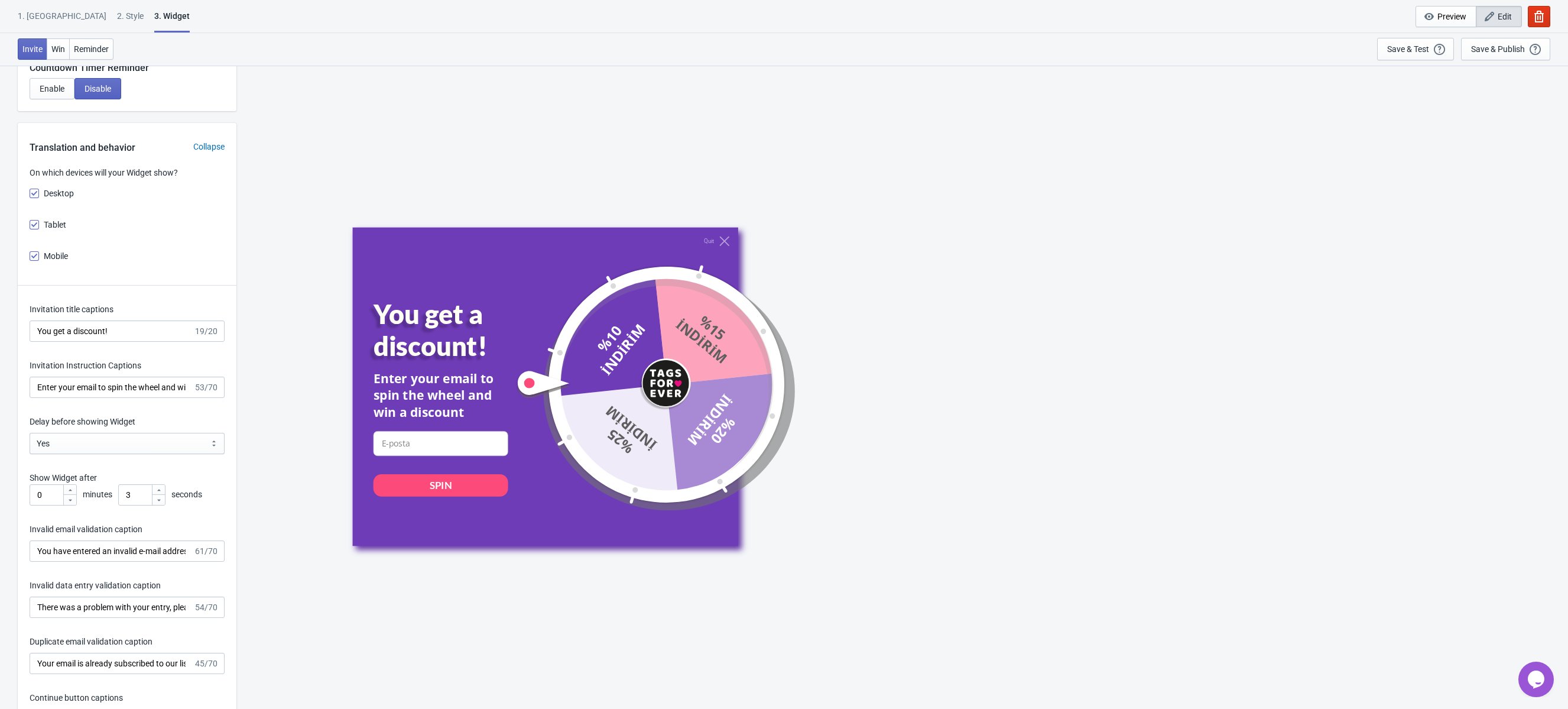
scroll to position [1525, 0]
drag, startPoint x: 129, startPoint y: 325, endPoint x: -9, endPoint y: 321, distance: 138.1
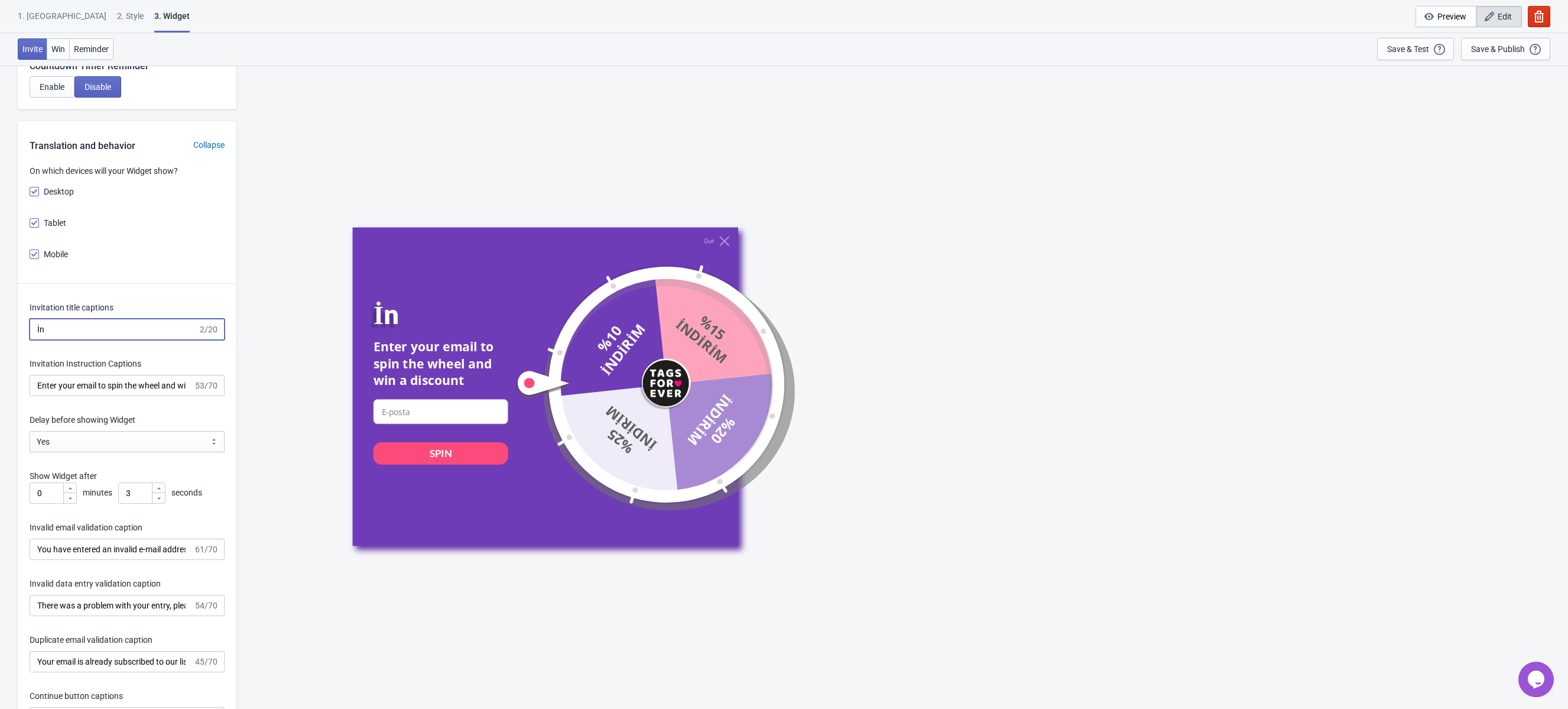
type input "İ"
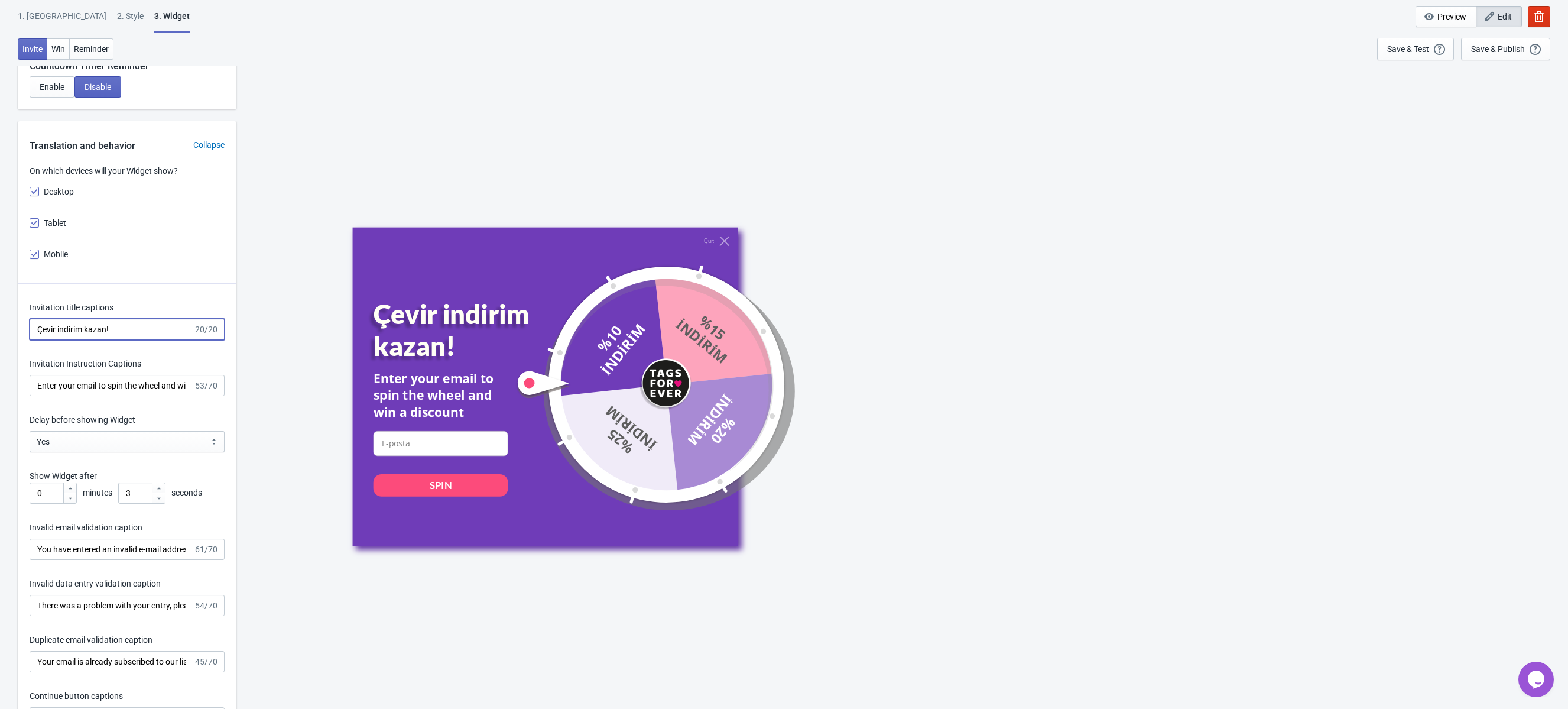
type input "Çevir indirim kazan!"
click at [93, 387] on input "Enter your email to spin the wheel and win a discount" at bounding box center [112, 385] width 164 height 21
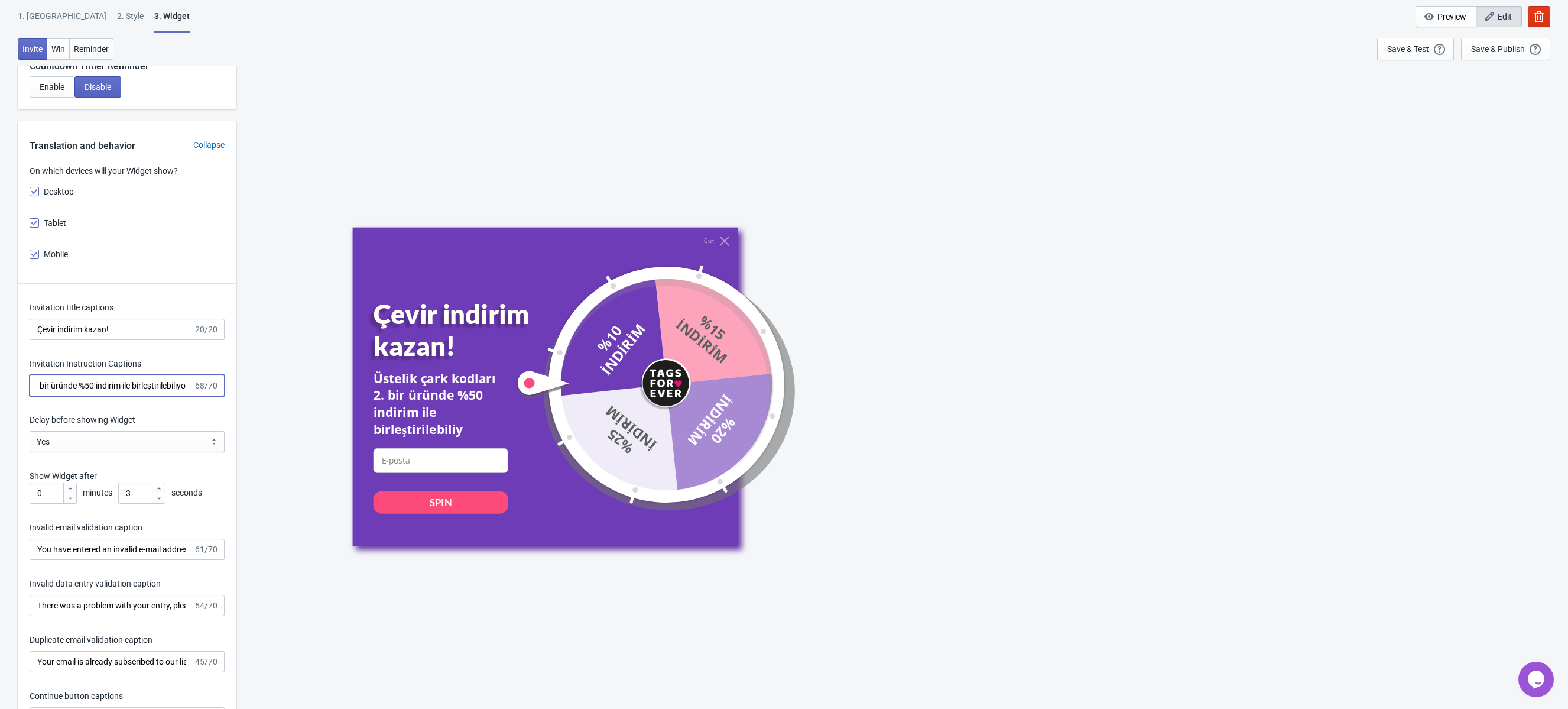
scroll to position [0, 96]
click at [112, 382] on input "Üstelik çark kodları 2. bir üründe %50 indirim ile birleştirilebiliyor" at bounding box center [112, 385] width 164 height 21
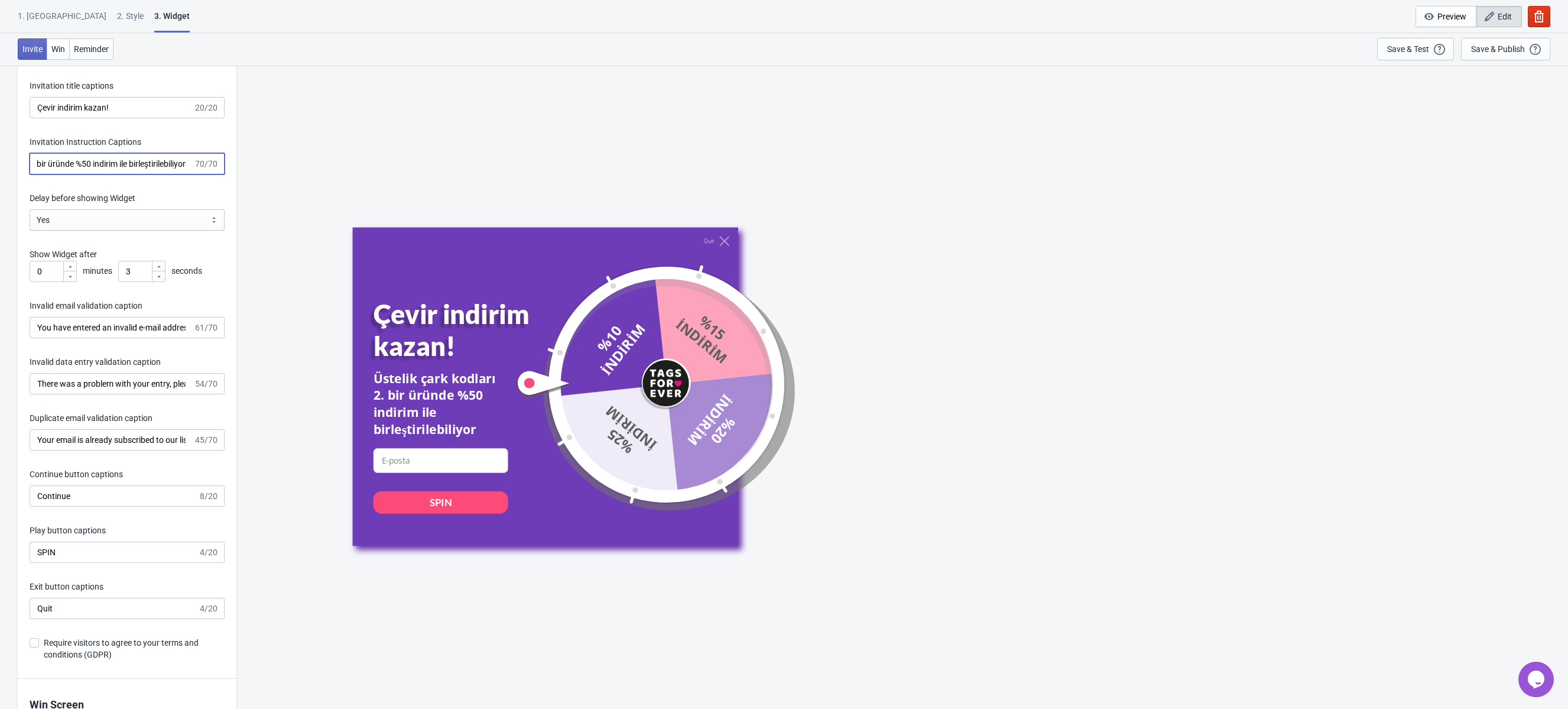
scroll to position [1754, 0]
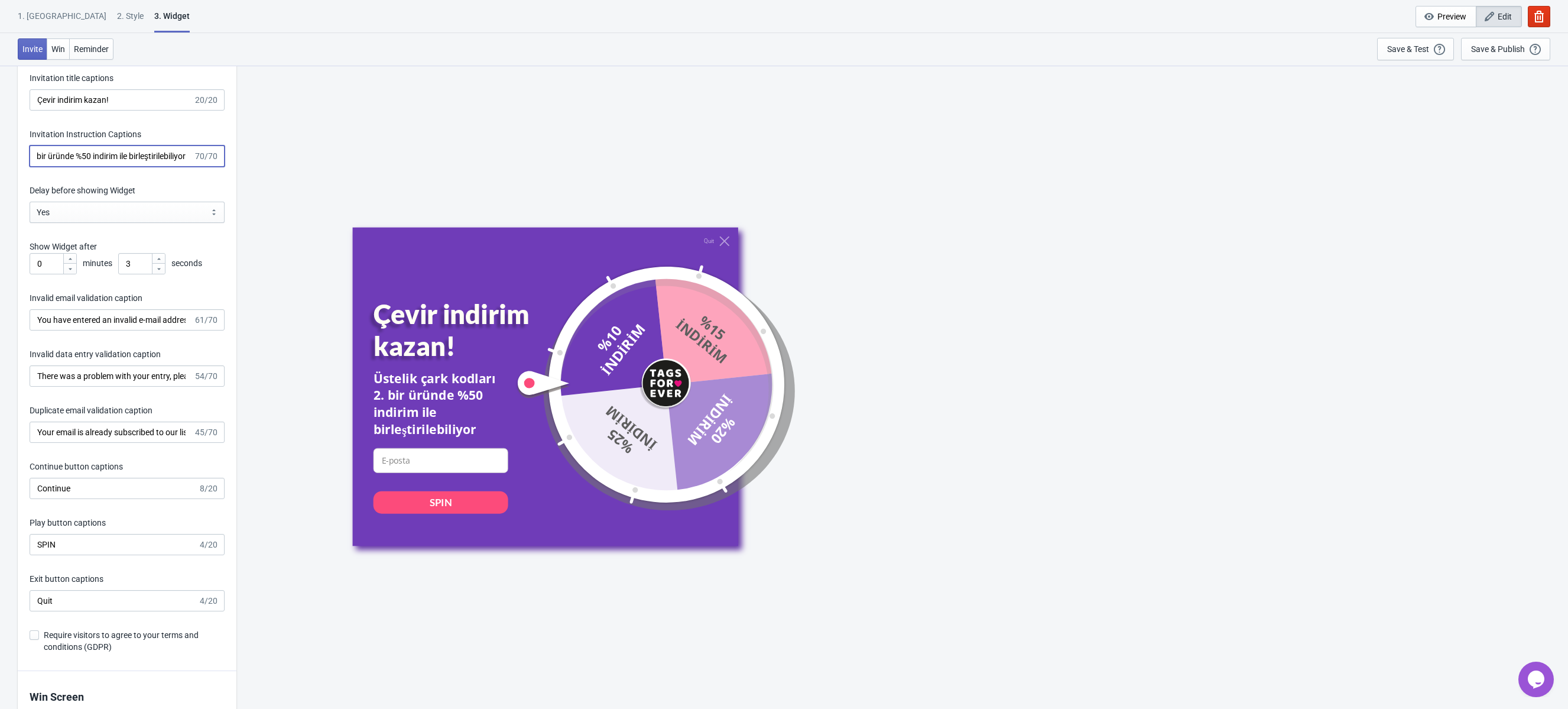
type input "Üstelik çark kodları 2. bir üründe %50 indirim ile birleştirilebiliyor"
click at [134, 261] on input "3" at bounding box center [134, 264] width 33 height 21
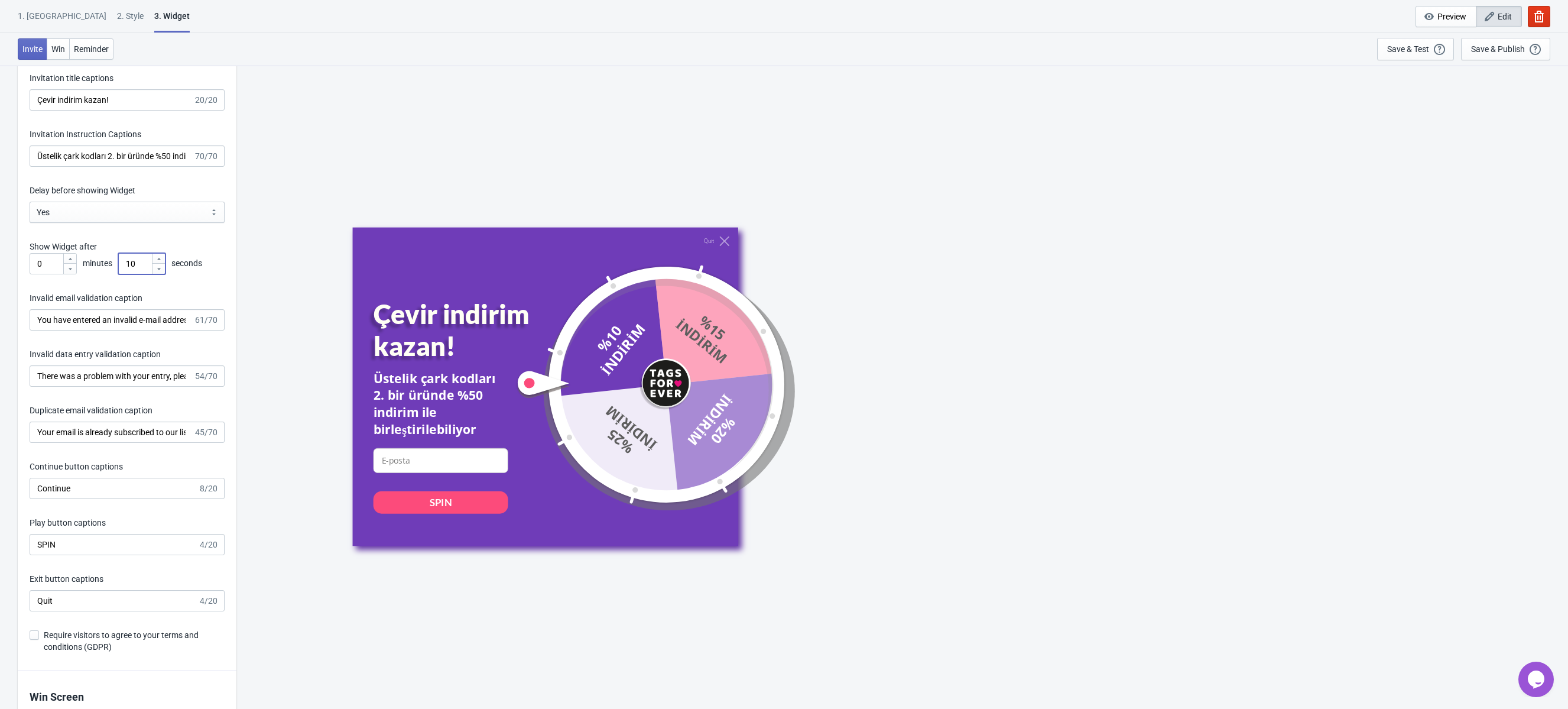
type input "10"
click at [93, 324] on input "You have entered an invalid e-mail address. Please try again." at bounding box center [112, 320] width 164 height 21
type input "Yanlış bir e-posta girdiniz"
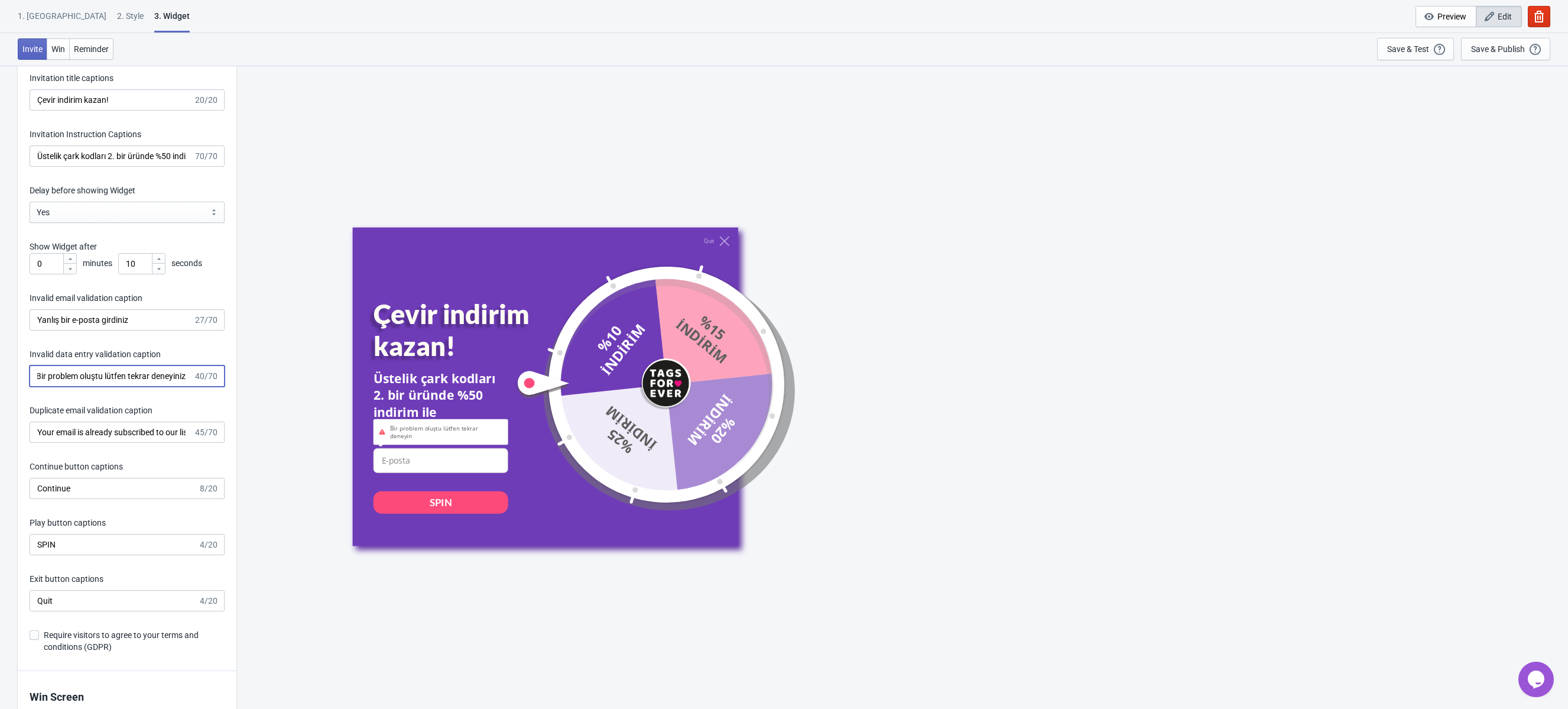
scroll to position [0, 8]
type input "Bir problem oluştu lütfen tekrar deneyiniz"
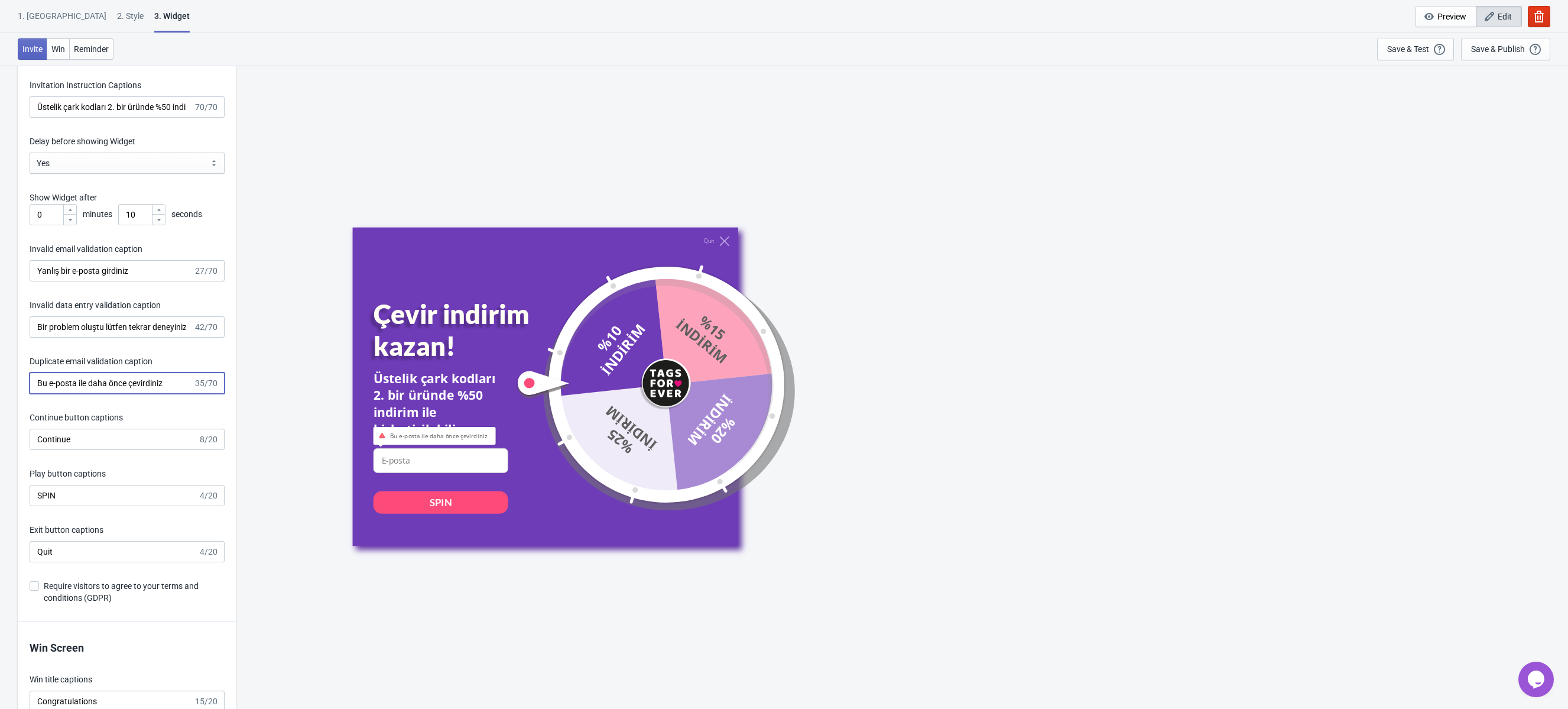
scroll to position [1829, 0]
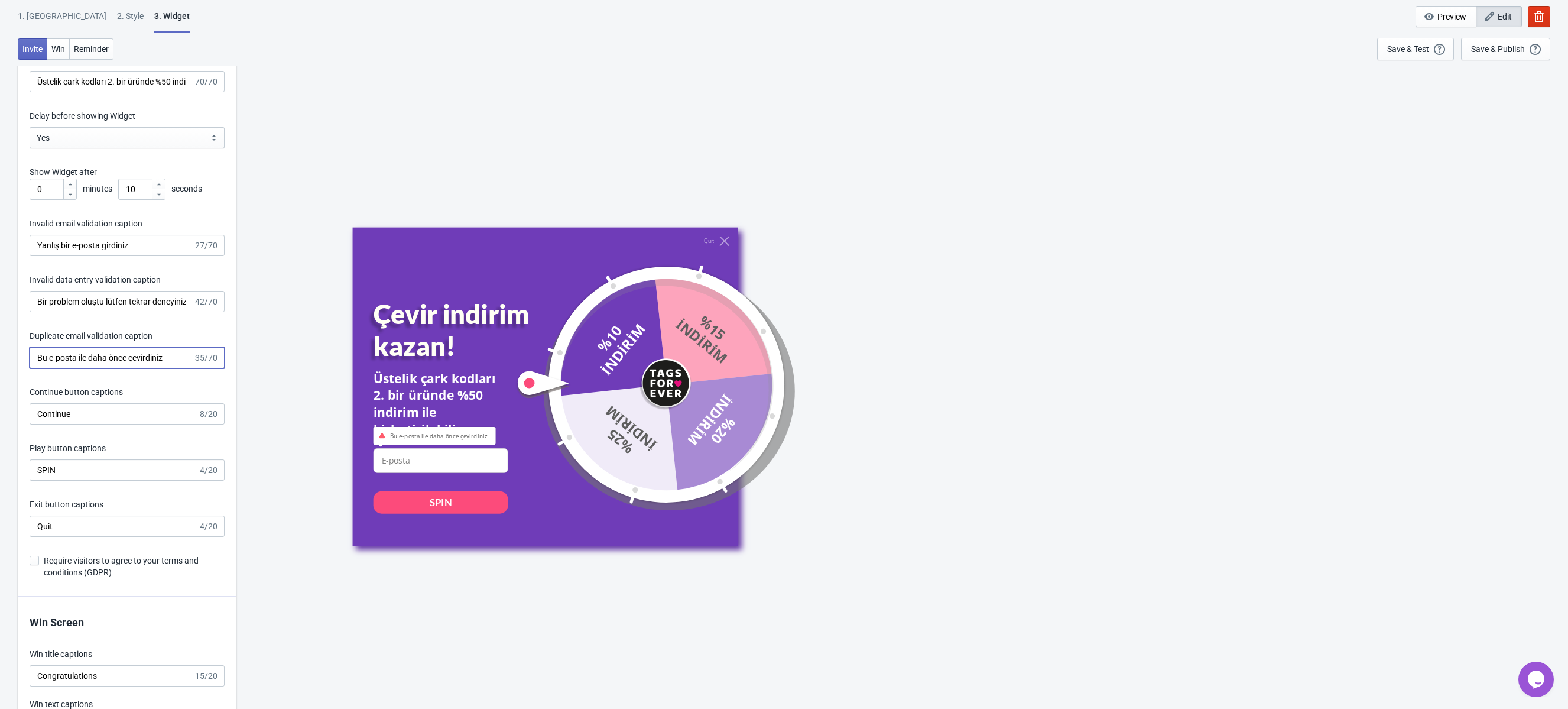
type input "Bu e-posta ile daha önce çevirdiniz"
click at [56, 406] on input "Continue" at bounding box center [114, 414] width 168 height 21
type input "Devam et"
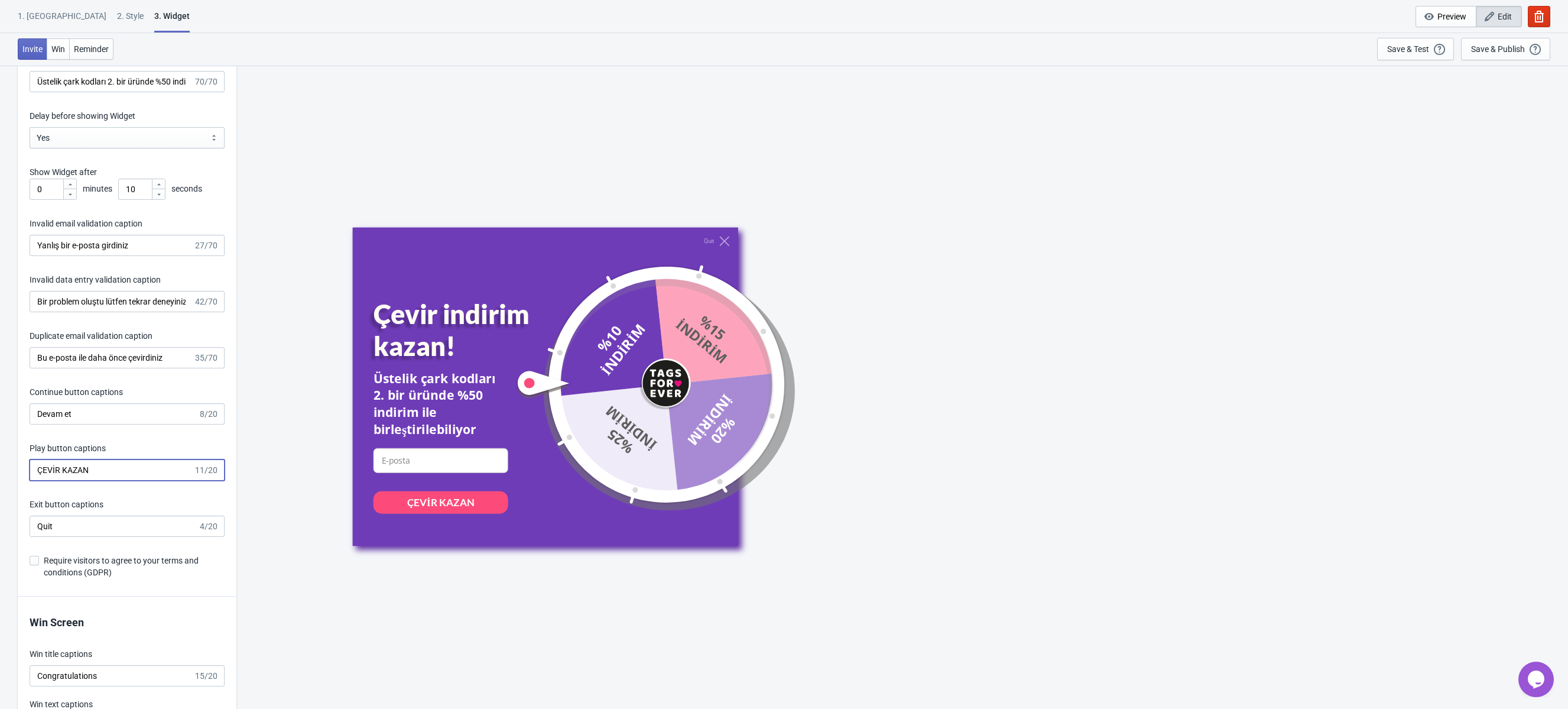
type input "ÇEVİR KAZAN"
click at [64, 525] on input "Quit" at bounding box center [114, 526] width 168 height 21
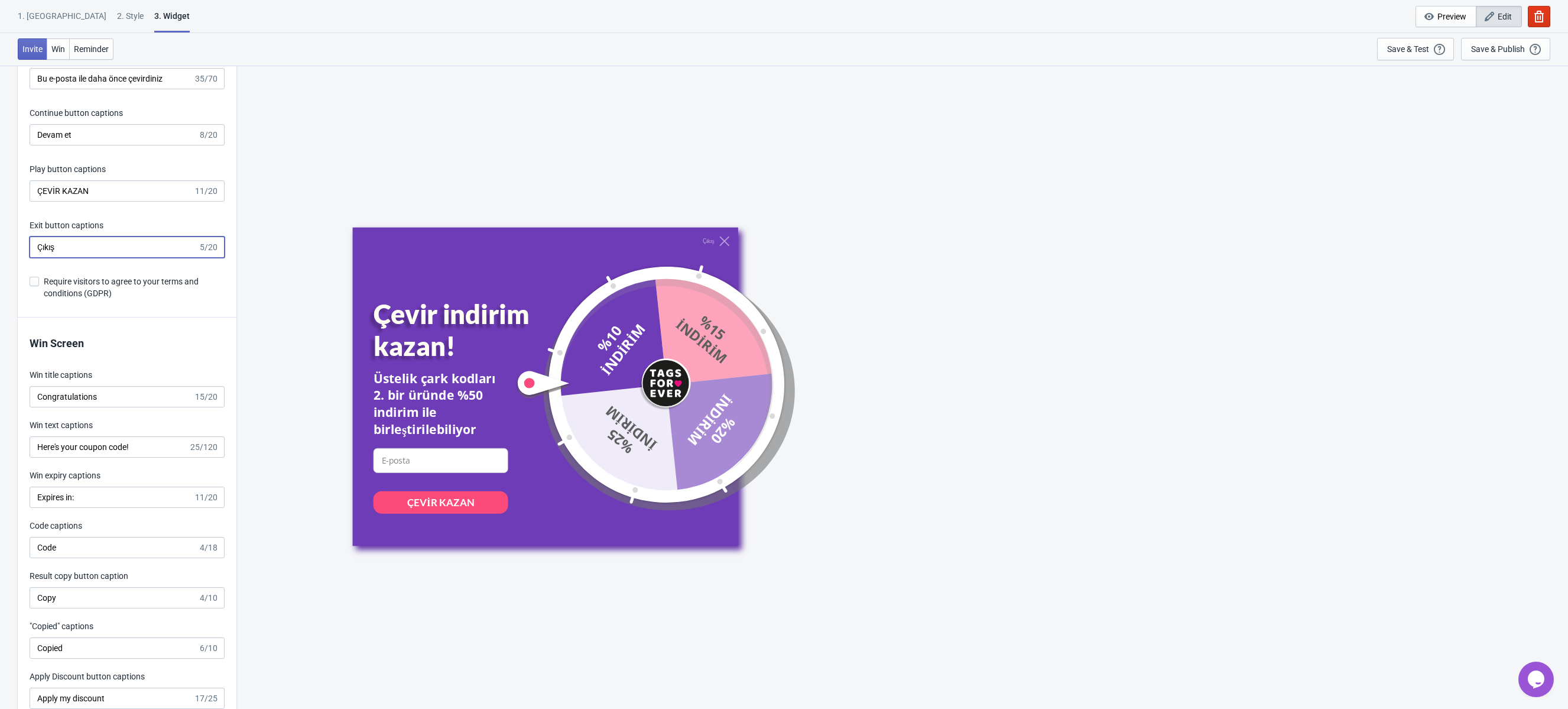
scroll to position [2109, 0]
type input "Çıkış"
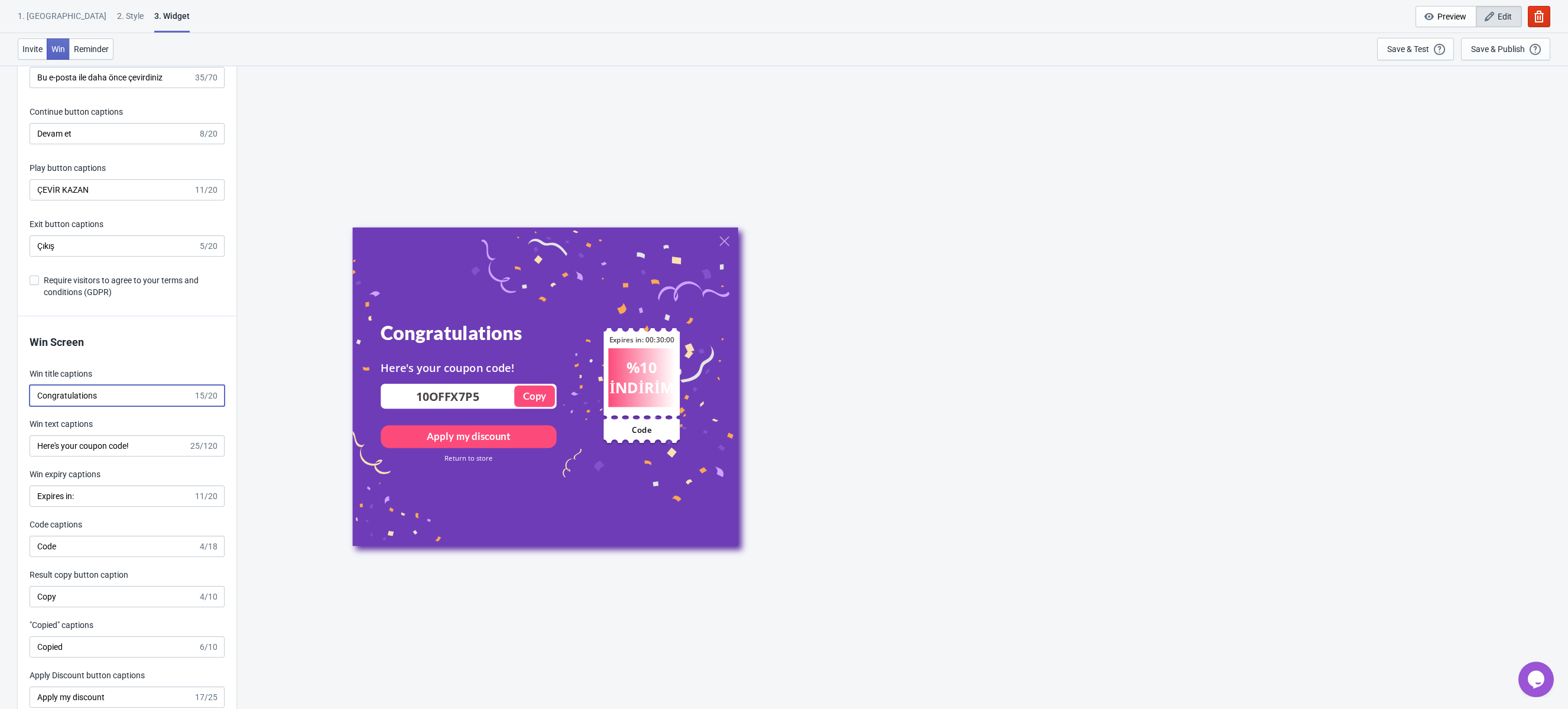
drag, startPoint x: 102, startPoint y: 398, endPoint x: -4, endPoint y: 396, distance: 106.0
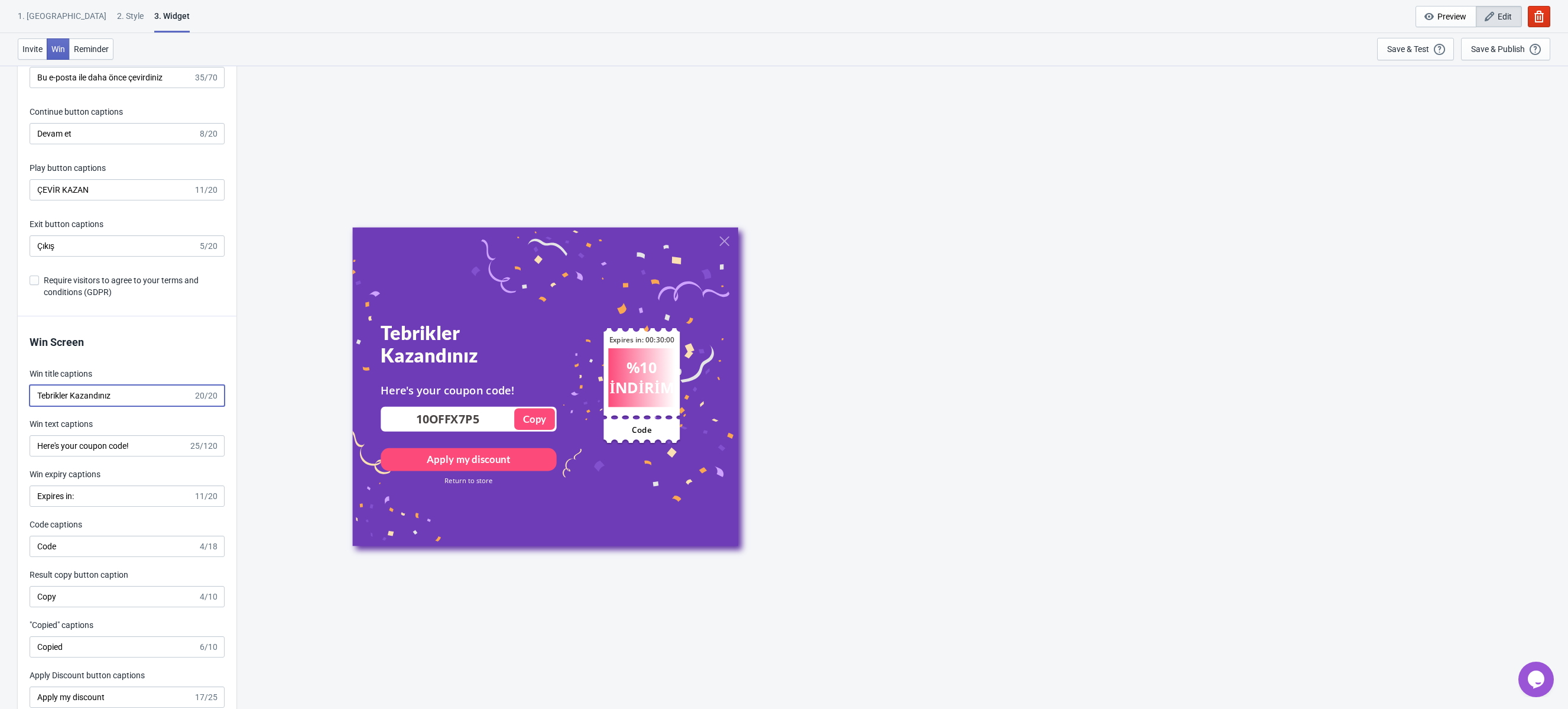
type input "Tebrikler Kazandınız"
click at [89, 455] on input "Here's your coupon code!" at bounding box center [109, 446] width 159 height 21
click at [90, 448] on input "Here's your coupon code!" at bounding box center [109, 446] width 159 height 21
click at [90, 447] on input "Here's your coupon code!" at bounding box center [109, 446] width 159 height 21
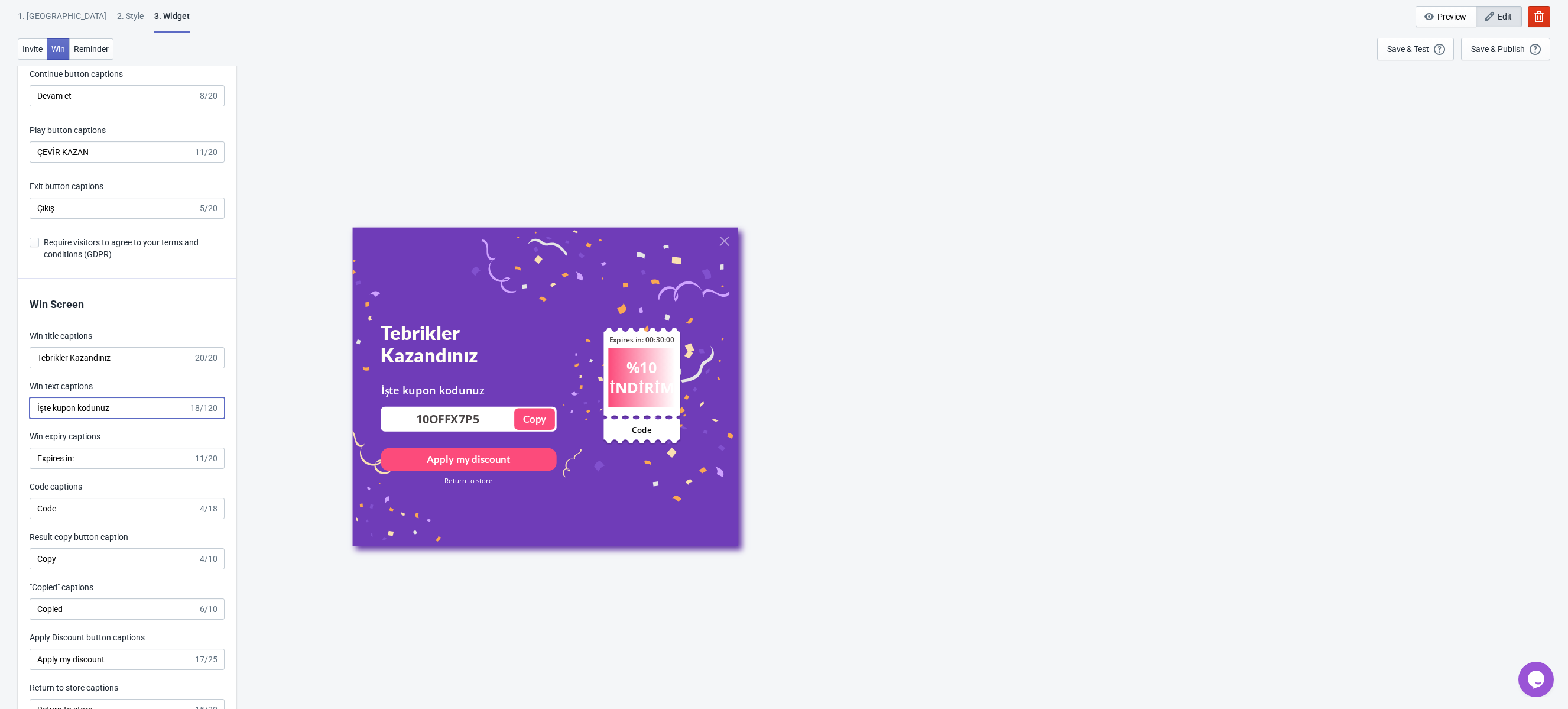
scroll to position [2150, 0]
type input "İşte kupon kodunuz"
drag, startPoint x: 85, startPoint y: 453, endPoint x: -59, endPoint y: 443, distance: 144.3
type input "Bitiş"
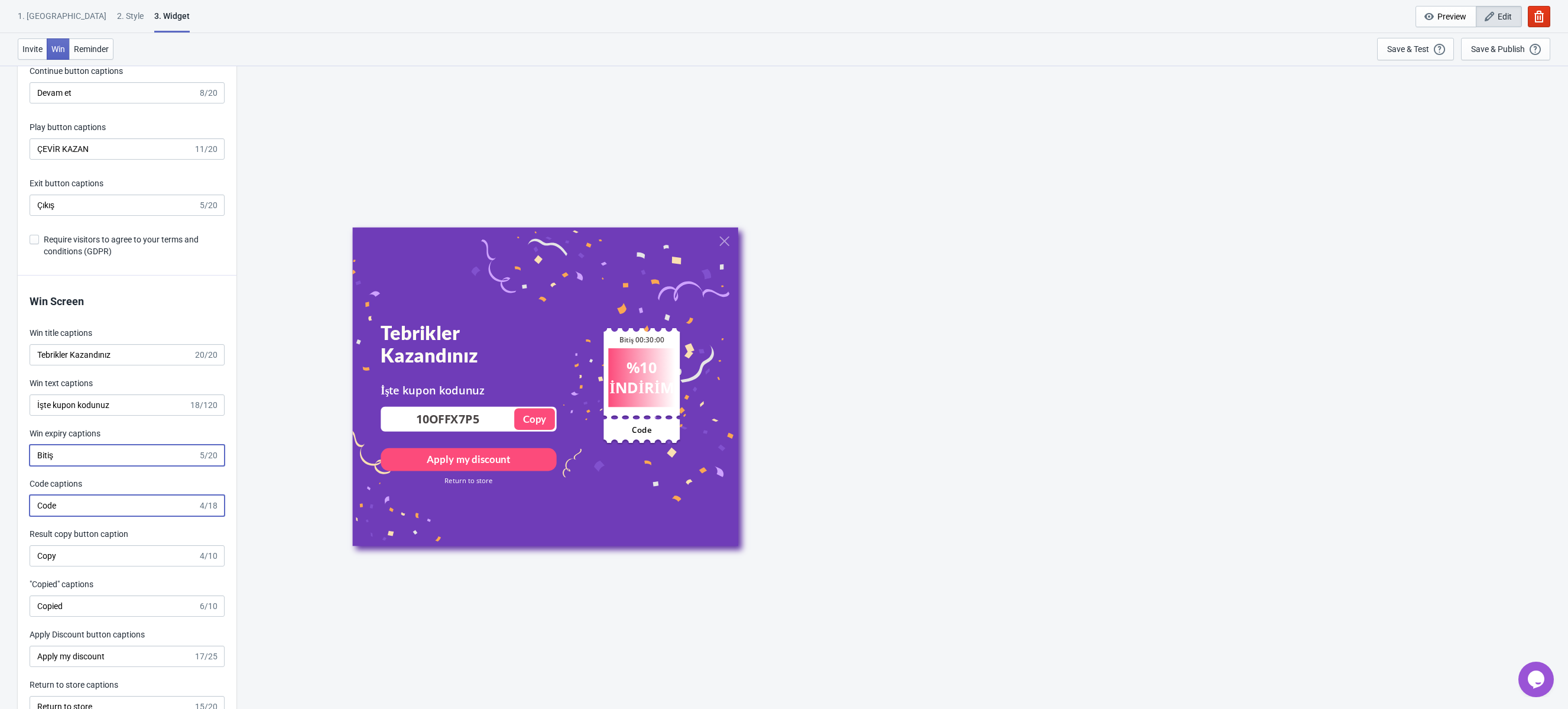
click at [33, 502] on input "Code" at bounding box center [114, 505] width 168 height 21
type input "Kodunuz"
drag, startPoint x: 61, startPoint y: 556, endPoint x: 8, endPoint y: 554, distance: 53.0
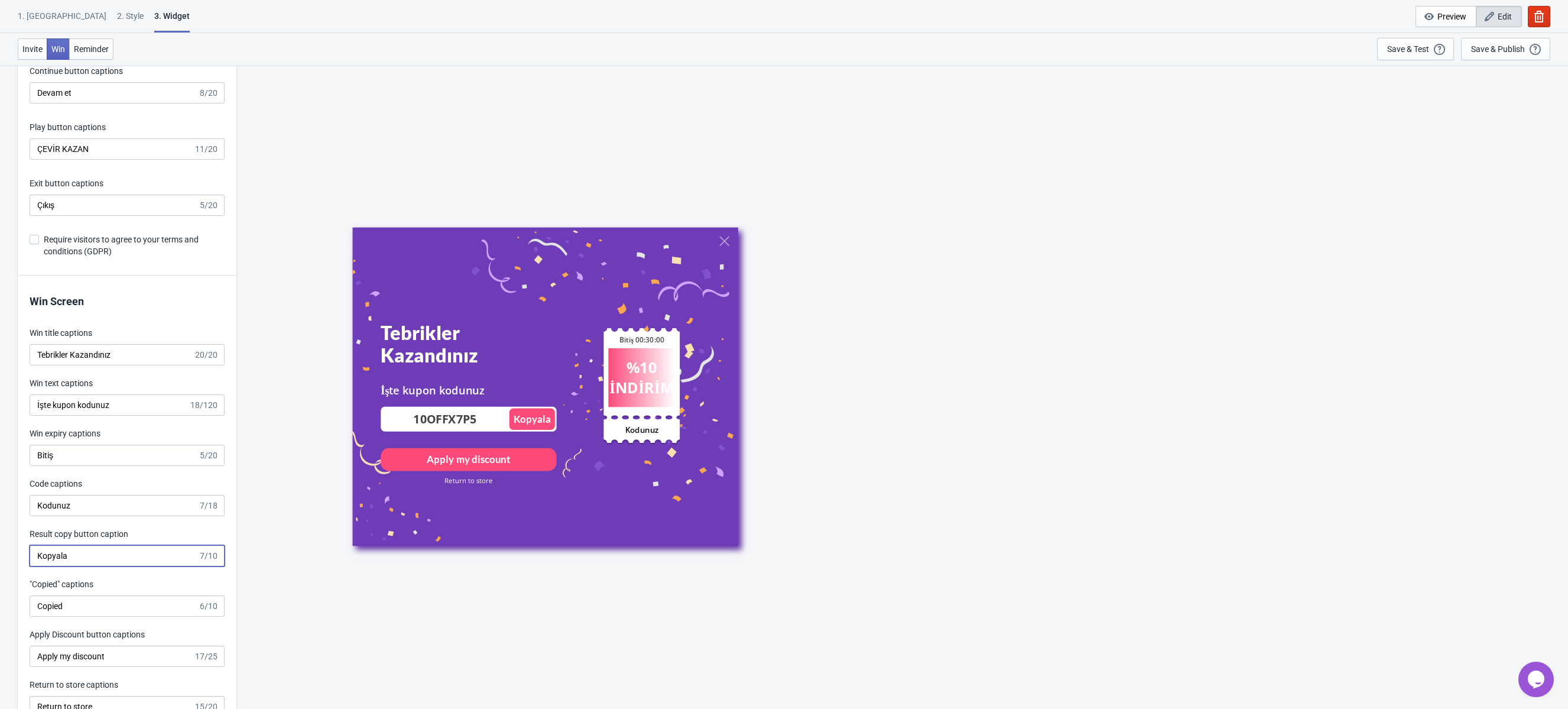
type input "Kopyala"
type input "Kopyalandı"
click at [72, 659] on input "Apply my discount" at bounding box center [112, 656] width 164 height 21
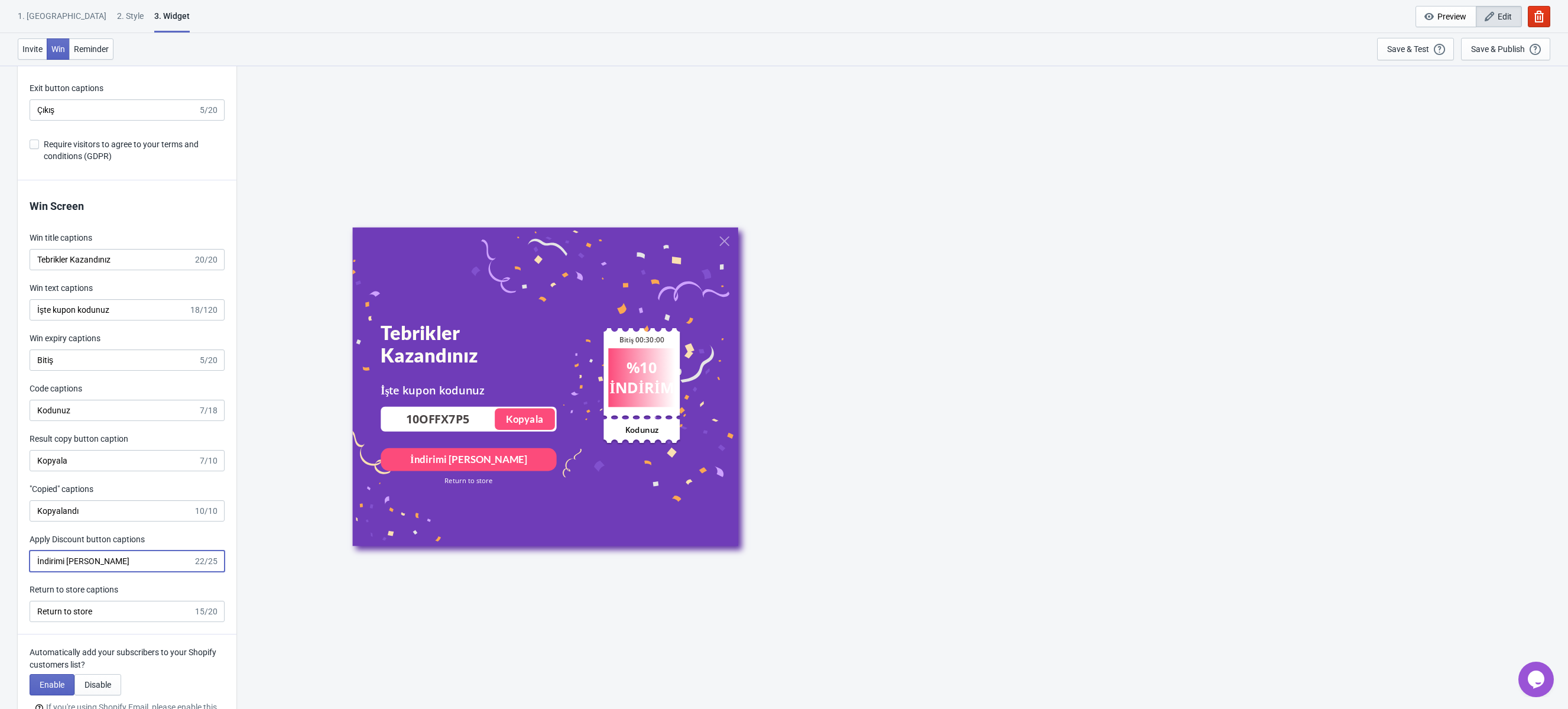
scroll to position [2326, 0]
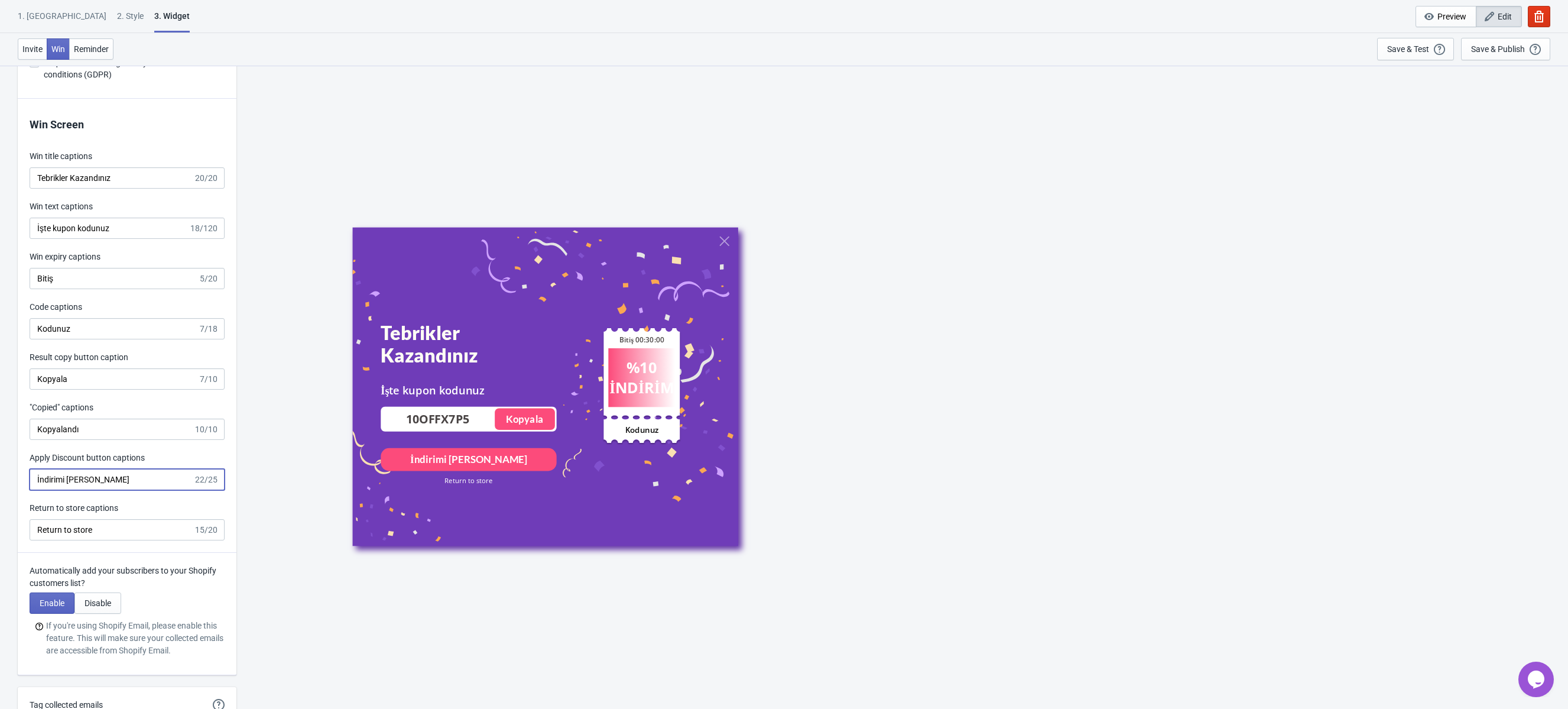
type input "İndirimi sepete uygula"
click at [108, 532] on input "Return to store" at bounding box center [112, 530] width 164 height 21
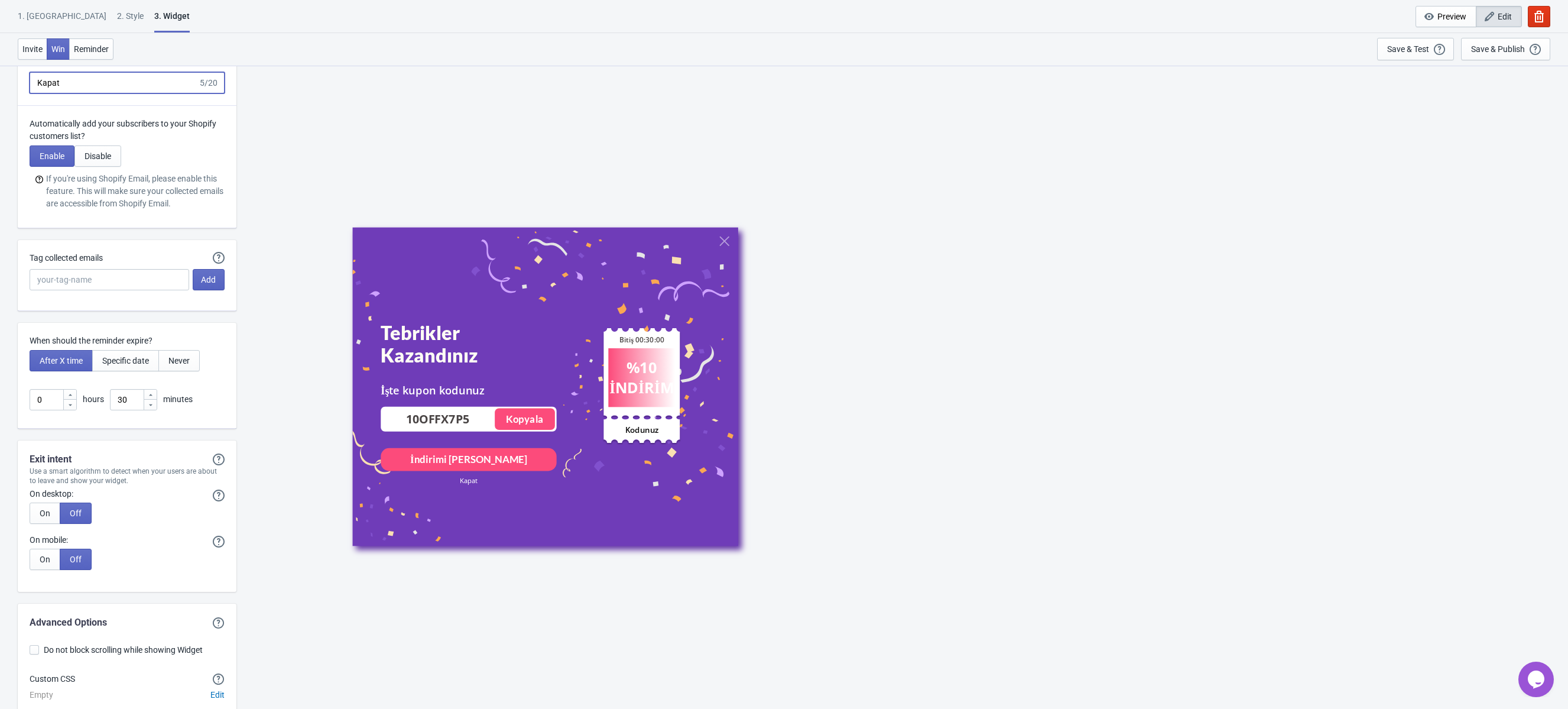
scroll to position [2776, 0]
type input "Kapat"
drag, startPoint x: 48, startPoint y: 395, endPoint x: 6, endPoint y: 395, distance: 42.0
type input "24"
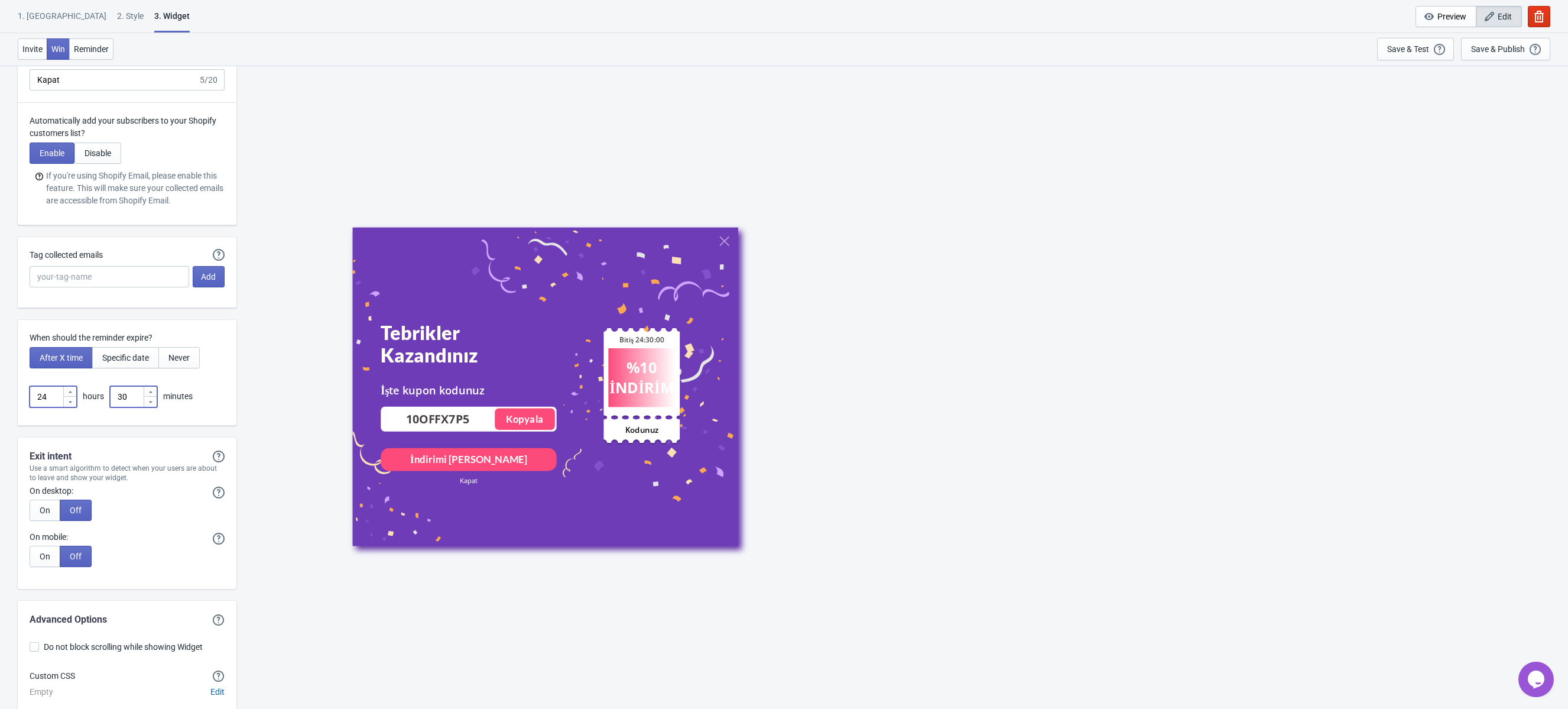
click at [130, 395] on input "30" at bounding box center [126, 397] width 33 height 21
drag, startPoint x: 130, startPoint y: 395, endPoint x: 114, endPoint y: 395, distance: 16.0
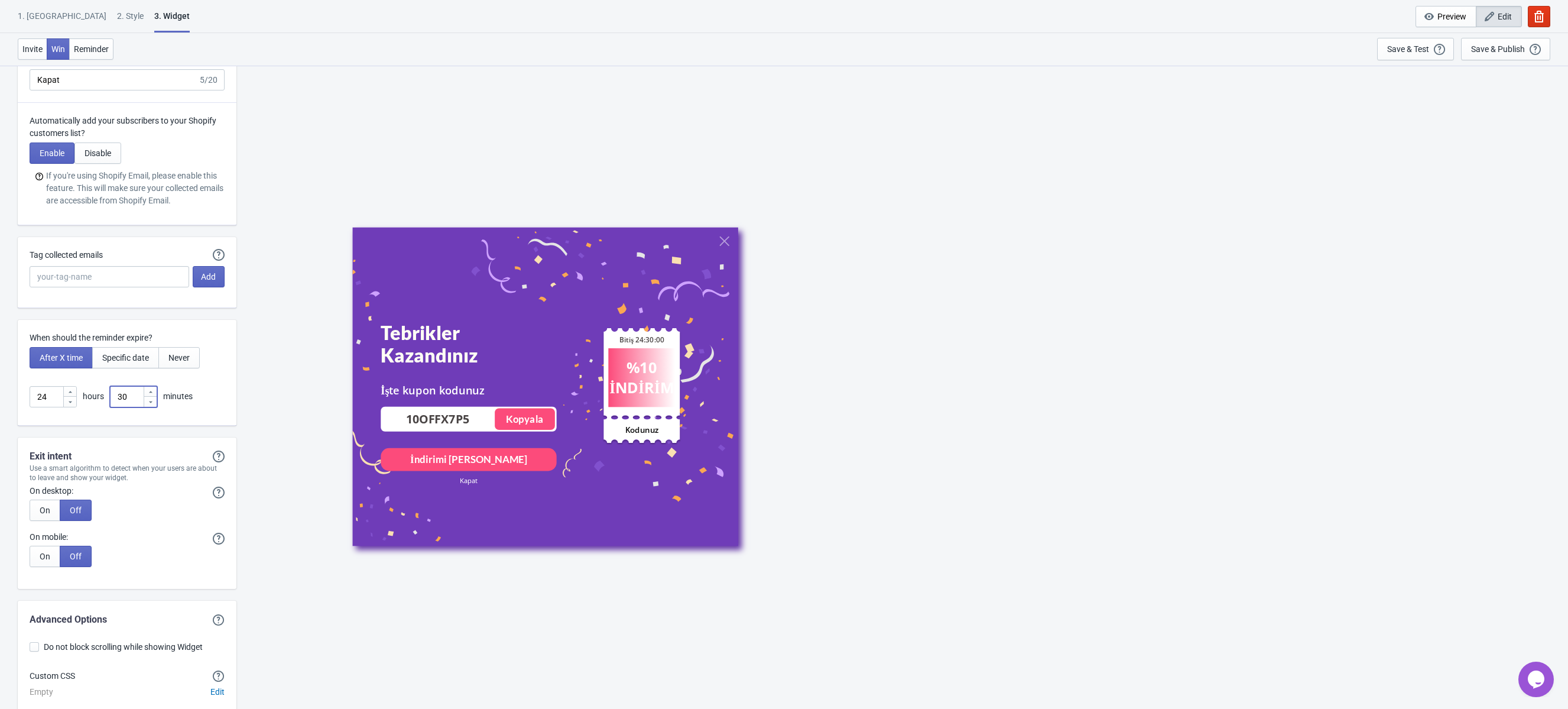
click at [116, 395] on input "30" at bounding box center [126, 397] width 33 height 21
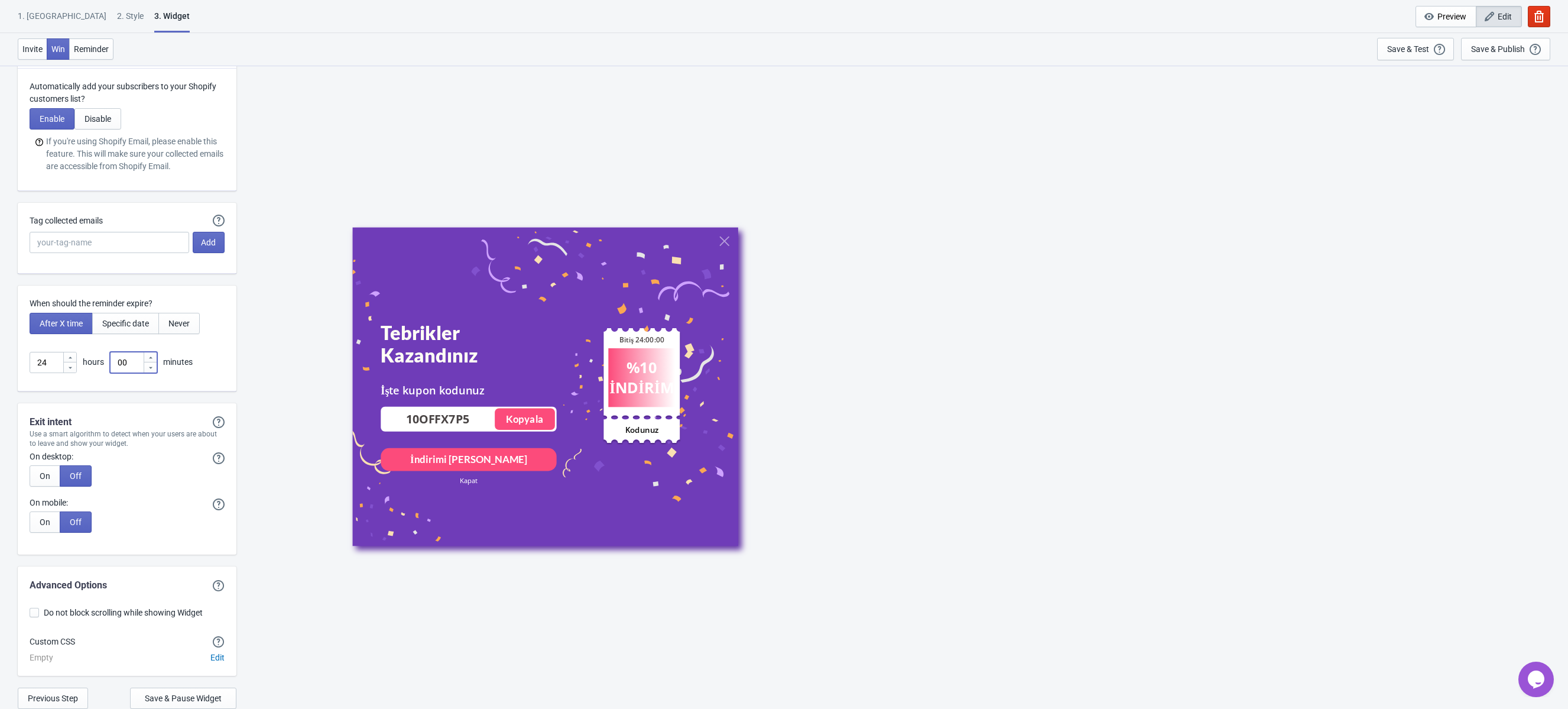
scroll to position [2835, 0]
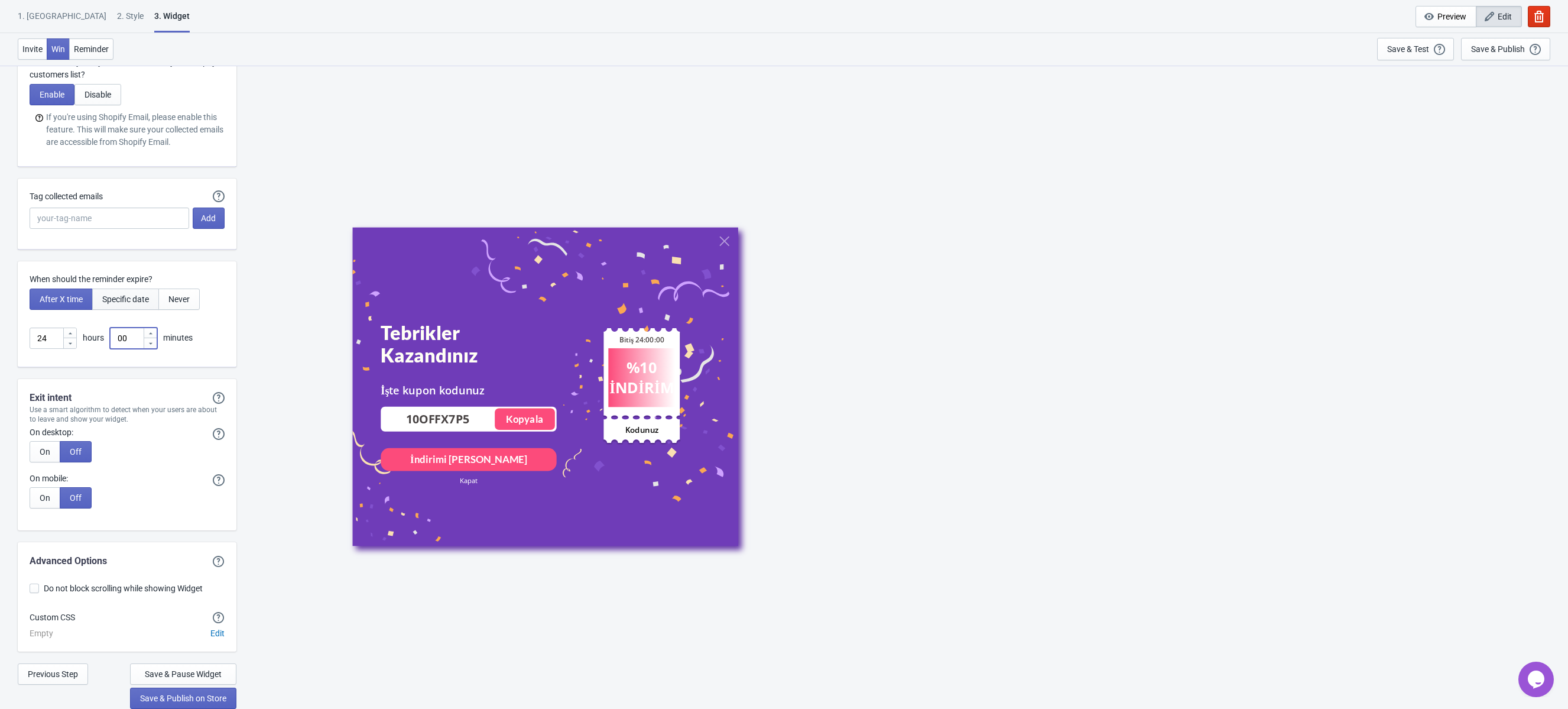
type input "00"
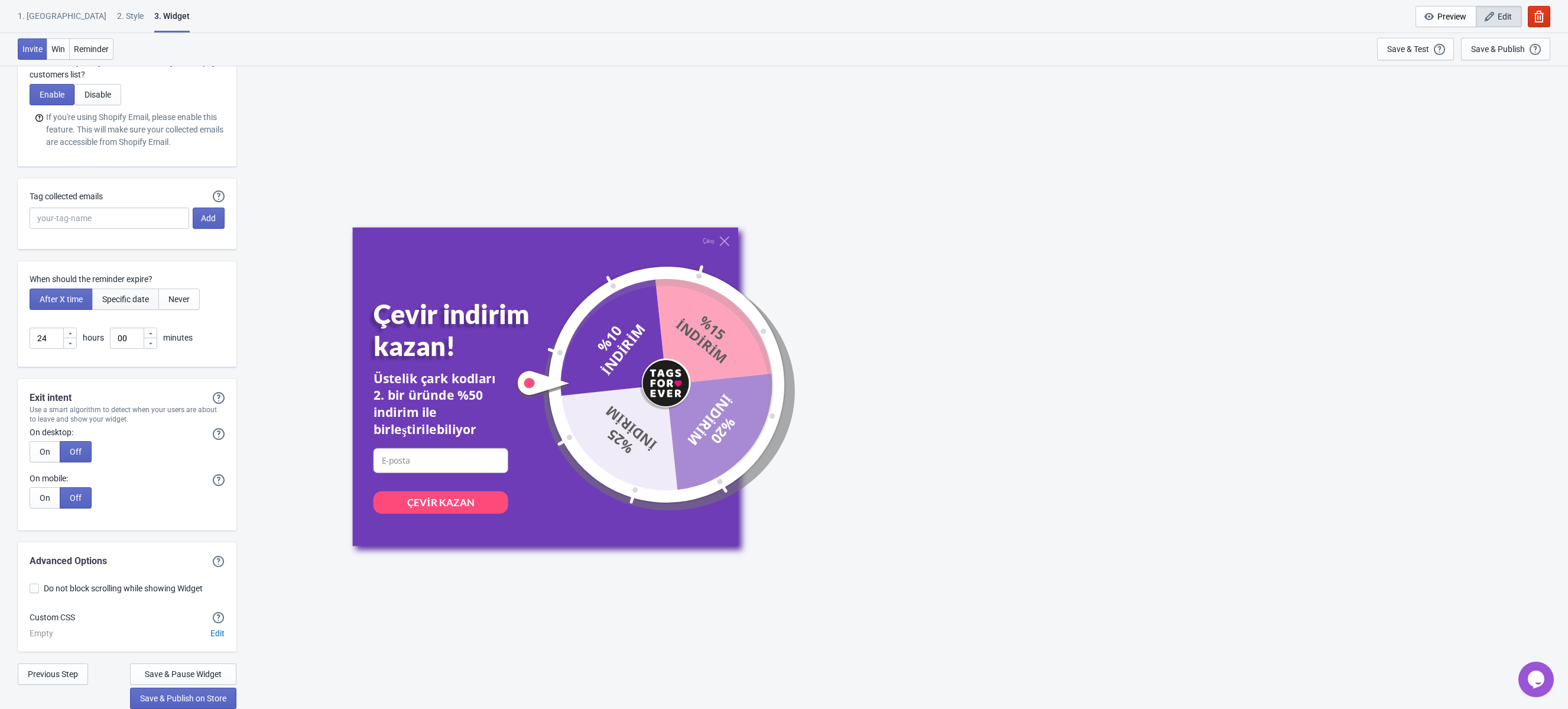
click at [132, 295] on span "Specific date" at bounding box center [126, 299] width 47 height 9
type input "Expires on"
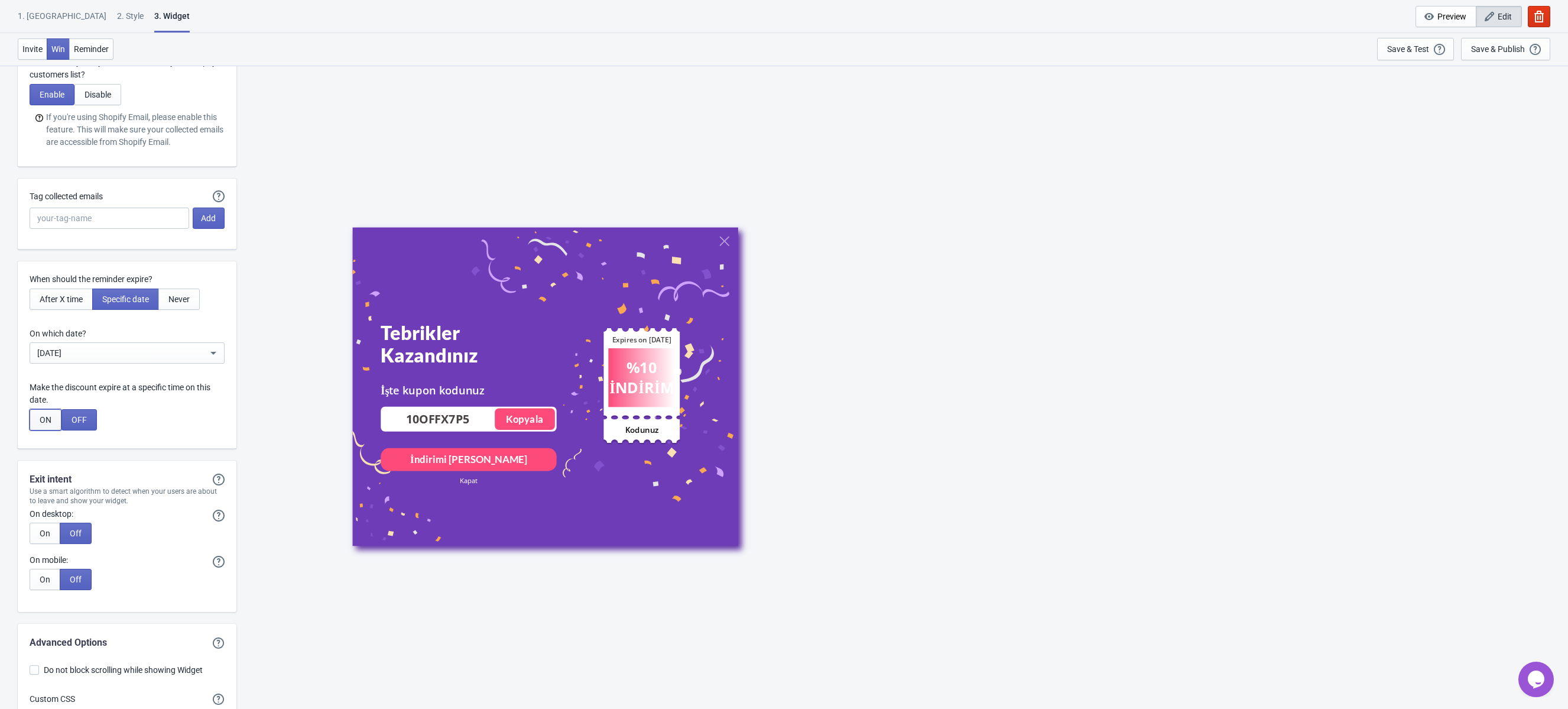
click at [54, 416] on button "ON" at bounding box center [45, 420] width 32 height 21
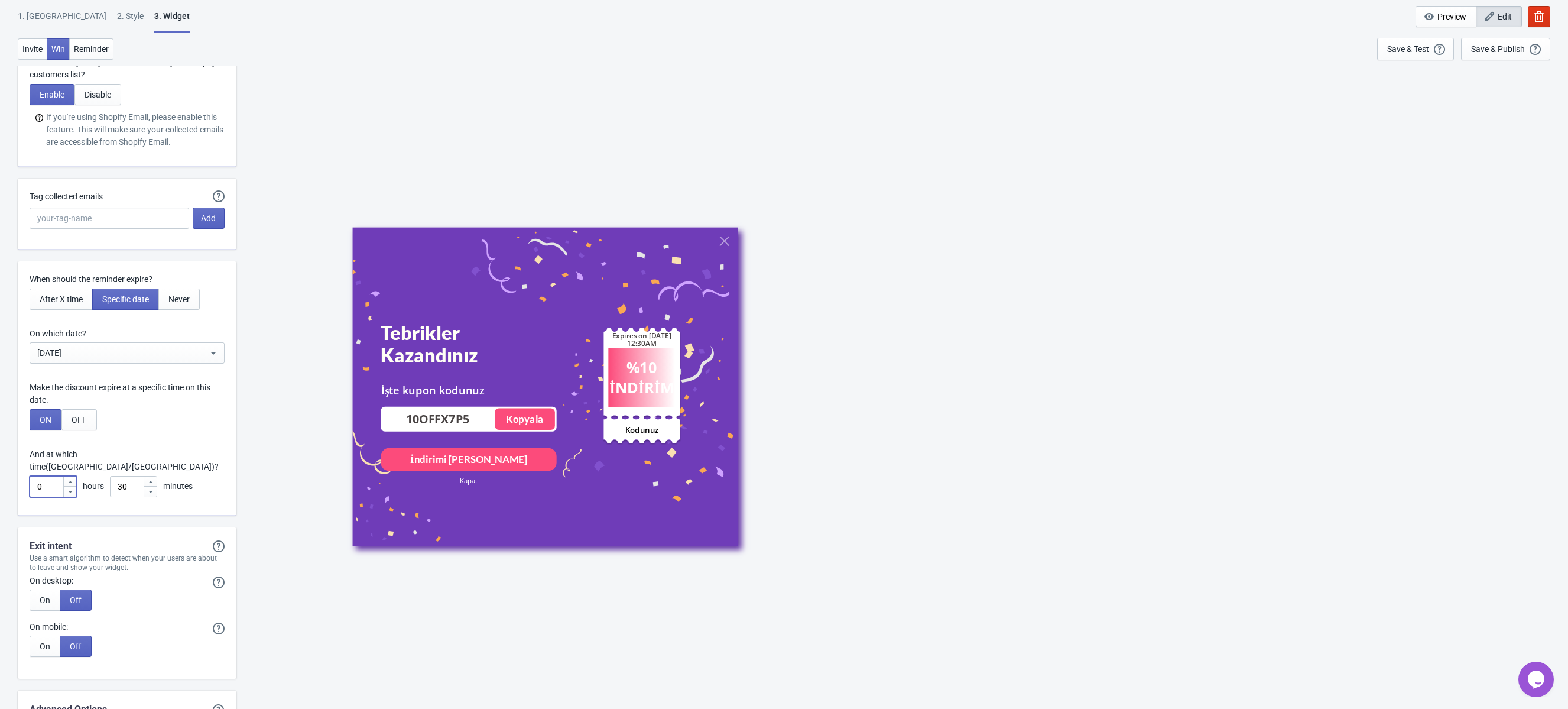
drag, startPoint x: 56, startPoint y: 473, endPoint x: 3, endPoint y: 471, distance: 53.0
type input "24"
drag, startPoint x: 129, startPoint y: 475, endPoint x: 102, endPoint y: 475, distance: 27.0
click at [103, 476] on div "24 hours 30 minutes" at bounding box center [127, 486] width 195 height 21
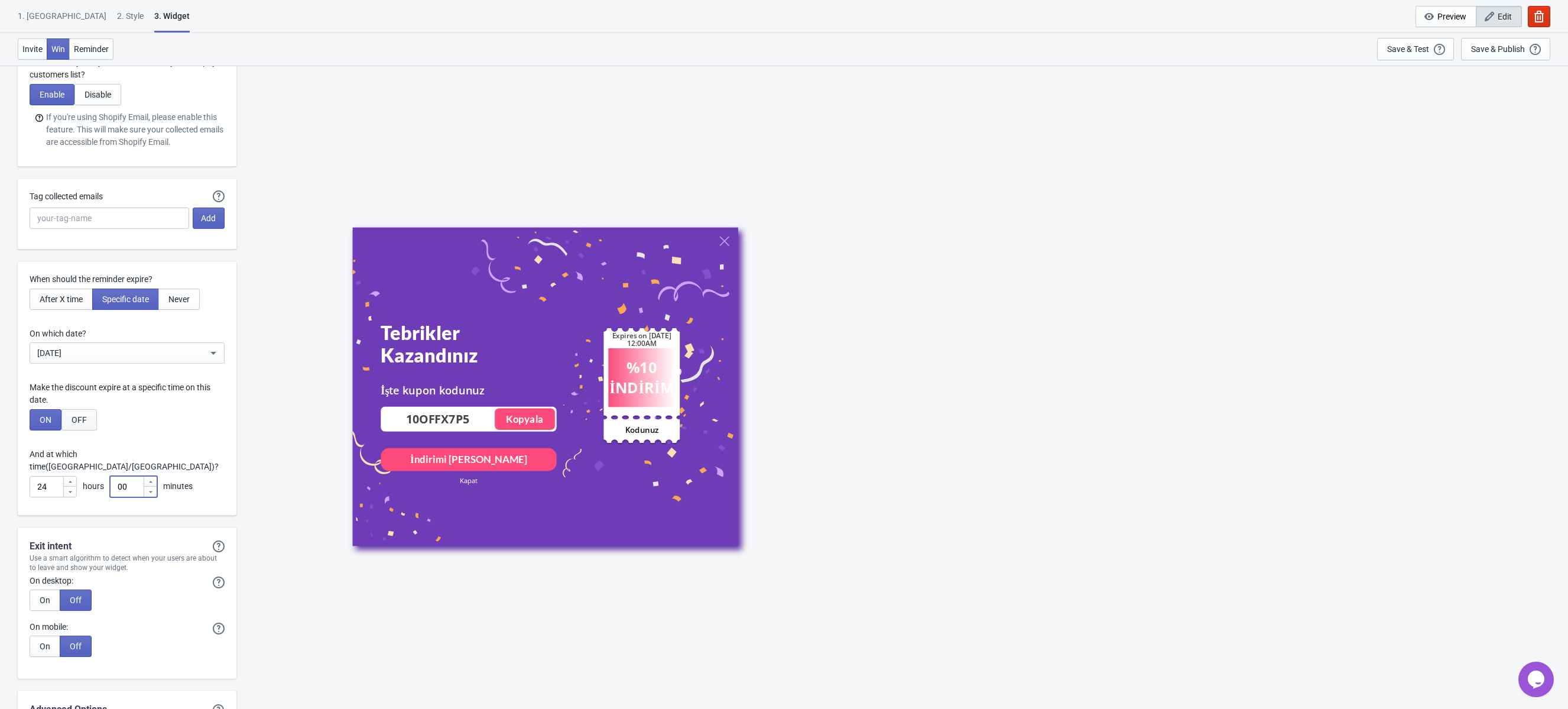
type input "00"
click at [73, 419] on span "OFF" at bounding box center [79, 419] width 15 height 9
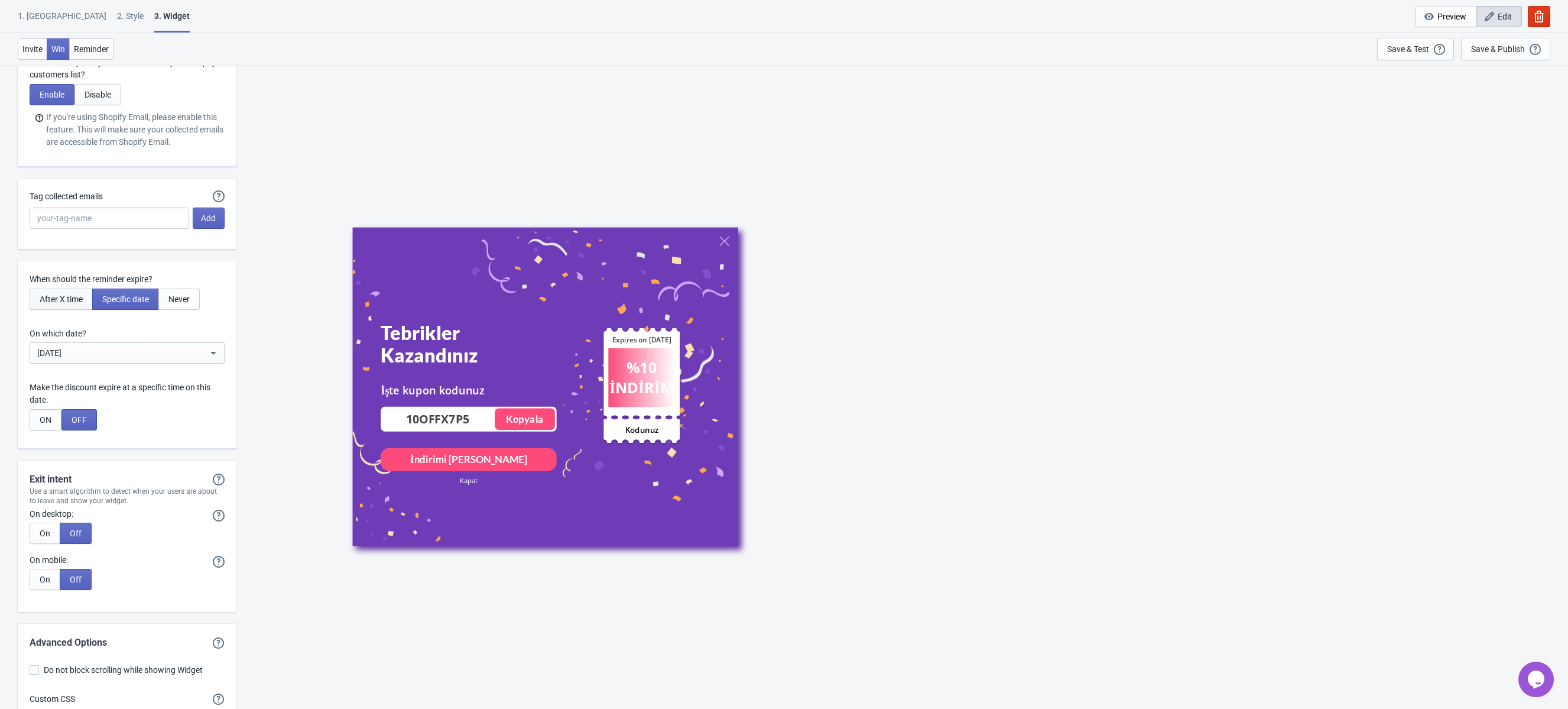
click at [60, 296] on span "After X time" at bounding box center [61, 299] width 43 height 9
type input "Expires in:"
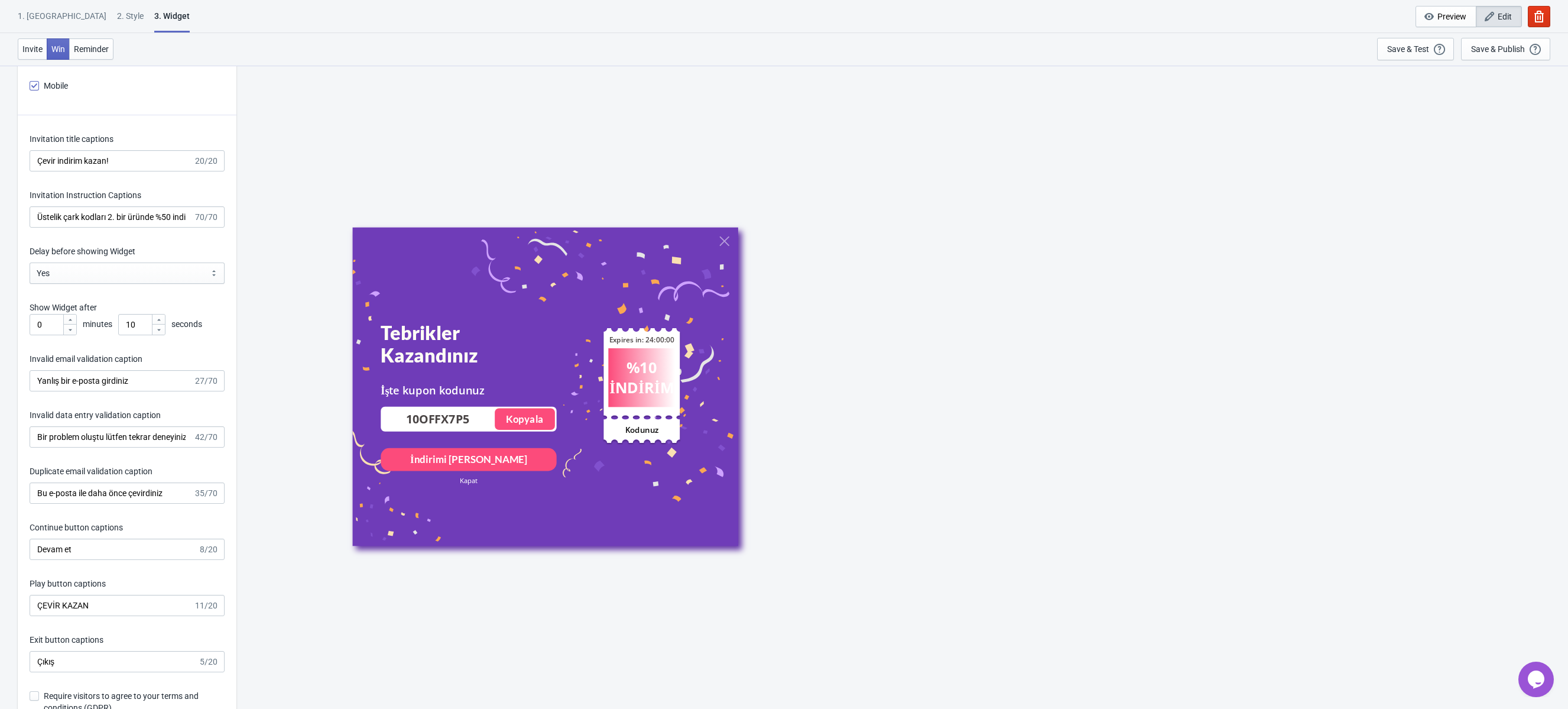
scroll to position [1701, 0]
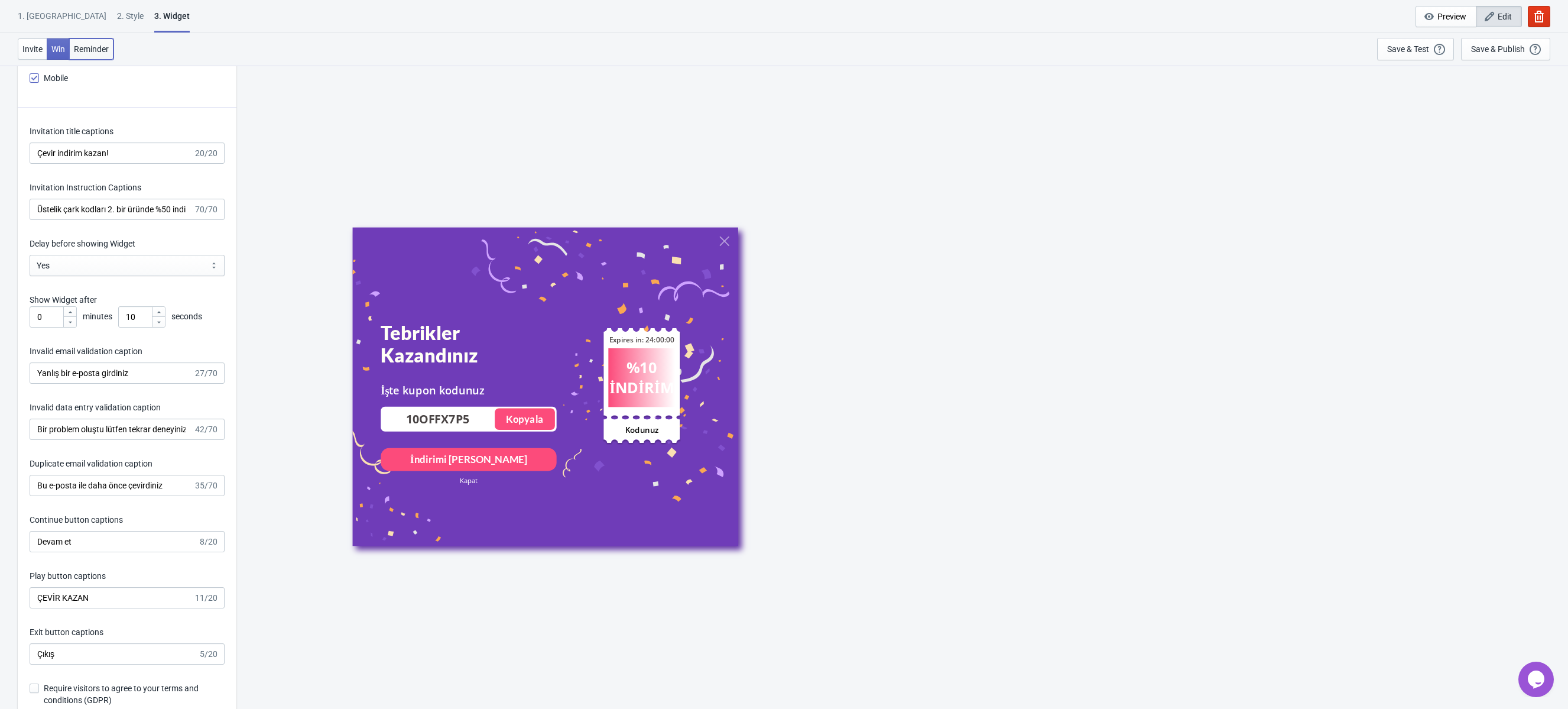
click at [97, 52] on span "Reminder" at bounding box center [91, 49] width 35 height 9
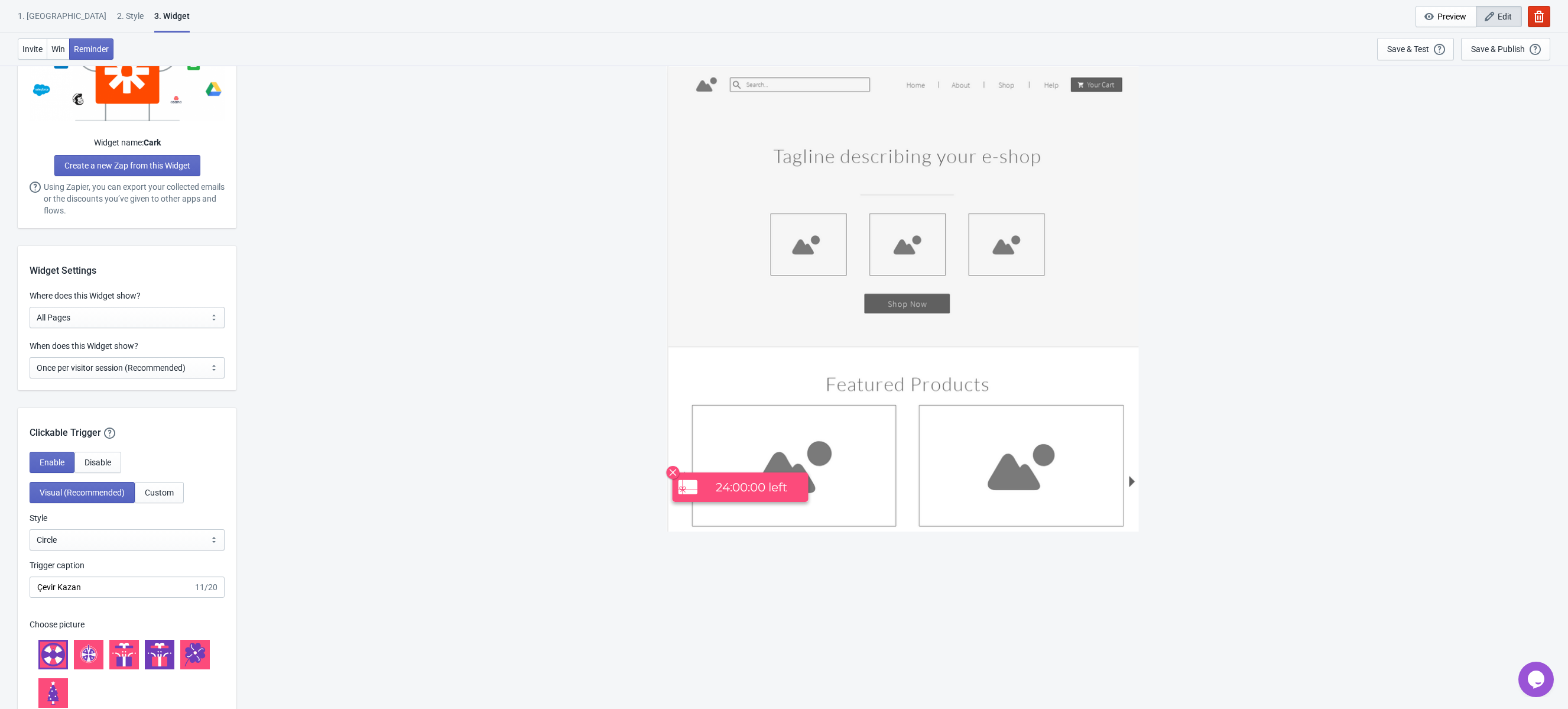
scroll to position [751, 0]
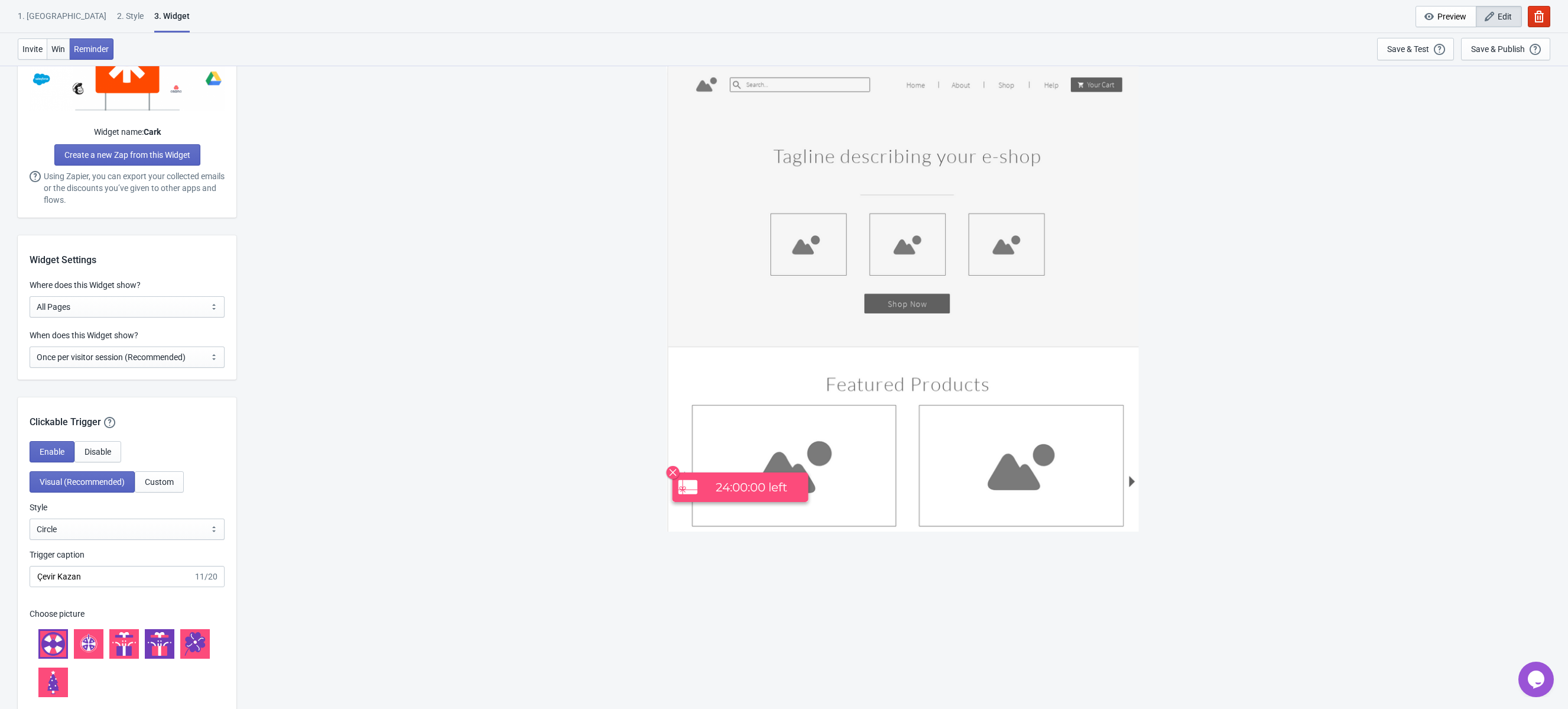
click at [54, 47] on span "Win" at bounding box center [59, 49] width 14 height 9
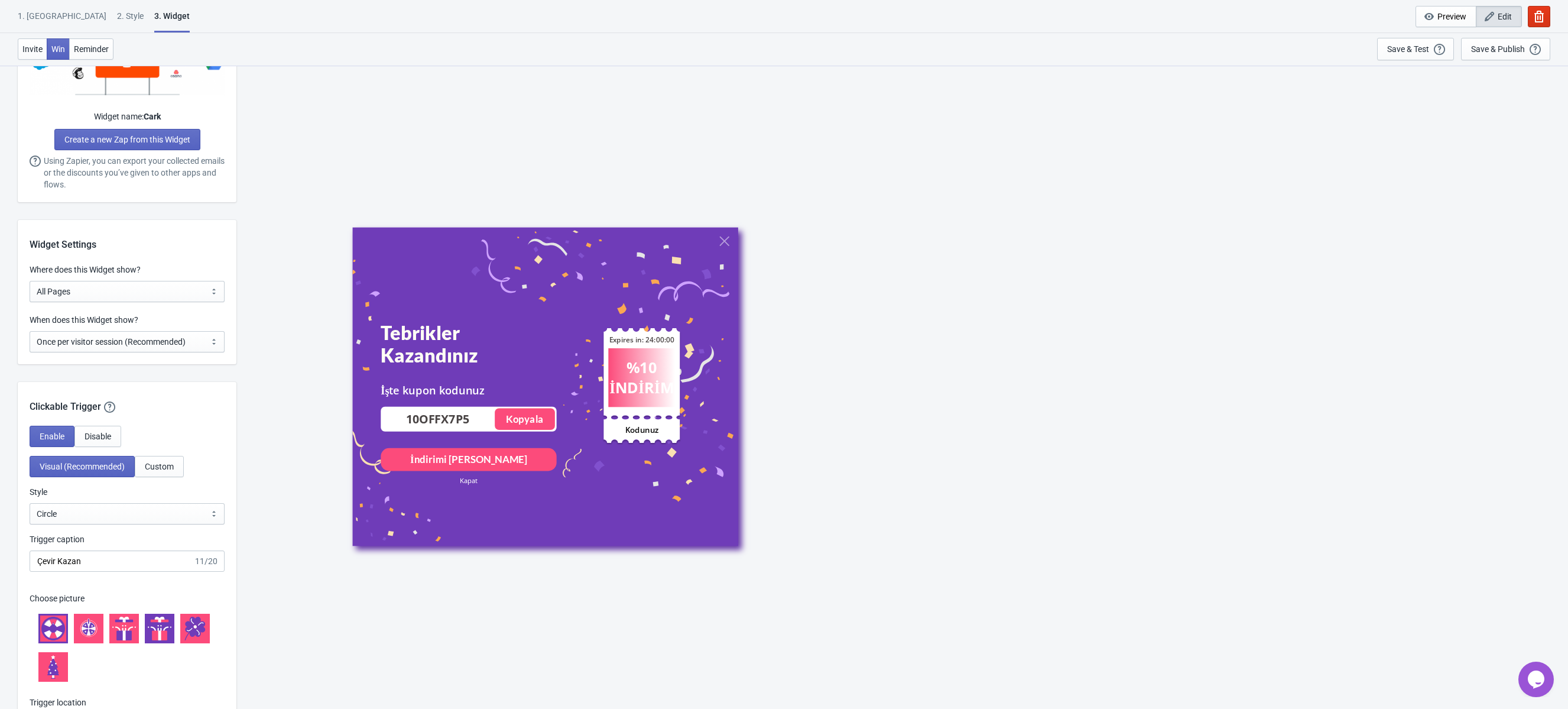
scroll to position [771, 0]
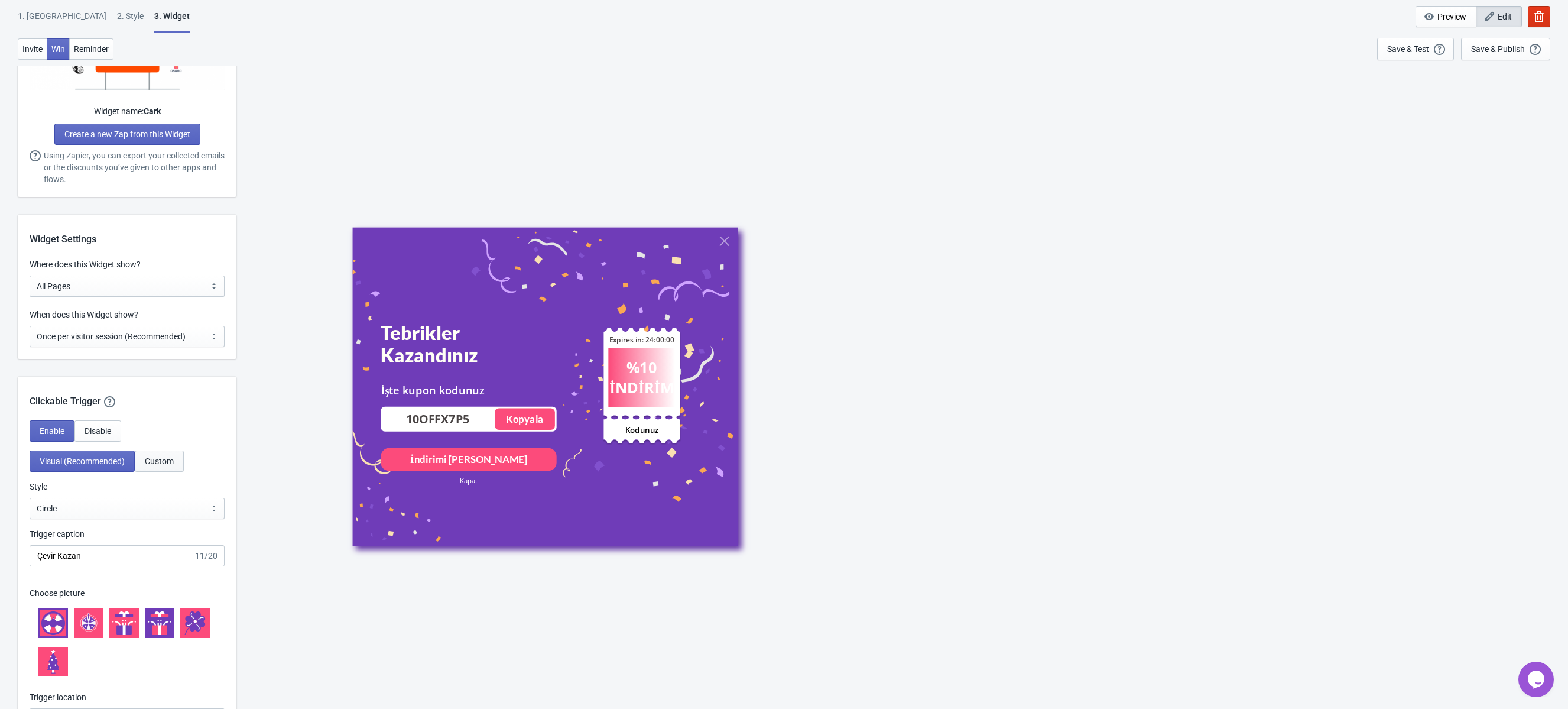
click at [159, 459] on span "Custom" at bounding box center [160, 461] width 29 height 9
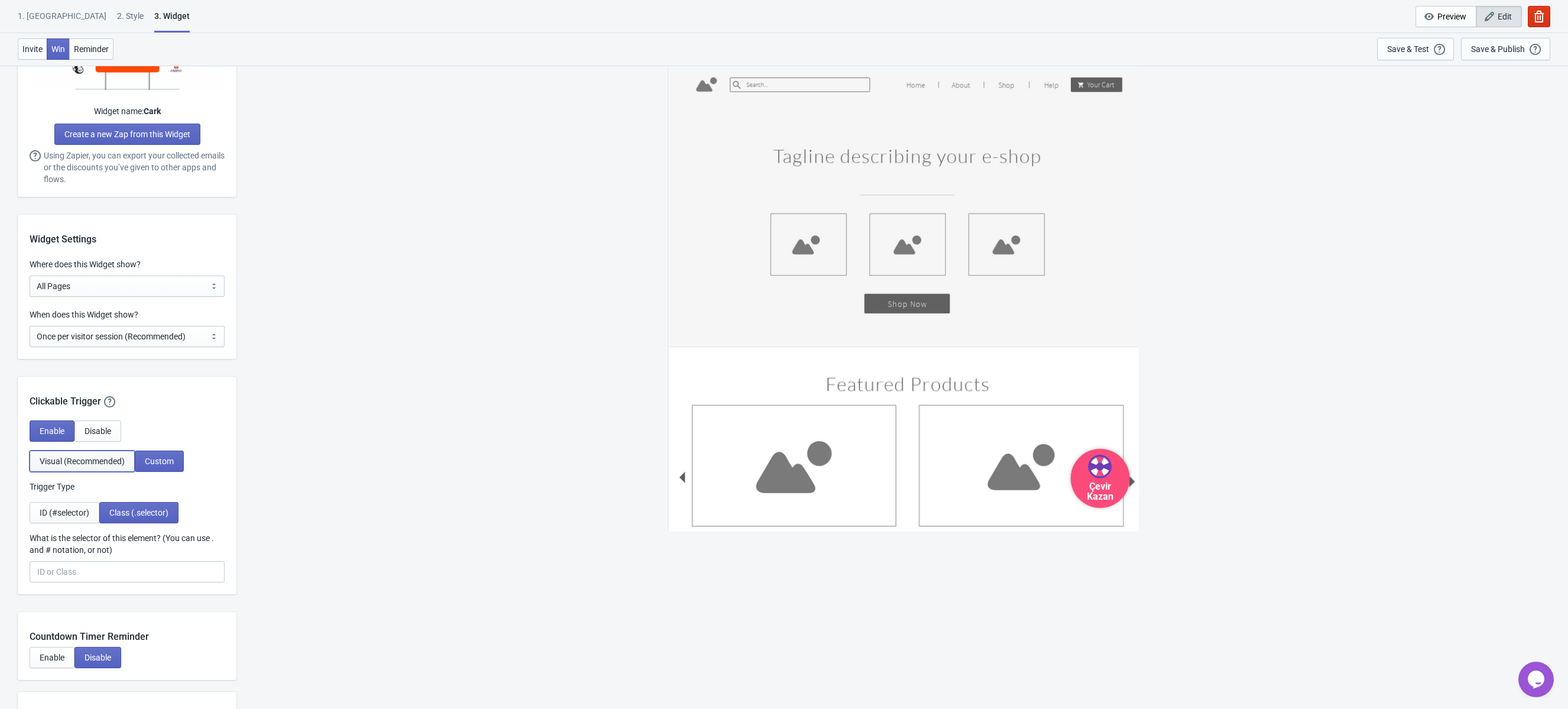
click at [113, 462] on span "Visual (Recommended)" at bounding box center [82, 461] width 85 height 9
select select "circle"
select select "bottom_right"
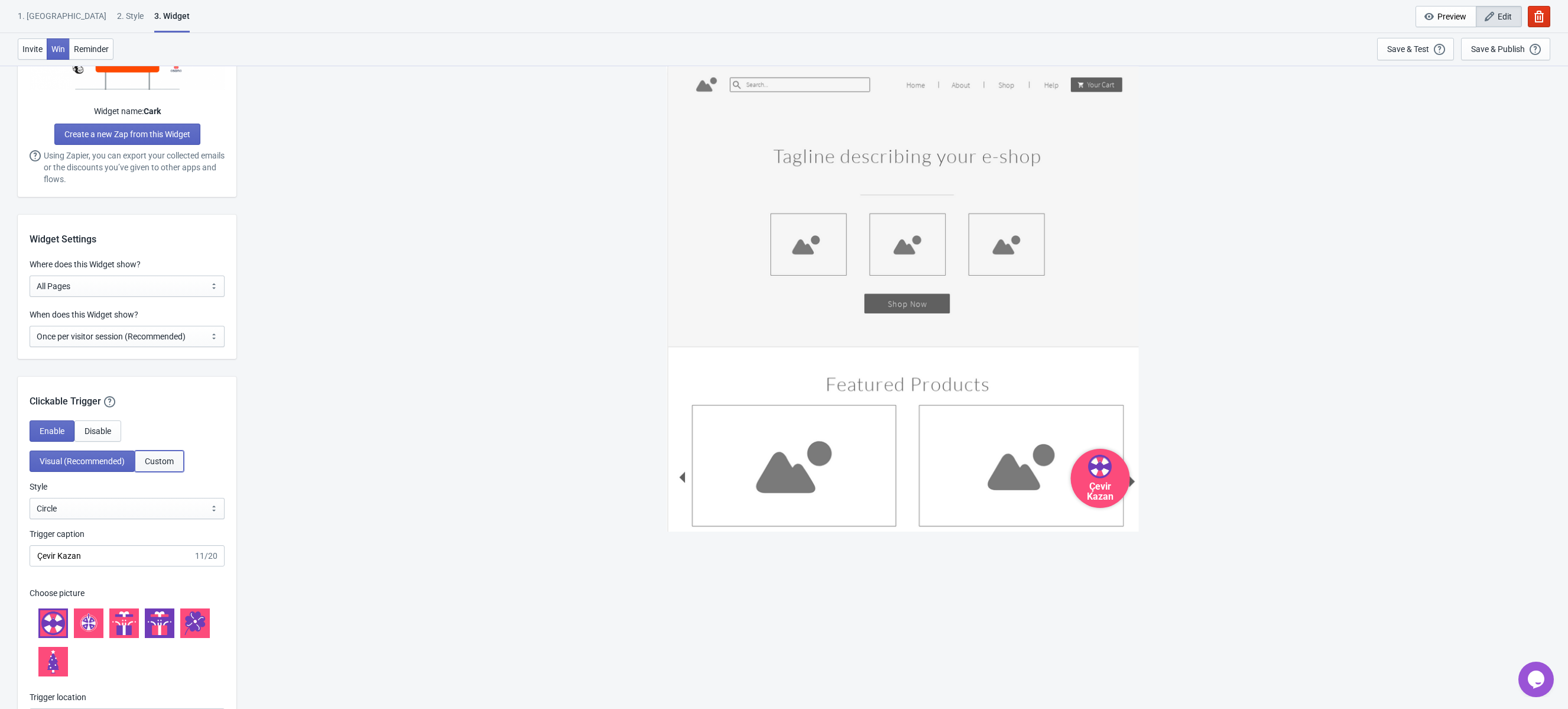
click at [165, 463] on span "Custom" at bounding box center [160, 461] width 29 height 9
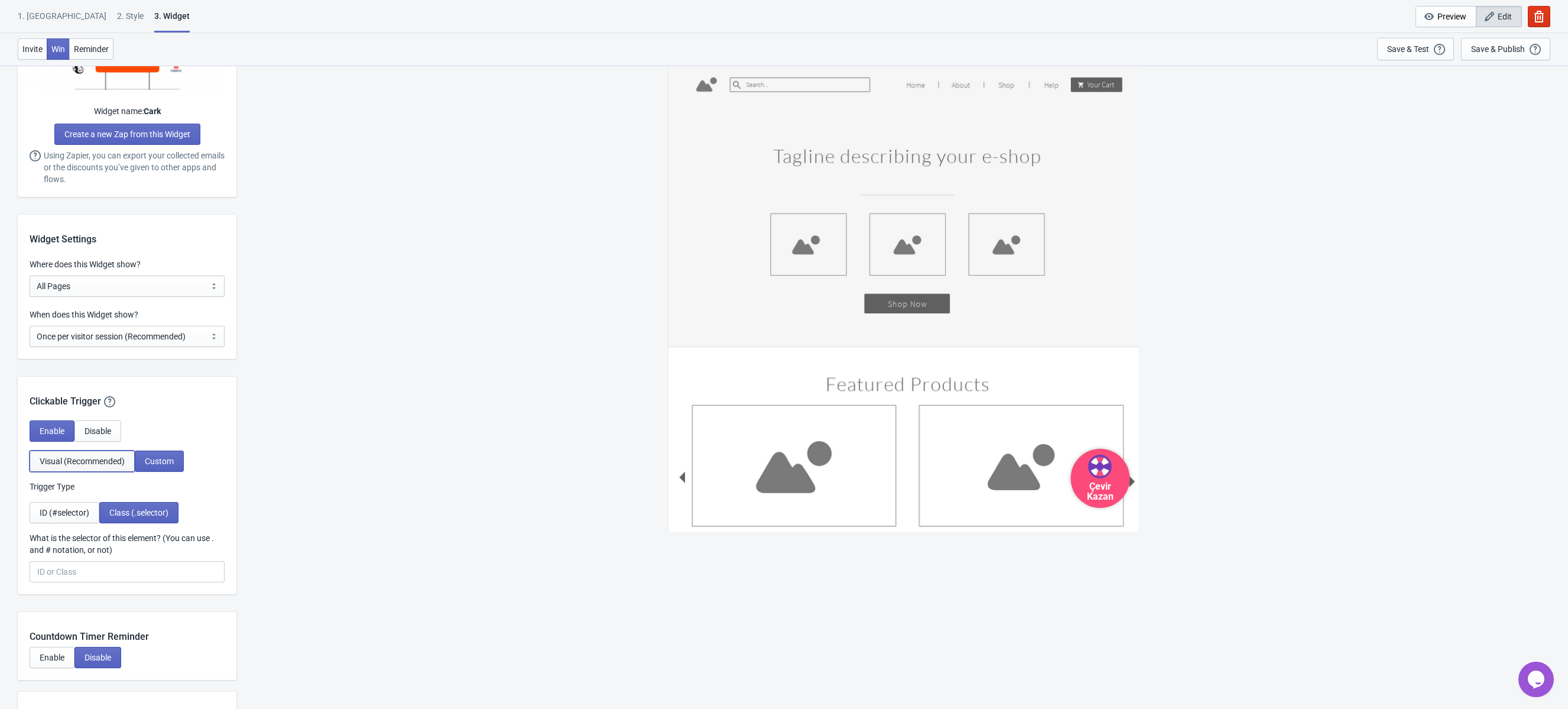
click at [111, 459] on span "Visual (Recommended)" at bounding box center [82, 461] width 85 height 9
select select "circle"
select select "bottom_right"
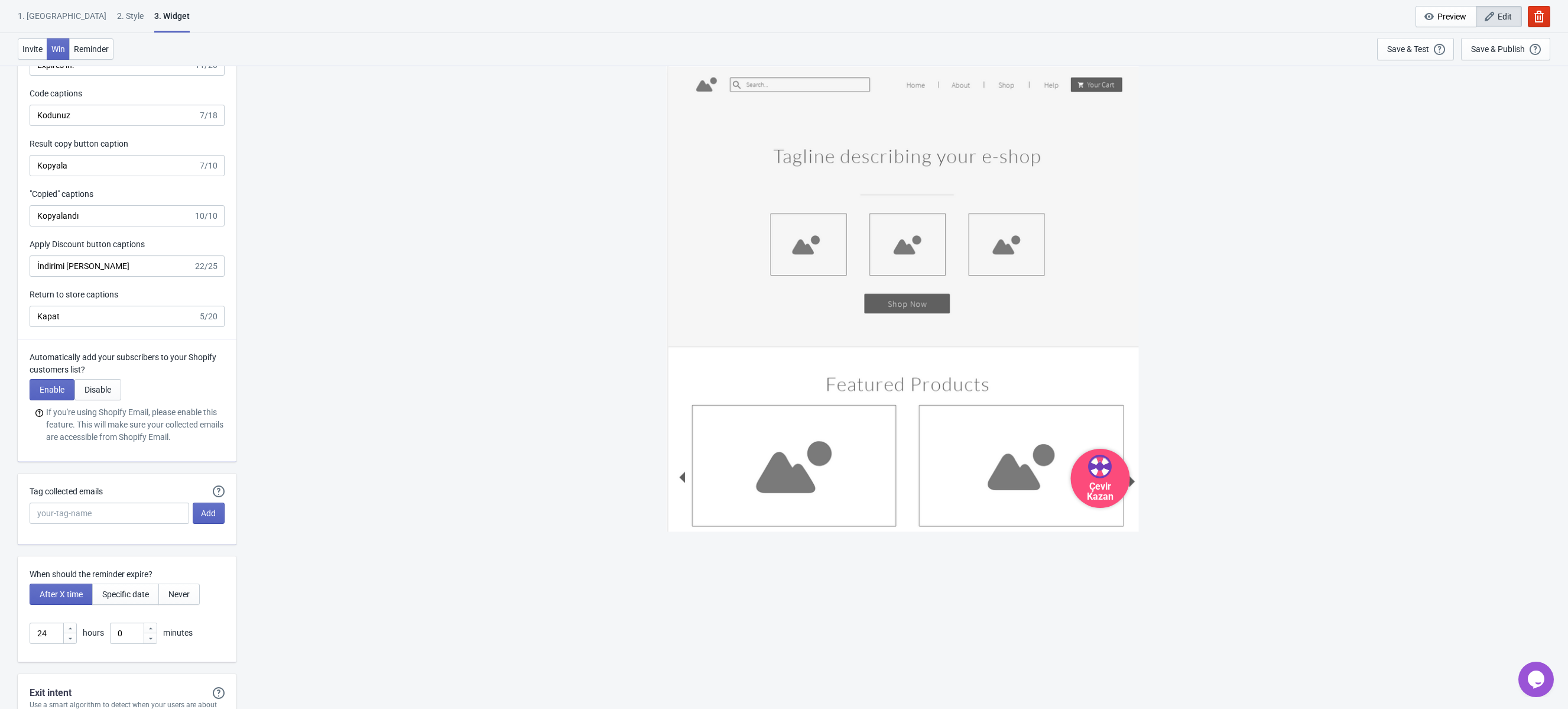
scroll to position [2835, 0]
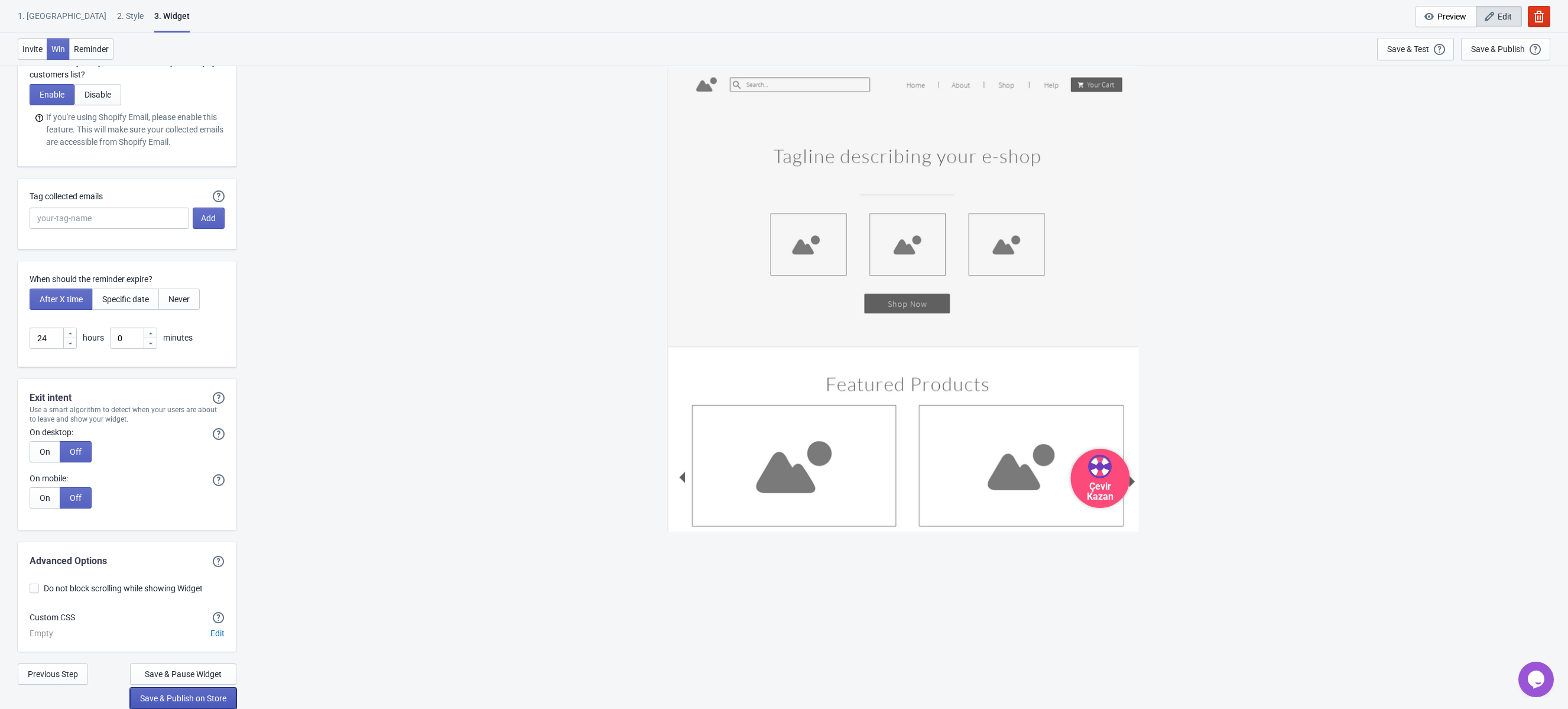
click at [194, 703] on span "Save & Publish on Store" at bounding box center [183, 698] width 86 height 9
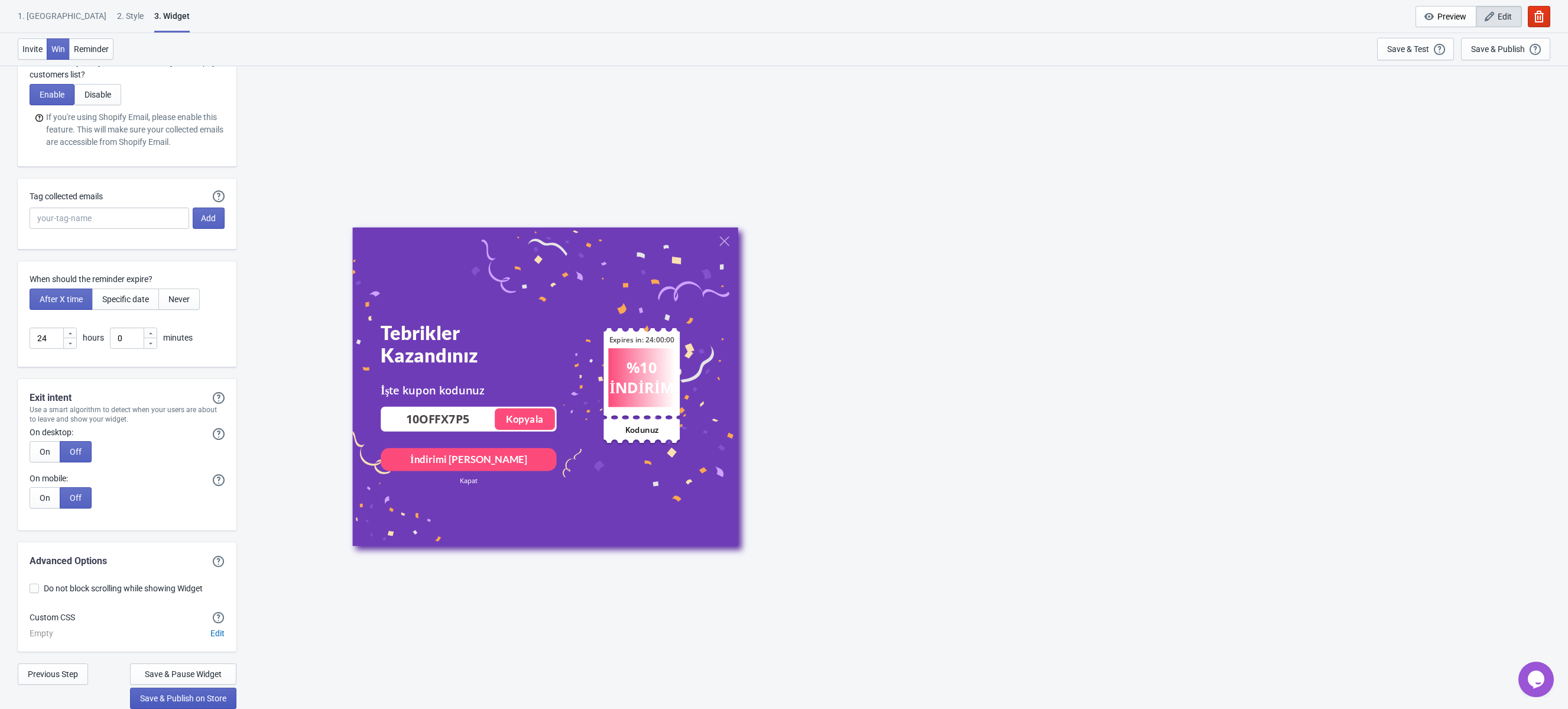
scroll to position [12, 0]
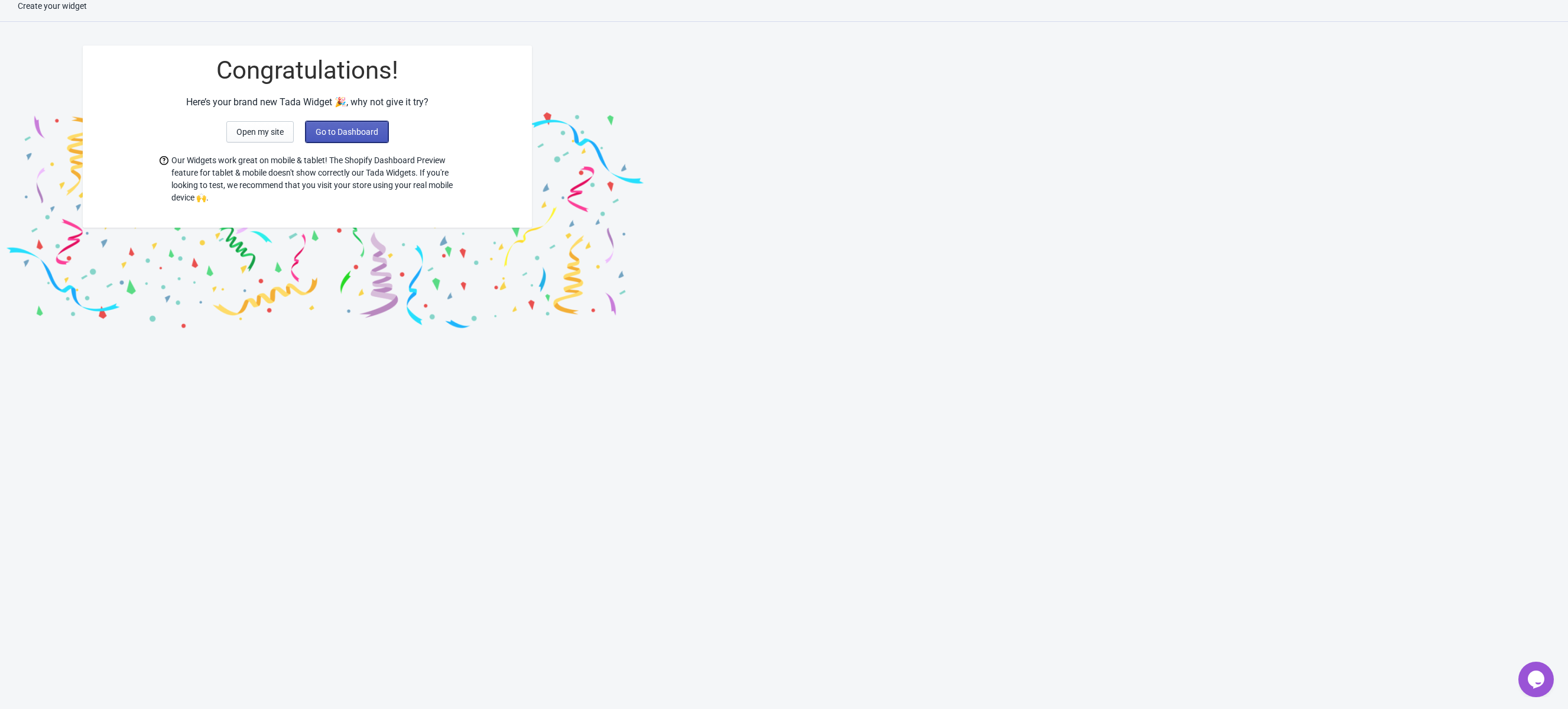
click at [327, 135] on span "Go to Dashboard" at bounding box center [346, 131] width 62 height 9
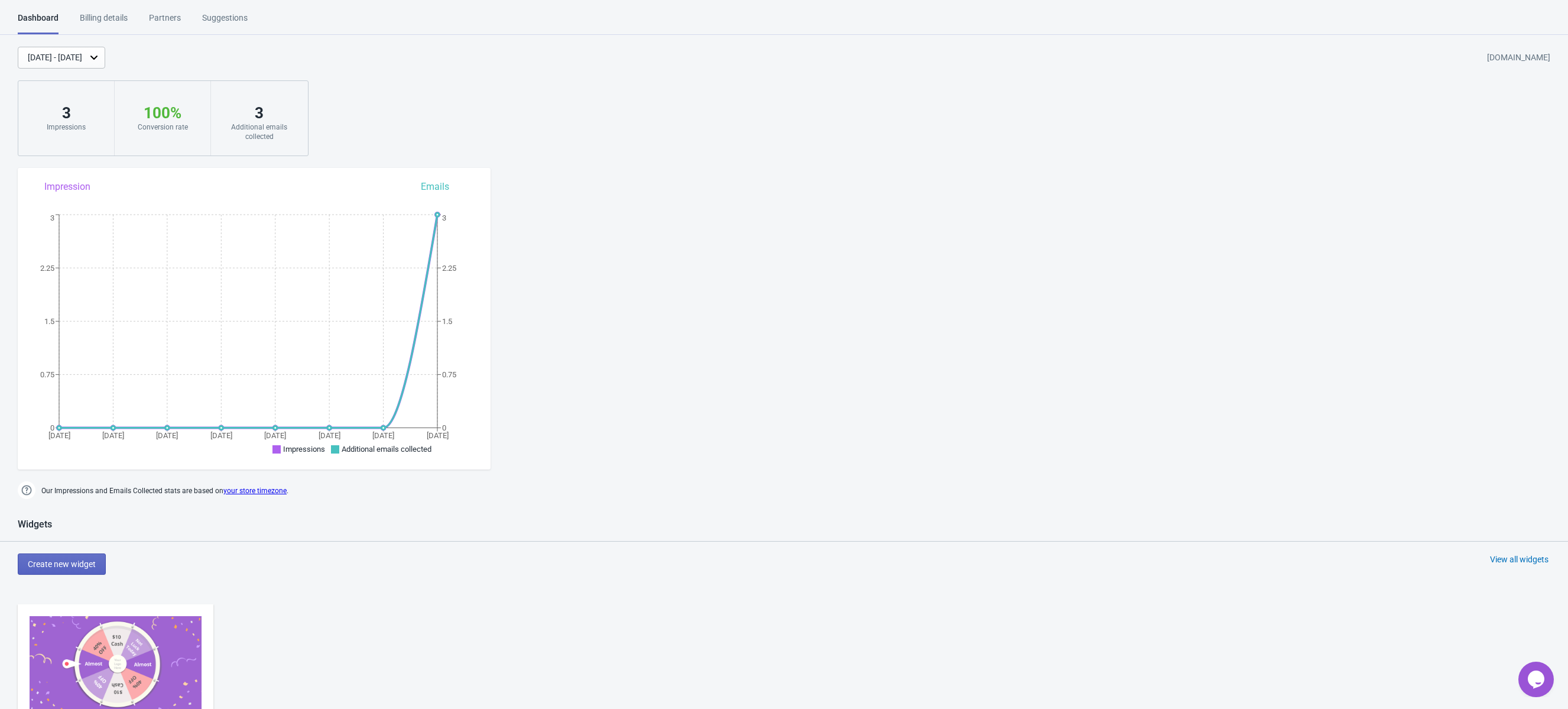
click at [72, 120] on div "3" at bounding box center [66, 113] width 72 height 19
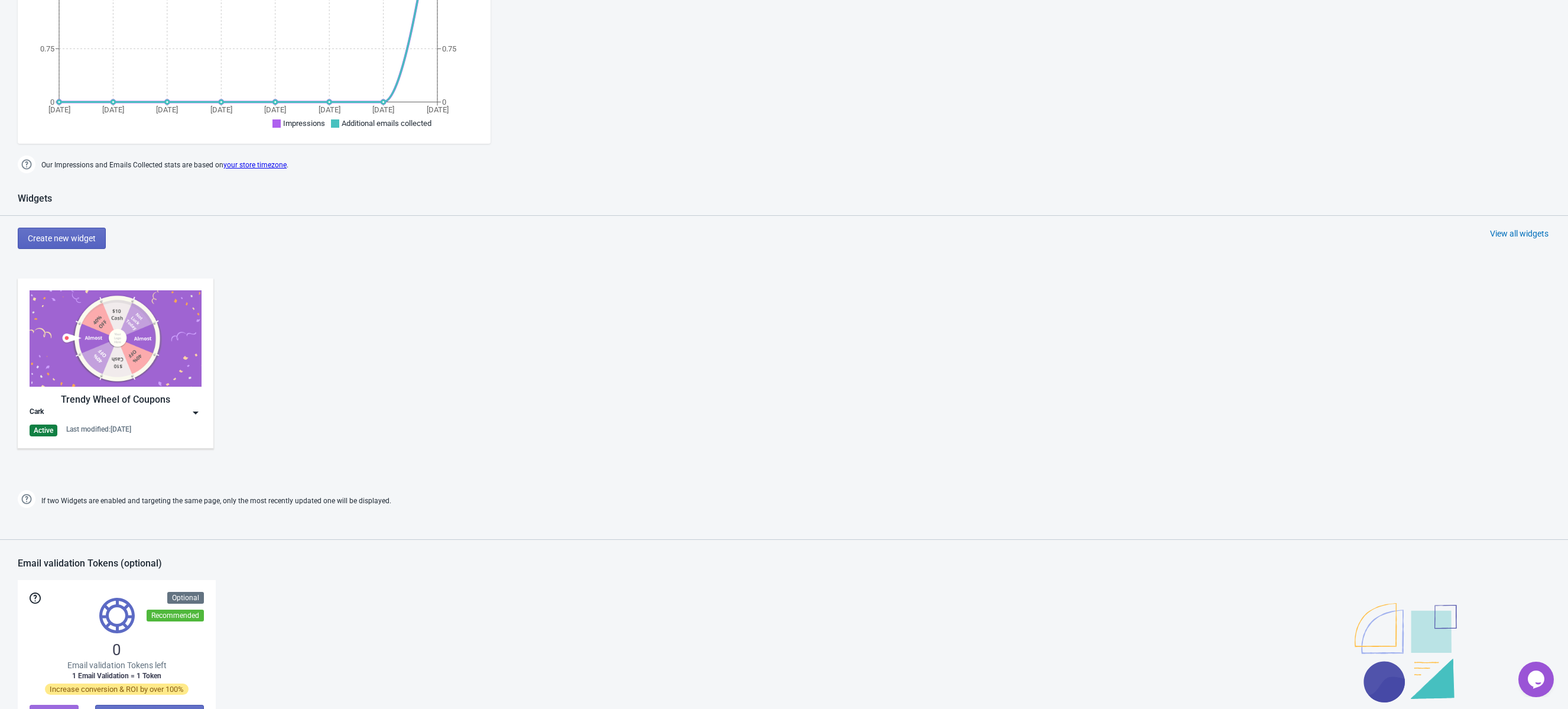
scroll to position [276, 0]
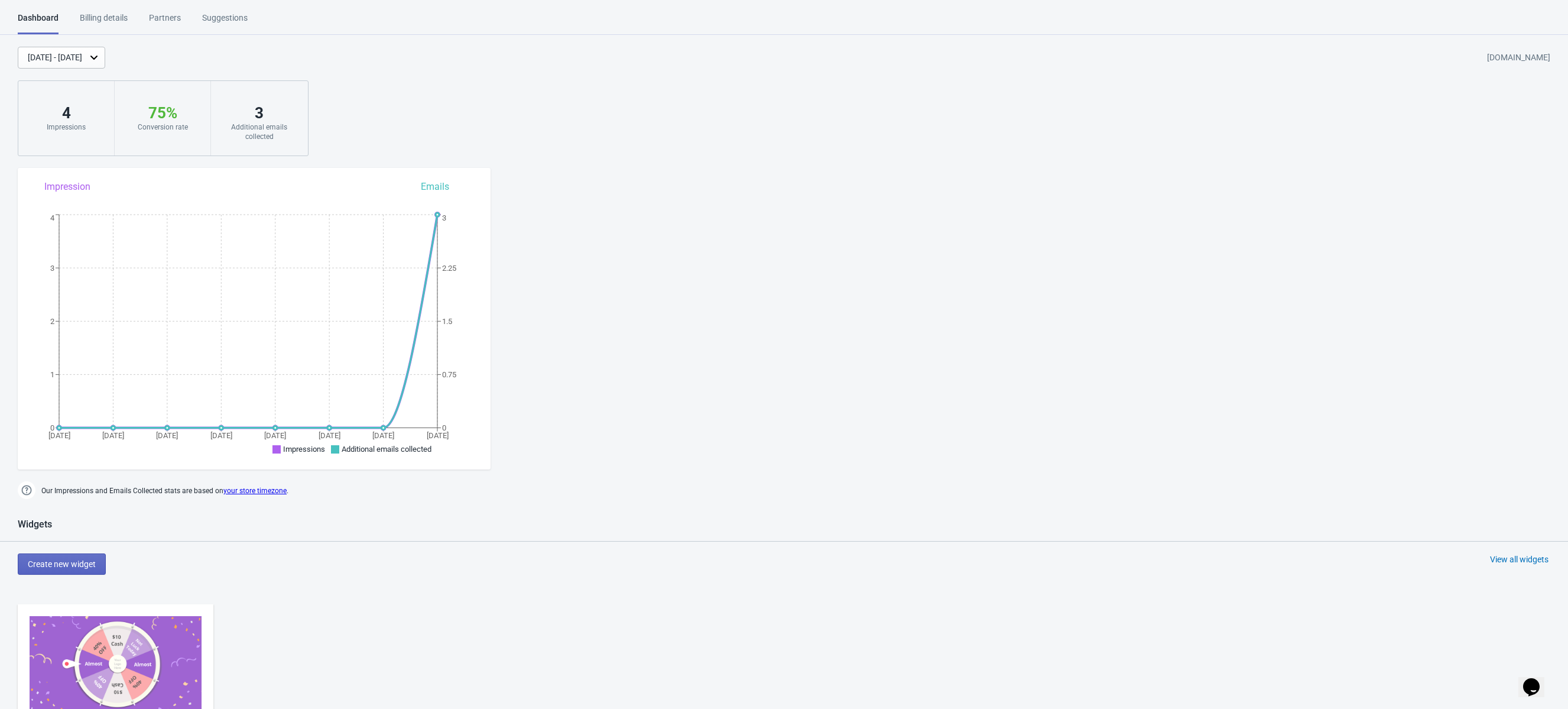
click at [215, 20] on div "Suggestions" at bounding box center [225, 22] width 45 height 21
click at [82, 61] on div "[DATE] - [DATE]" at bounding box center [55, 58] width 54 height 13
click at [227, 54] on div "Sep 28, 2025 - Oct 5, 2025 trtagsforever.myshopify.com" at bounding box center [793, 57] width 1550 height 22
click at [102, 653] on img at bounding box center [115, 664] width 172 height 97
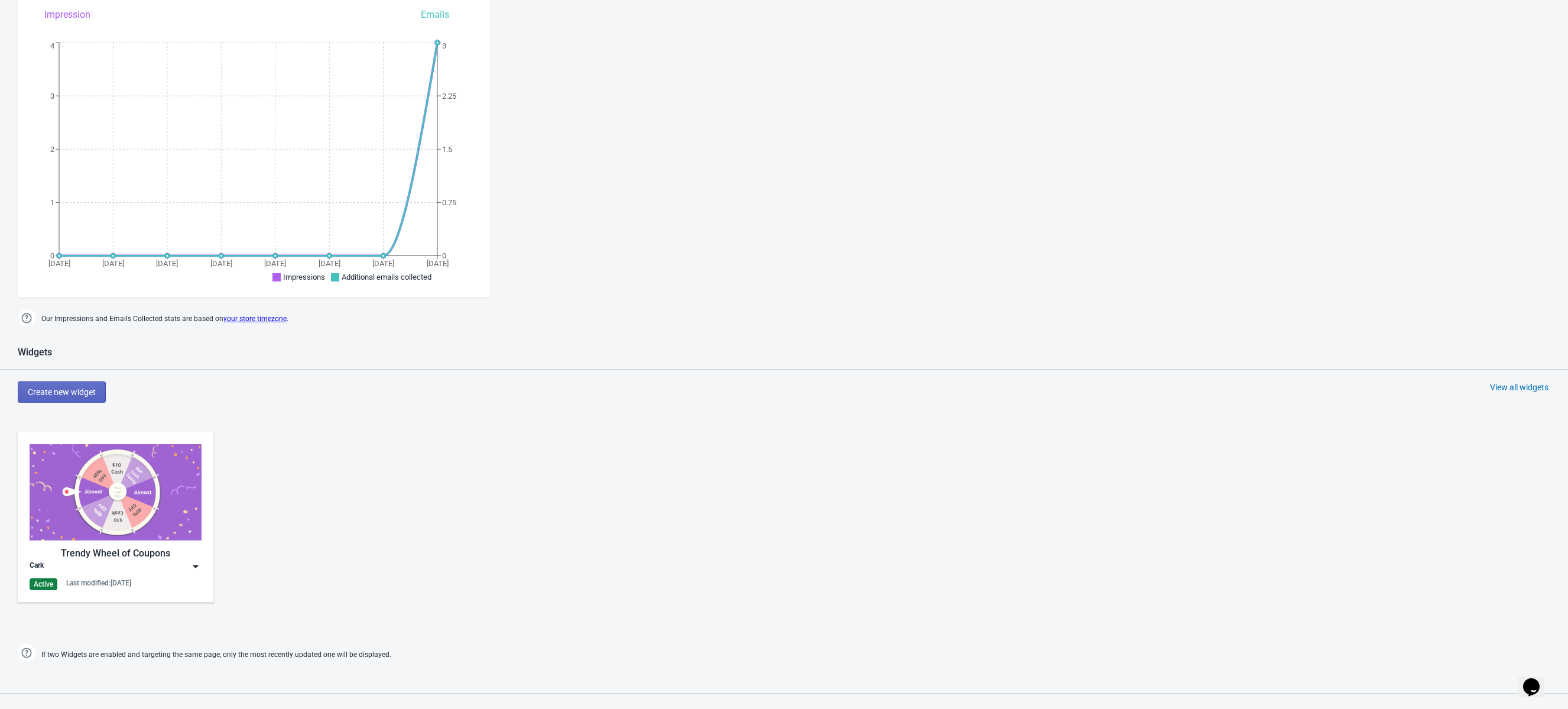
scroll to position [59, 0]
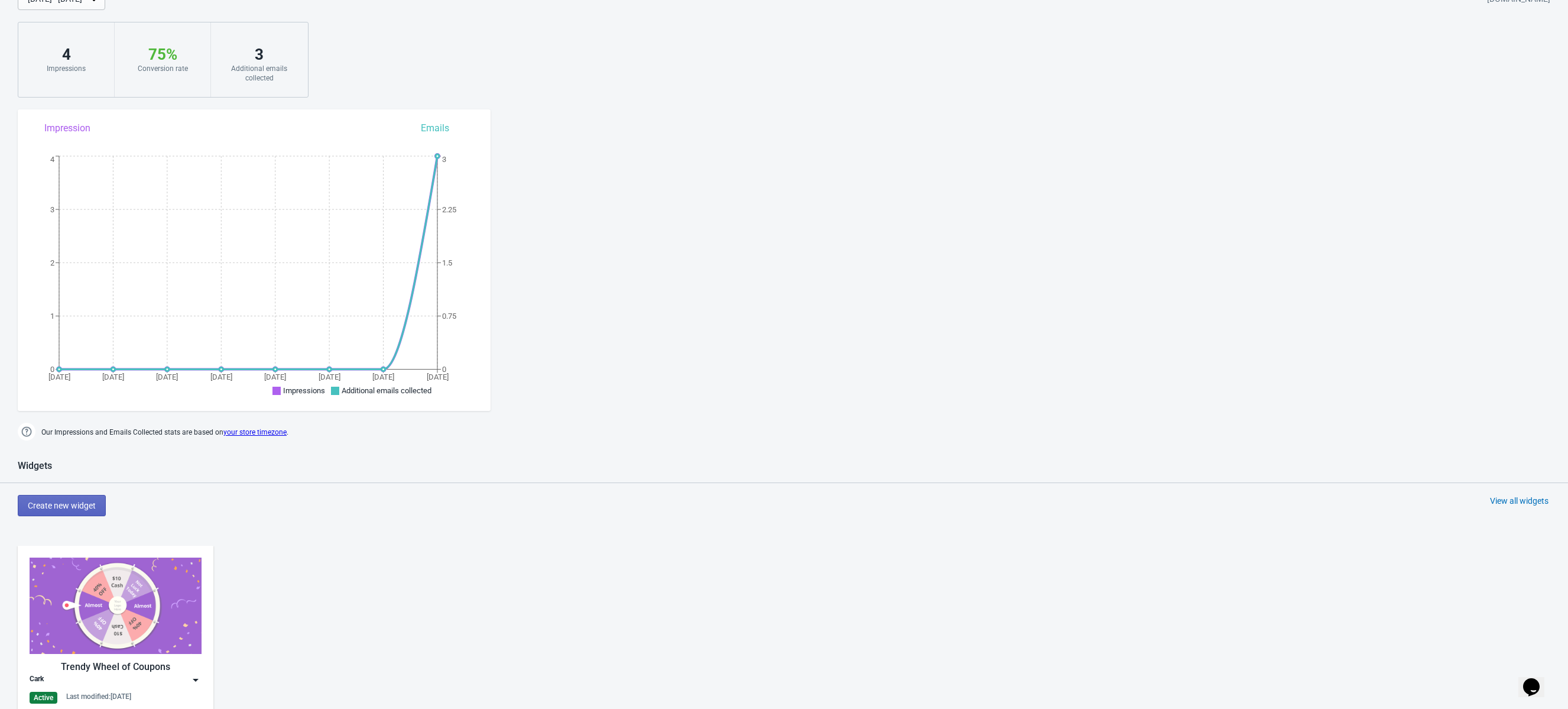
click at [127, 599] on img at bounding box center [115, 606] width 172 height 97
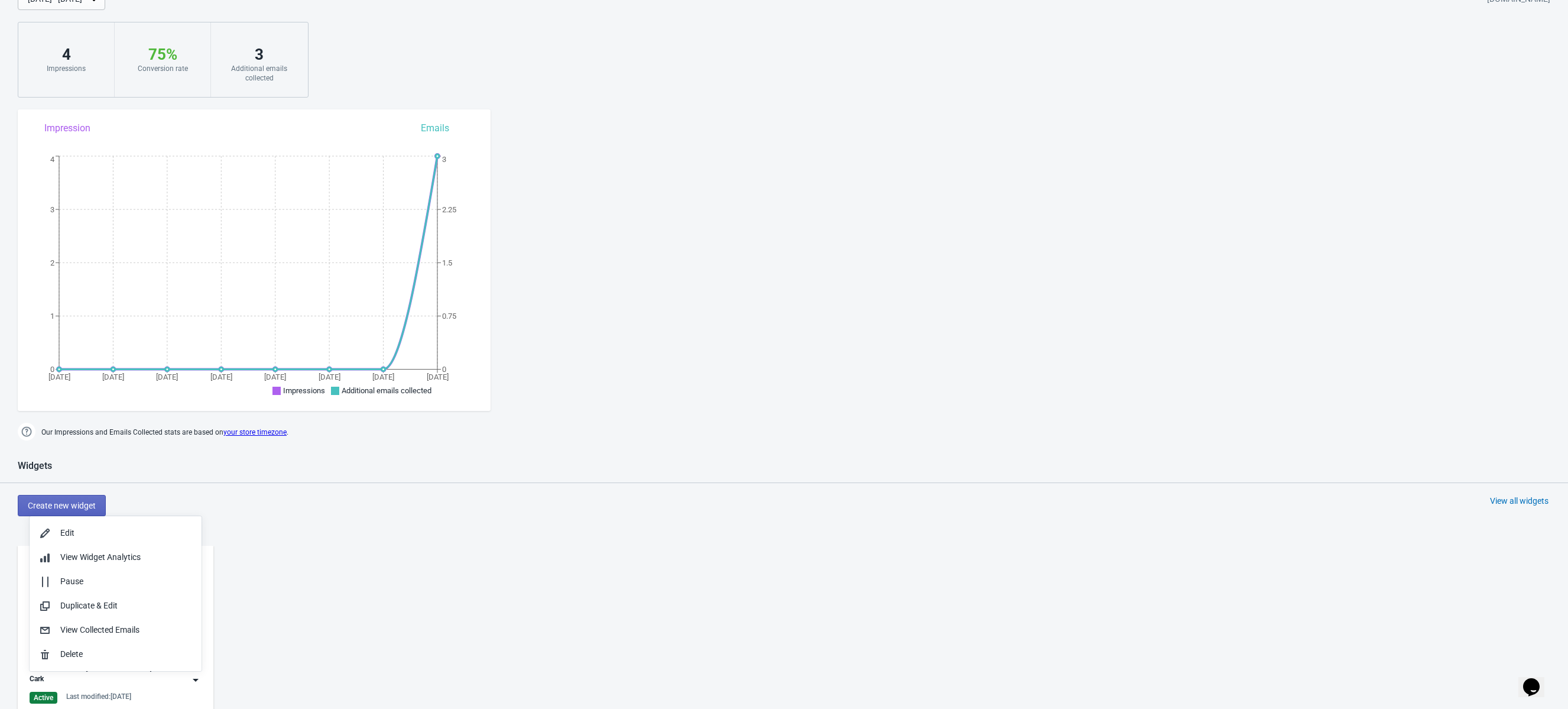
click at [256, 547] on div "Trendy Wheel of Coupons Cark Active Last modified: 5.10.2025" at bounding box center [784, 640] width 1568 height 213
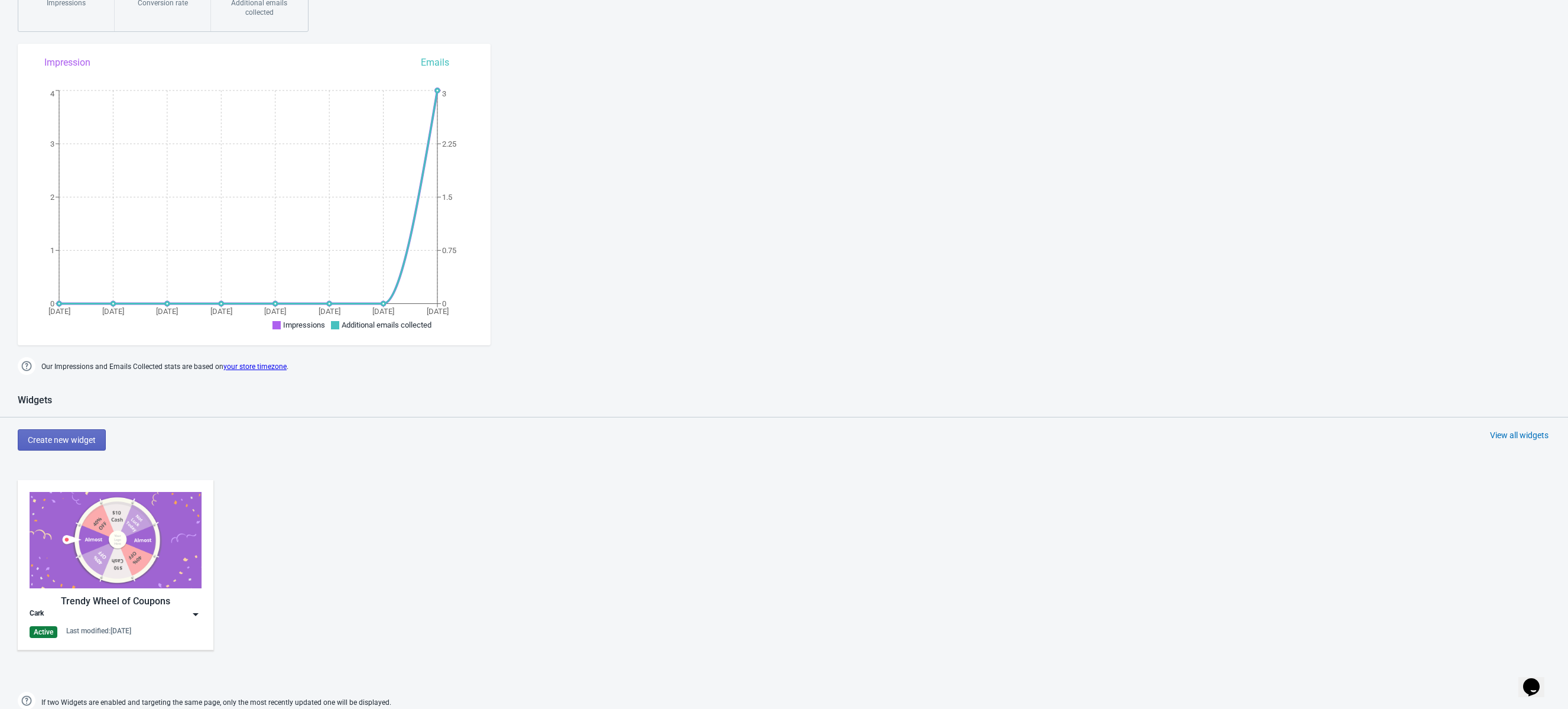
scroll to position [230, 0]
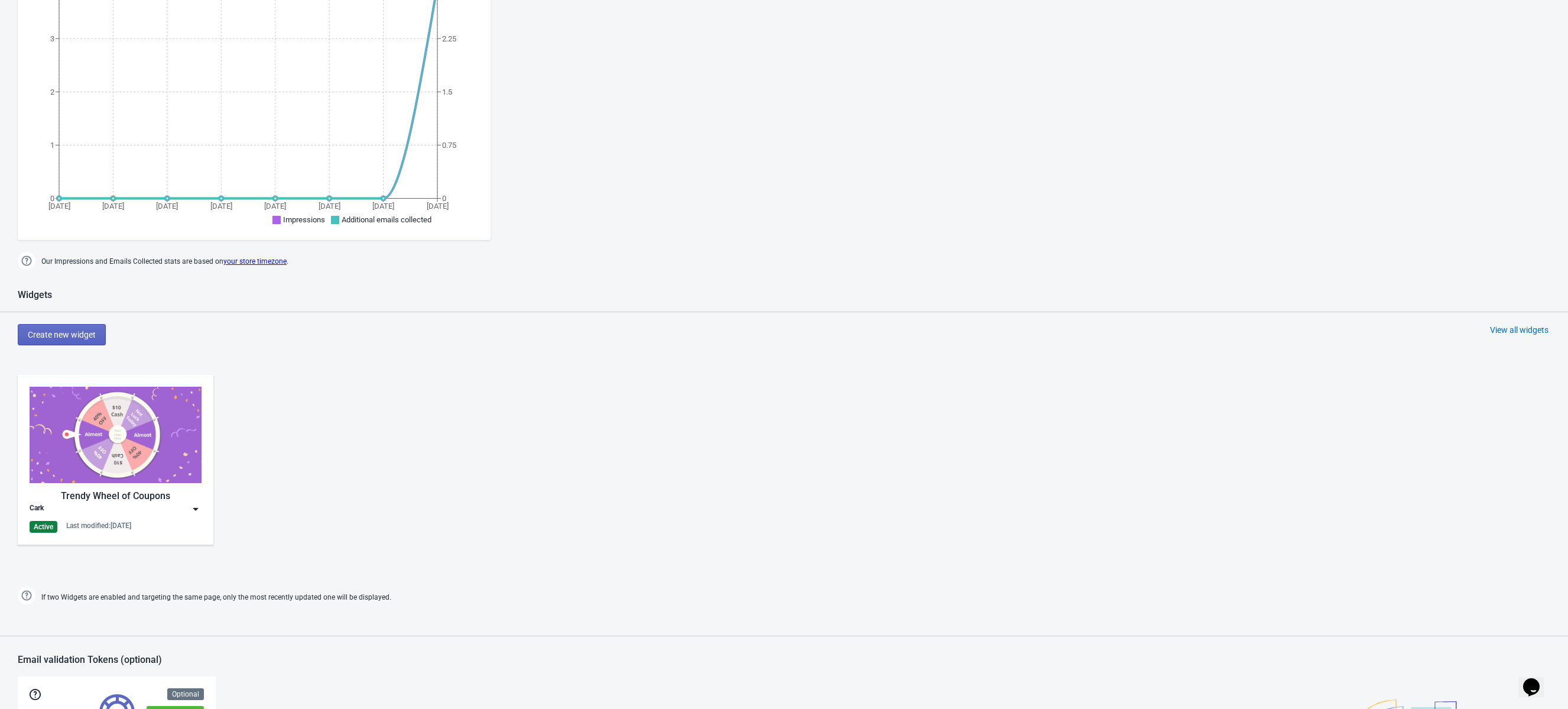
click at [131, 523] on div "Last modified: 5.10.2025" at bounding box center [98, 525] width 65 height 9
click at [132, 535] on div "Edit" at bounding box center [126, 535] width 132 height 13
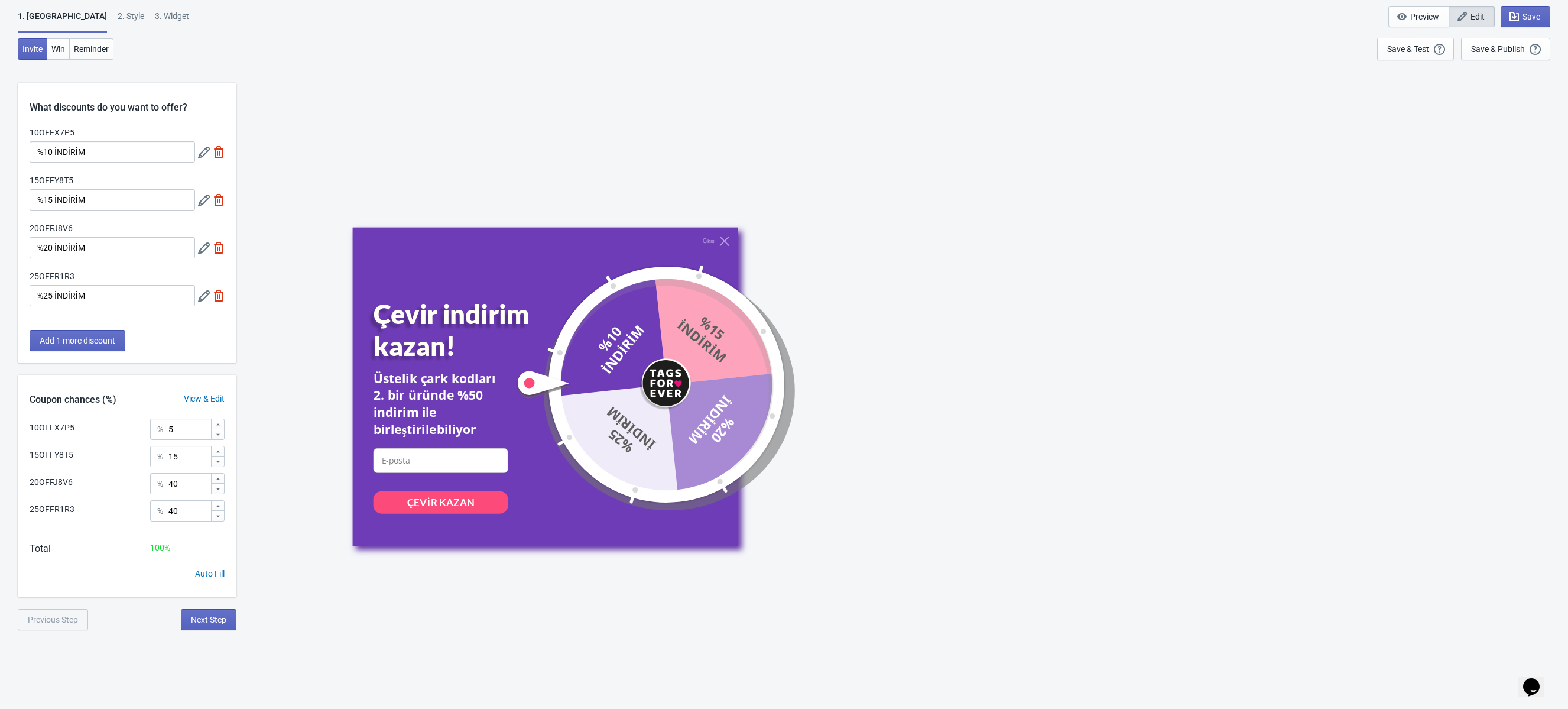
scroll to position [12, 0]
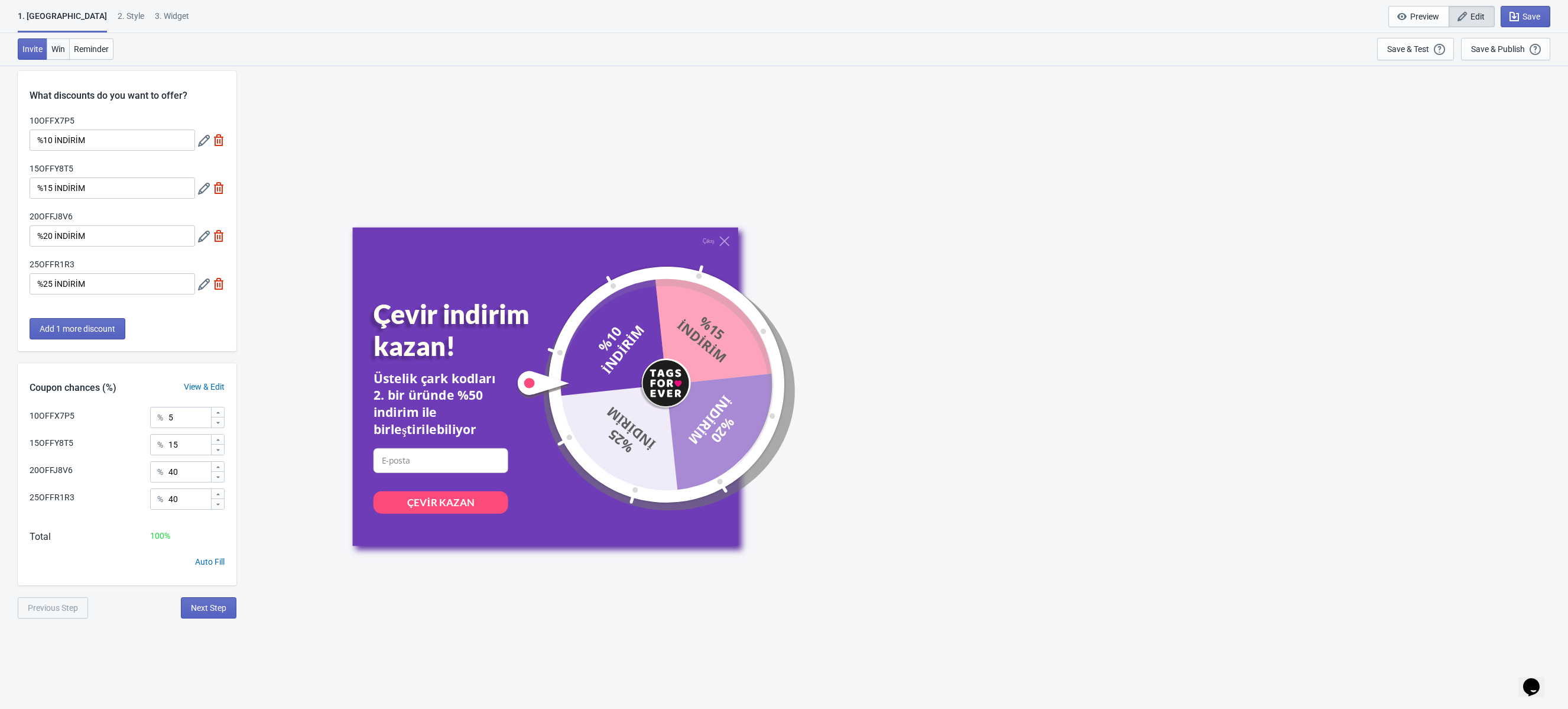
click at [59, 51] on span "Win" at bounding box center [59, 49] width 14 height 9
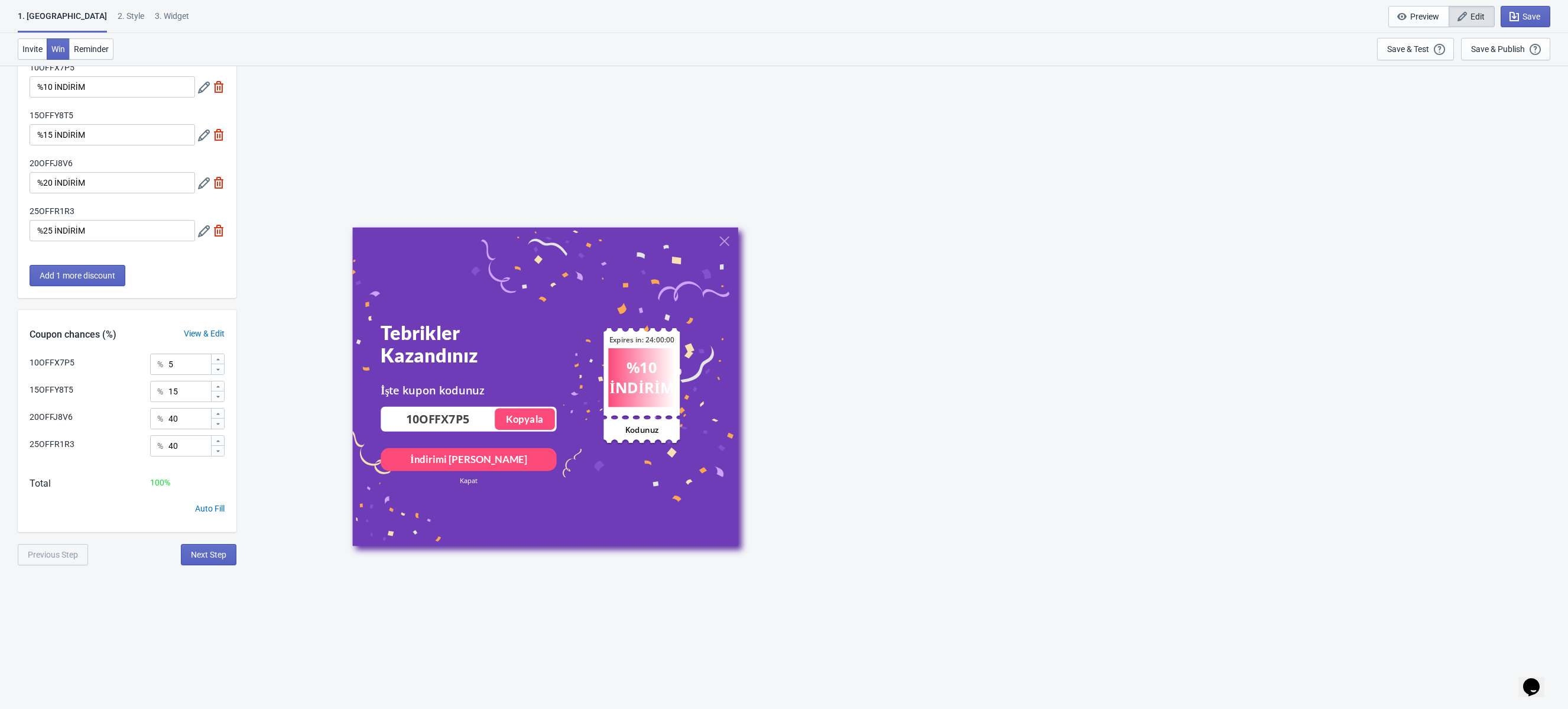
scroll to position [0, 0]
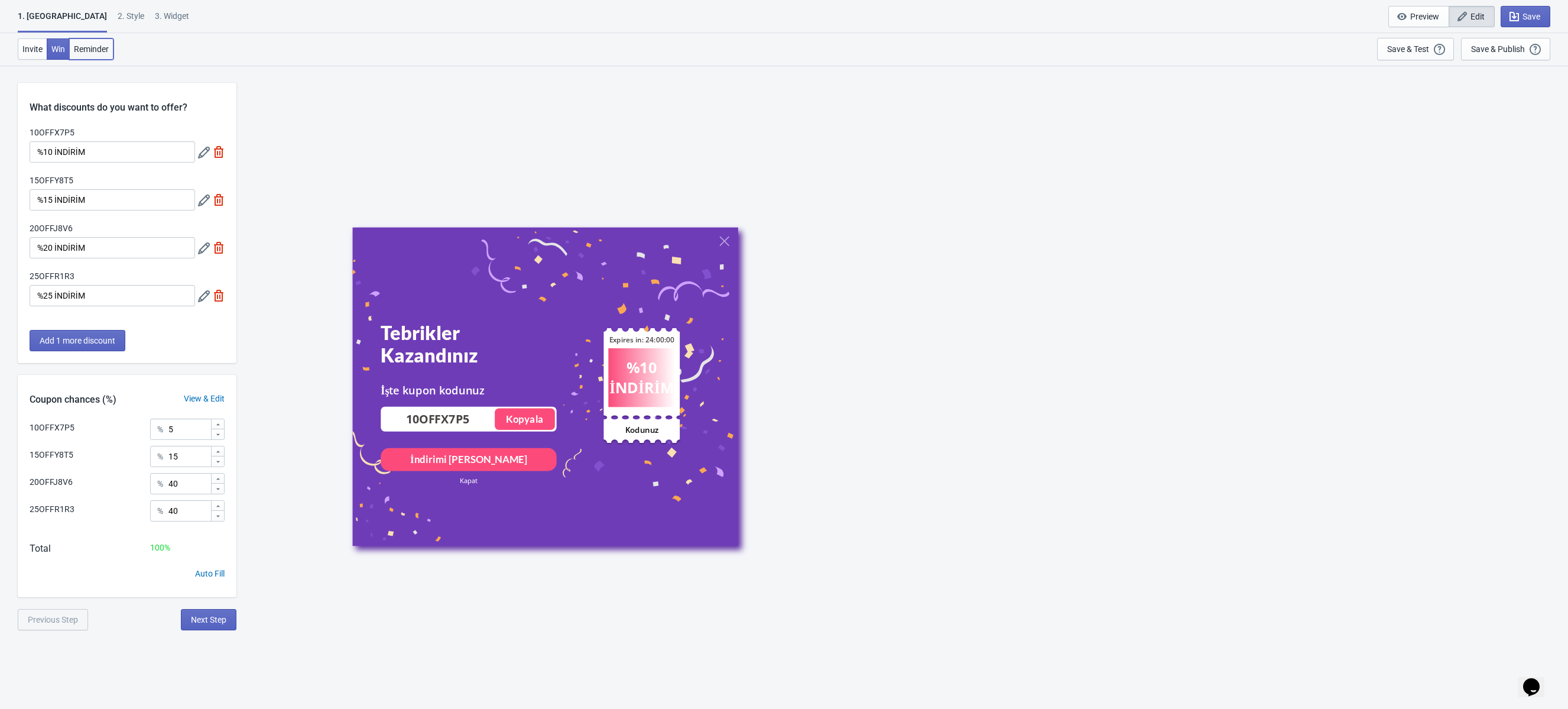
click at [92, 50] on span "Reminder" at bounding box center [91, 49] width 35 height 9
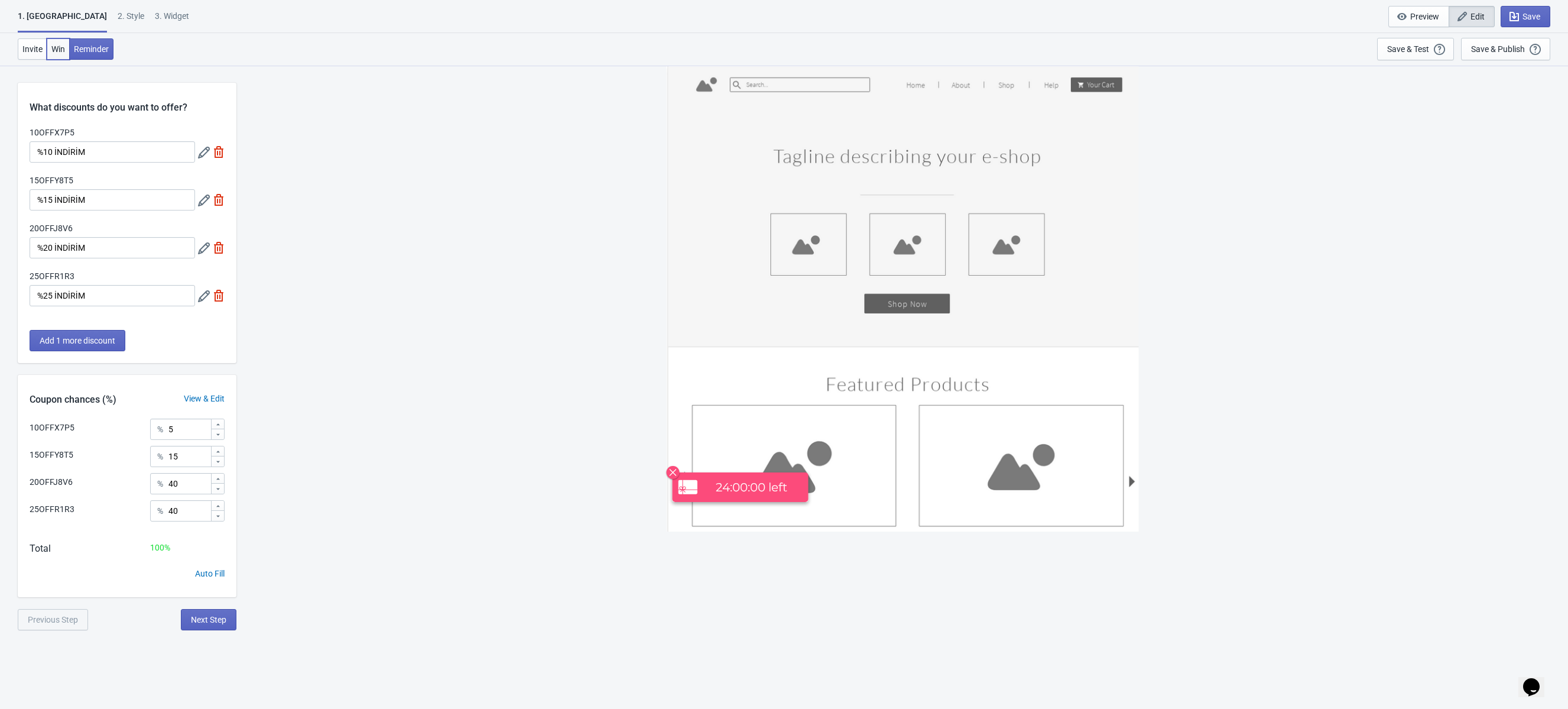
click at [56, 52] on span "Win" at bounding box center [59, 49] width 14 height 9
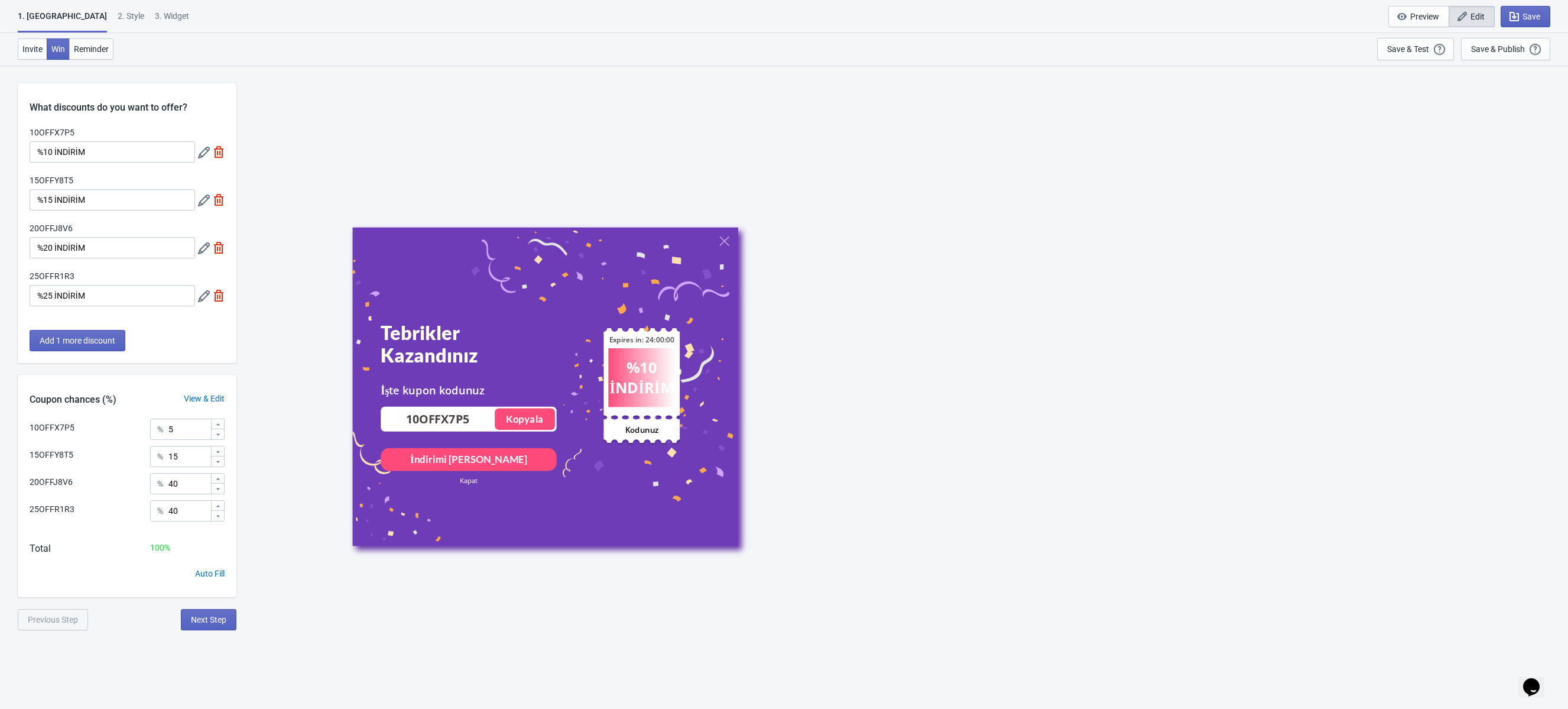
click at [118, 21] on div "2 . Style" at bounding box center [131, 20] width 26 height 21
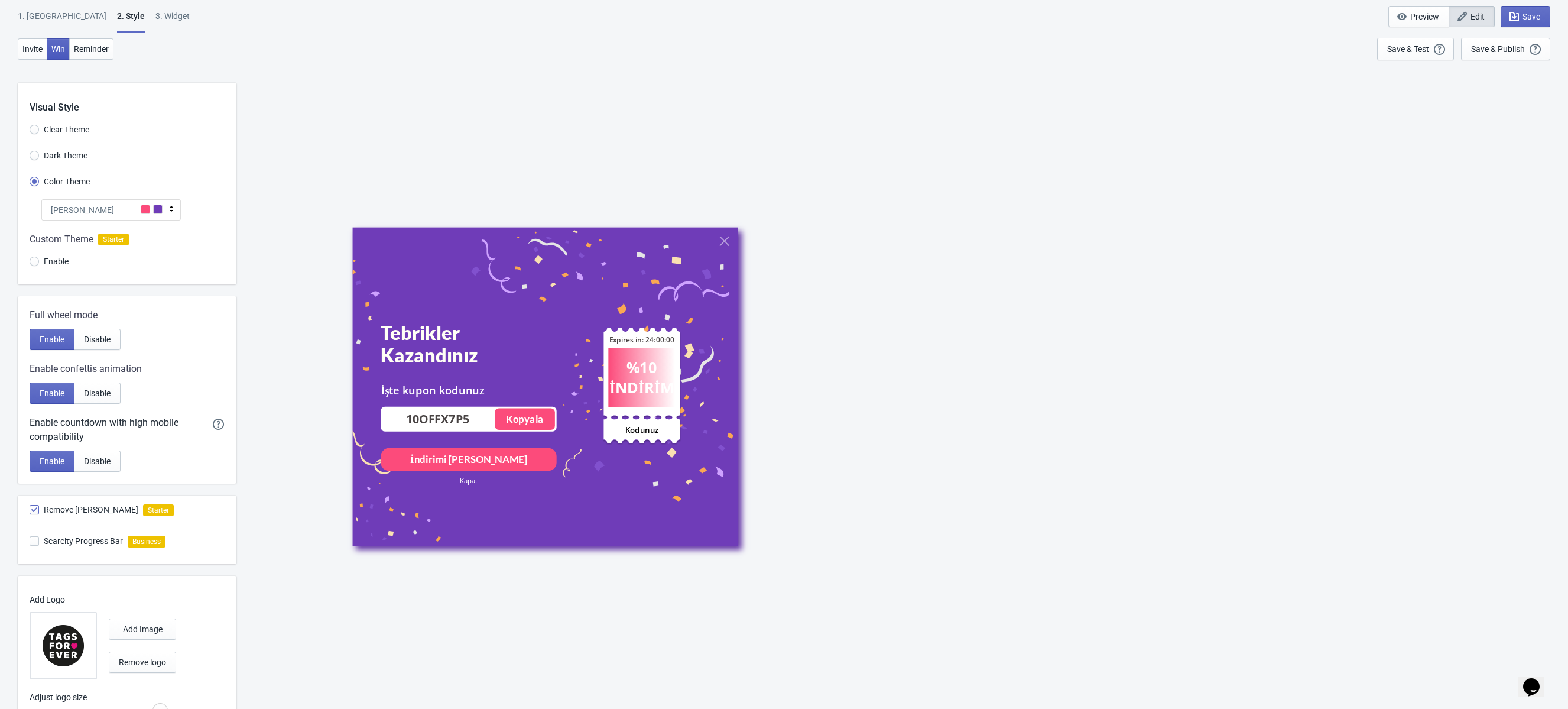
click at [56, 50] on span "Win" at bounding box center [59, 49] width 14 height 9
radio input "true"
click at [44, 12] on div "1. Coupon" at bounding box center [62, 20] width 89 height 21
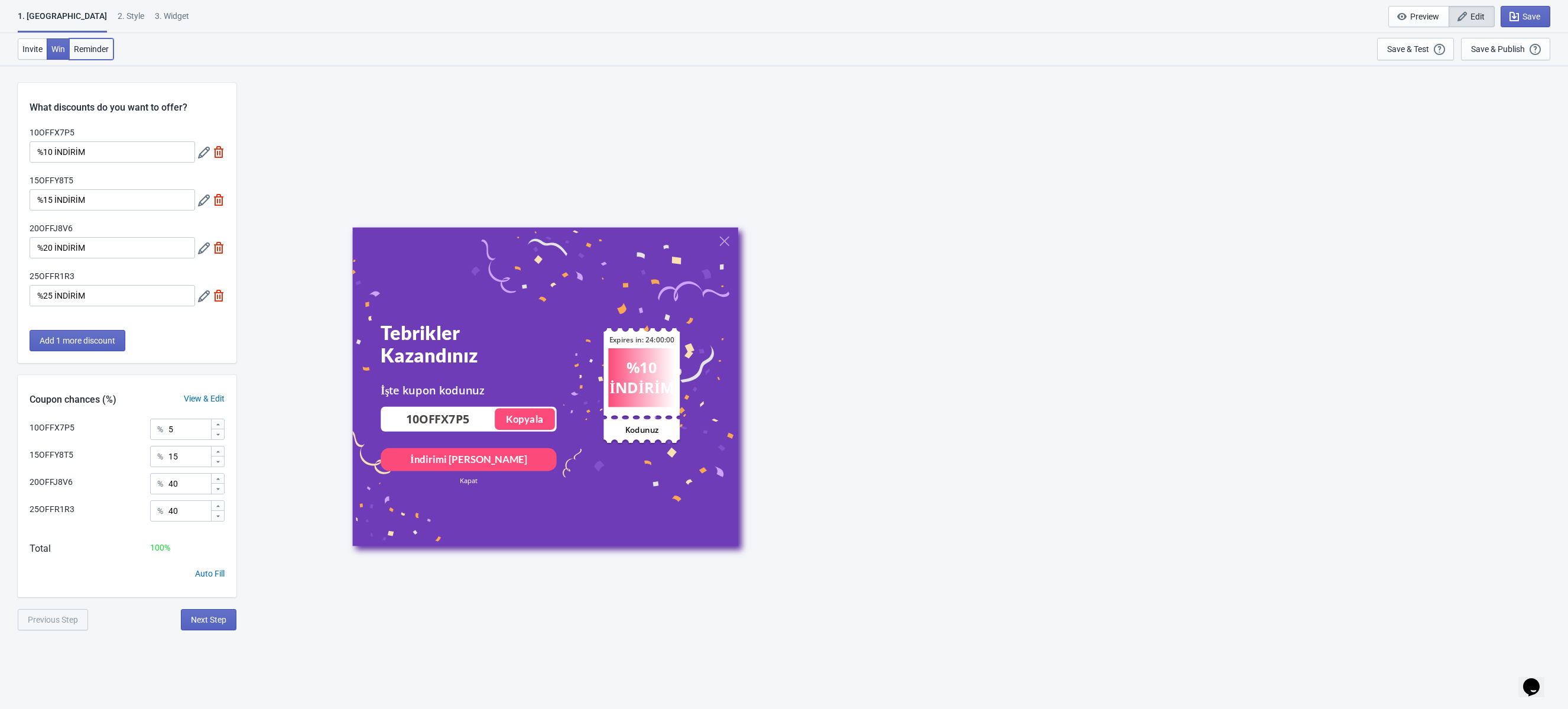
click at [83, 50] on span "Reminder" at bounding box center [91, 49] width 35 height 9
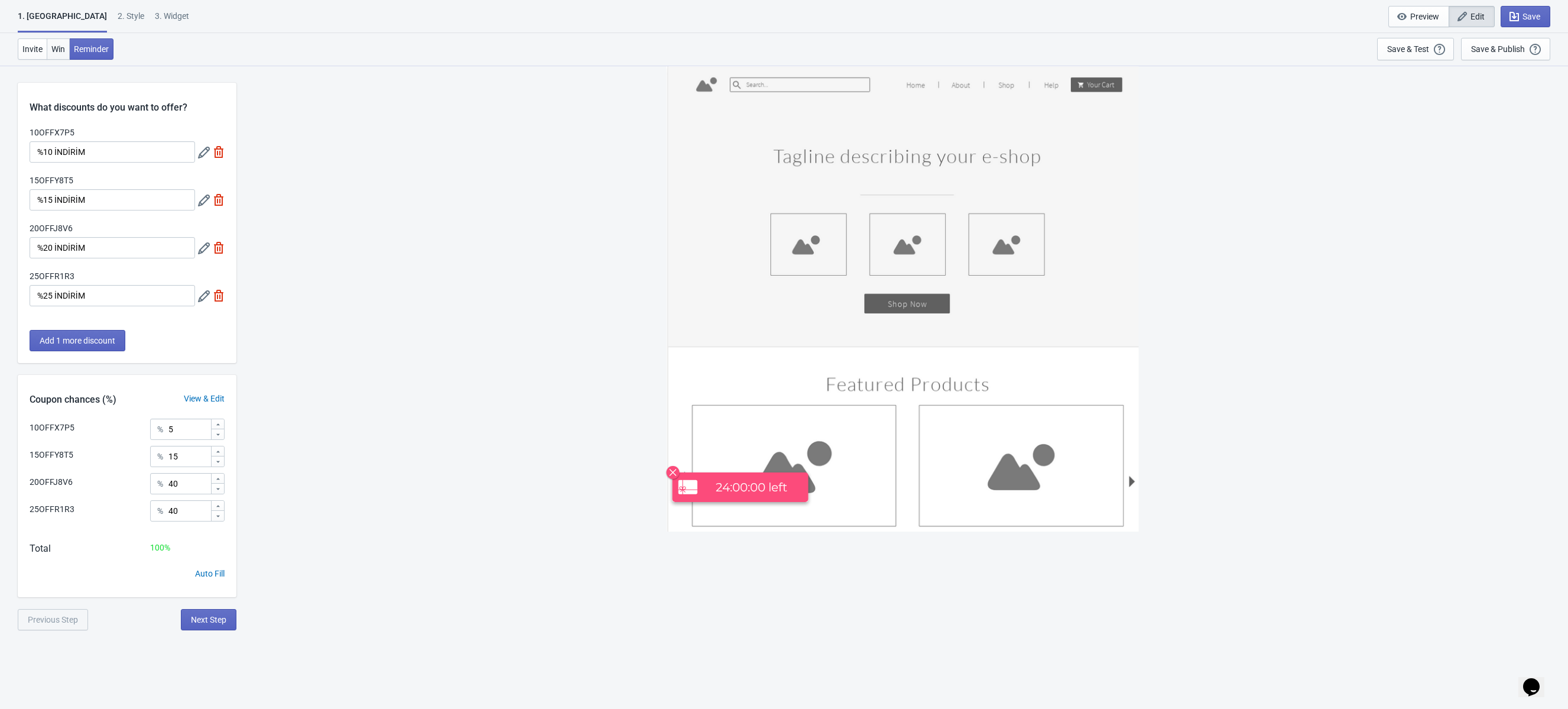
click at [62, 50] on span "Win" at bounding box center [59, 49] width 14 height 9
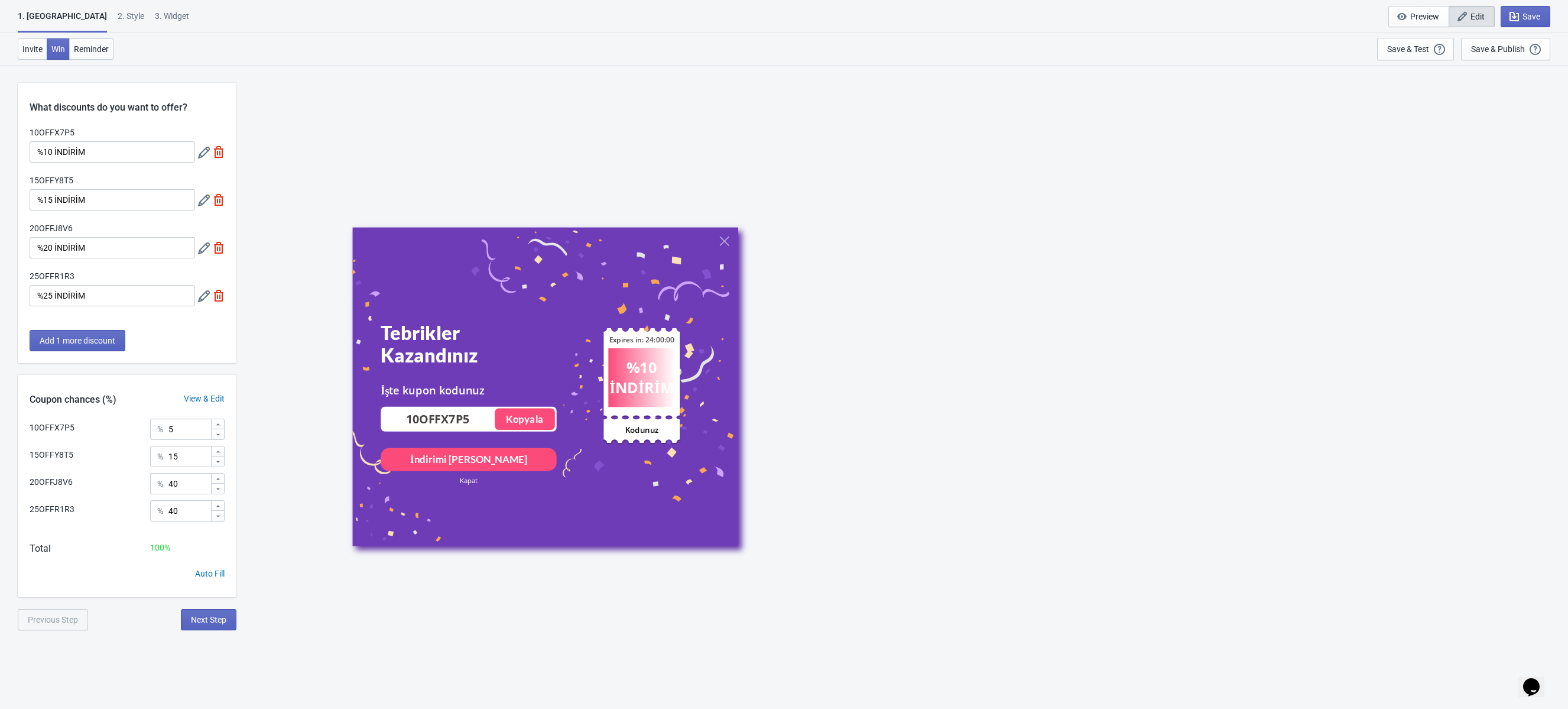
click at [65, 12] on div "1. Coupon 2 . Style 3. Widget" at bounding box center [105, 21] width 176 height 23
click at [118, 18] on div "2 . Style" at bounding box center [131, 20] width 26 height 21
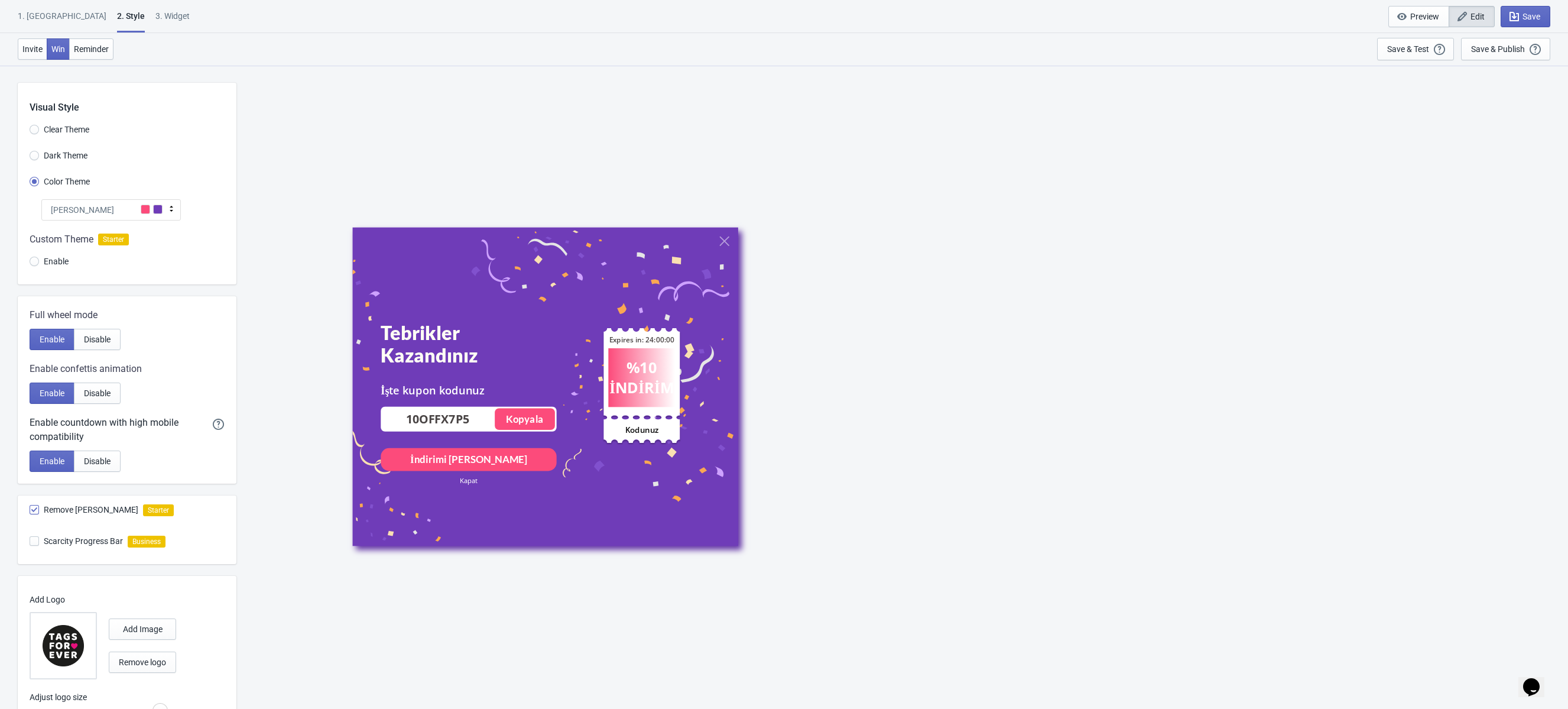
click at [155, 24] on div "3. Widget" at bounding box center [172, 20] width 34 height 21
select select "once"
select select "circle"
select select "bottom_right"
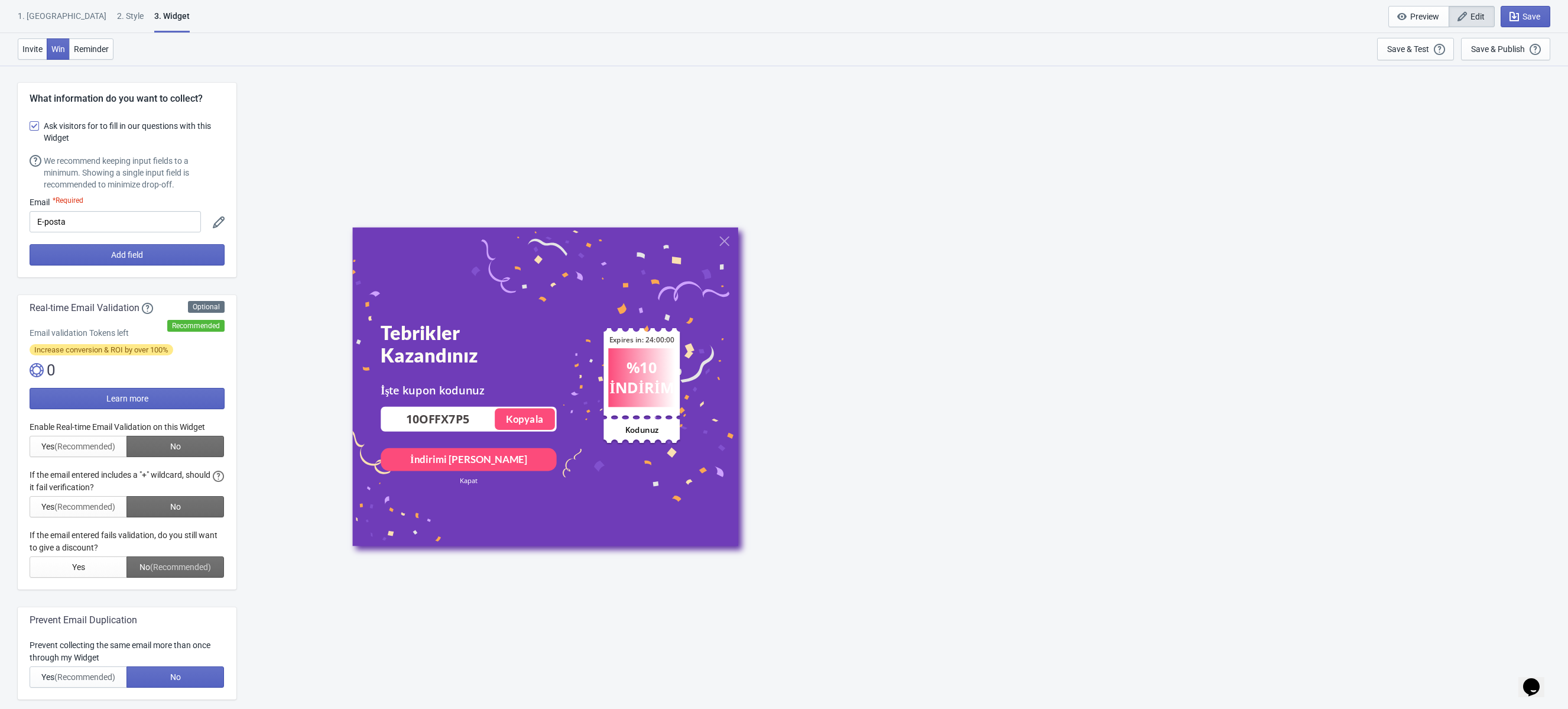
click at [61, 15] on div "1. Coupon 2 . Style 3. Widget" at bounding box center [106, 21] width 177 height 23
click at [52, 14] on div "1. Coupon" at bounding box center [62, 20] width 89 height 21
click at [45, 14] on div "1. Coupon" at bounding box center [62, 20] width 89 height 21
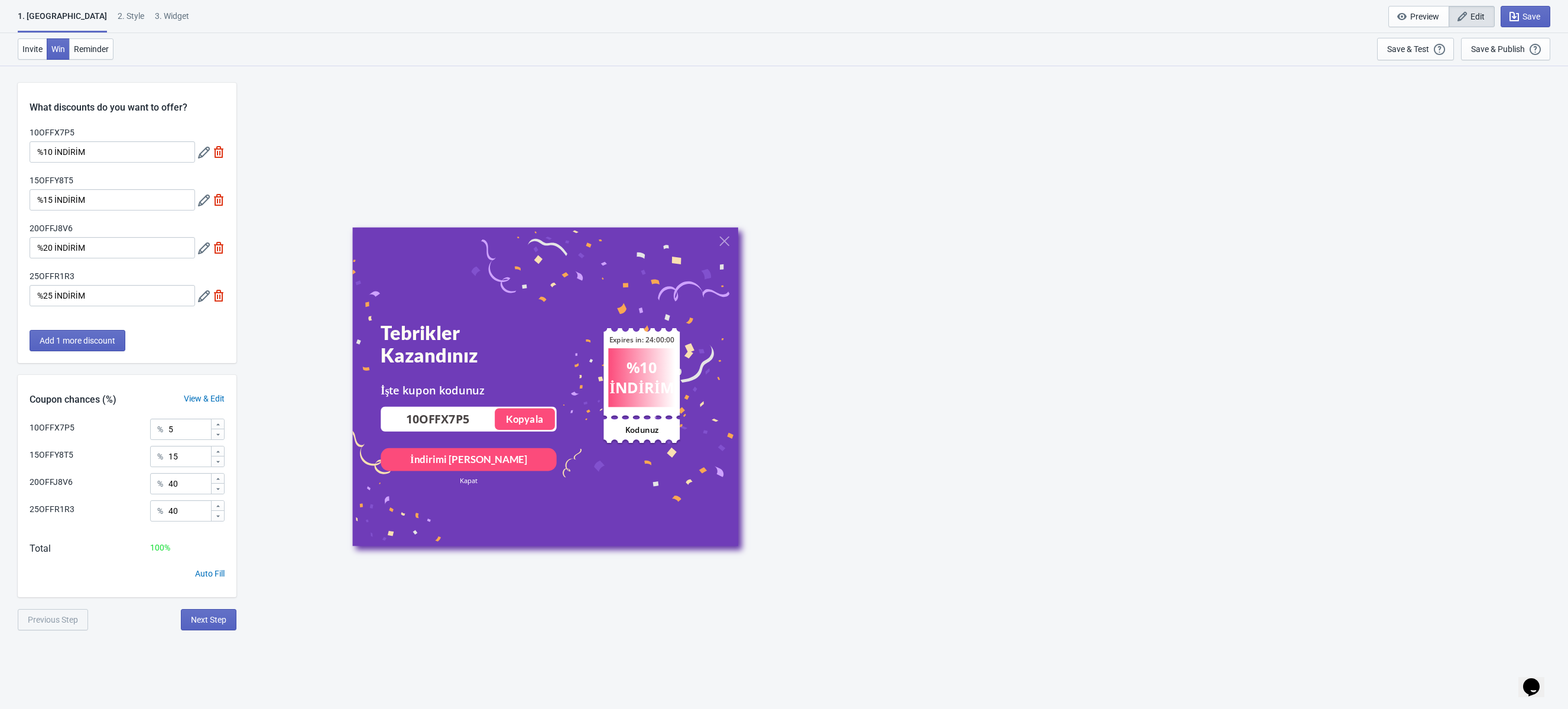
click at [118, 18] on div "2 . Style" at bounding box center [131, 20] width 26 height 21
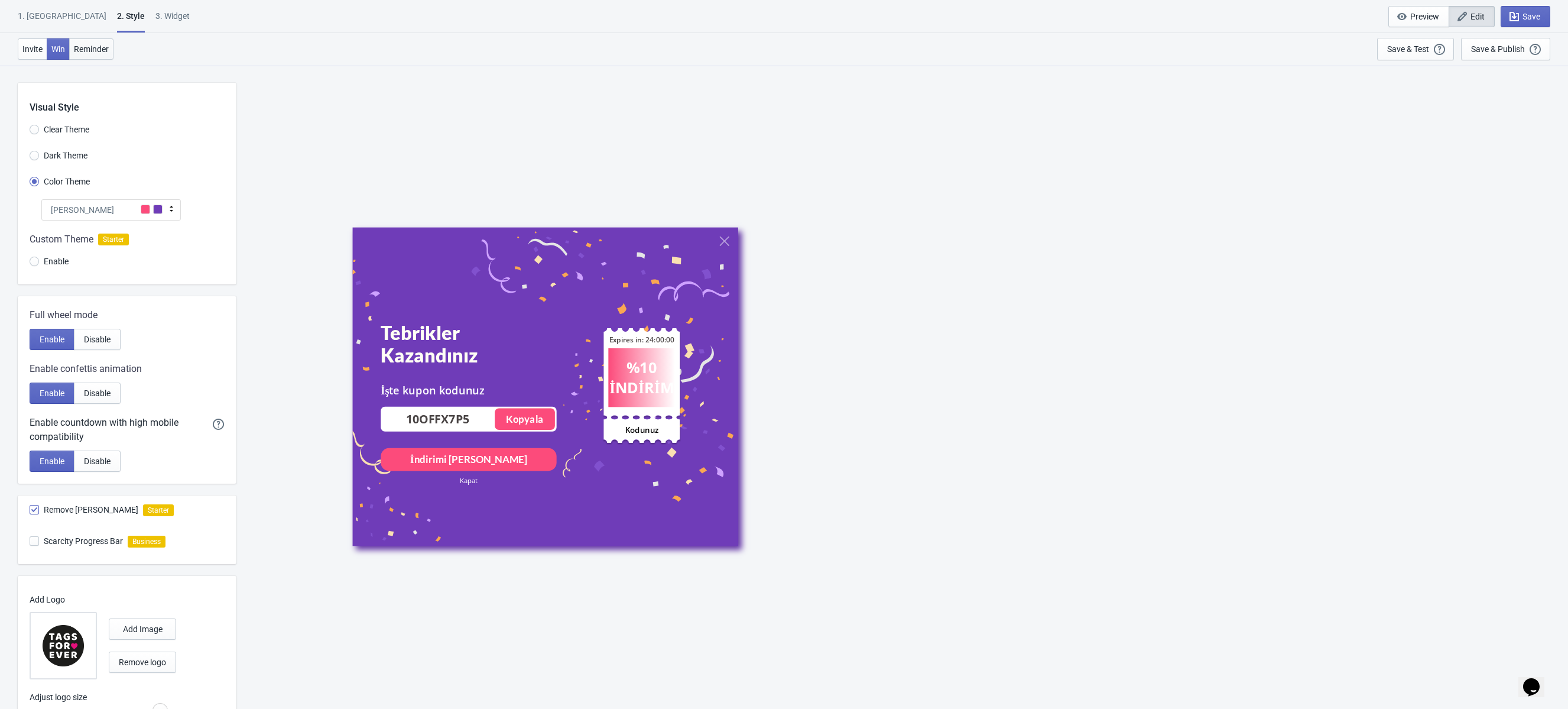
click at [93, 50] on span "Reminder" at bounding box center [91, 49] width 35 height 9
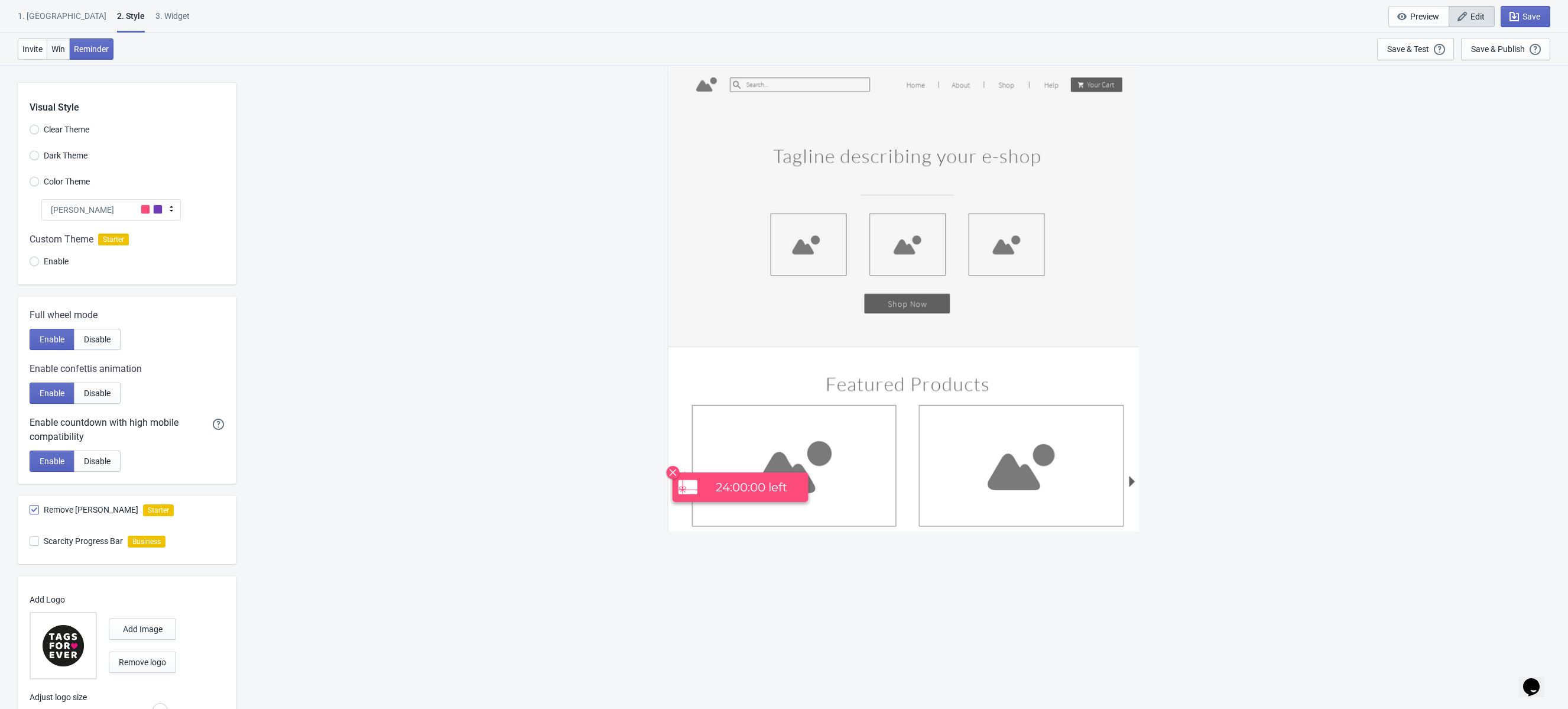
click at [50, 49] on button "Win" at bounding box center [58, 49] width 23 height 21
radio input "true"
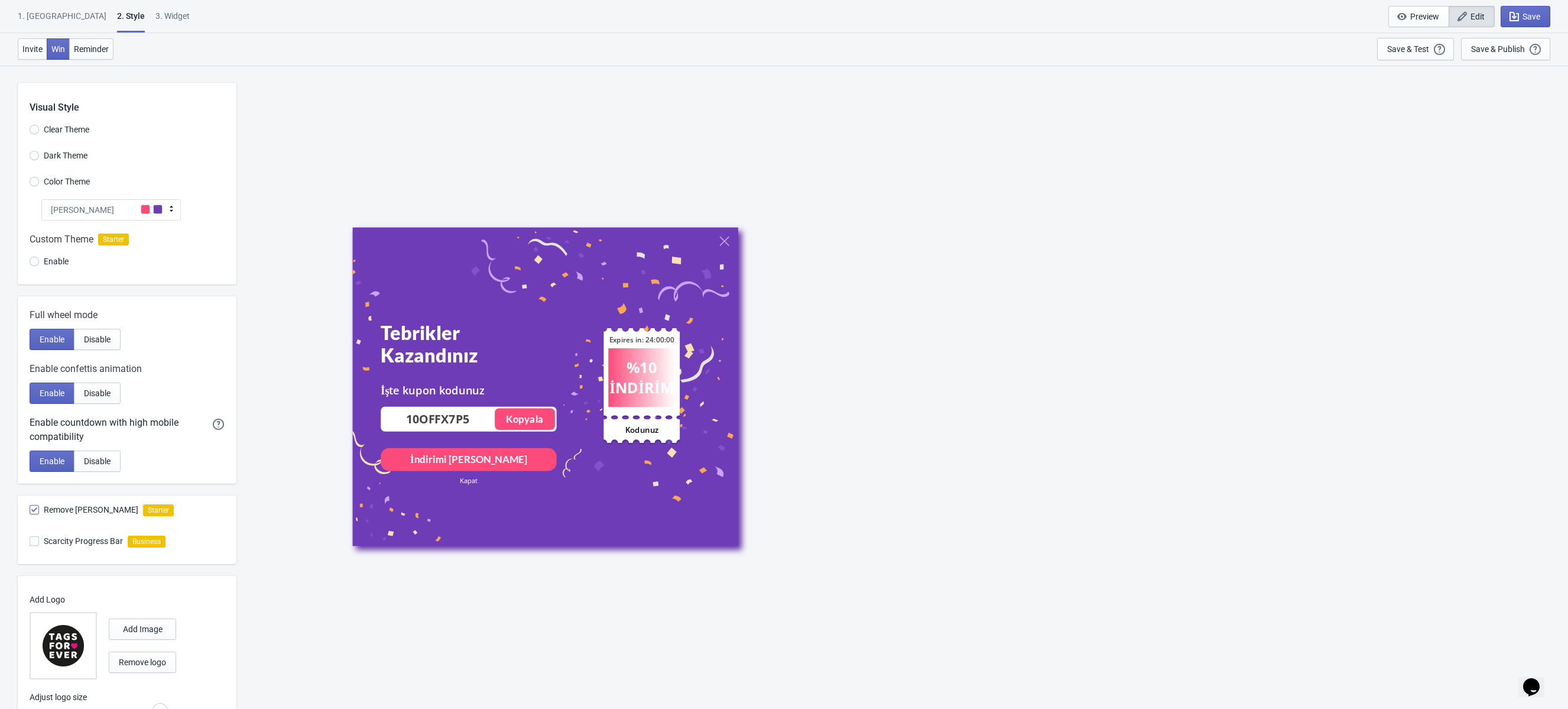
click at [155, 16] on div "3. Widget" at bounding box center [172, 20] width 34 height 21
select select "once"
select select "circle"
select select "bottom_right"
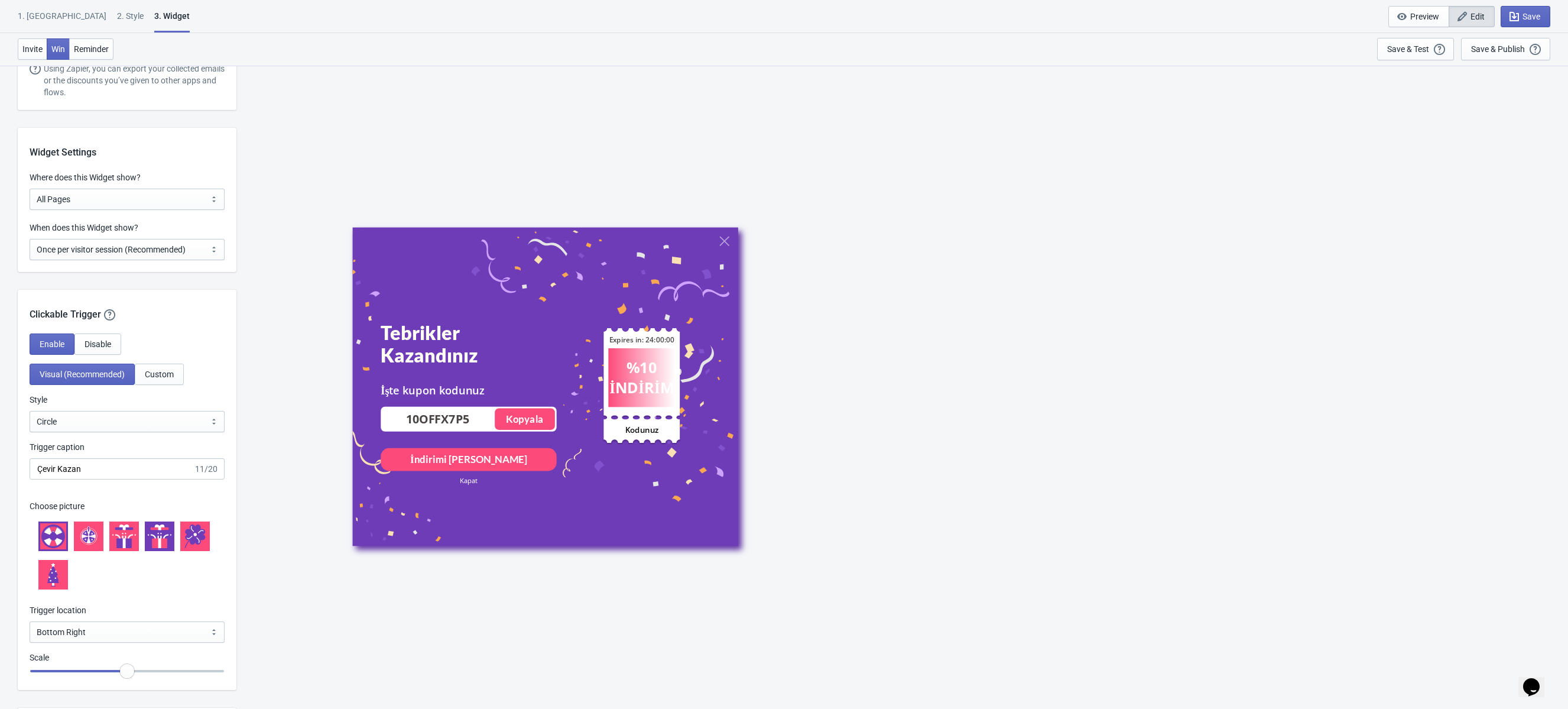
scroll to position [825, 0]
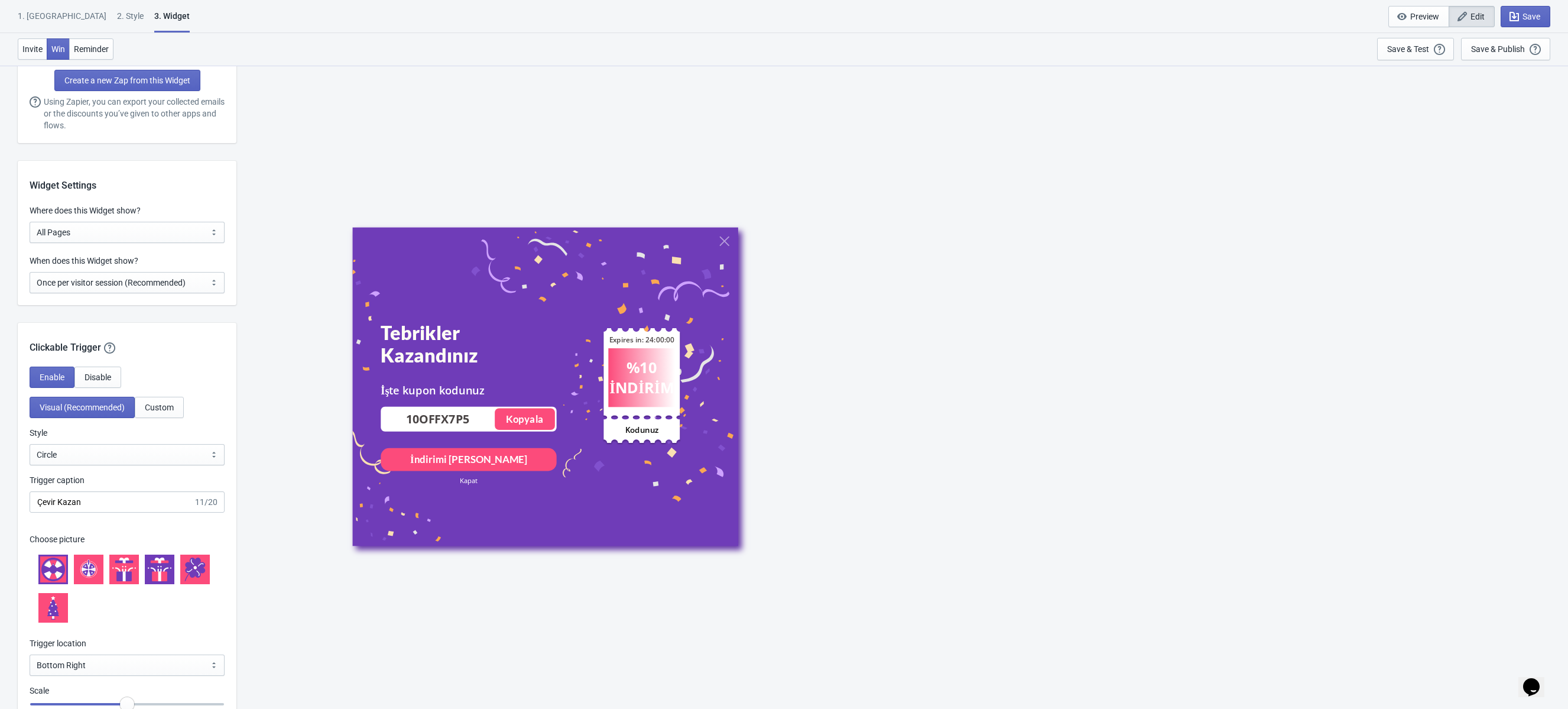
click at [191, 296] on div "When does this Widget show? Every new visit of page Once every period of time O…" at bounding box center [127, 280] width 219 height 50
click at [194, 287] on select "Every new visit of page Once every period of time Once per visitor session (Rec…" at bounding box center [127, 283] width 195 height 21
select select "every"
click at [30, 272] on select "Every new visit of page Once every period of time Once per visitor session (Rec…" at bounding box center [127, 283] width 195 height 21
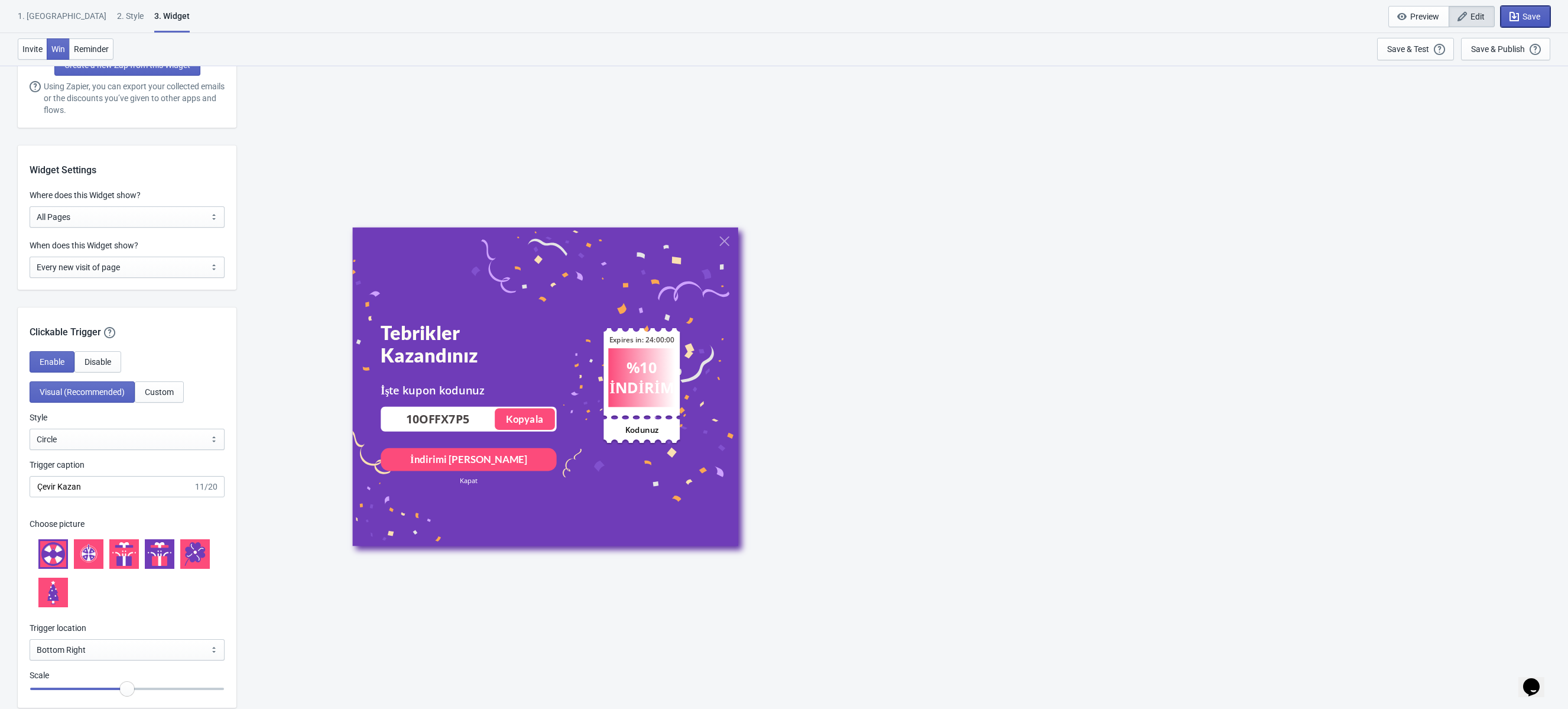
click at [1533, 14] on span "Save" at bounding box center [1531, 16] width 18 height 9
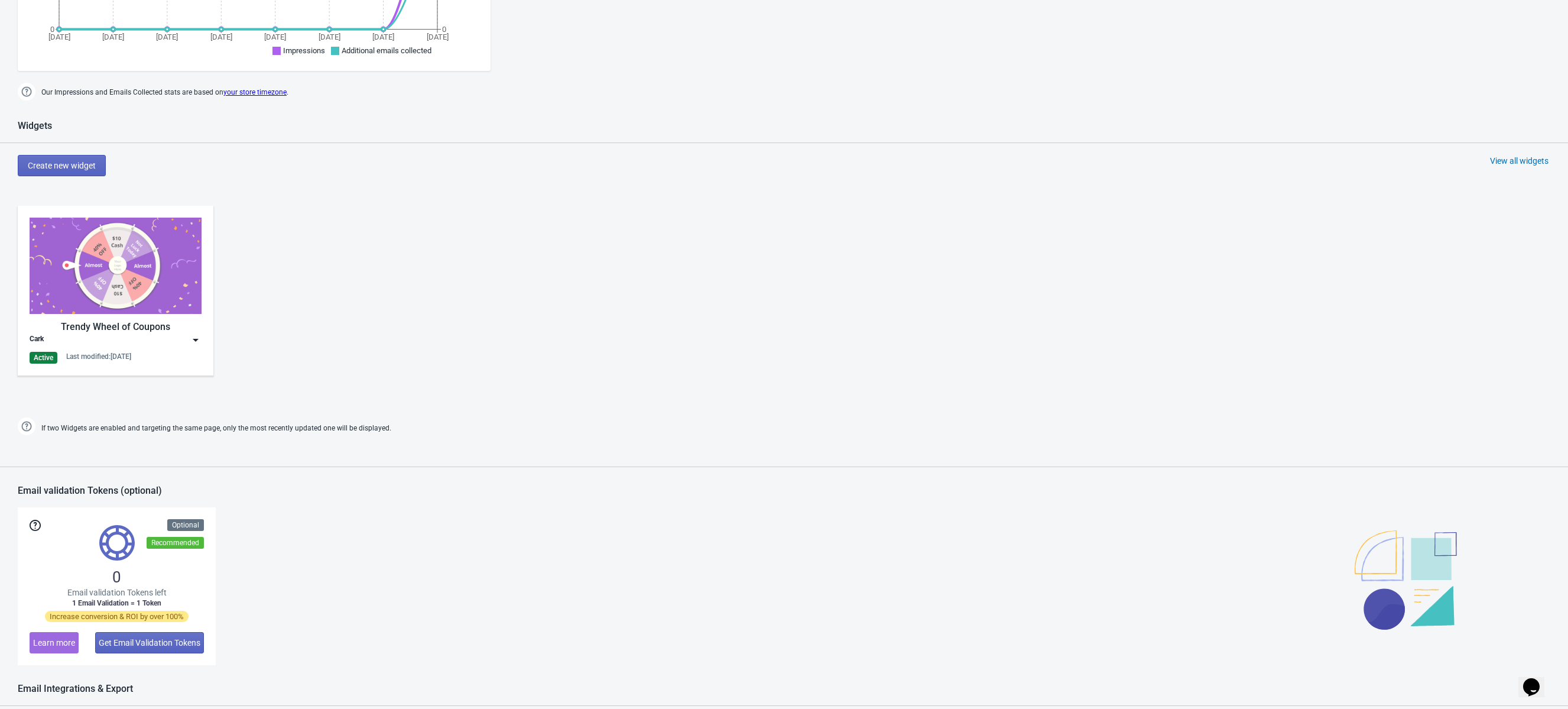
scroll to position [397, 0]
click at [199, 344] on img at bounding box center [196, 341] width 12 height 12
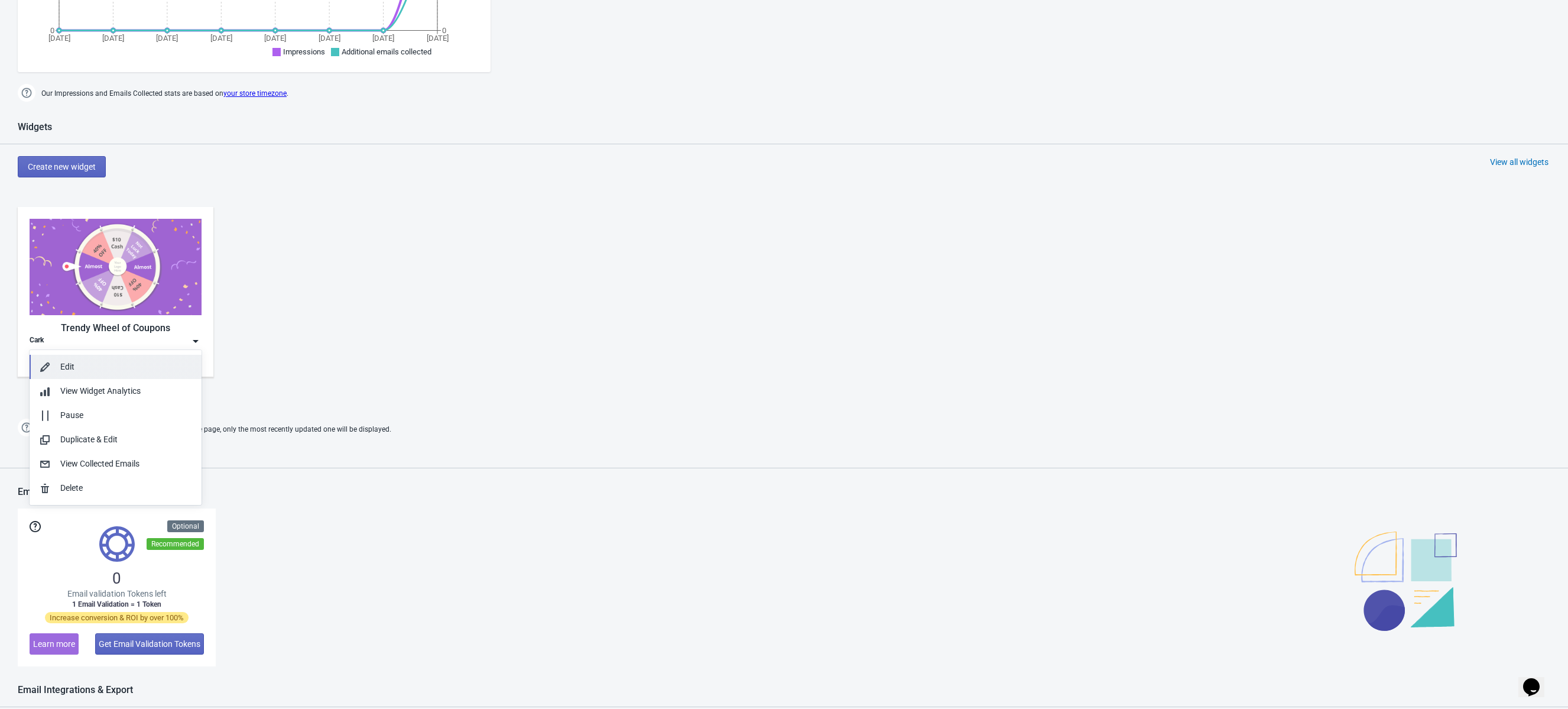
click at [161, 363] on div "Edit" at bounding box center [126, 367] width 132 height 13
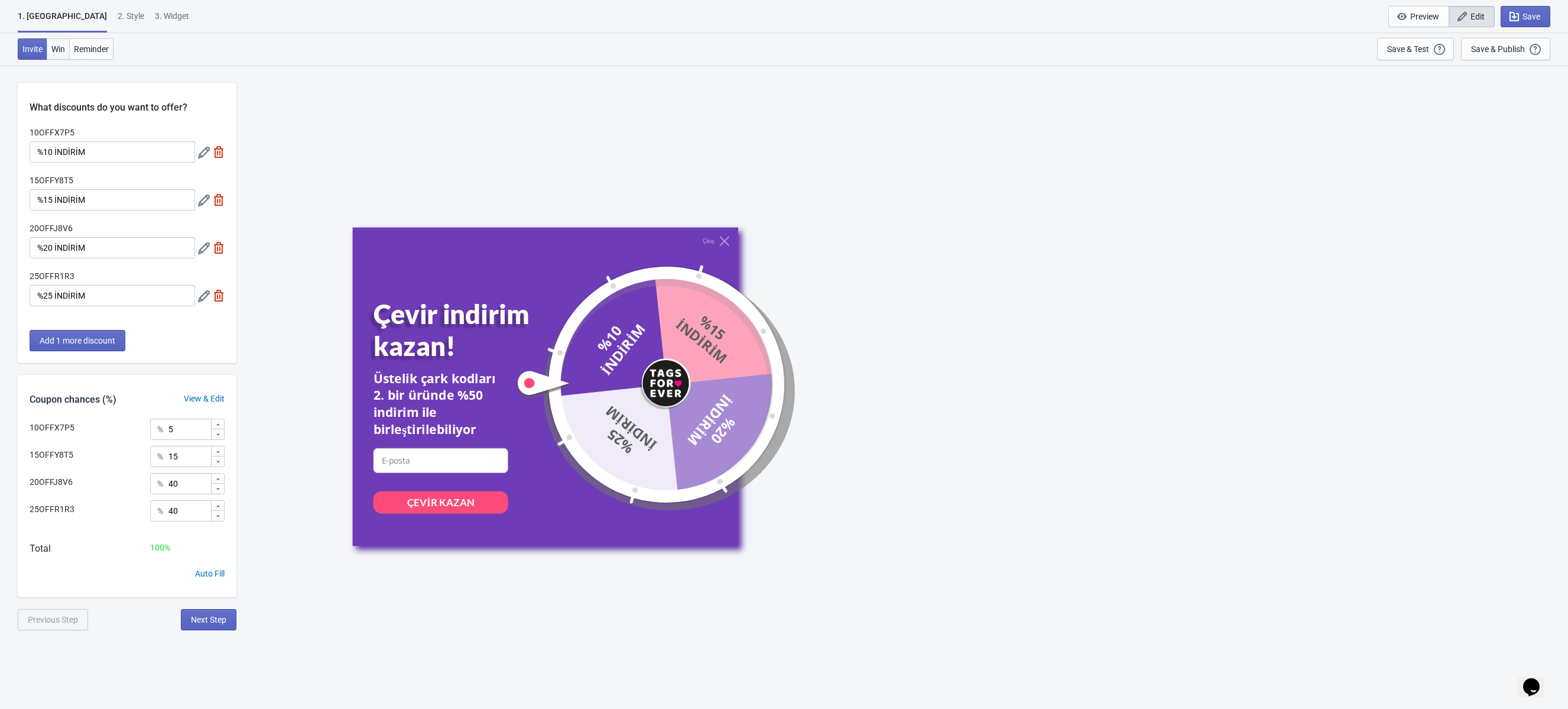
click at [62, 47] on span "Win" at bounding box center [59, 49] width 14 height 9
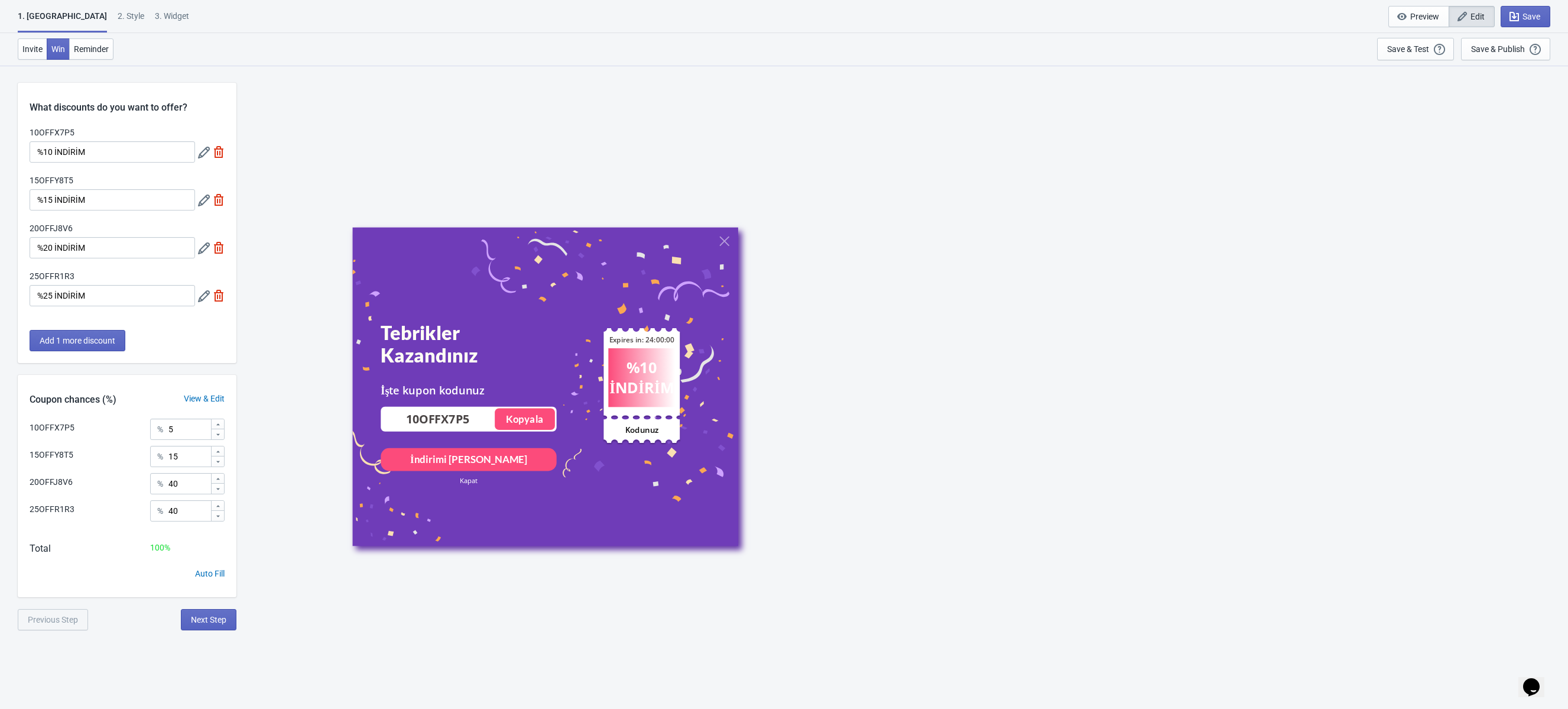
click at [440, 349] on div "Tebrikler Kazandınız" at bounding box center [469, 344] width 175 height 45
click at [438, 388] on div "İşte kupon kodunuz" at bounding box center [469, 390] width 175 height 15
click at [118, 23] on div "2 . Style" at bounding box center [131, 20] width 26 height 21
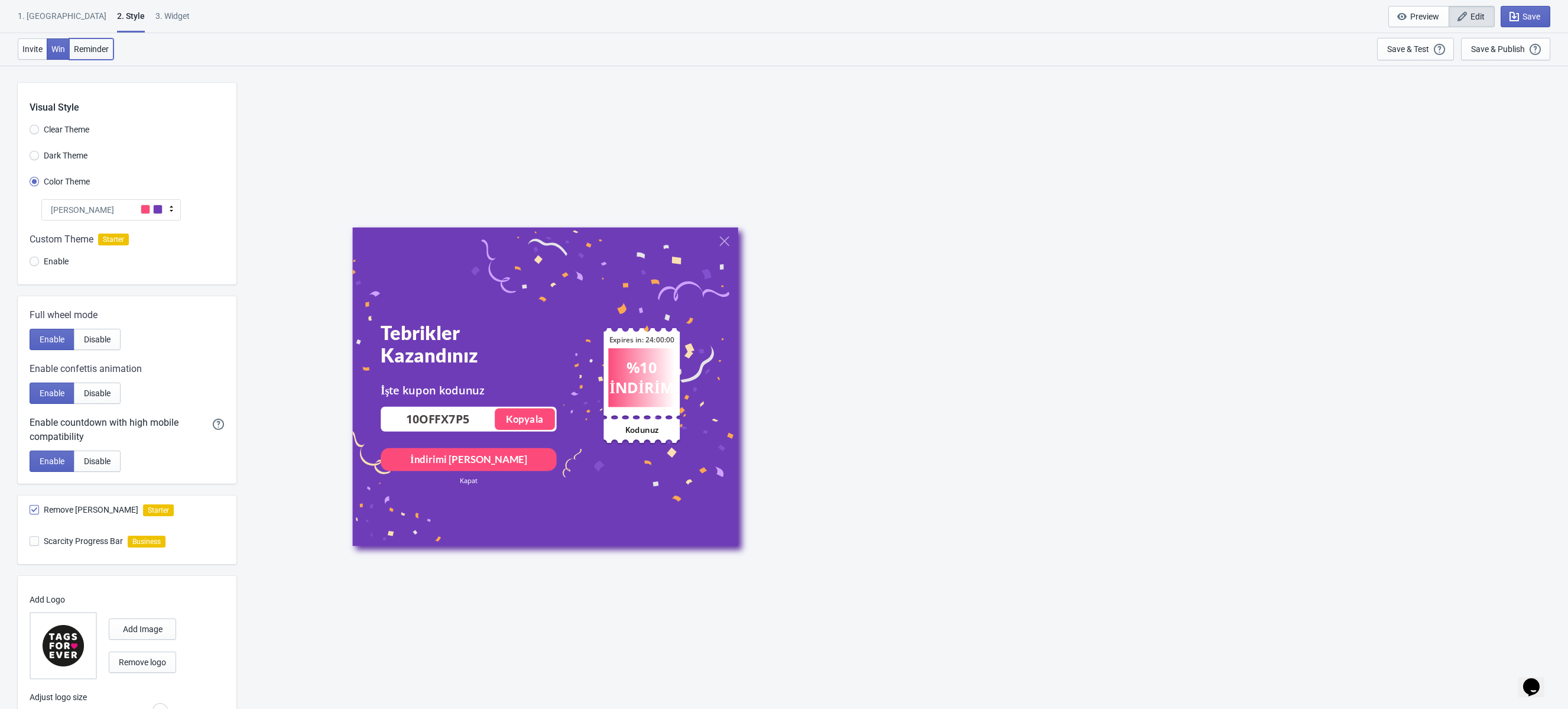
click at [108, 57] on button "Reminder" at bounding box center [91, 49] width 44 height 21
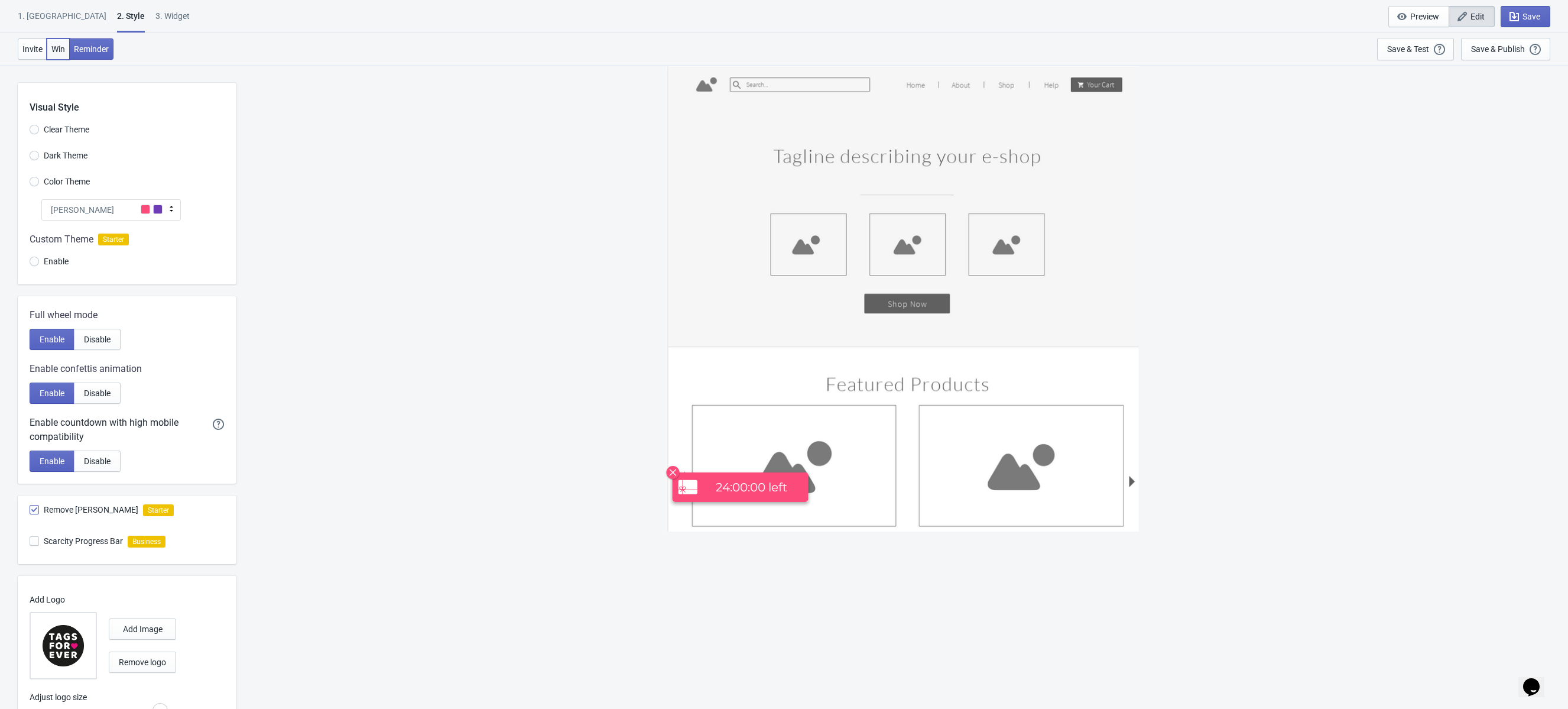
click at [52, 49] on span "Win" at bounding box center [59, 49] width 14 height 9
radio input "true"
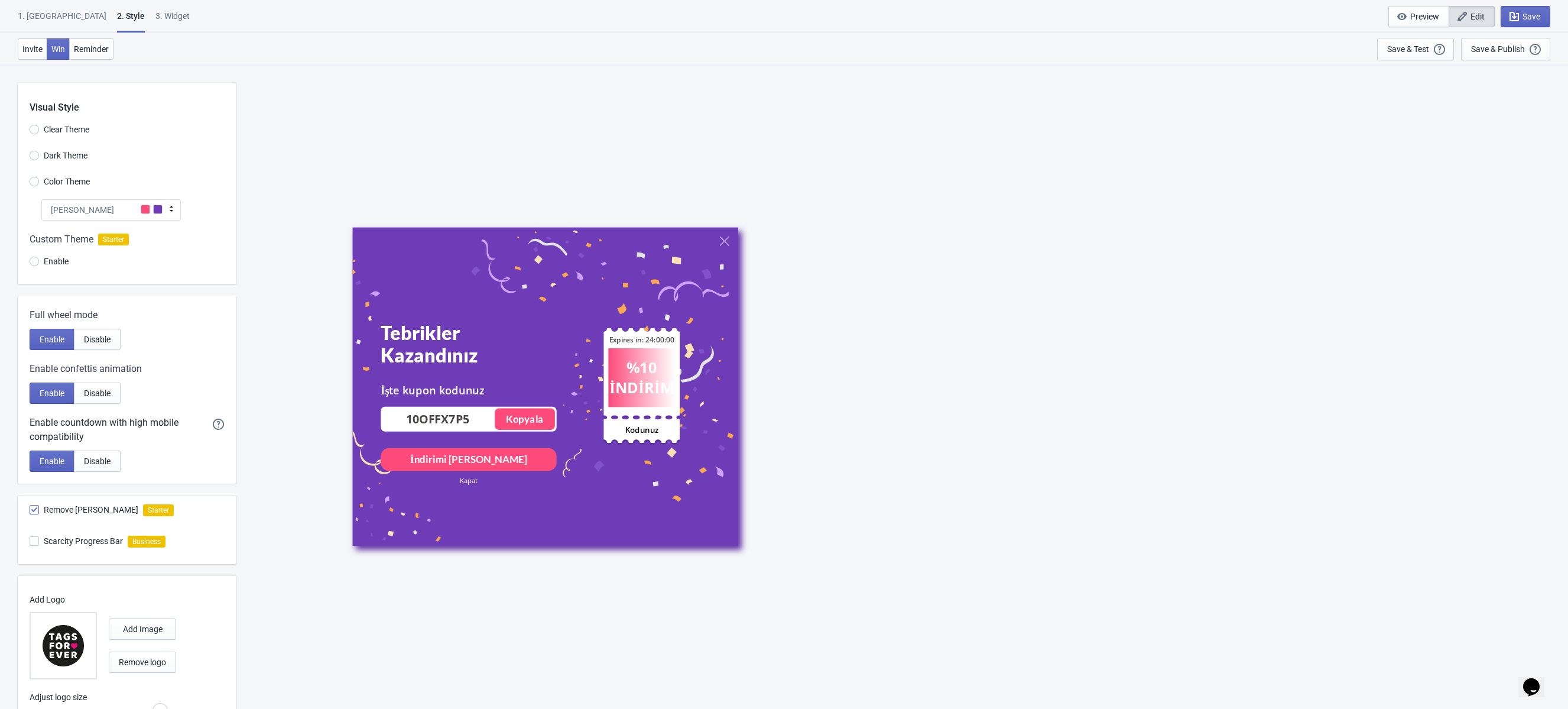
click at [155, 23] on div "3. Widget" at bounding box center [172, 20] width 34 height 21
select select "circle"
select select "bottom_right"
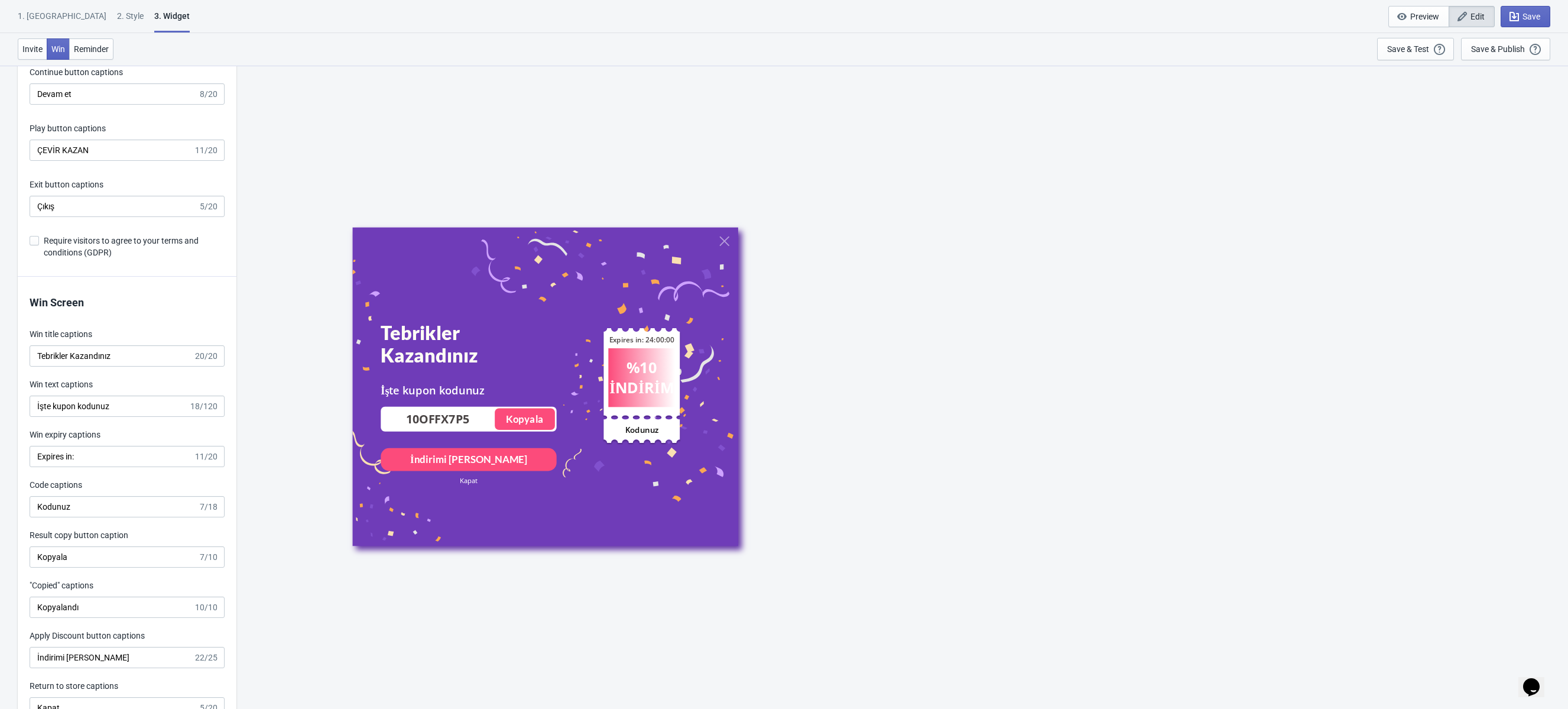
scroll to position [2149, 0]
click at [144, 405] on input "İşte kupon kodunuz" at bounding box center [109, 406] width 159 height 21
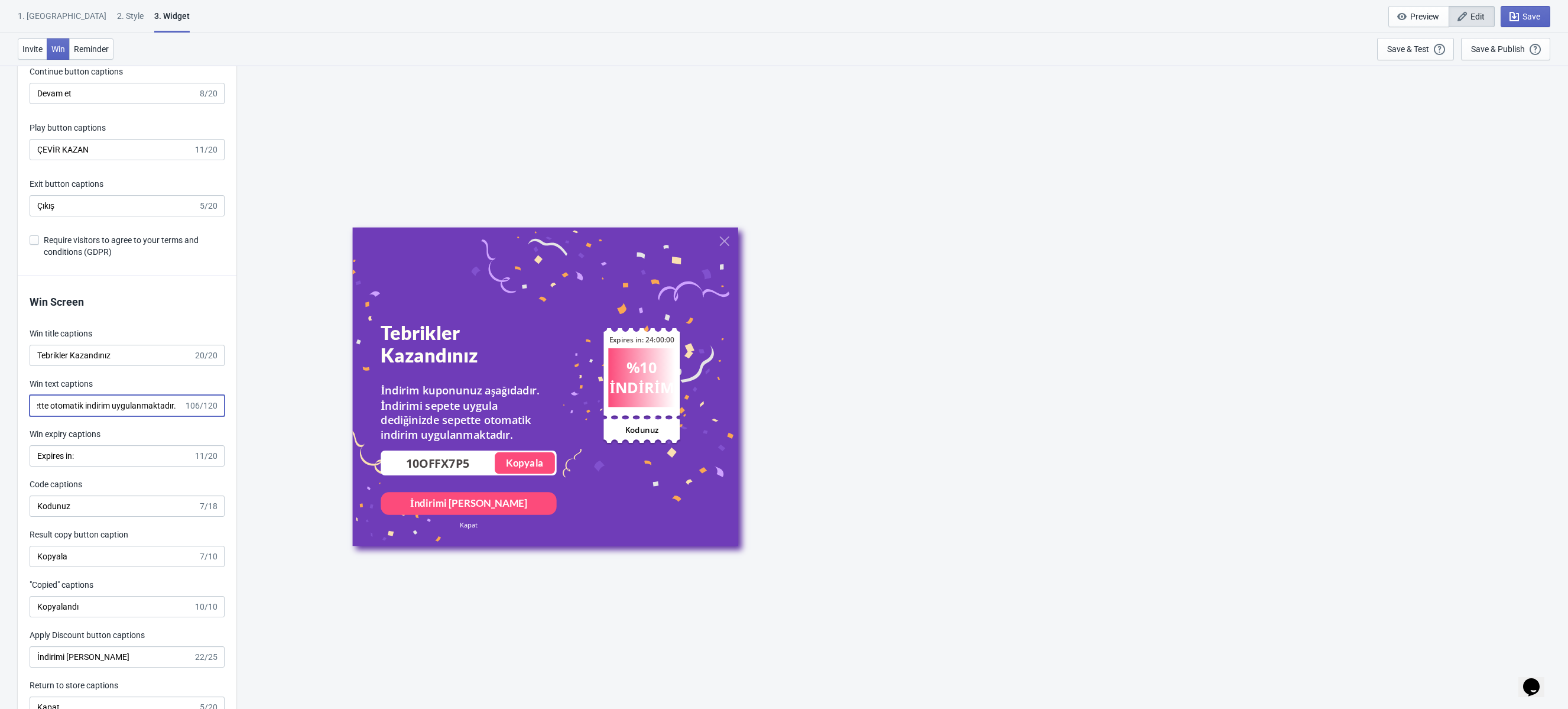
scroll to position [0, 0]
drag, startPoint x: 75, startPoint y: 404, endPoint x: -43, endPoint y: 396, distance: 118.3
click at [137, 406] on input "İndirim kuponunuz aşağıdadır. İndirimi sepete uygula dediğinizde sepette otomat…" at bounding box center [107, 406] width 155 height 21
drag, startPoint x: 168, startPoint y: 407, endPoint x: 106, endPoint y: 405, distance: 62.0
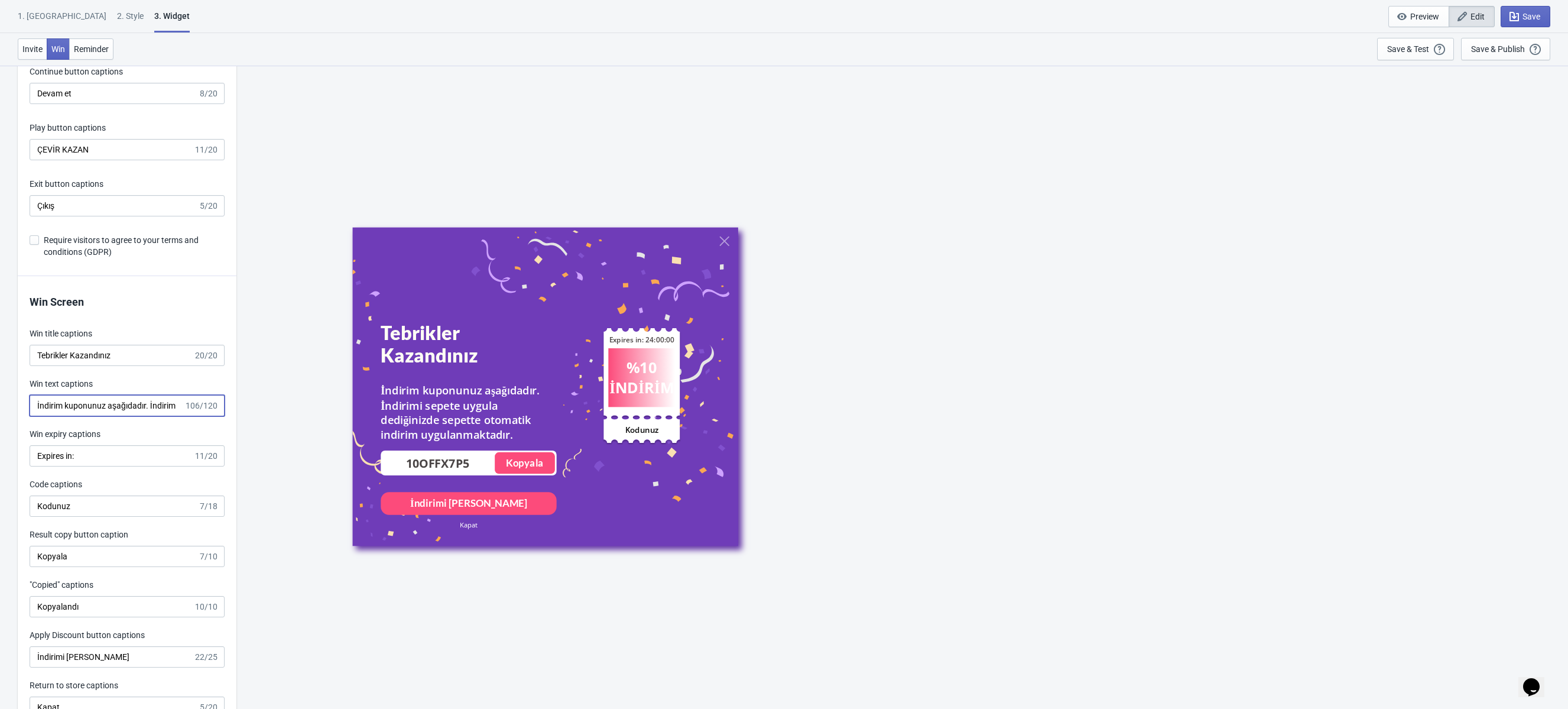
click at [106, 405] on input "İndirim kuponunuz aşağıdadır. İndirimi sepete uygula dediğinizde sepette otomat…" at bounding box center [107, 406] width 155 height 21
click at [172, 412] on input "İndirim kuponunuz aşağıdadır. İndirimi sepete uygula dediğinizde sepette otomat…" at bounding box center [107, 406] width 155 height 21
click at [172, 406] on input "İndirim kuponunuz aşağıdadır. İndirimi sepete uygula dediğinizde sepette otomat…" at bounding box center [107, 406] width 155 height 21
click at [174, 404] on input "İndirim kuponunuz aşağıdadır. İndirimi sepete uygula dediğinizde sepette otomat…" at bounding box center [107, 406] width 155 height 21
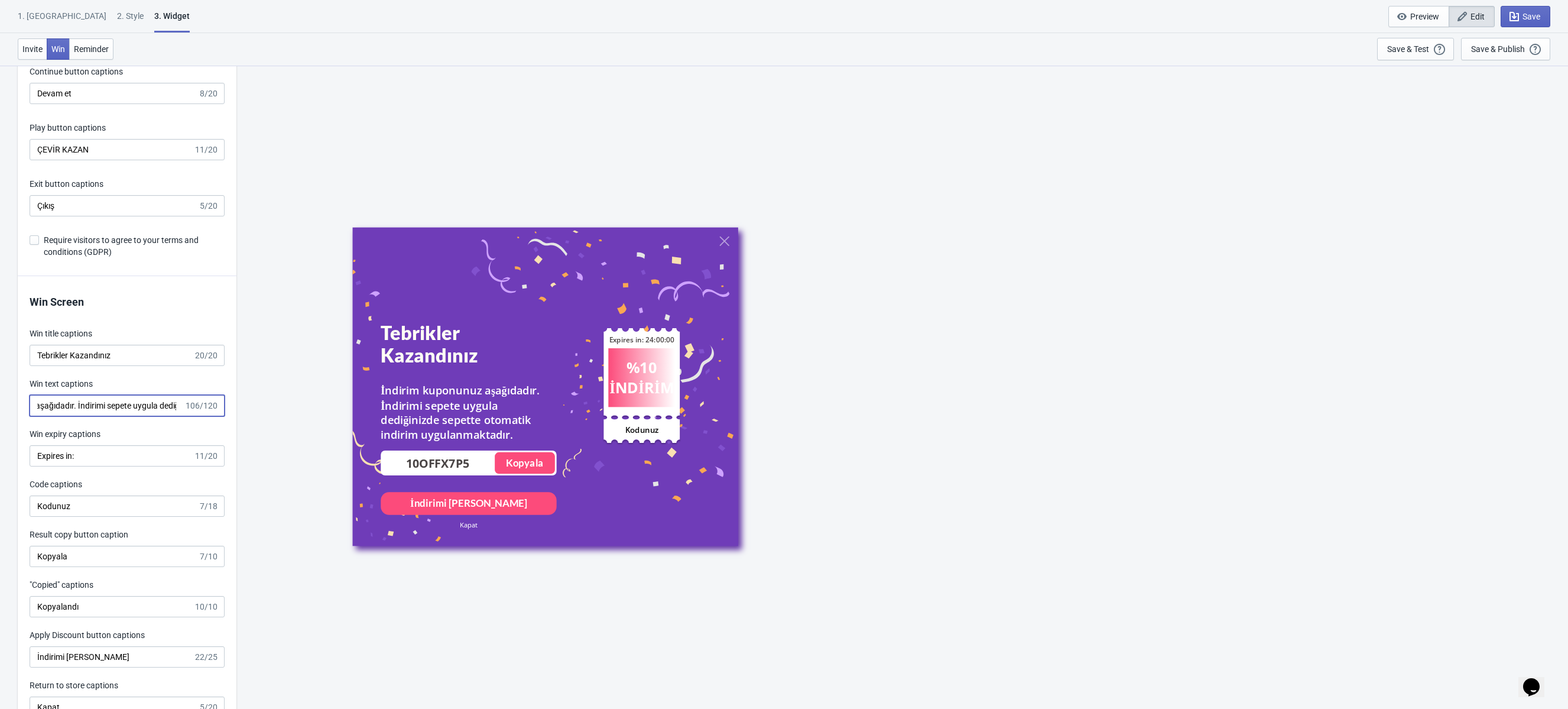
scroll to position [0, 146]
type input "İndirim kuponunuz aşağıdadır. İndirimi sepete uygula tuşuna bastığınızda sepett…"
click at [1527, 14] on span "Save" at bounding box center [1531, 16] width 18 height 9
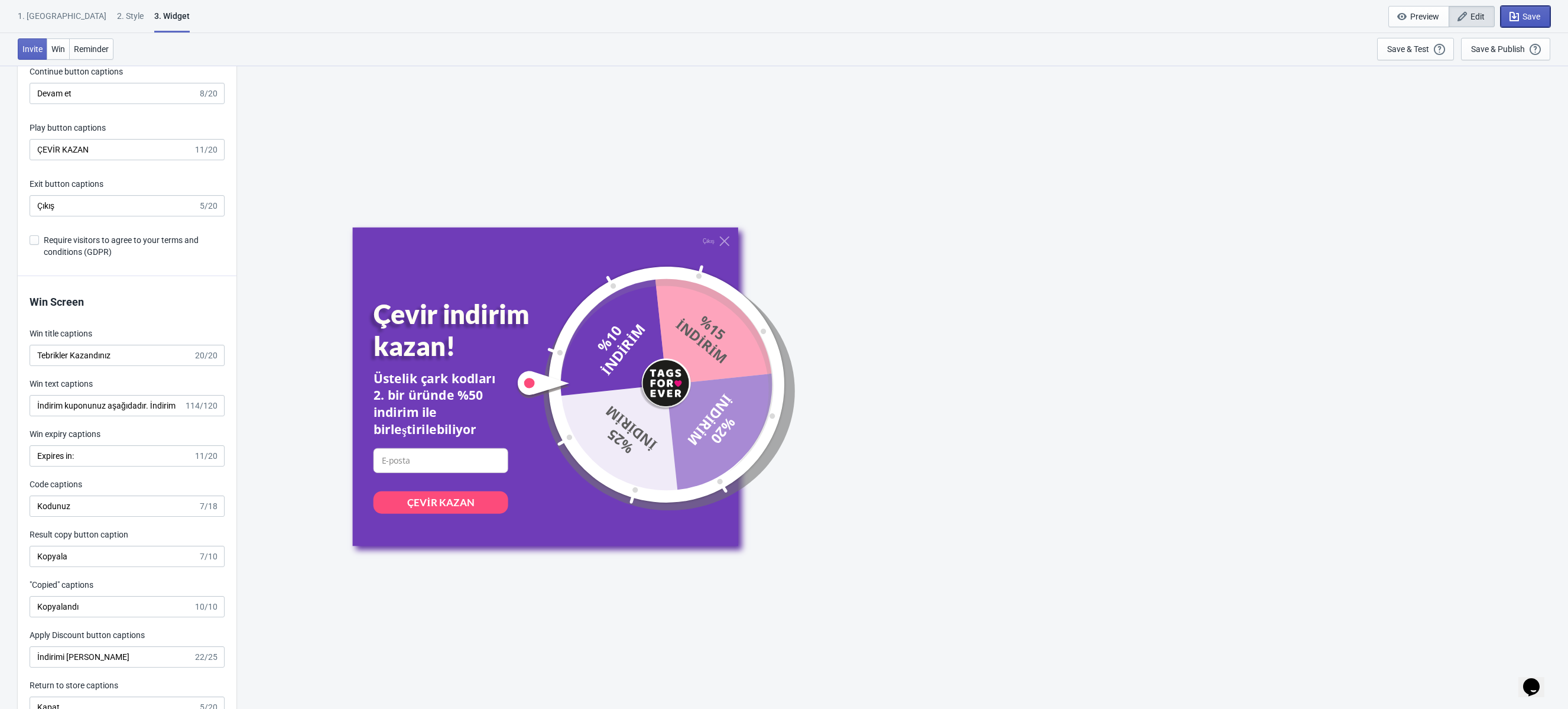
click at [1525, 18] on span "Save" at bounding box center [1531, 16] width 18 height 9
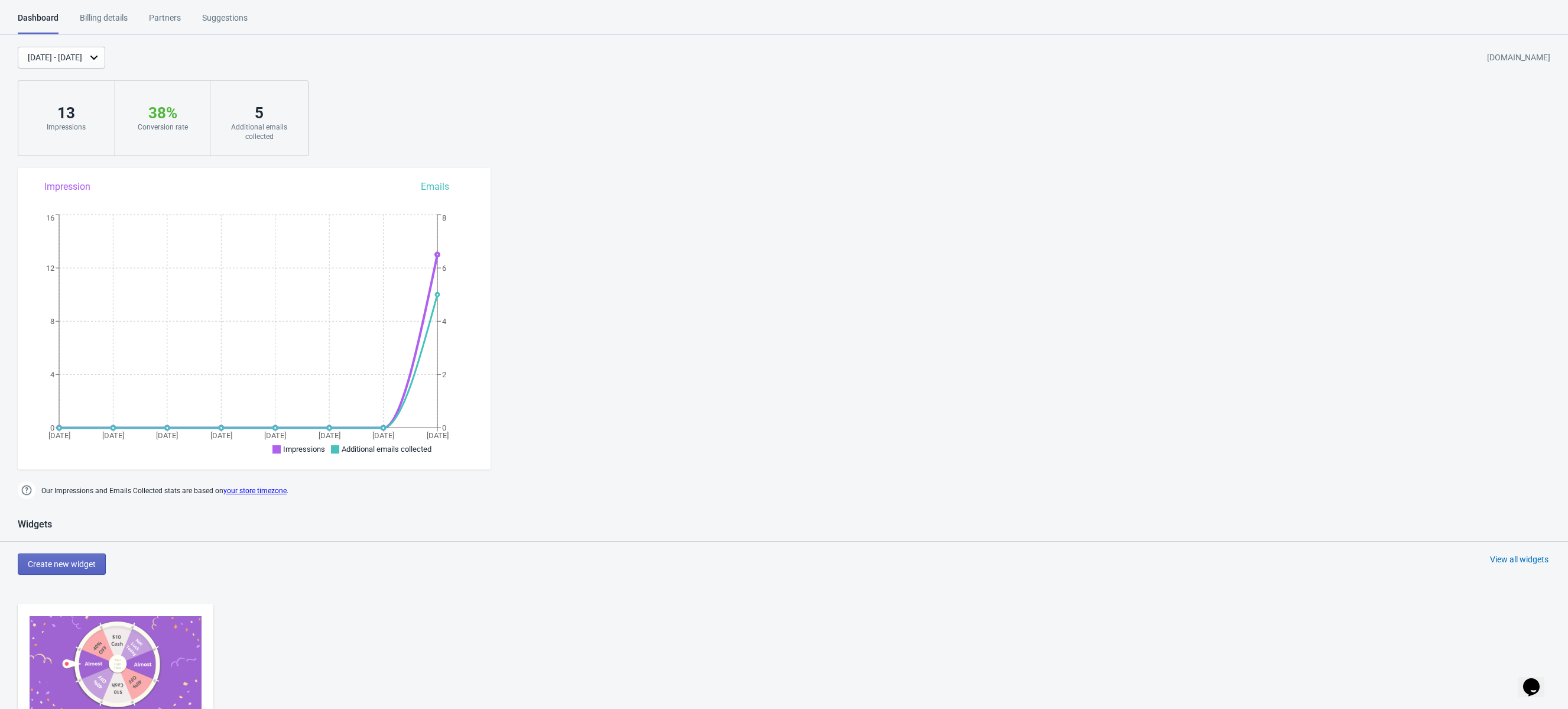
click at [101, 16] on div "Billing details" at bounding box center [104, 22] width 48 height 21
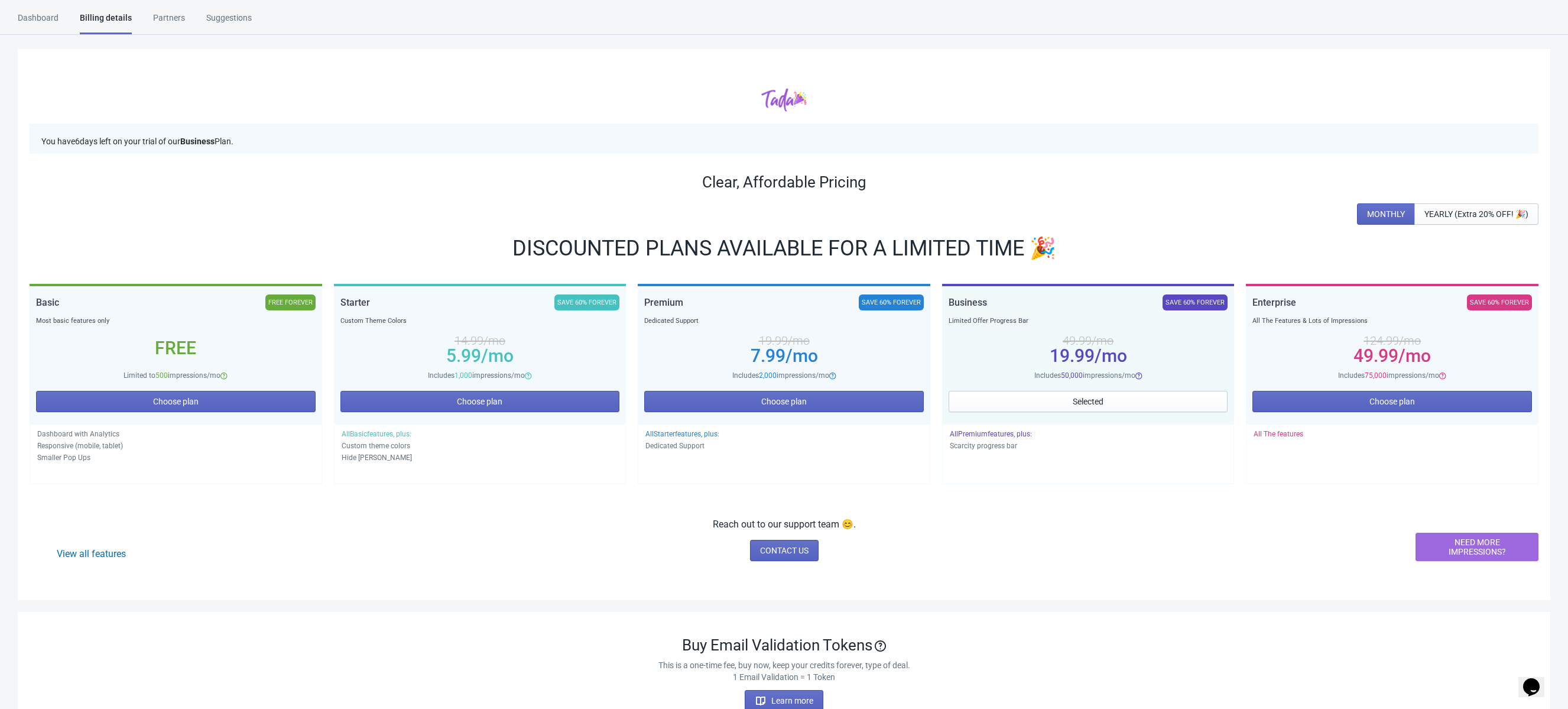
click at [57, 19] on div "Dashboard" at bounding box center [38, 22] width 41 height 21
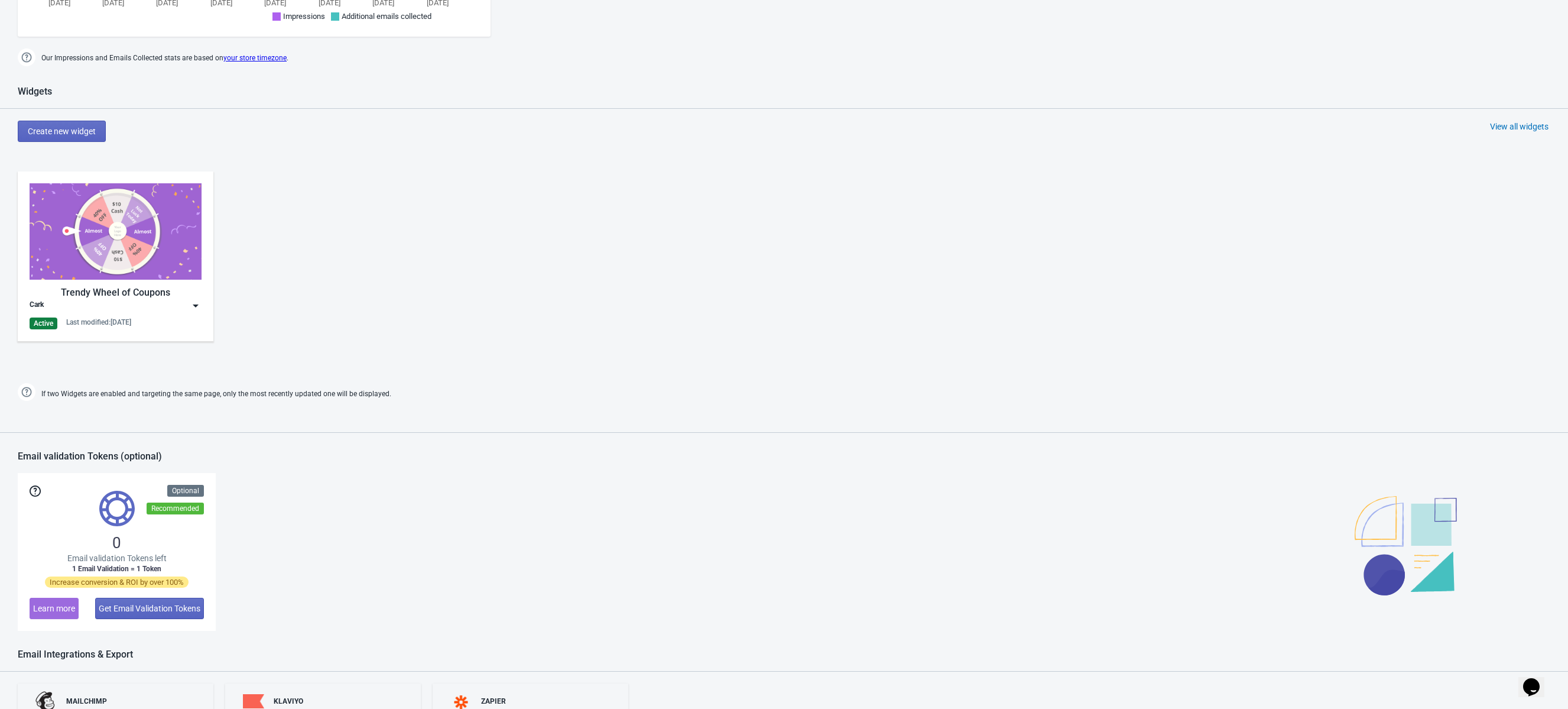
scroll to position [438, 0]
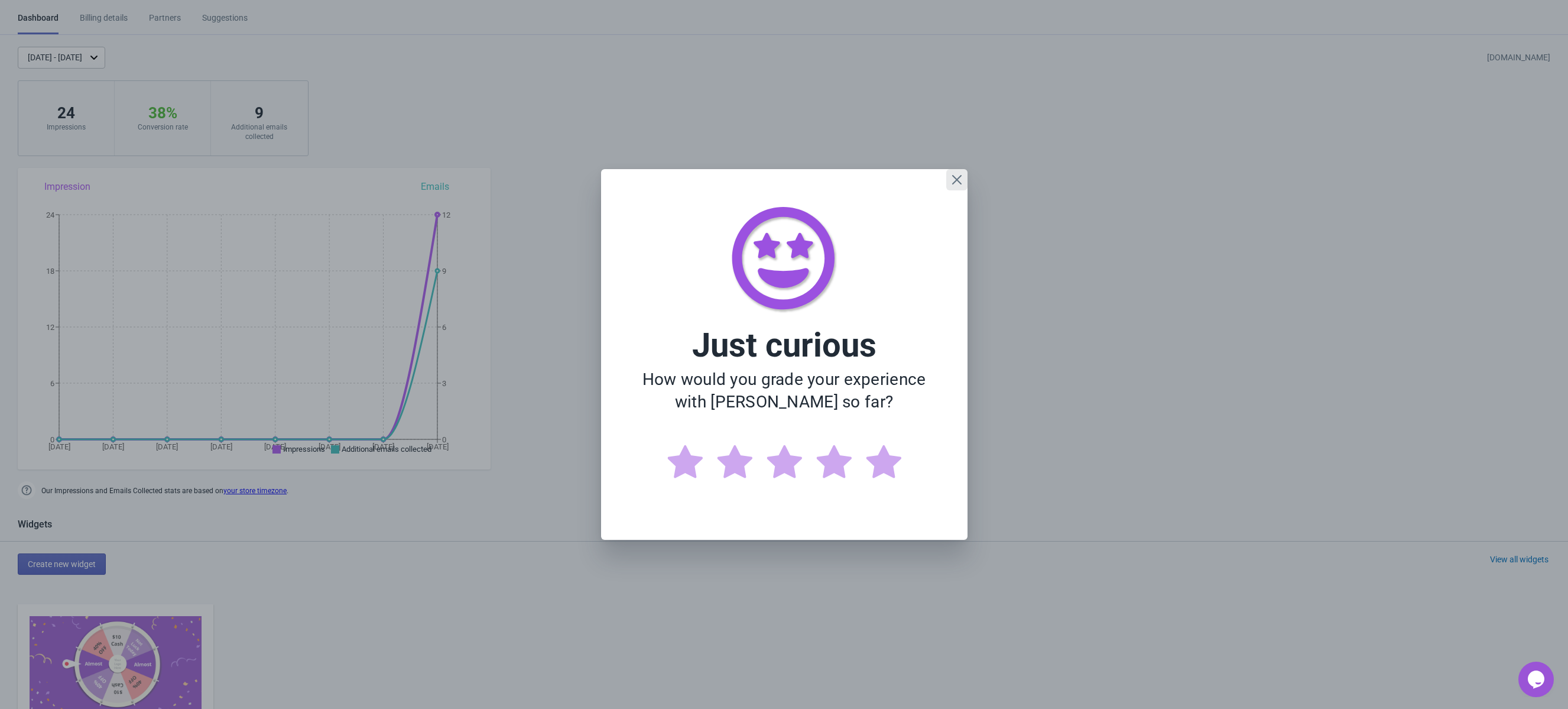
click at [959, 179] on icon "Close" at bounding box center [957, 180] width 12 height 12
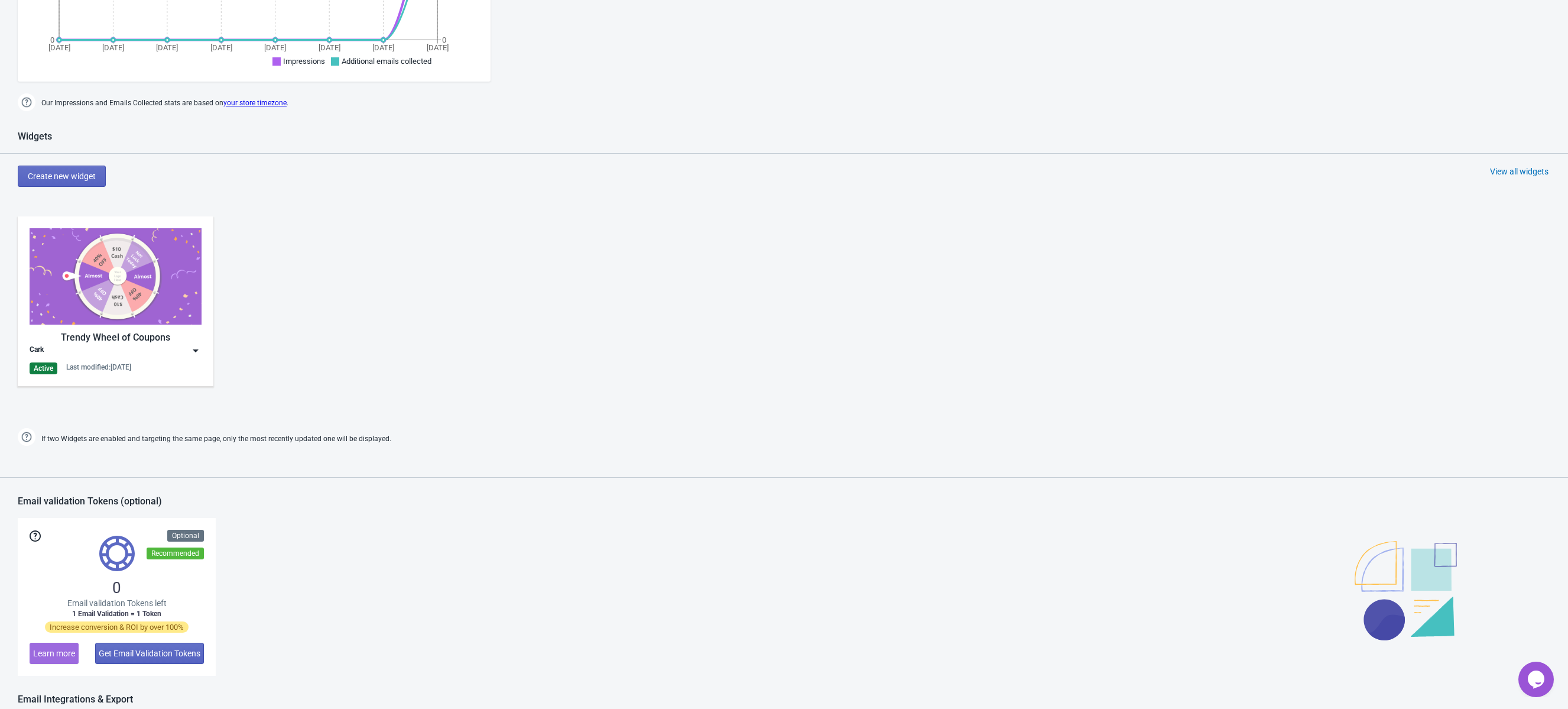
scroll to position [414, 0]
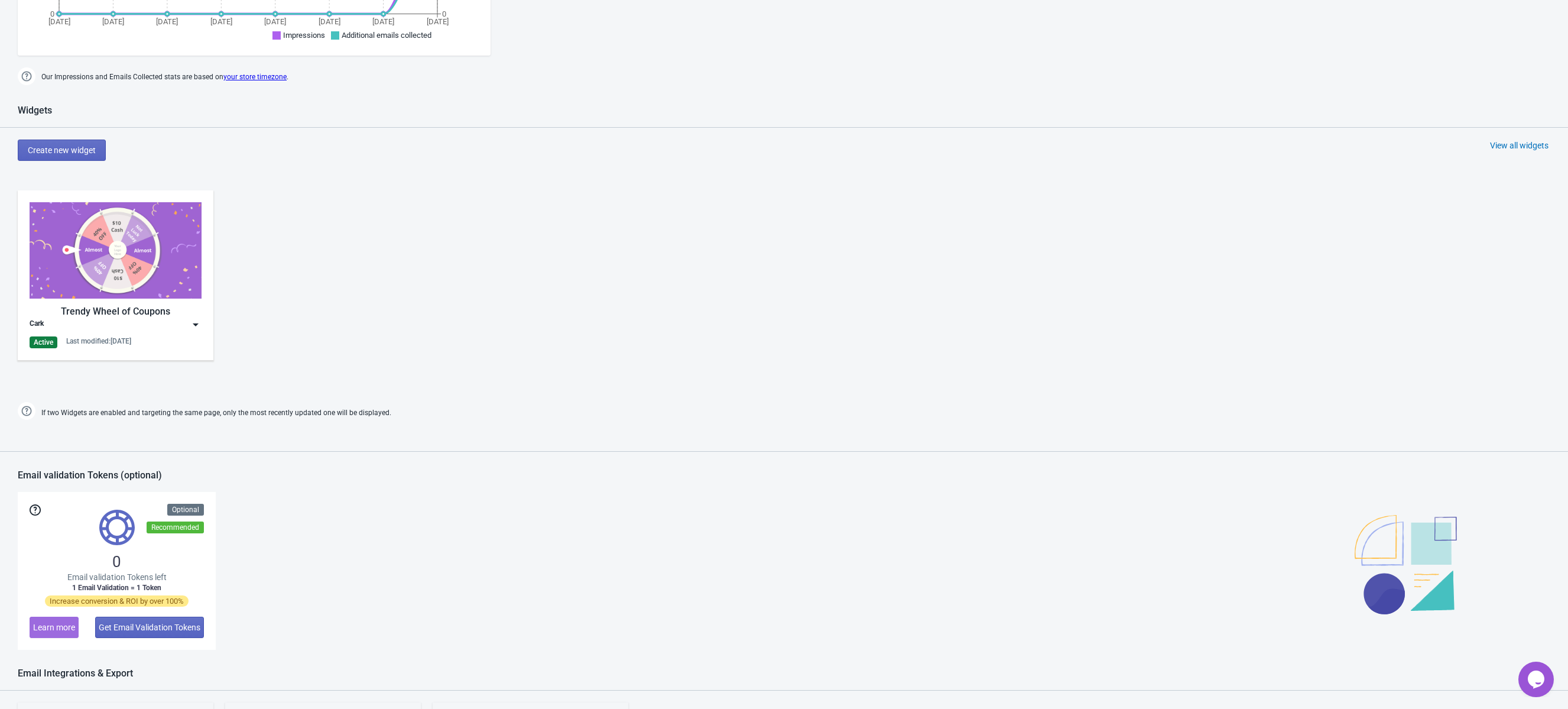
click at [173, 328] on div "Cark" at bounding box center [115, 324] width 172 height 12
click at [150, 378] on div "View Widget Analytics" at bounding box center [126, 375] width 132 height 13
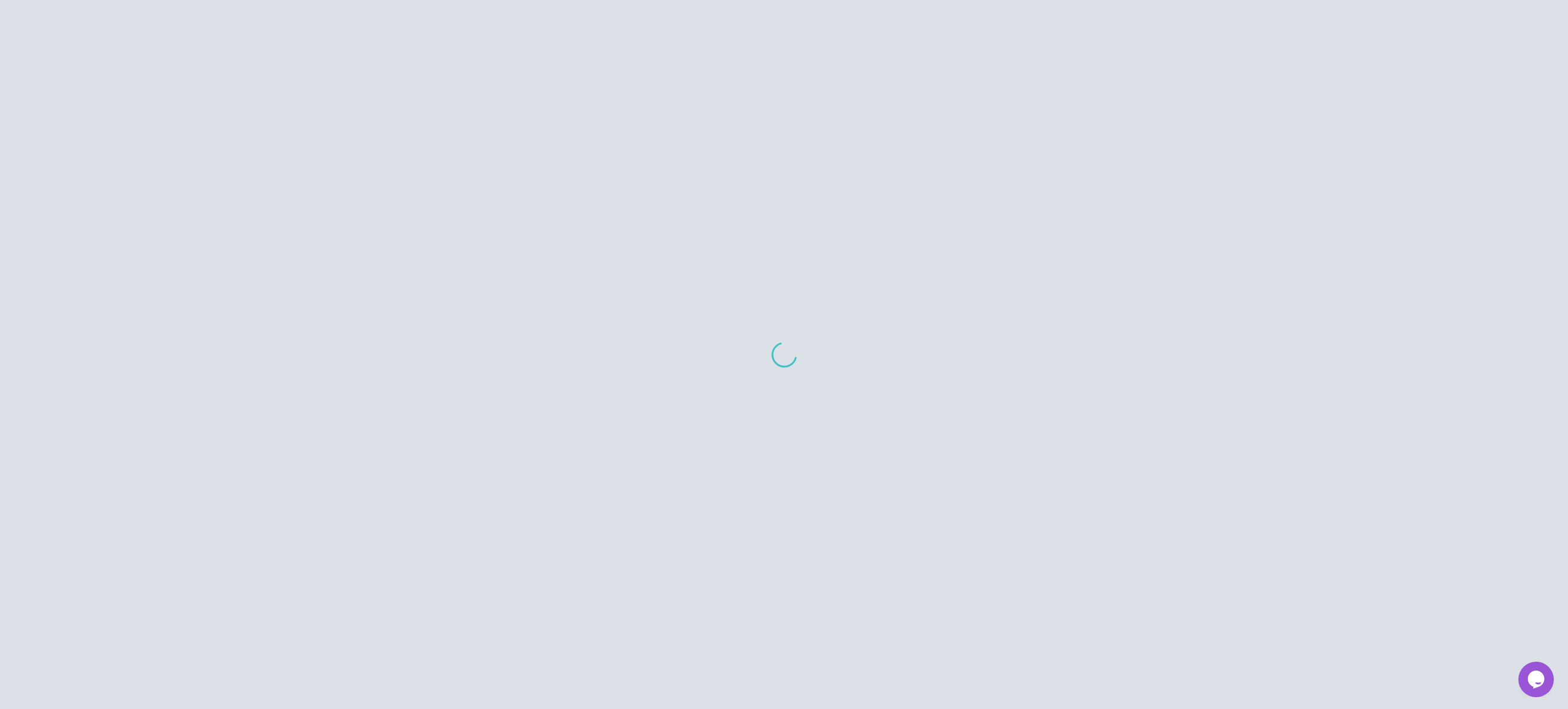
scroll to position [12, 0]
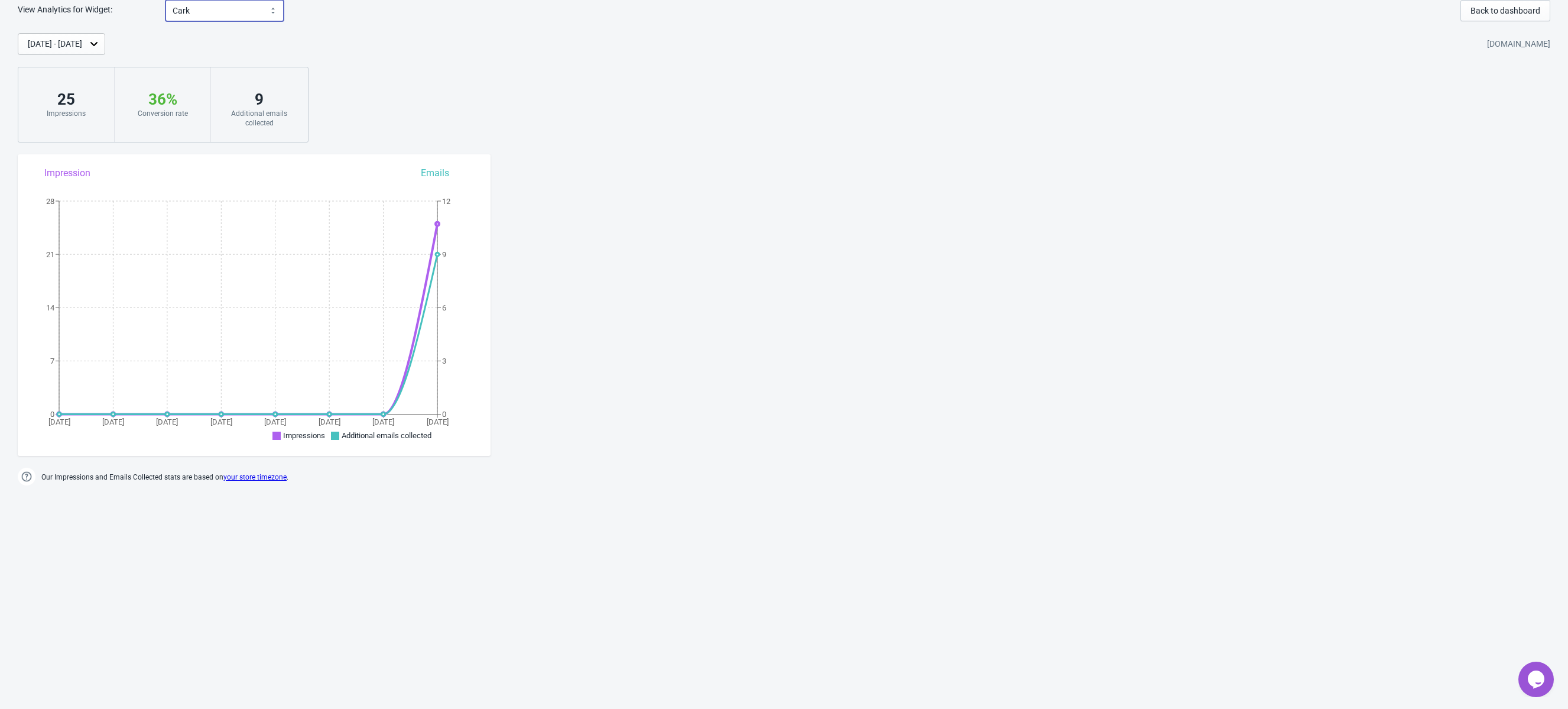
click at [189, 13] on select "Cark" at bounding box center [224, 11] width 118 height 21
